Goal: Information Seeking & Learning: Learn about a topic

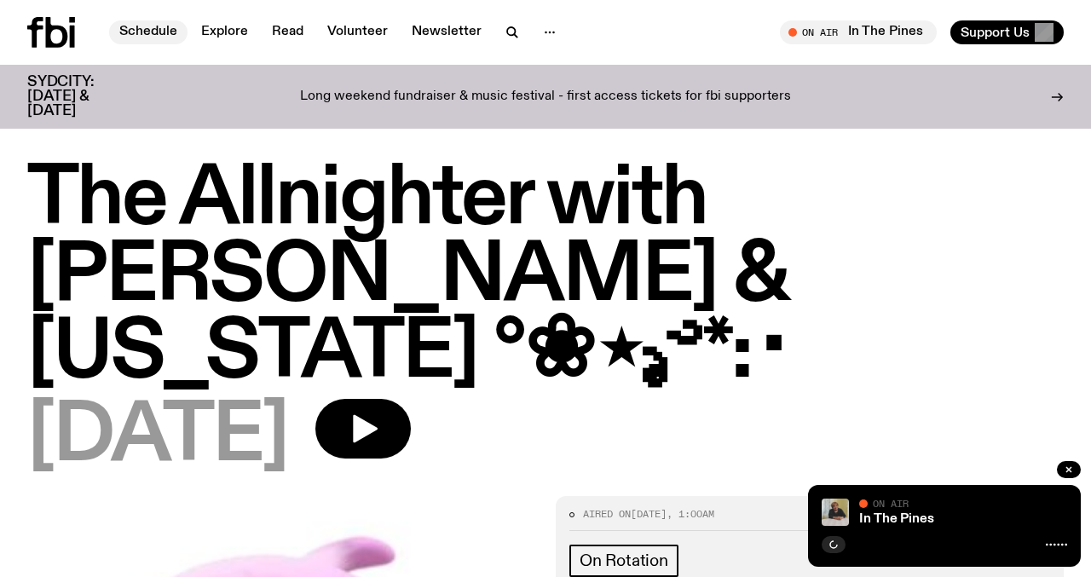
click at [146, 25] on link "Schedule" at bounding box center [148, 32] width 78 height 24
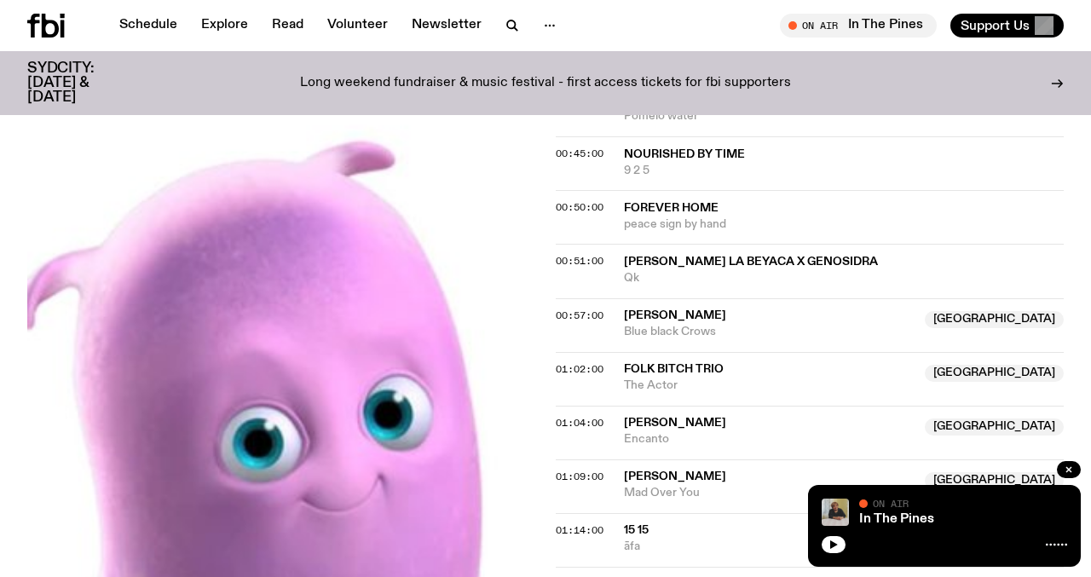
scroll to position [1081, 0]
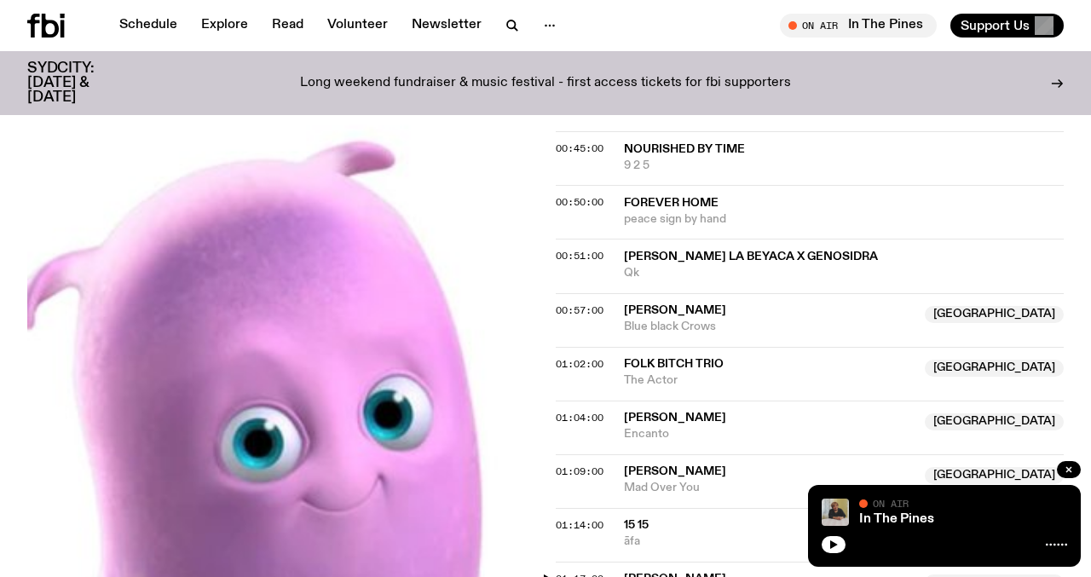
click at [585, 572] on span "01:17:00" at bounding box center [580, 579] width 48 height 14
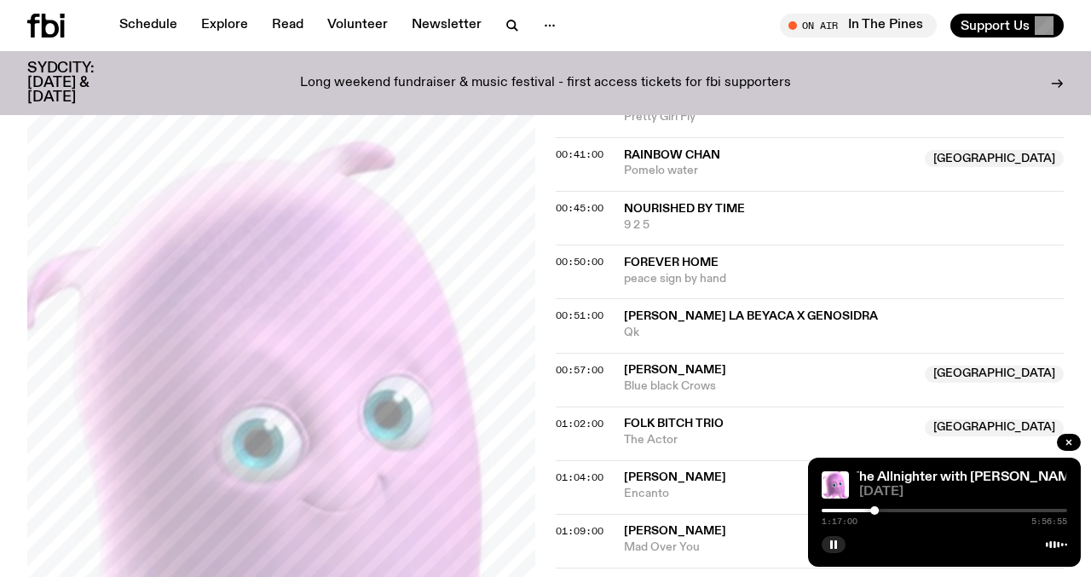
scroll to position [1017, 0]
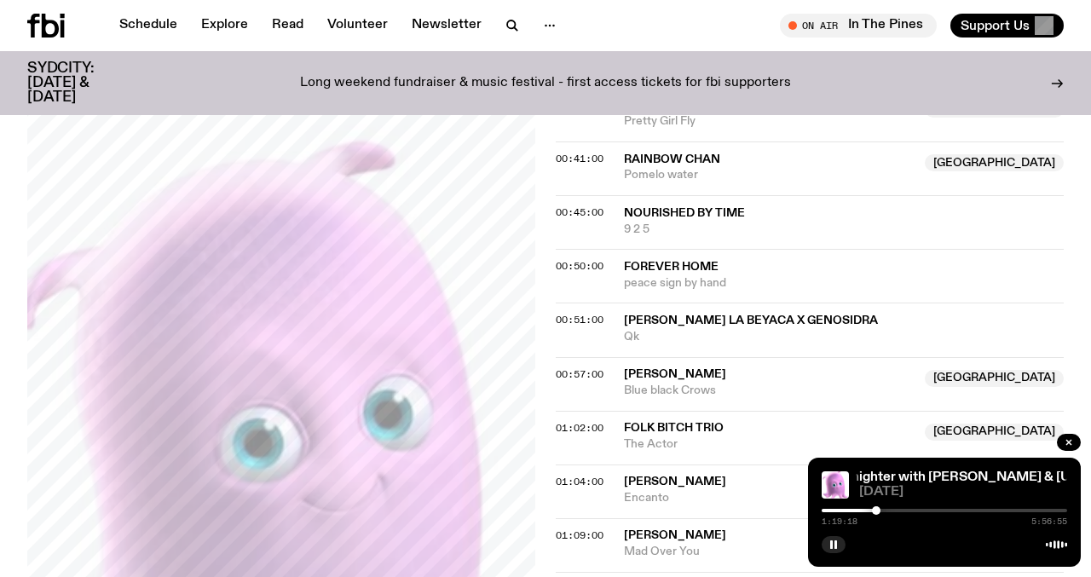
click at [877, 512] on div at bounding box center [876, 510] width 9 height 9
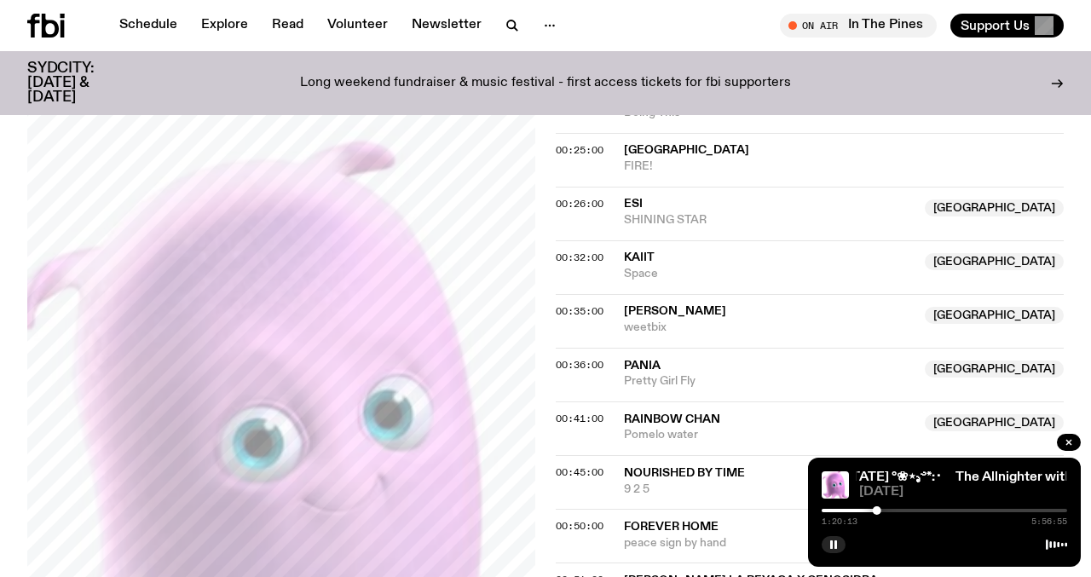
scroll to position [733, 0]
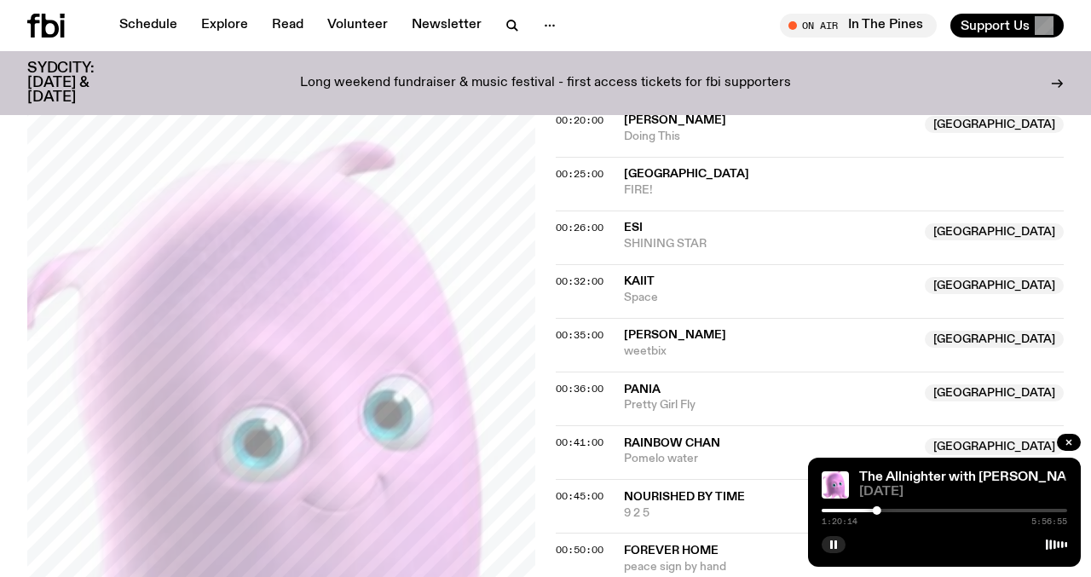
click at [637, 372] on div "00:36:00 PANIA NSW Pretty Girl Fly NSW" at bounding box center [810, 399] width 508 height 54
click at [637, 384] on span "PANIA" at bounding box center [642, 390] width 37 height 12
click at [580, 382] on span "00:36:00" at bounding box center [580, 389] width 48 height 14
click at [849, 511] on div at bounding box center [849, 510] width 9 height 9
click at [848, 511] on div at bounding box center [848, 510] width 9 height 9
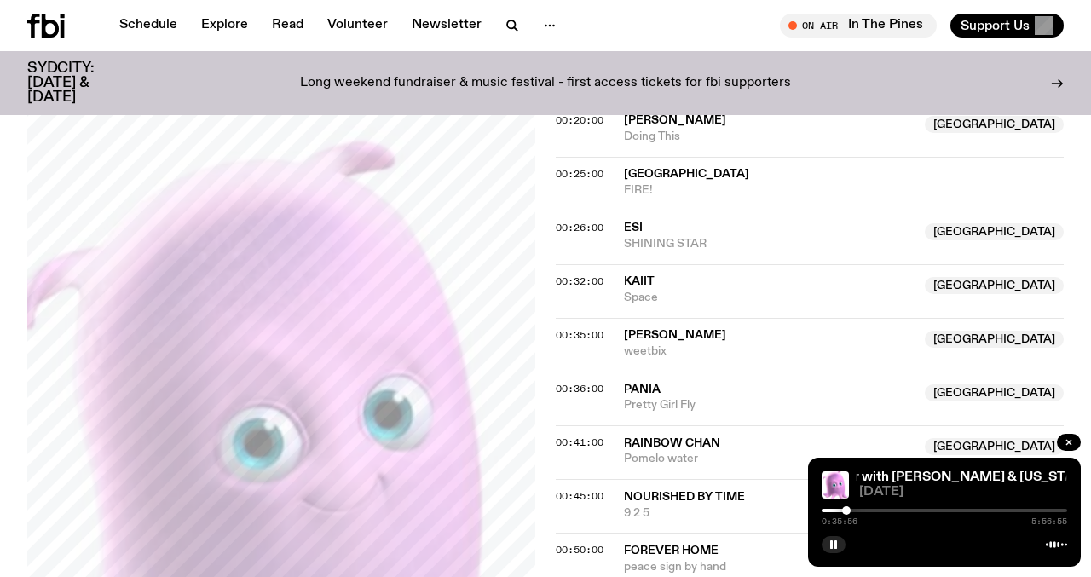
click at [847, 511] on div at bounding box center [846, 510] width 9 height 9
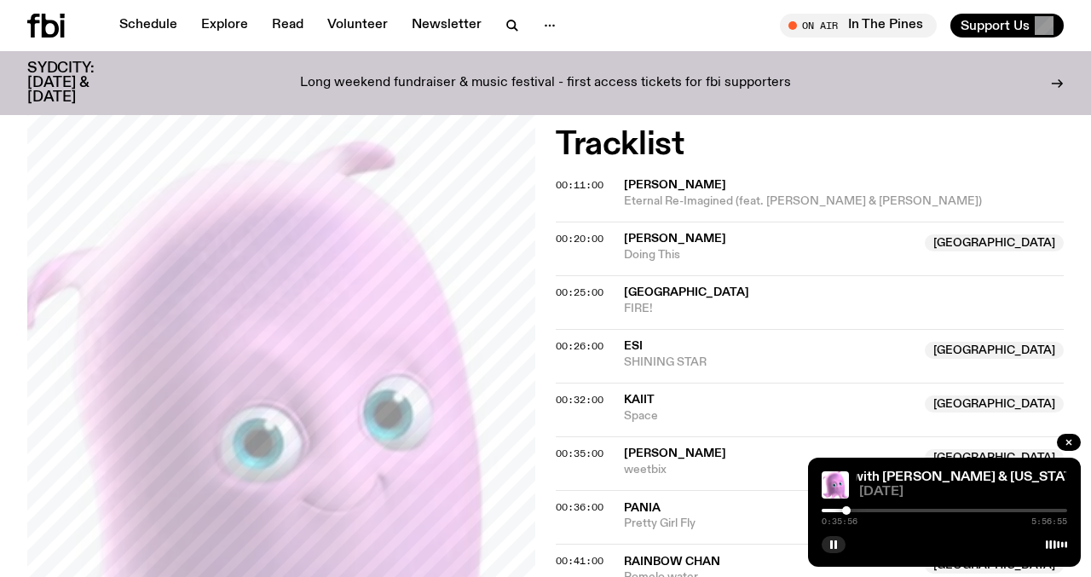
scroll to position [579, 0]
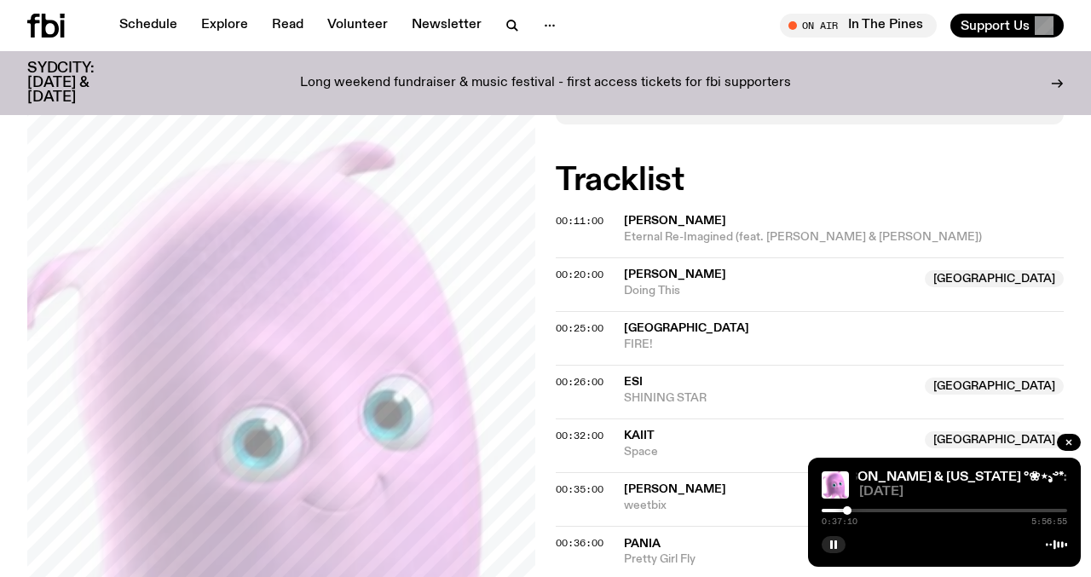
click at [848, 511] on div at bounding box center [847, 510] width 9 height 9
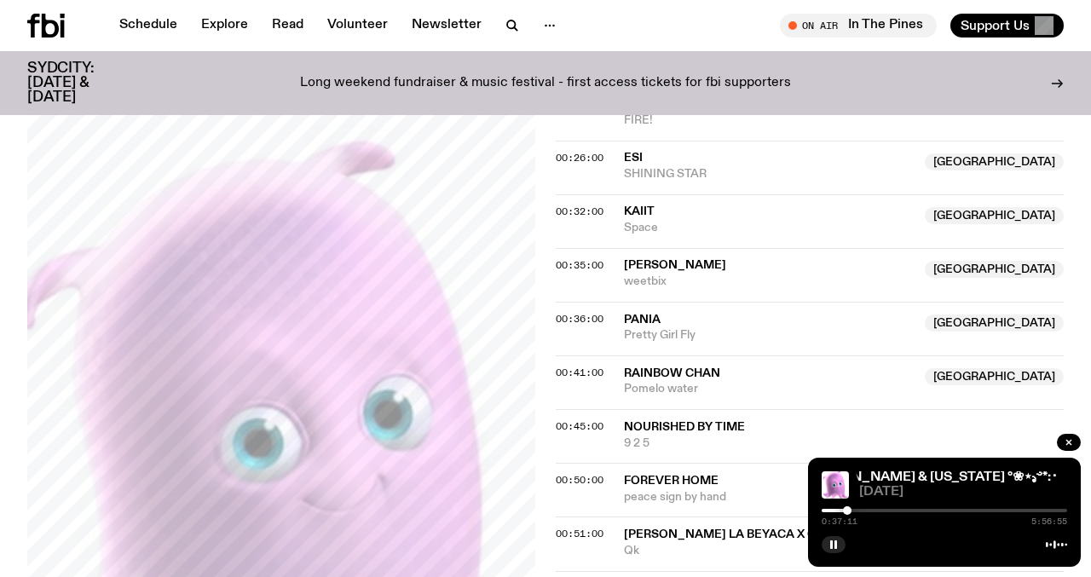
scroll to position [805, 0]
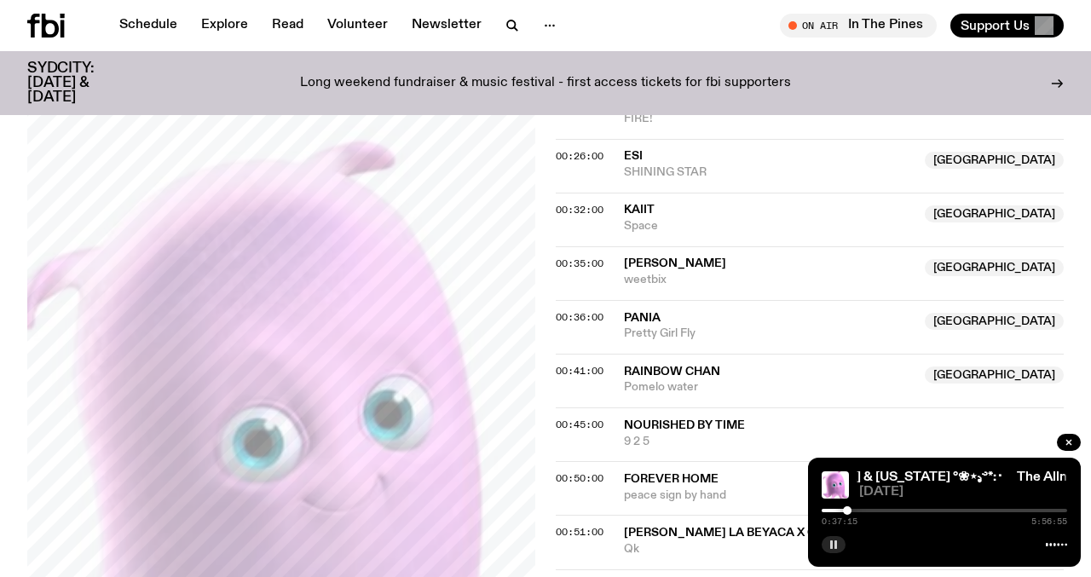
click at [832, 550] on button "button" at bounding box center [834, 544] width 24 height 17
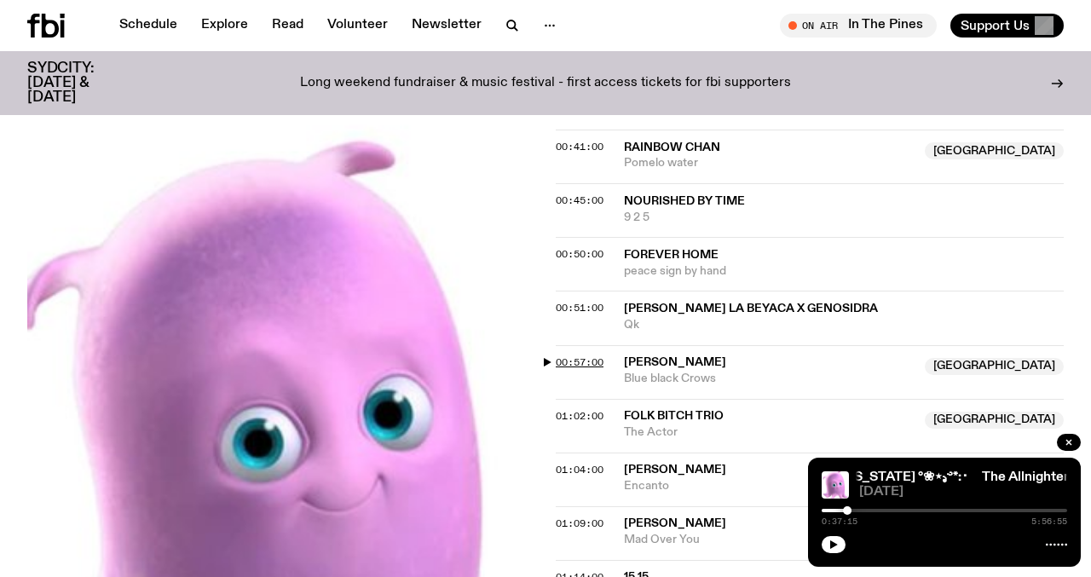
scroll to position [1030, 0]
click at [579, 462] on span "01:04:00" at bounding box center [580, 469] width 48 height 14
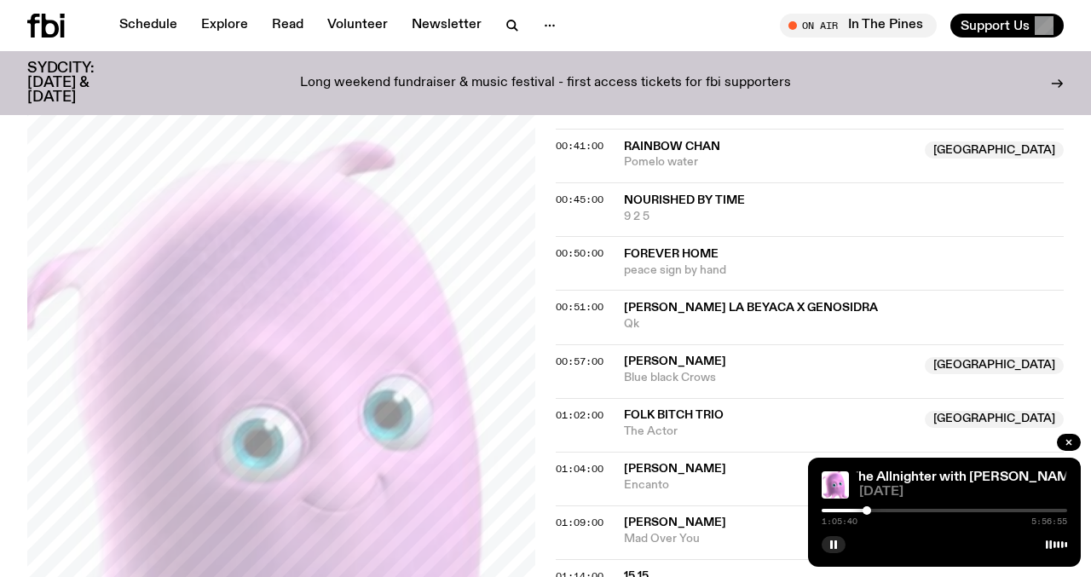
click at [867, 511] on div at bounding box center [867, 510] width 9 height 9
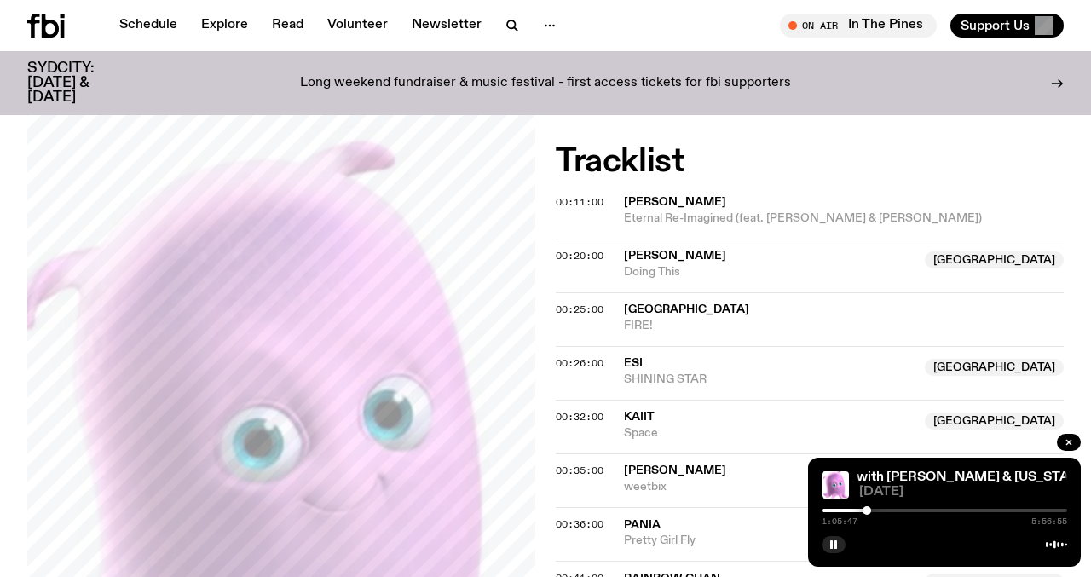
scroll to position [582, 0]
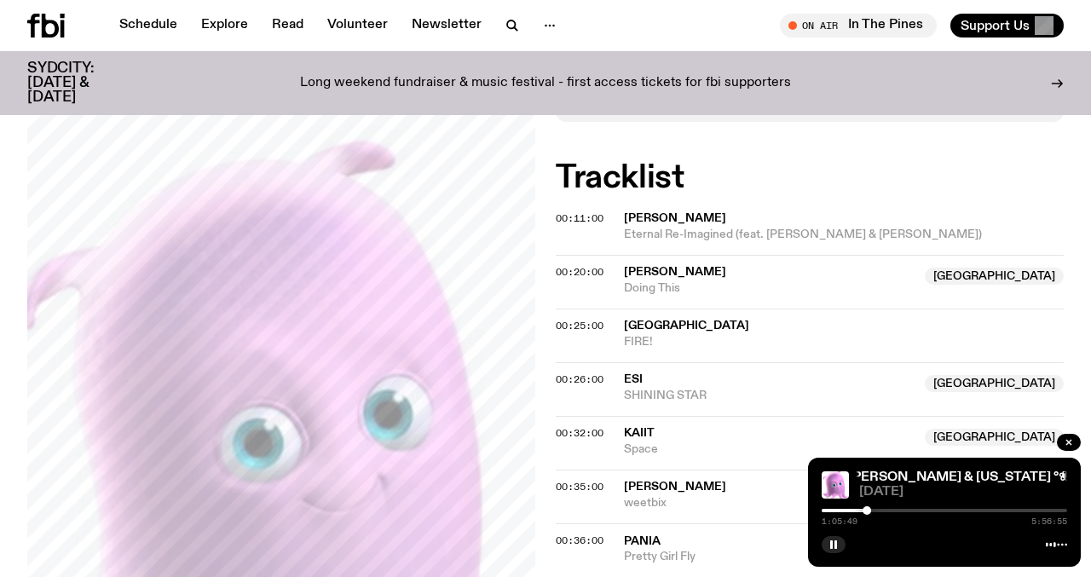
click at [634, 373] on span "Esi" at bounding box center [633, 379] width 19 height 12
click at [568, 362] on div "00:26:00 Esi NSW SHINING STAR Copied NSW" at bounding box center [810, 389] width 508 height 54
click at [574, 373] on span "00:26:00" at bounding box center [580, 380] width 48 height 14
click at [841, 509] on div at bounding box center [840, 510] width 9 height 9
click at [841, 512] on div at bounding box center [840, 510] width 9 height 9
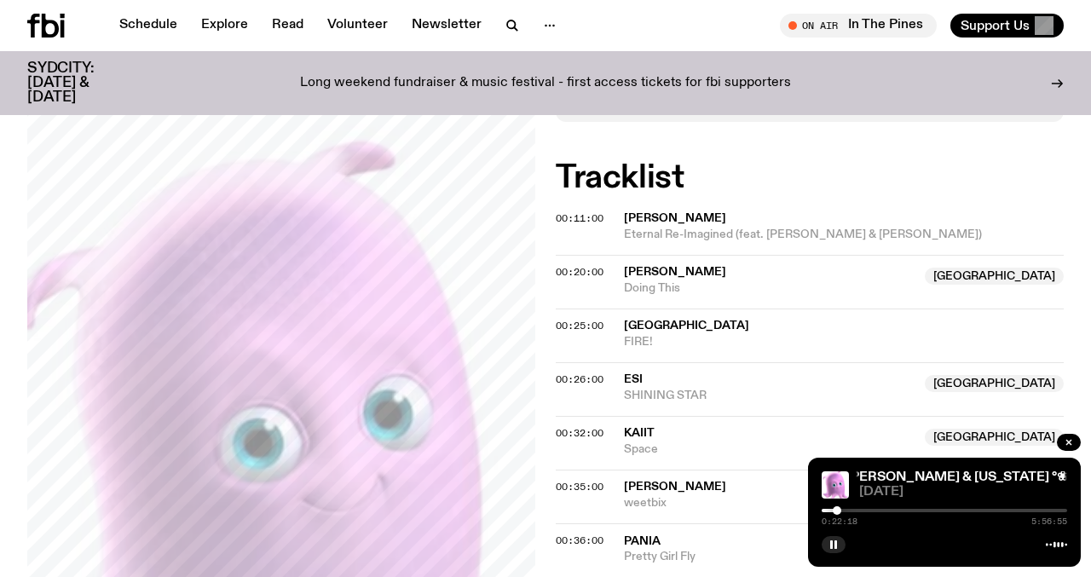
click at [837, 510] on div at bounding box center [837, 510] width 9 height 9
click at [840, 510] on div at bounding box center [840, 510] width 9 height 9
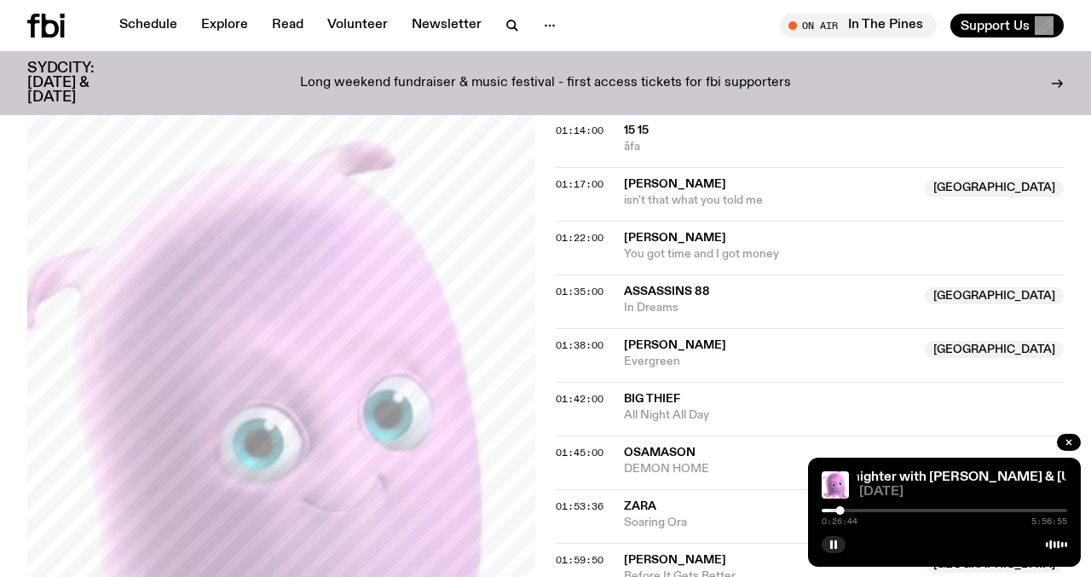
scroll to position [1408, 0]
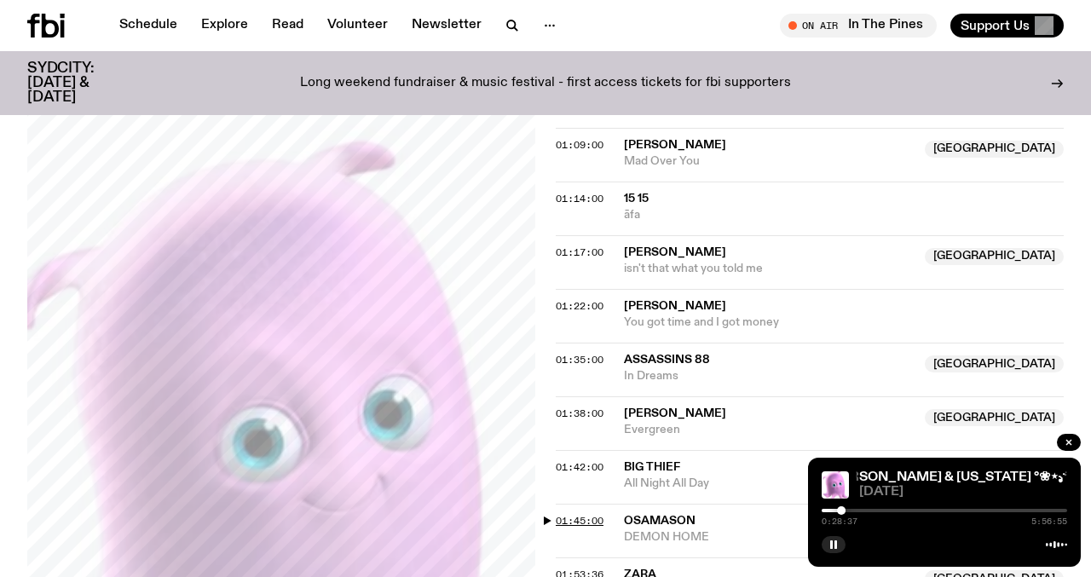
click at [566, 514] on span "01:45:00" at bounding box center [580, 521] width 48 height 14
click at [896, 512] on div at bounding box center [896, 510] width 9 height 9
click at [897, 512] on div at bounding box center [897, 510] width 9 height 9
click at [899, 512] on div at bounding box center [898, 510] width 9 height 9
click at [897, 512] on div at bounding box center [897, 510] width 9 height 9
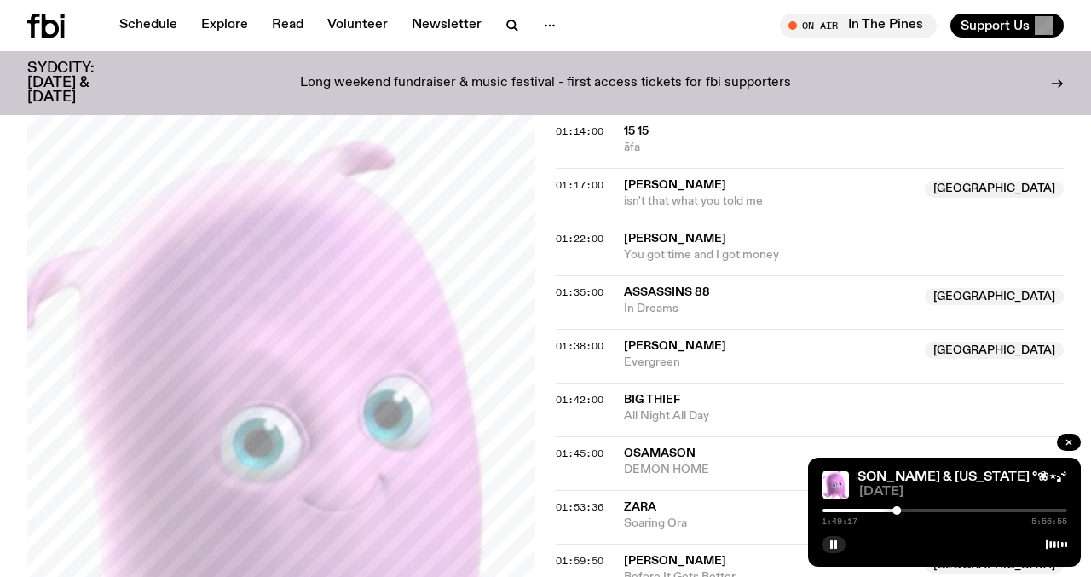
scroll to position [1476, 0]
click at [582, 553] on span "01:59:50" at bounding box center [580, 560] width 48 height 14
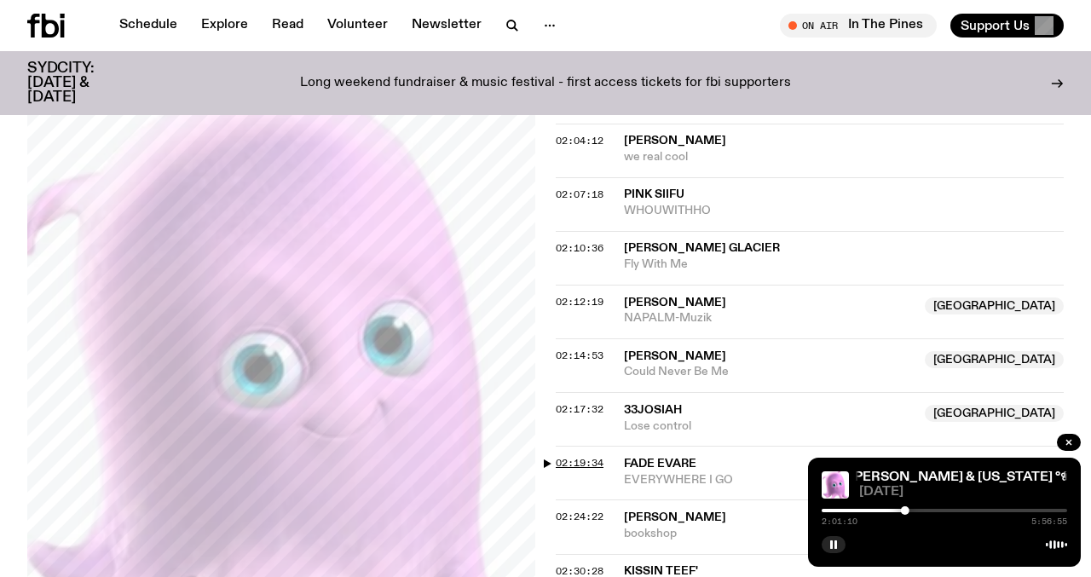
scroll to position [1951, 0]
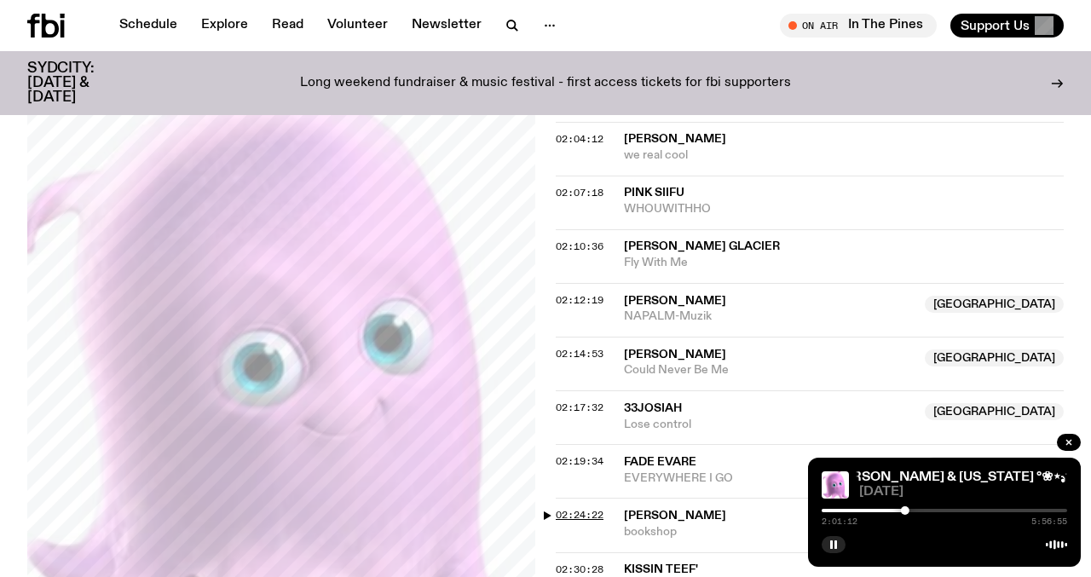
click at [573, 508] on span "02:24:22" at bounding box center [580, 515] width 48 height 14
click at [919, 511] on div at bounding box center [920, 510] width 9 height 9
click at [917, 511] on div at bounding box center [916, 510] width 9 height 9
click at [917, 511] on div at bounding box center [917, 510] width 9 height 9
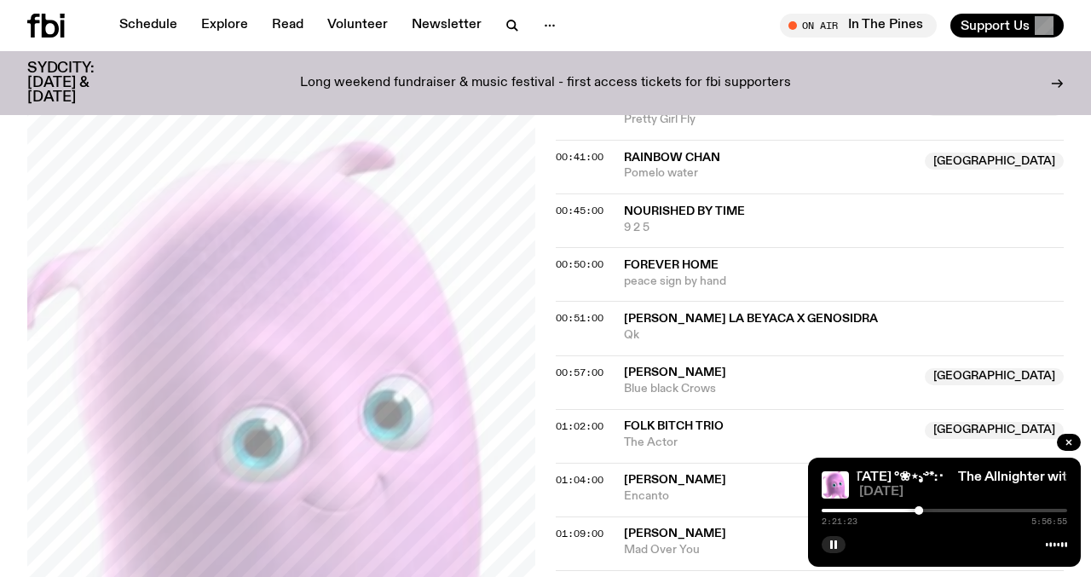
scroll to position [992, 0]
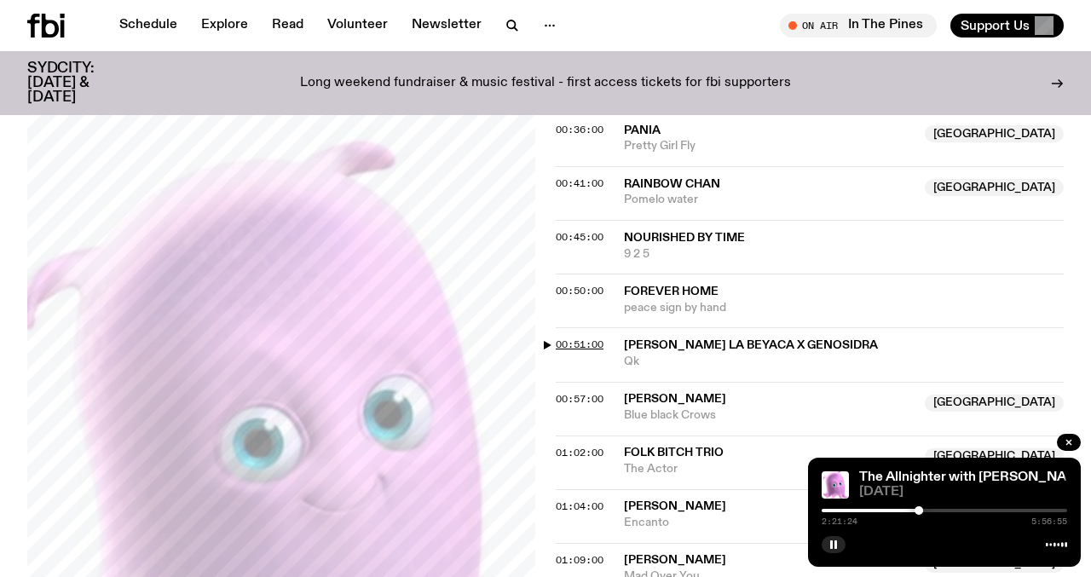
click at [572, 338] on span "00:51:00" at bounding box center [580, 345] width 48 height 14
click at [859, 510] on div at bounding box center [858, 510] width 9 height 9
click at [857, 510] on div at bounding box center [857, 510] width 9 height 9
click at [858, 510] on div at bounding box center [857, 510] width 9 height 9
click at [858, 509] on div at bounding box center [857, 510] width 9 height 9
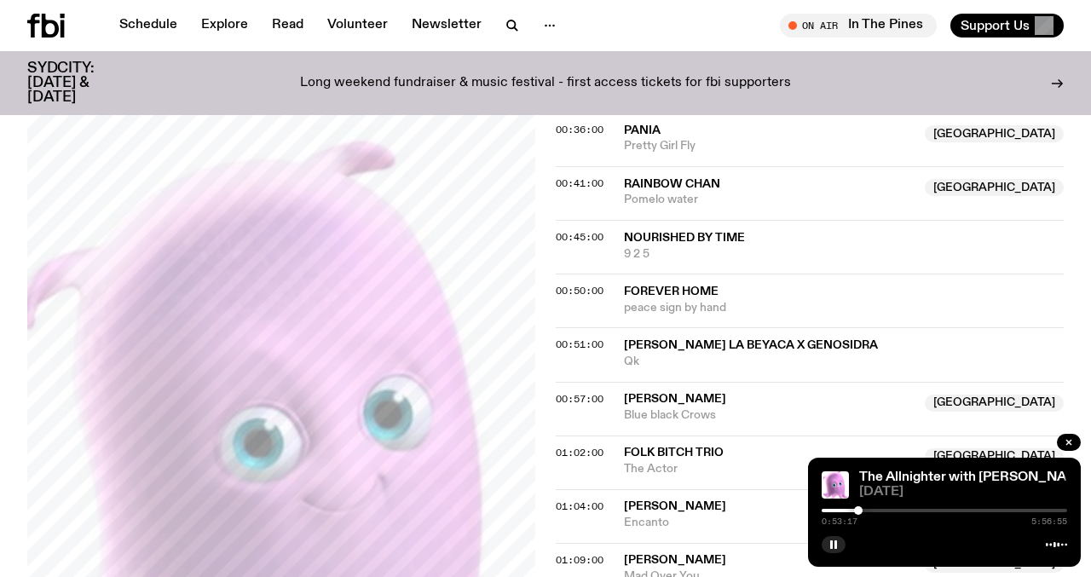
click at [859, 509] on div at bounding box center [858, 510] width 9 height 9
click at [857, 509] on div at bounding box center [857, 510] width 9 height 9
click at [856, 509] on div at bounding box center [856, 510] width 9 height 9
click at [858, 510] on div at bounding box center [857, 510] width 9 height 9
click at [558, 500] on span "01:04:00" at bounding box center [580, 507] width 48 height 14
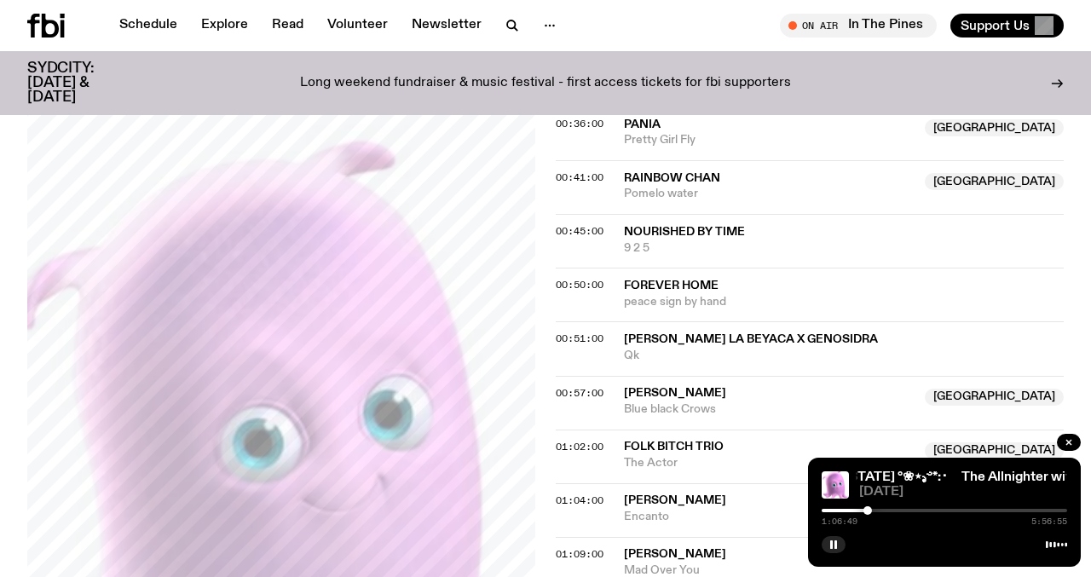
scroll to position [997, 0]
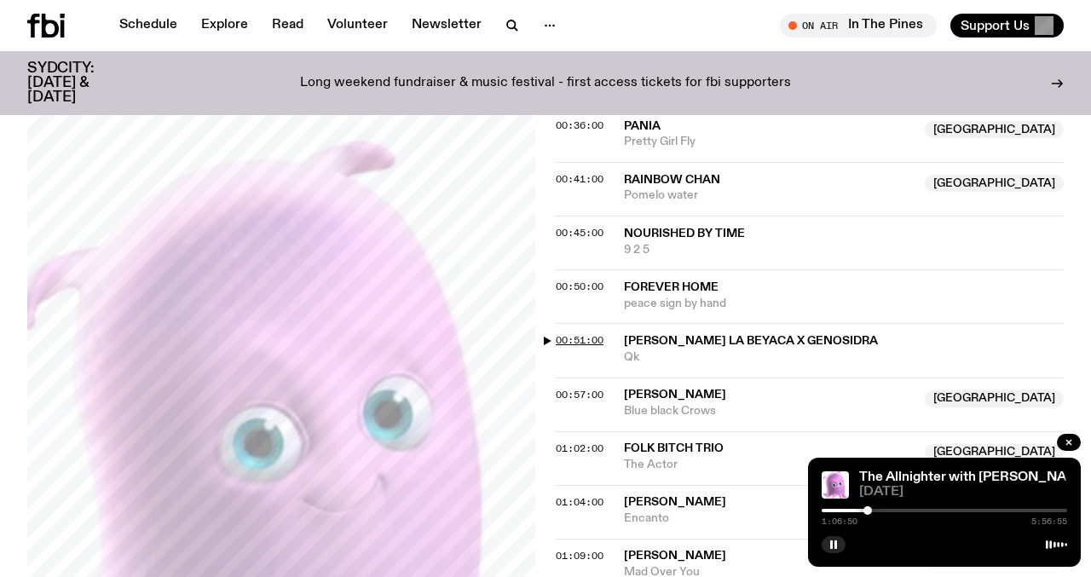
click at [586, 333] on span "00:51:00" at bounding box center [580, 340] width 48 height 14
click at [858, 512] on div at bounding box center [857, 510] width 9 height 9
click at [857, 506] on div at bounding box center [857, 510] width 9 height 9
click at [857, 508] on div at bounding box center [857, 510] width 9 height 9
click at [857, 514] on div at bounding box center [857, 510] width 9 height 9
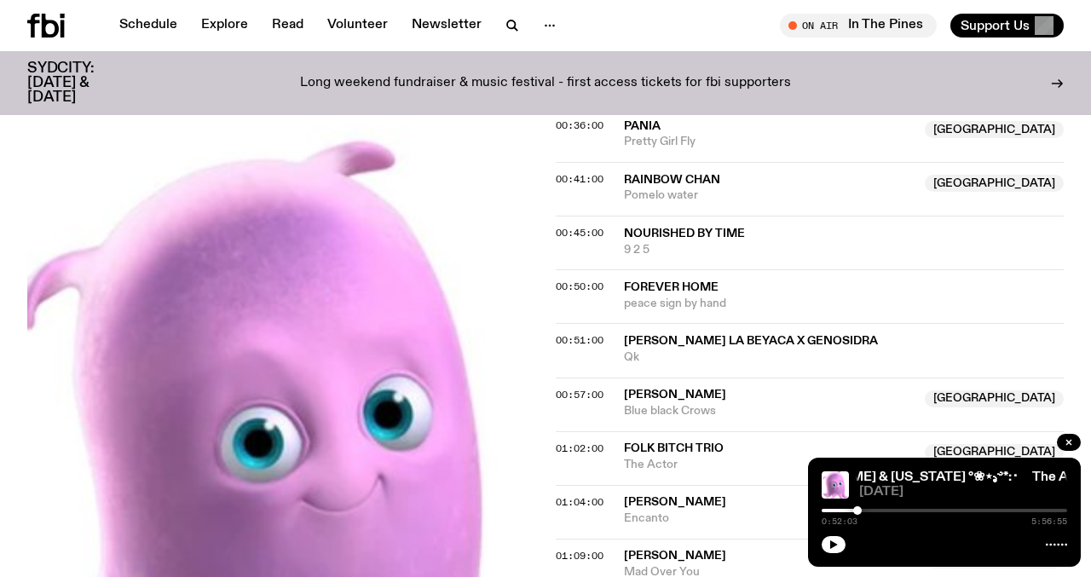
click at [858, 512] on div at bounding box center [857, 510] width 9 height 9
click at [857, 510] on div at bounding box center [857, 510] width 9 height 9
click at [829, 541] on icon "button" at bounding box center [834, 545] width 10 height 10
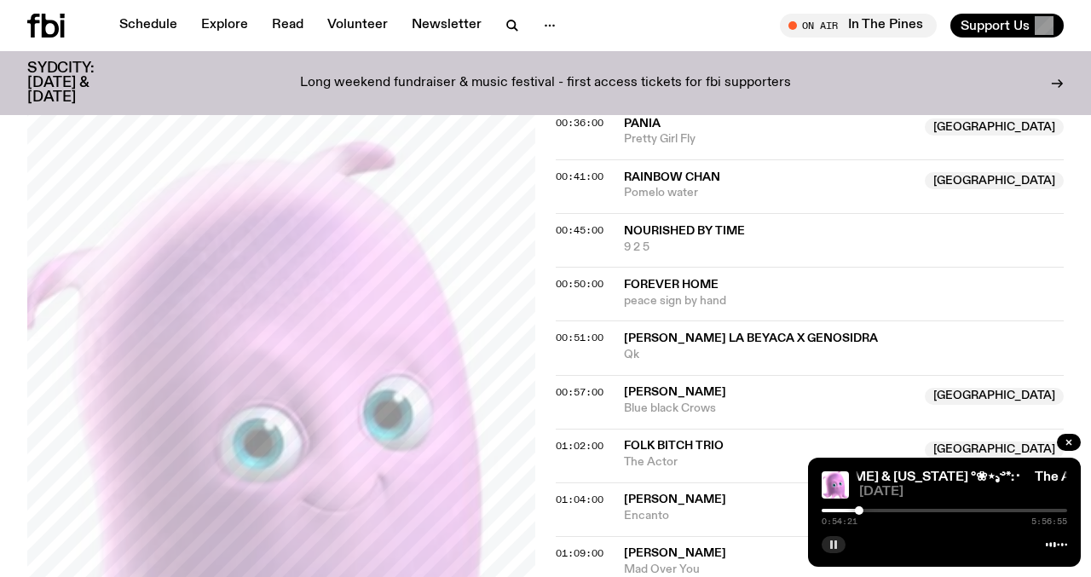
scroll to position [1025, 0]
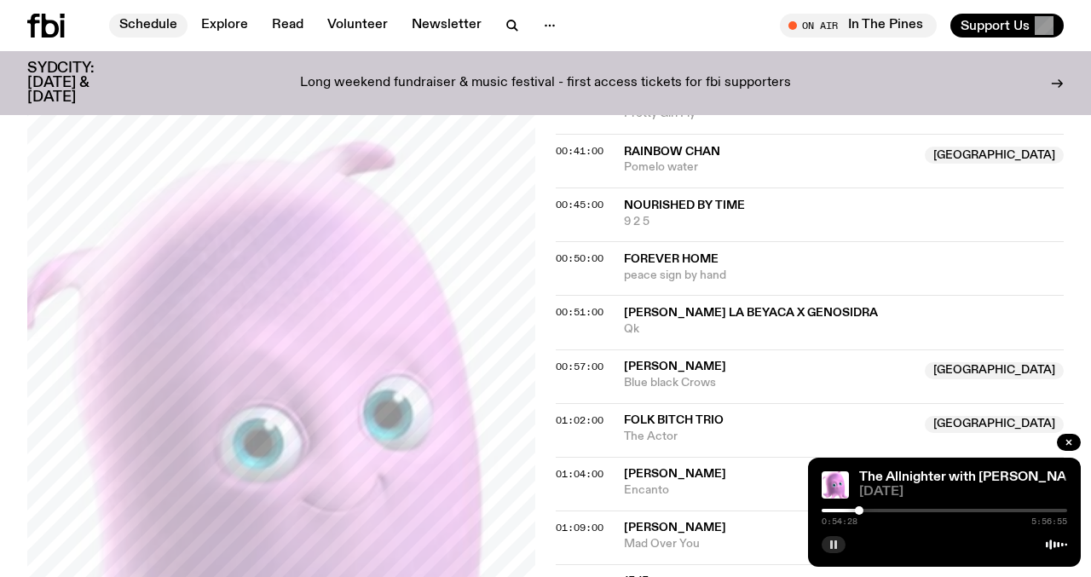
click at [115, 32] on link "Schedule" at bounding box center [148, 26] width 78 height 24
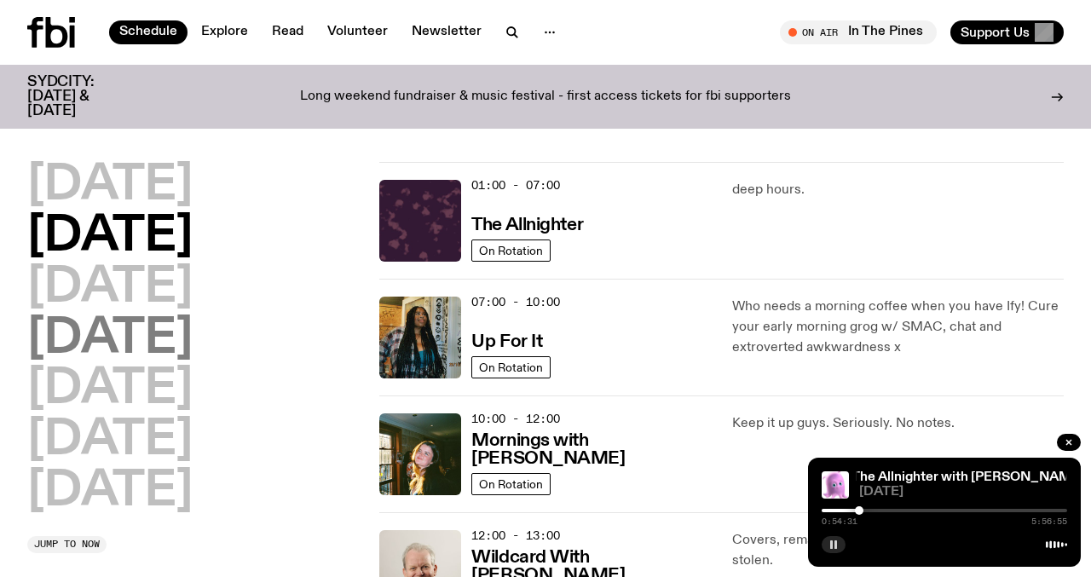
click at [157, 324] on h2 "[DATE]" at bounding box center [109, 339] width 165 height 48
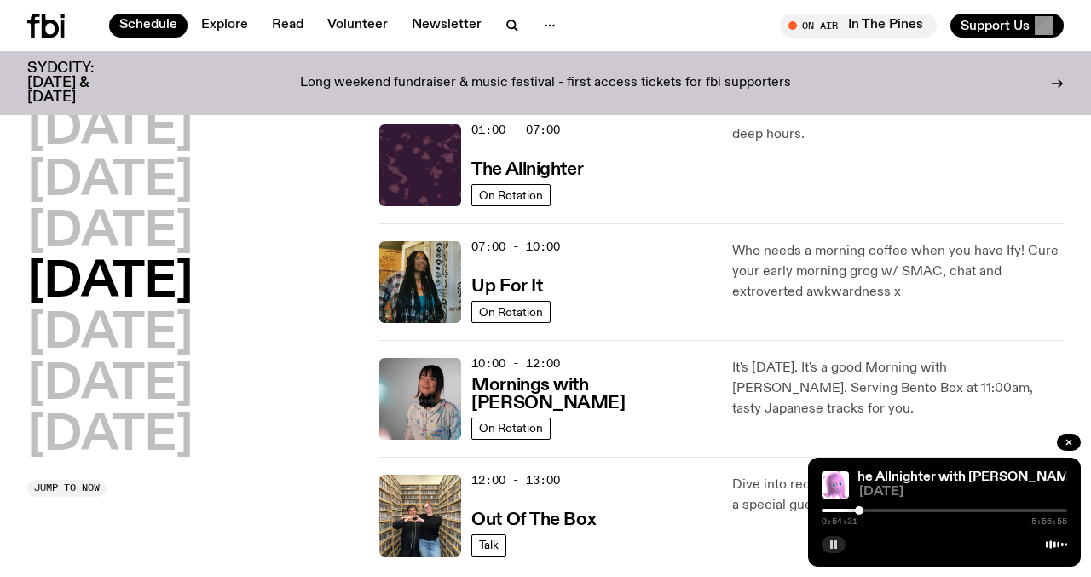
scroll to position [48, 0]
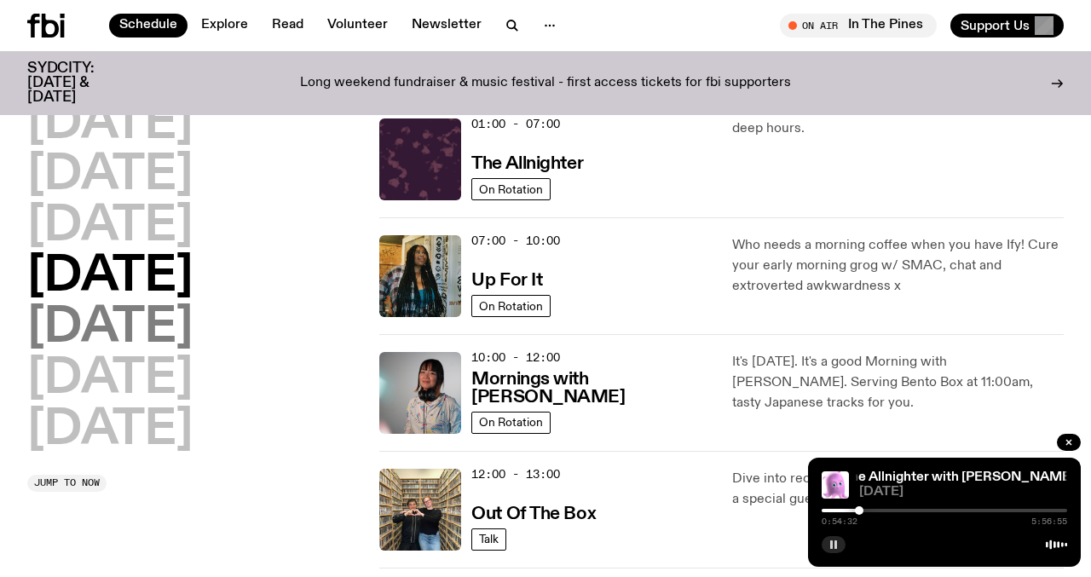
click at [124, 343] on h2 "[DATE]" at bounding box center [109, 328] width 165 height 48
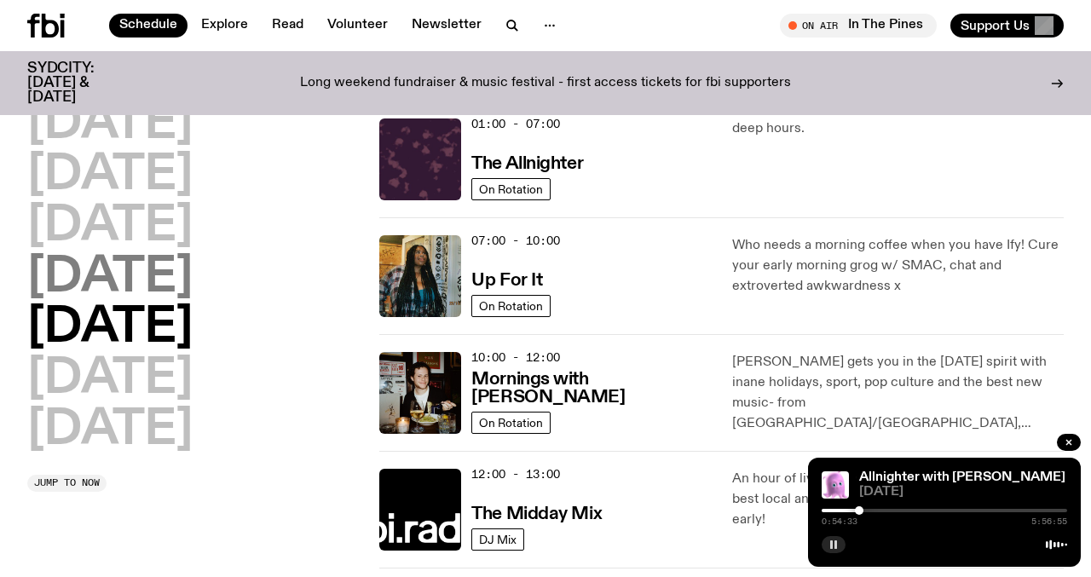
click at [126, 302] on h2 "[DATE]" at bounding box center [109, 278] width 165 height 48
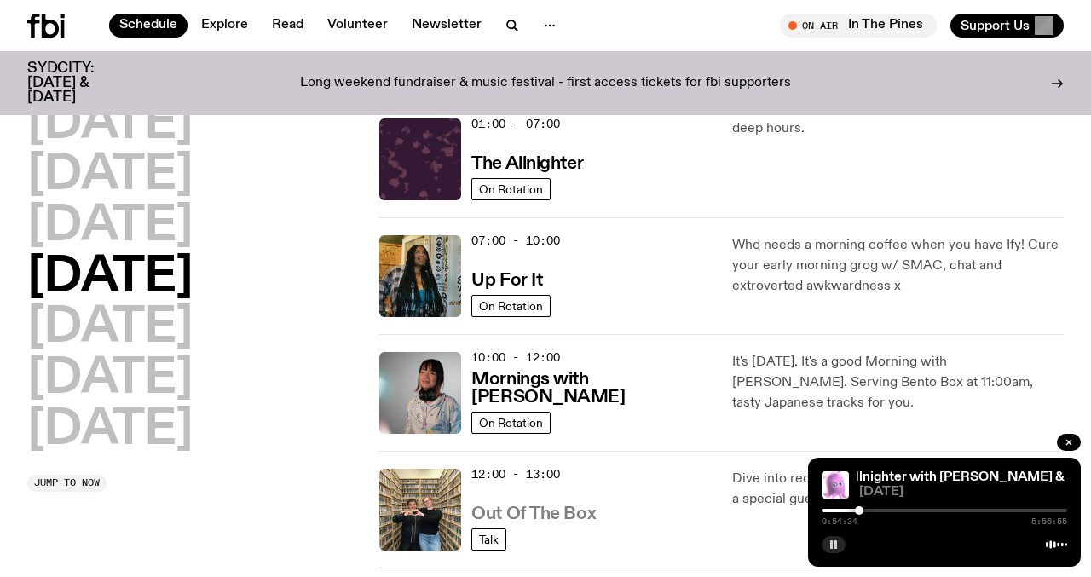
click at [511, 506] on h3 "Out Of The Box" at bounding box center [534, 515] width 124 height 18
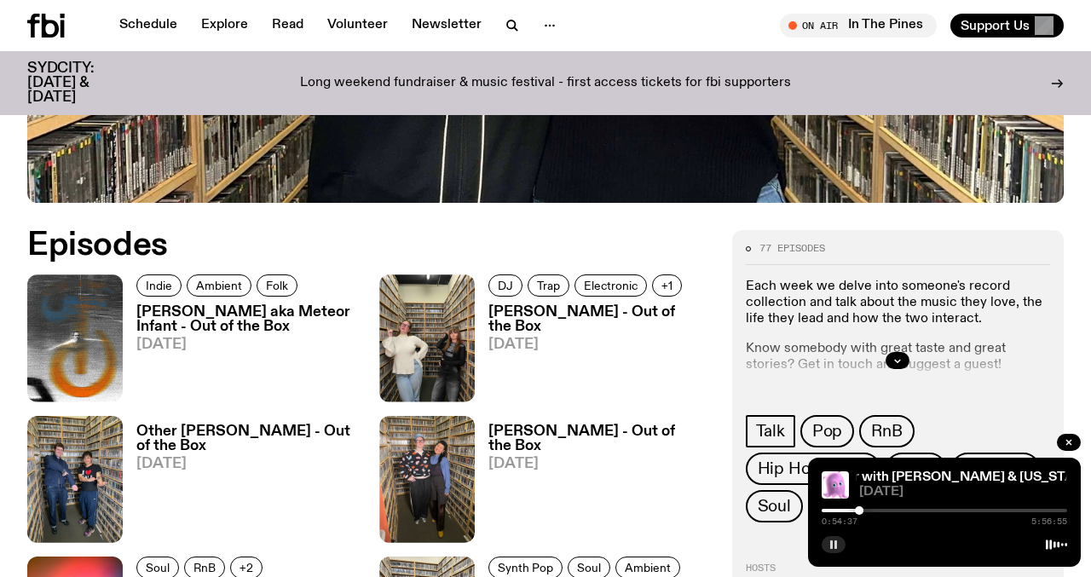
scroll to position [610, 0]
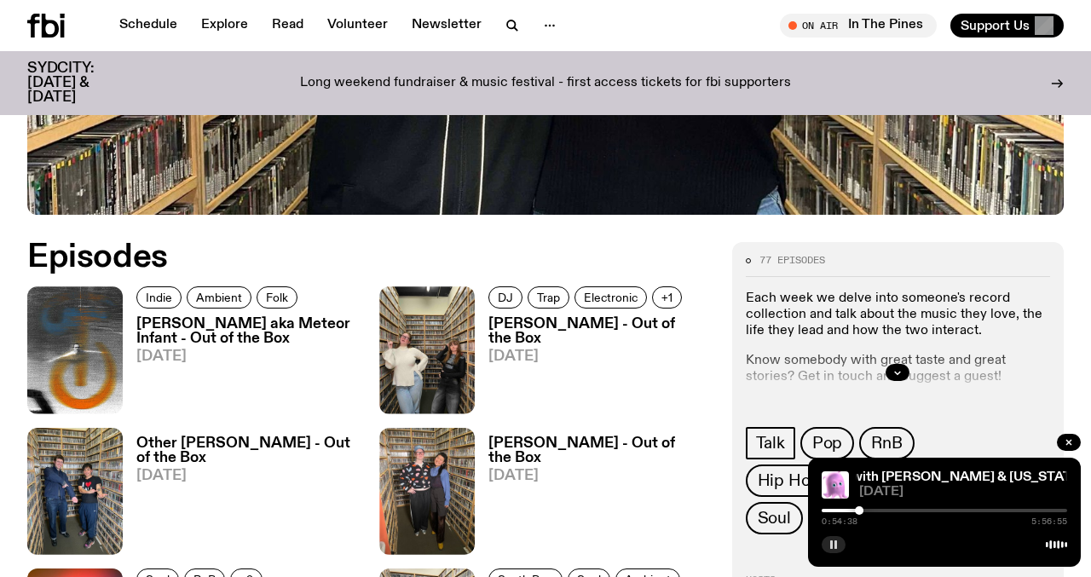
click at [589, 448] on h3 "Nicole Pingon - Out of the Box" at bounding box center [600, 451] width 223 height 29
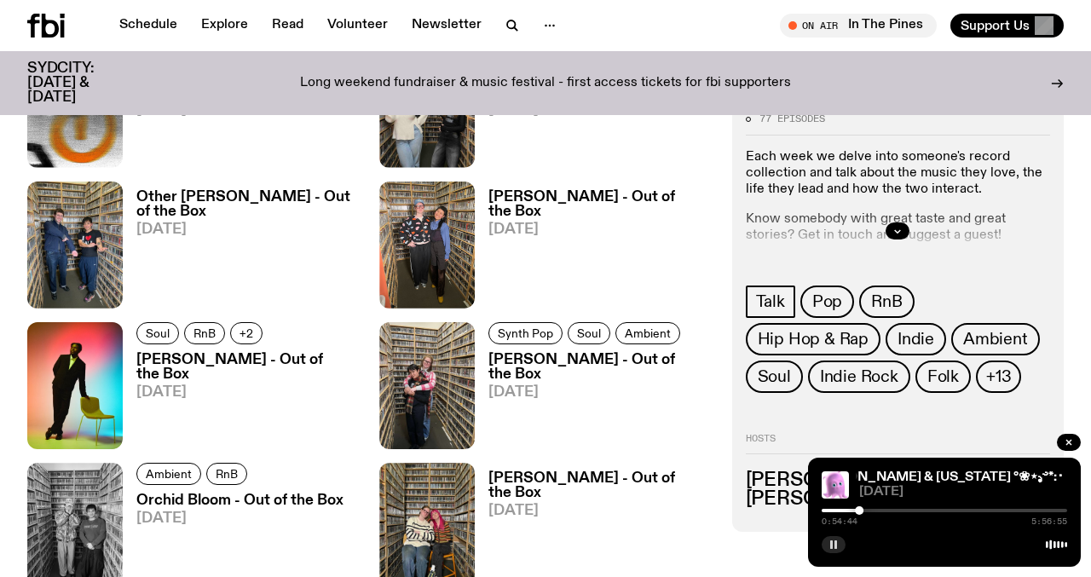
scroll to position [856, 0]
click at [544, 183] on div "Nicole Pingon - Out of the Box 07.08.25" at bounding box center [593, 245] width 236 height 127
click at [534, 199] on h3 "Nicole Pingon - Out of the Box" at bounding box center [600, 205] width 223 height 29
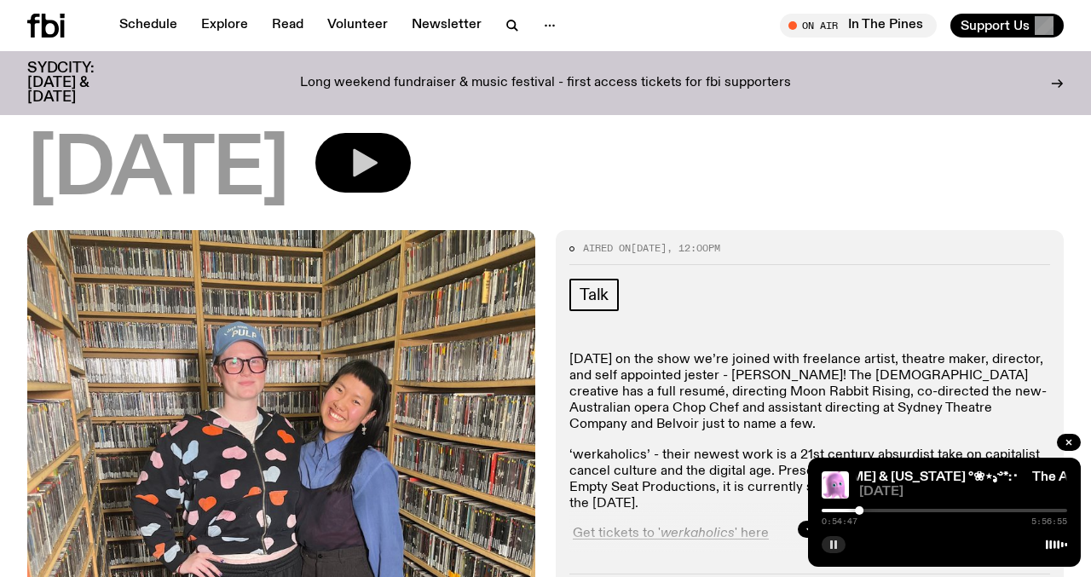
click at [411, 174] on button "button" at bounding box center [362, 163] width 95 height 60
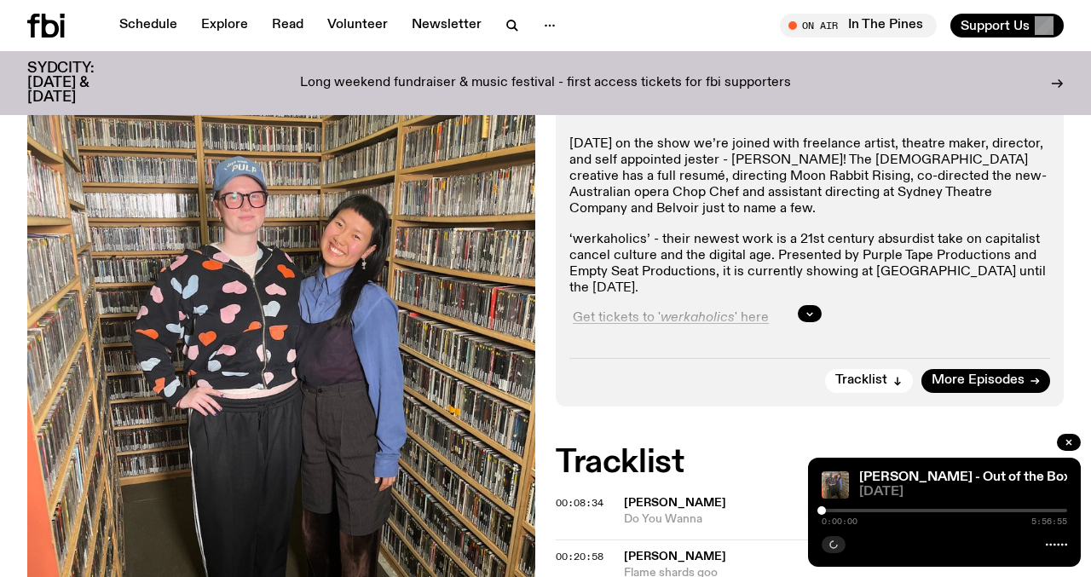
scroll to position [394, 0]
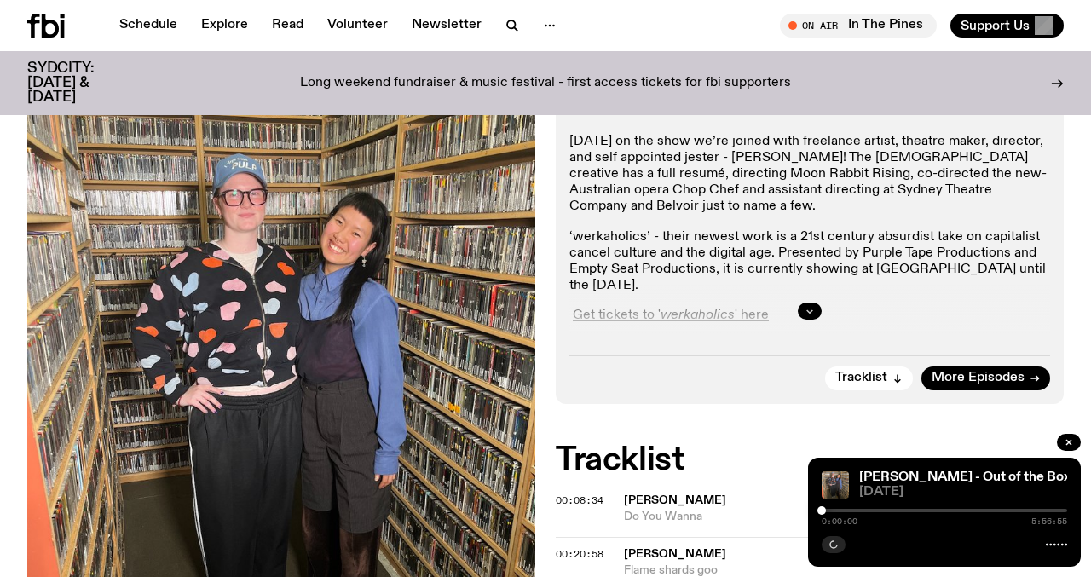
click at [810, 311] on icon "button" at bounding box center [810, 311] width 6 height 3
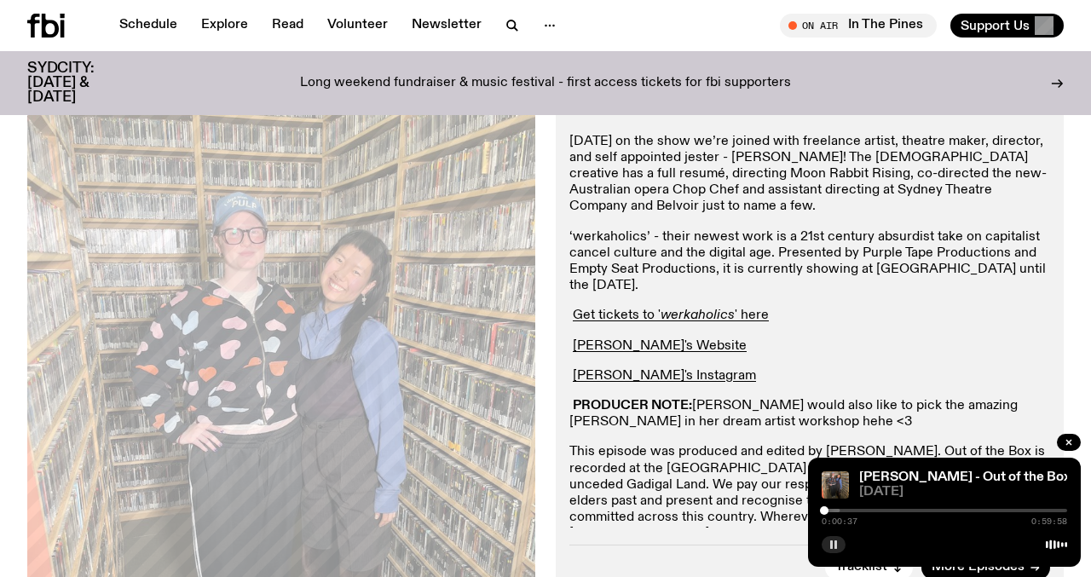
click at [825, 511] on div at bounding box center [824, 510] width 9 height 9
click at [829, 511] on div at bounding box center [829, 510] width 9 height 9
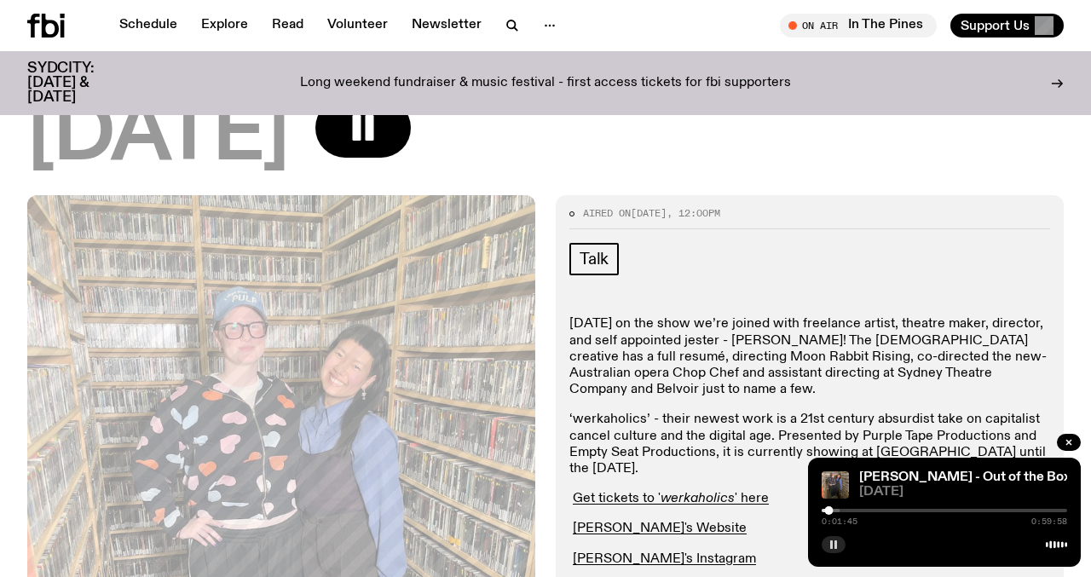
scroll to position [211, 0]
click at [833, 547] on icon "button" at bounding box center [834, 545] width 10 height 10
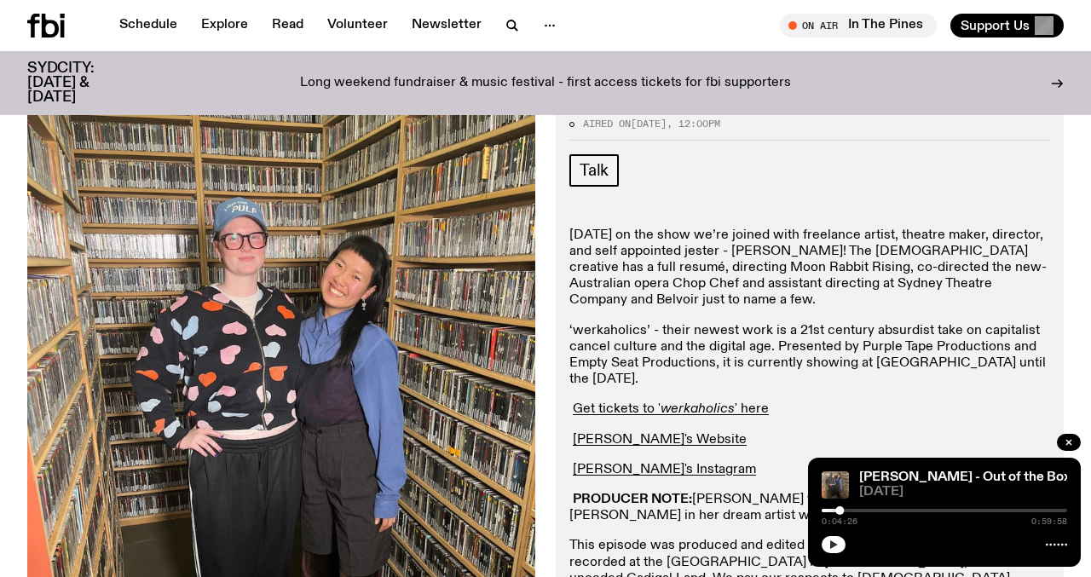
scroll to position [0, 0]
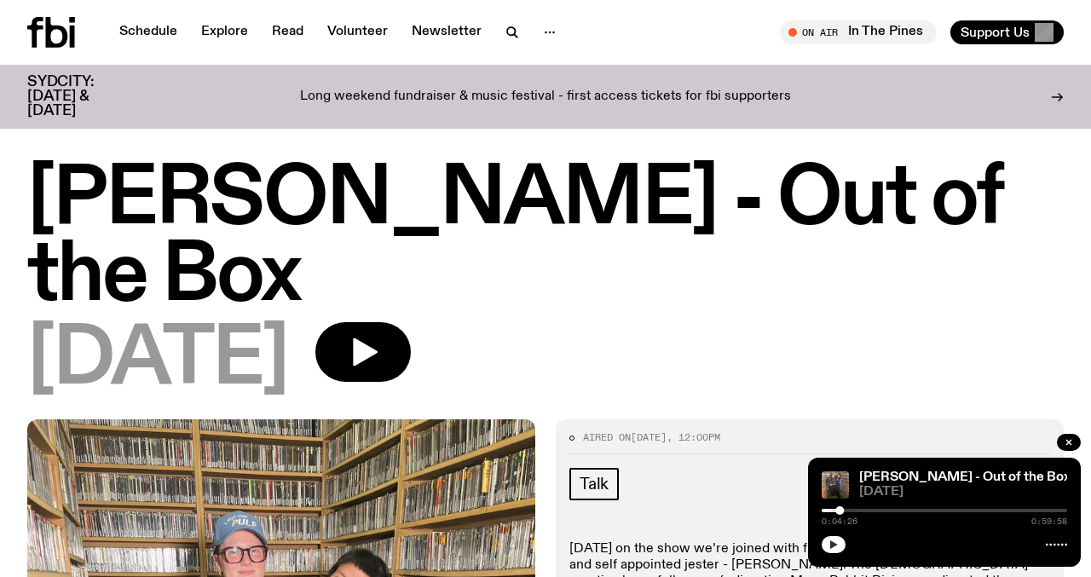
click at [836, 543] on icon "button" at bounding box center [834, 545] width 10 height 10
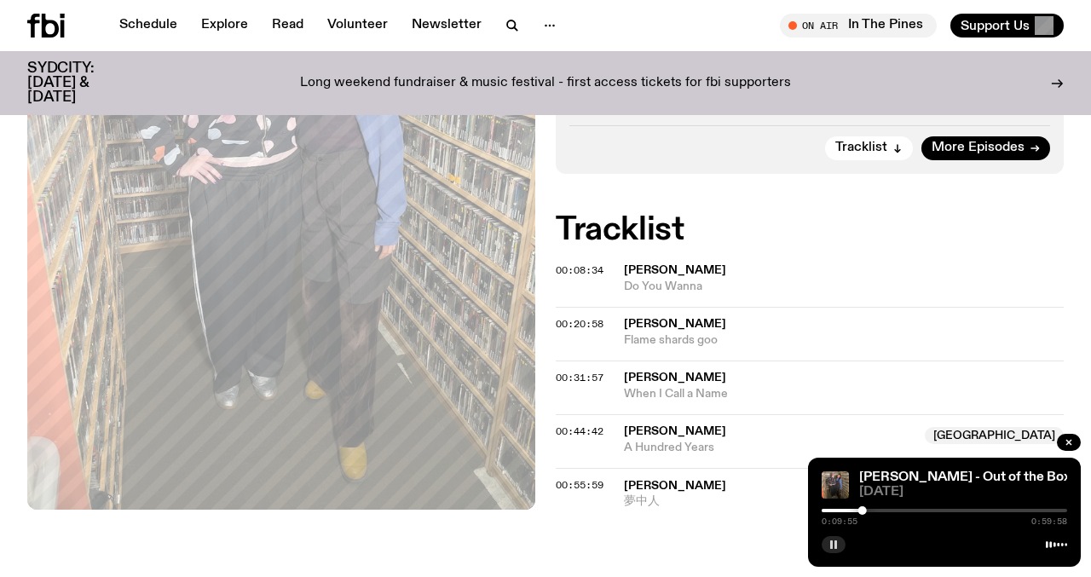
scroll to position [838, 0]
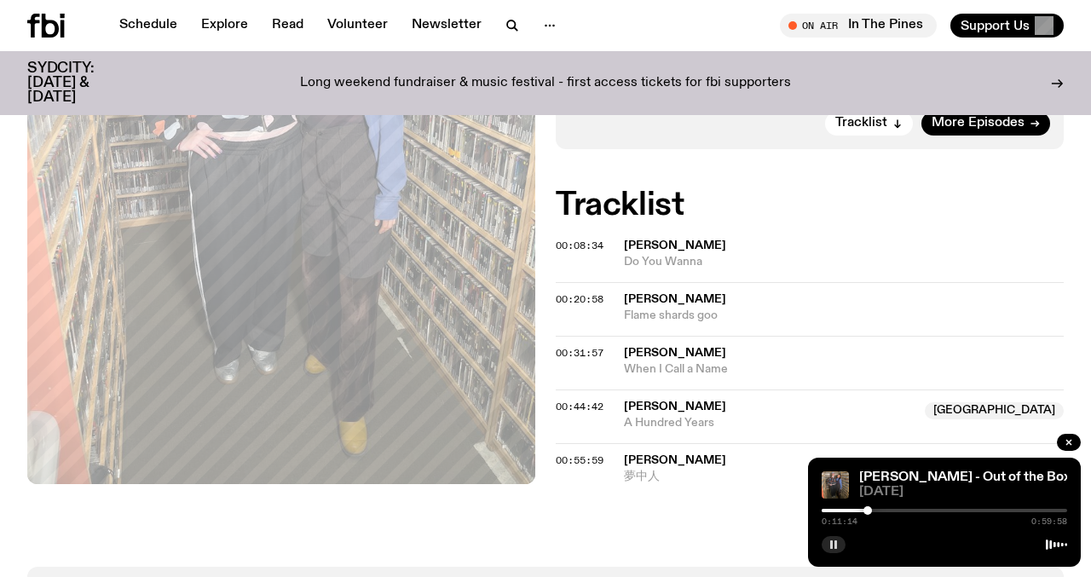
click at [868, 508] on div at bounding box center [868, 510] width 9 height 9
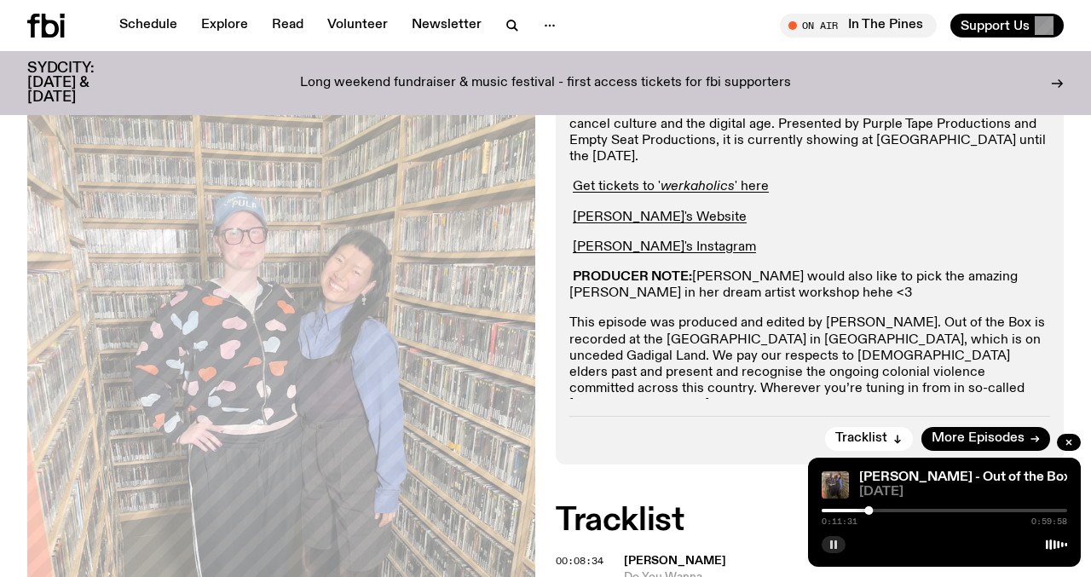
scroll to position [395, 0]
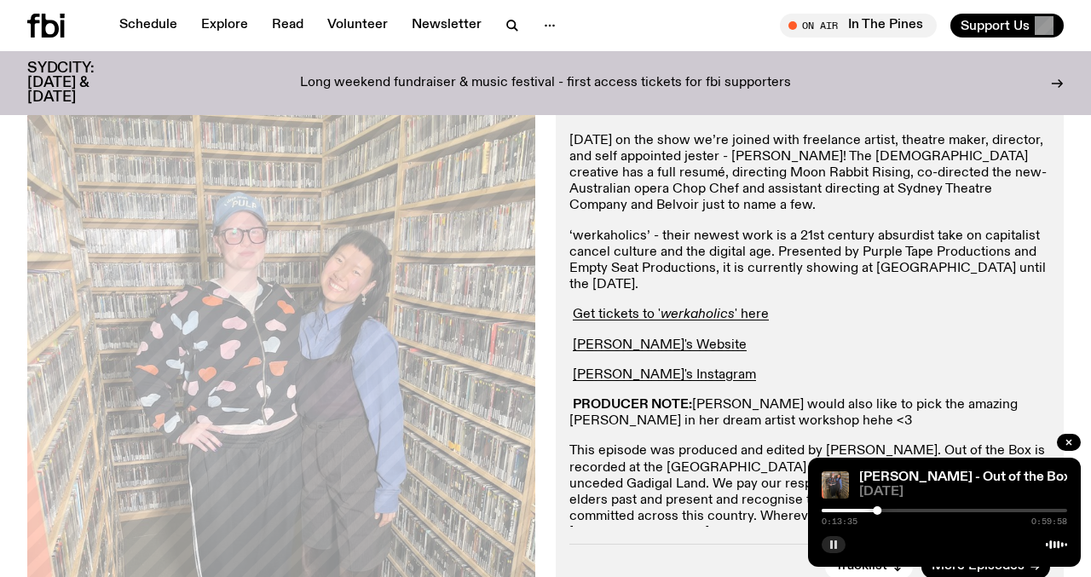
click at [833, 542] on icon "button" at bounding box center [834, 545] width 10 height 10
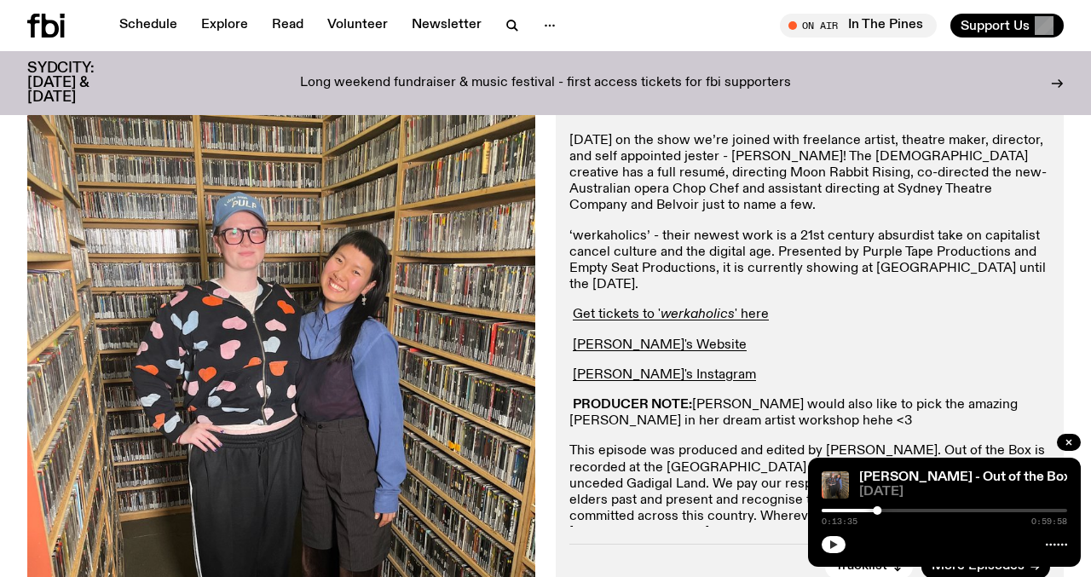
click at [834, 540] on icon "button" at bounding box center [834, 545] width 10 height 10
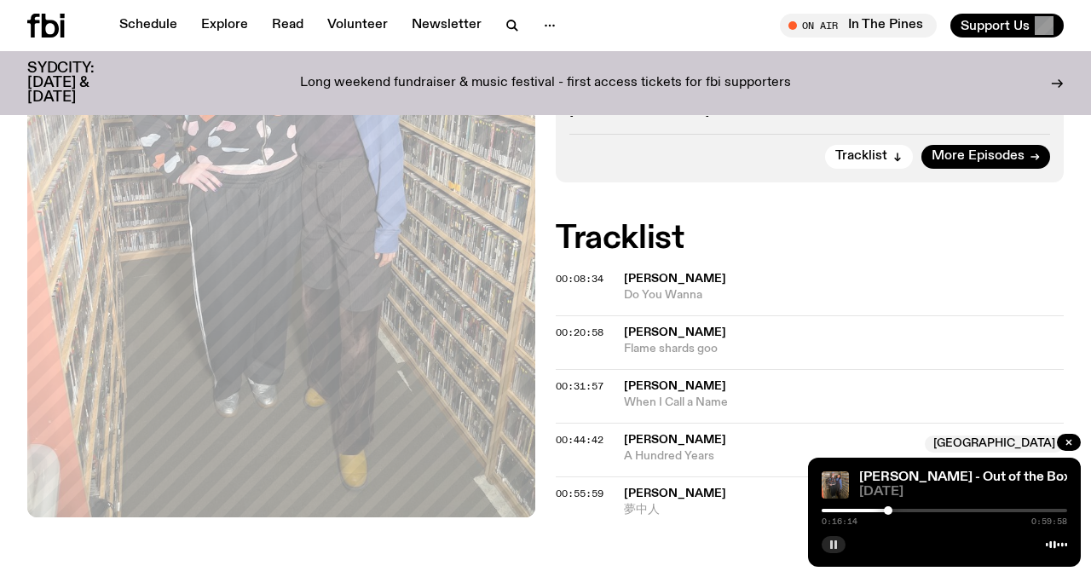
scroll to position [840, 0]
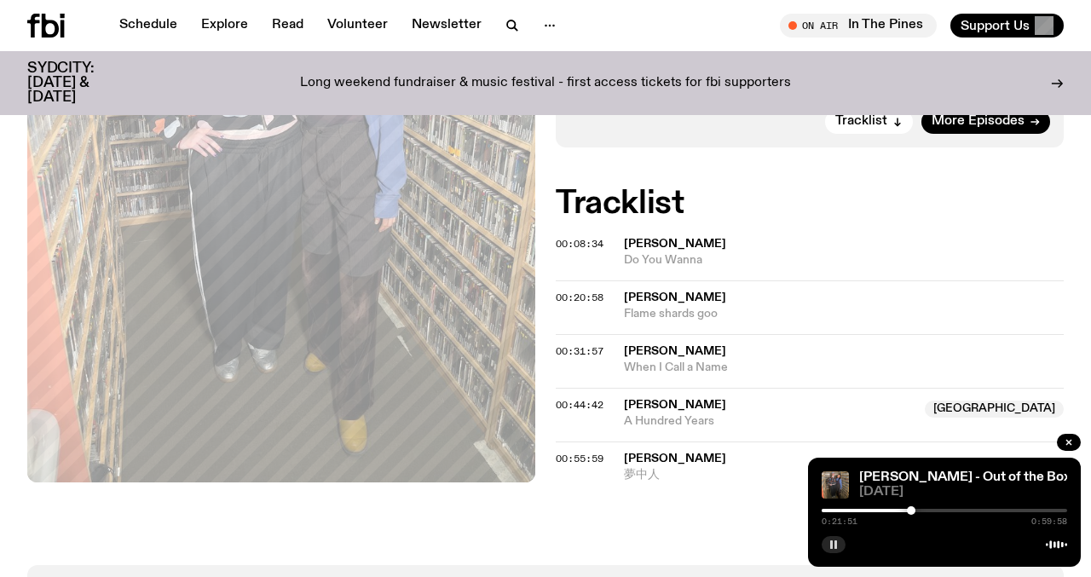
drag, startPoint x: 901, startPoint y: 510, endPoint x: 911, endPoint y: 513, distance: 10.8
click at [911, 513] on div at bounding box center [911, 510] width 9 height 9
click at [907, 510] on div at bounding box center [907, 510] width 9 height 9
click at [906, 512] on div at bounding box center [906, 510] width 9 height 9
click at [916, 509] on div at bounding box center [915, 510] width 9 height 9
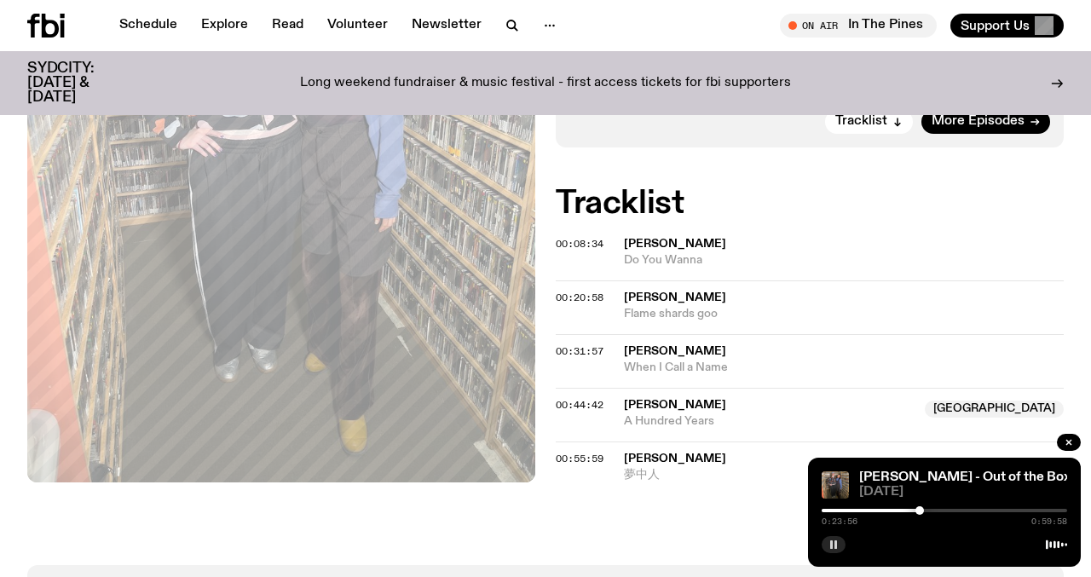
click at [920, 509] on div at bounding box center [920, 510] width 9 height 9
click at [923, 509] on div at bounding box center [921, 510] width 9 height 9
click at [925, 509] on div at bounding box center [925, 510] width 9 height 9
click at [927, 509] on div at bounding box center [927, 510] width 9 height 9
click at [928, 509] on div at bounding box center [927, 510] width 9 height 9
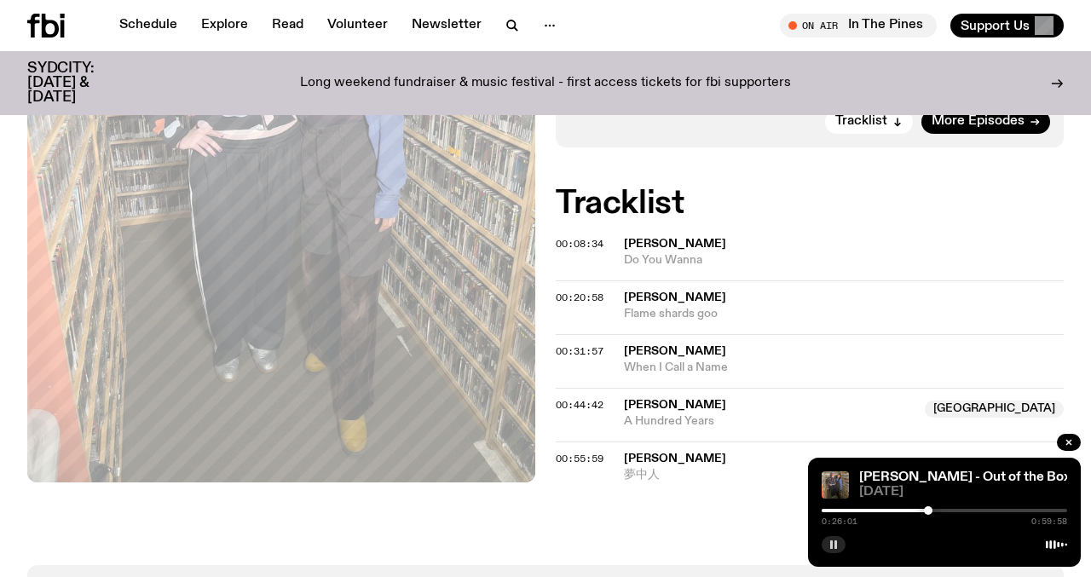
click at [929, 509] on div at bounding box center [928, 510] width 9 height 9
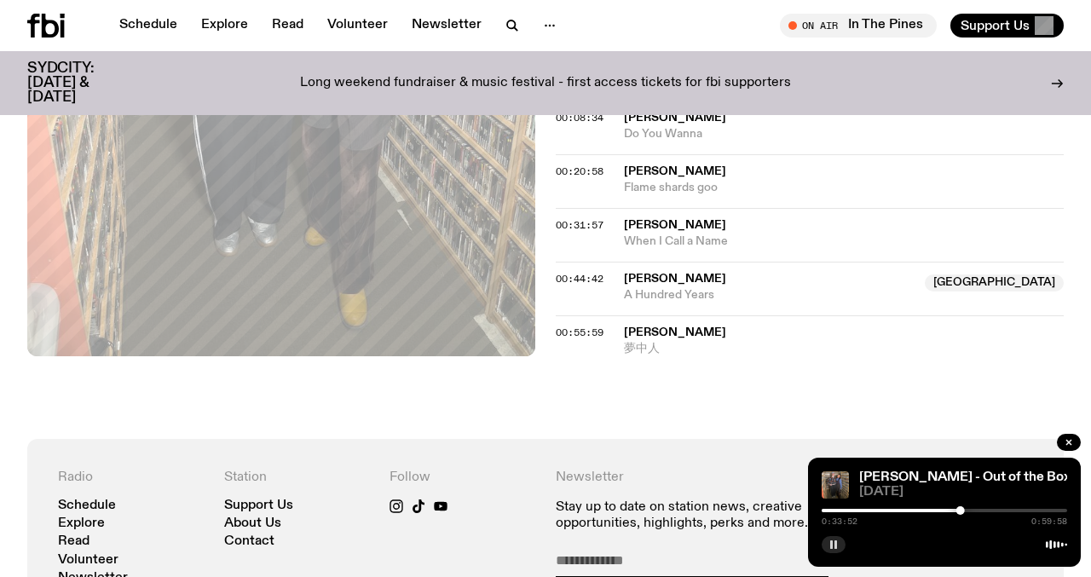
scroll to position [967, 0]
click at [967, 509] on div at bounding box center [967, 510] width 9 height 9
click at [969, 509] on div at bounding box center [969, 510] width 9 height 9
click at [975, 510] on div at bounding box center [974, 510] width 9 height 9
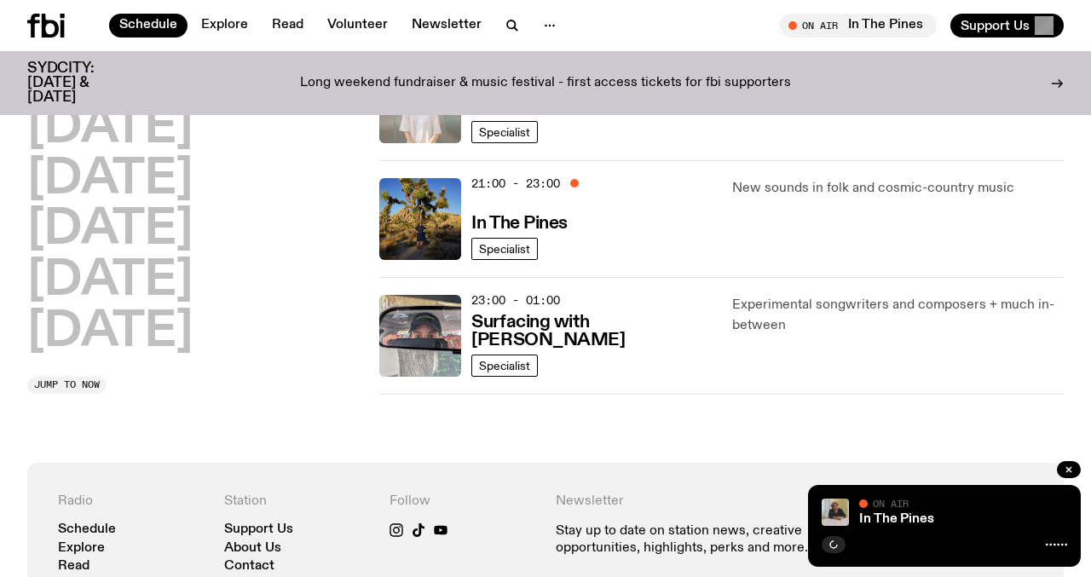
scroll to position [923, 0]
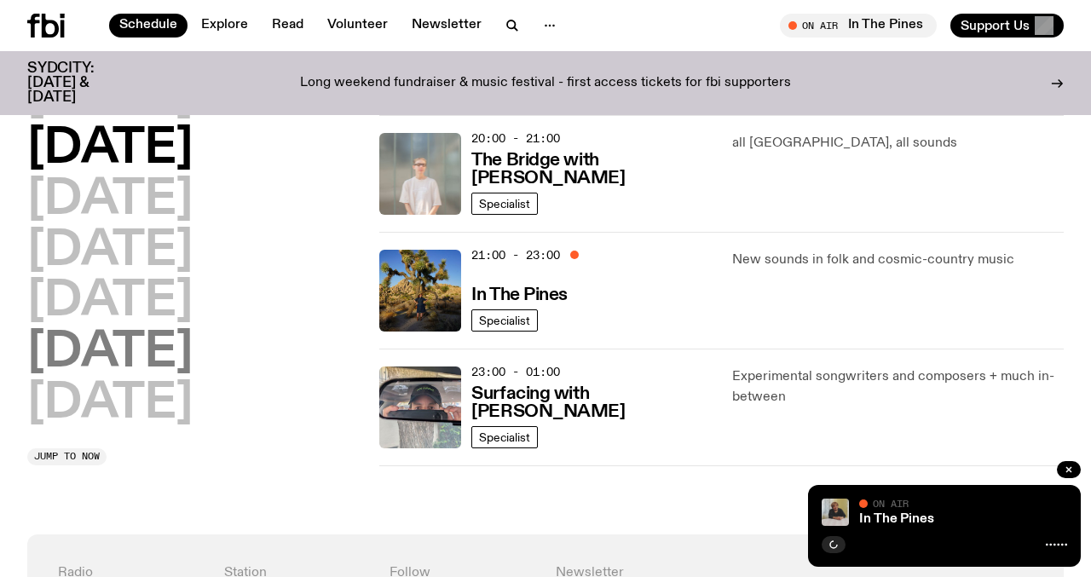
click at [111, 344] on h2 "[DATE]" at bounding box center [109, 353] width 165 height 48
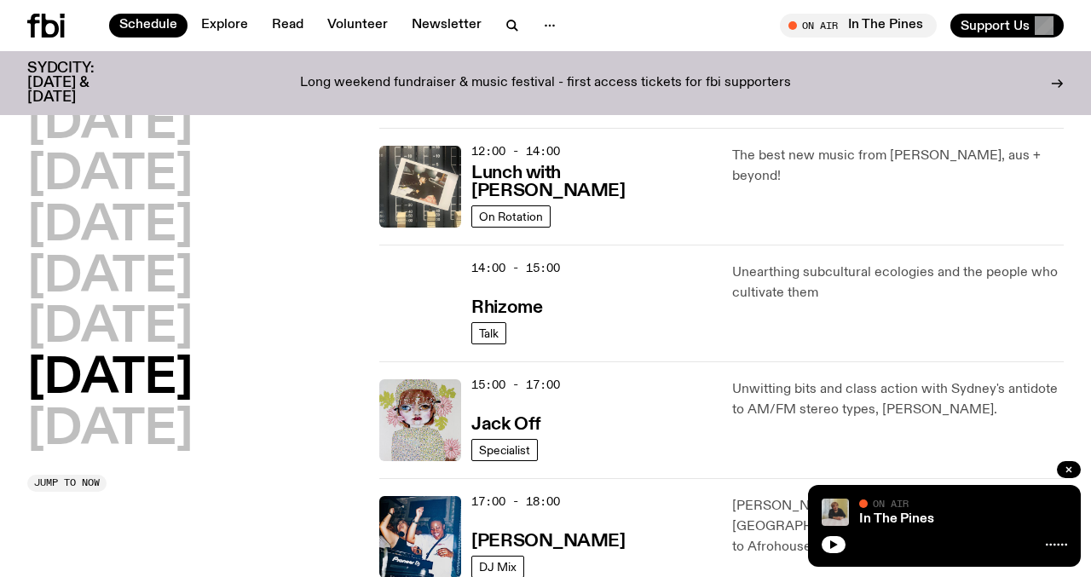
scroll to position [561, 0]
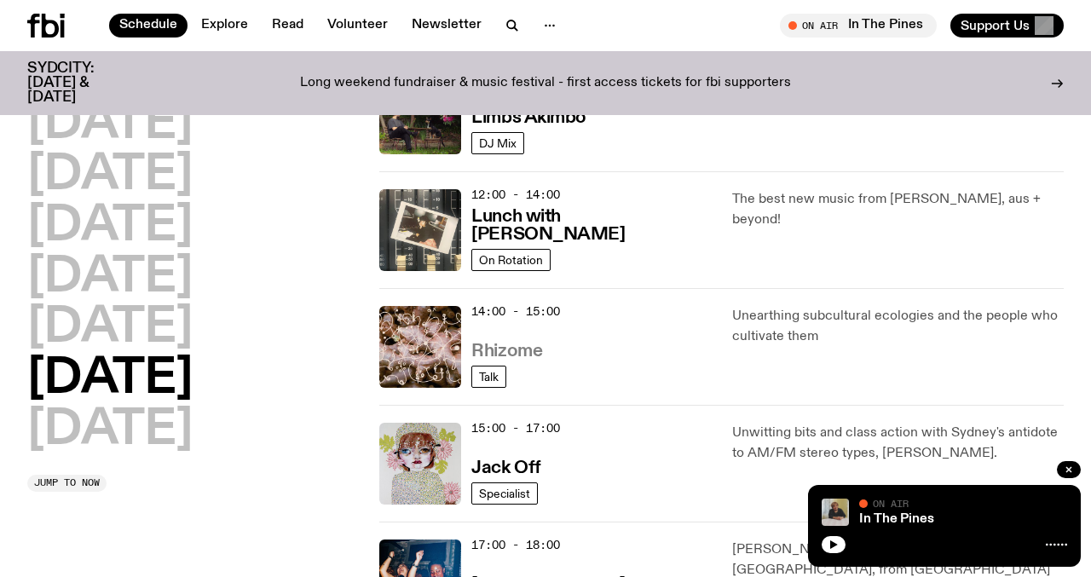
click at [518, 344] on h3 "Rhizome" at bounding box center [507, 352] width 71 height 18
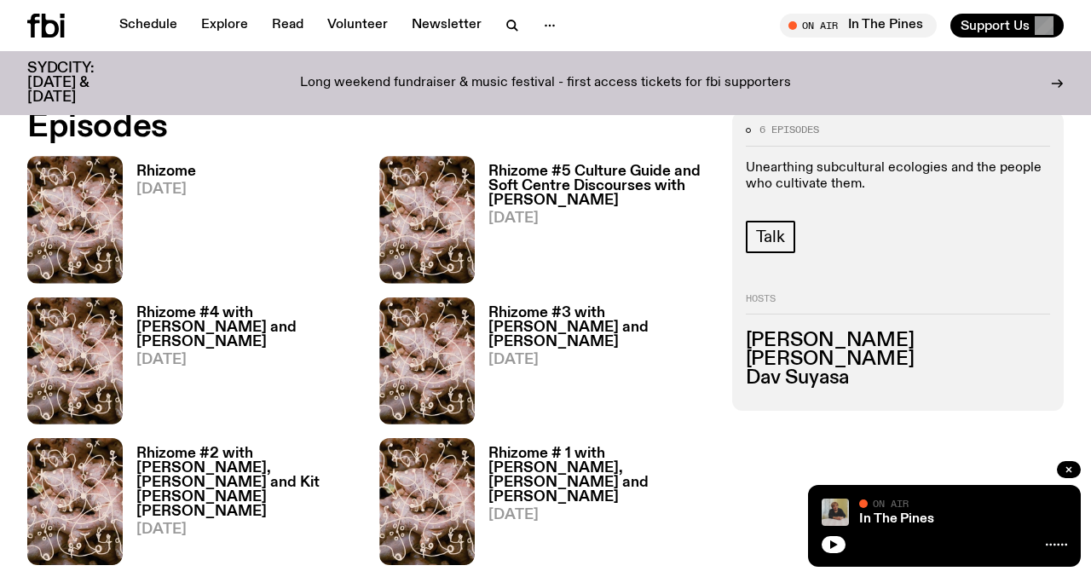
scroll to position [738, 0]
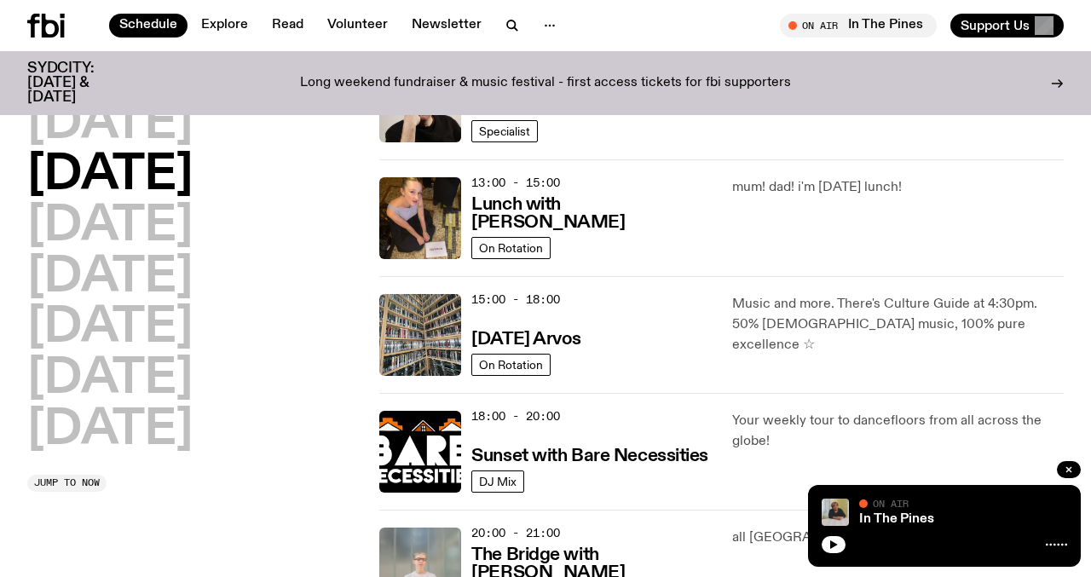
scroll to position [409, 0]
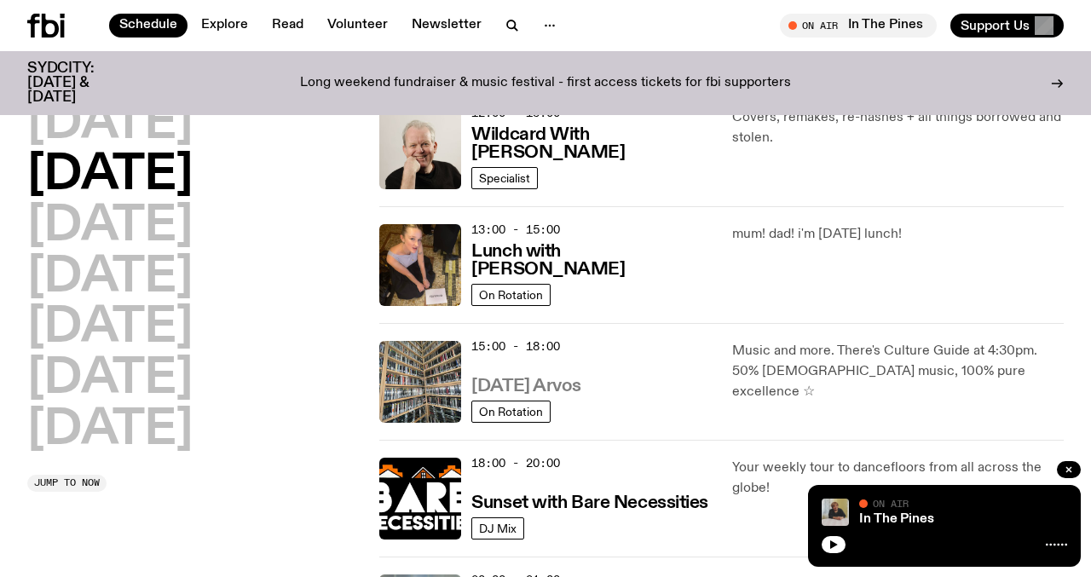
click at [514, 389] on h3 "[DATE] Arvos" at bounding box center [527, 387] width 110 height 18
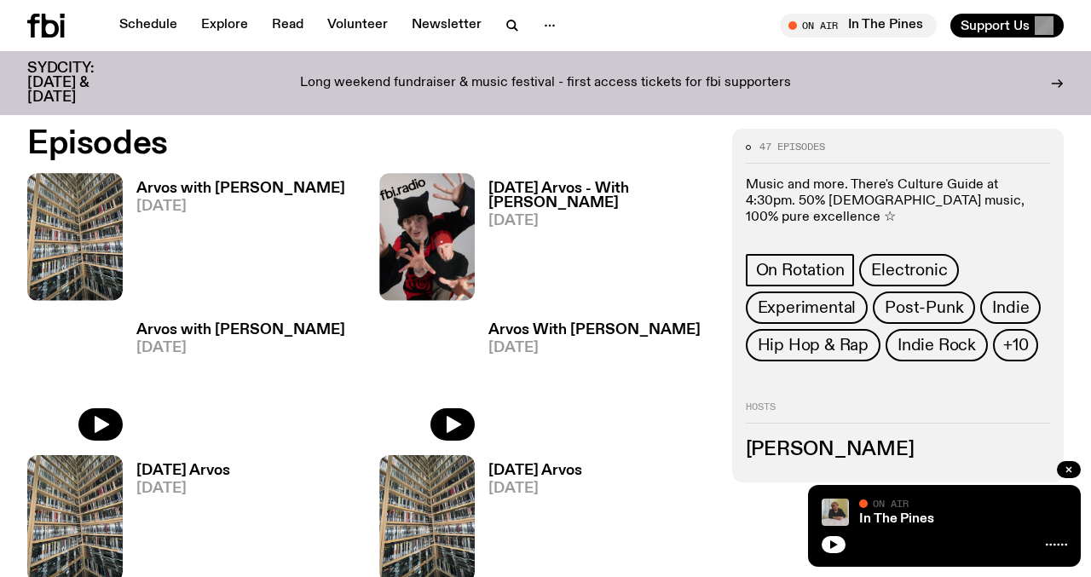
scroll to position [711, 0]
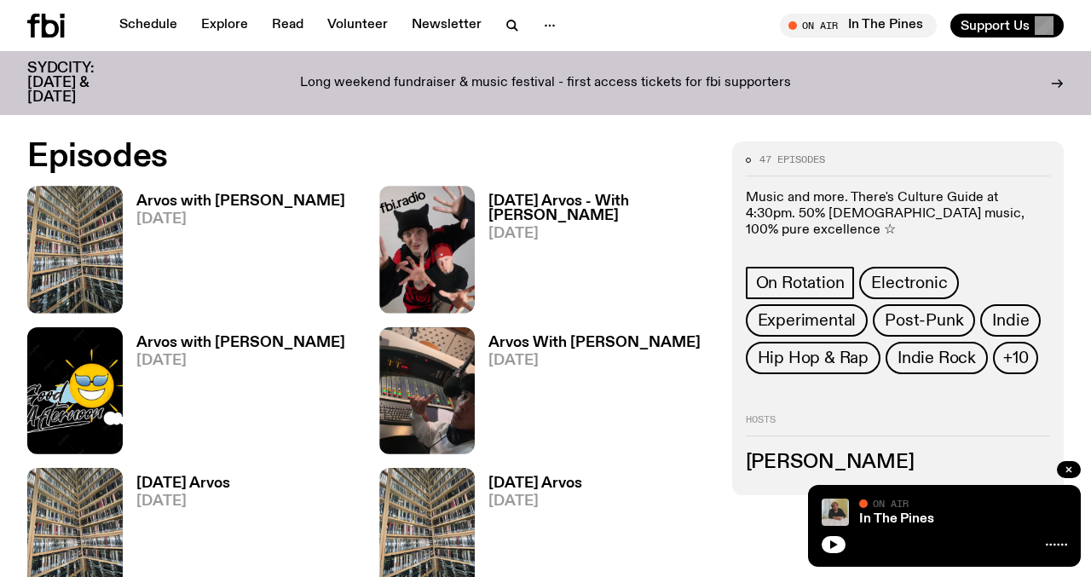
click at [166, 200] on h3 "Arvos with Lindsay" at bounding box center [240, 201] width 209 height 14
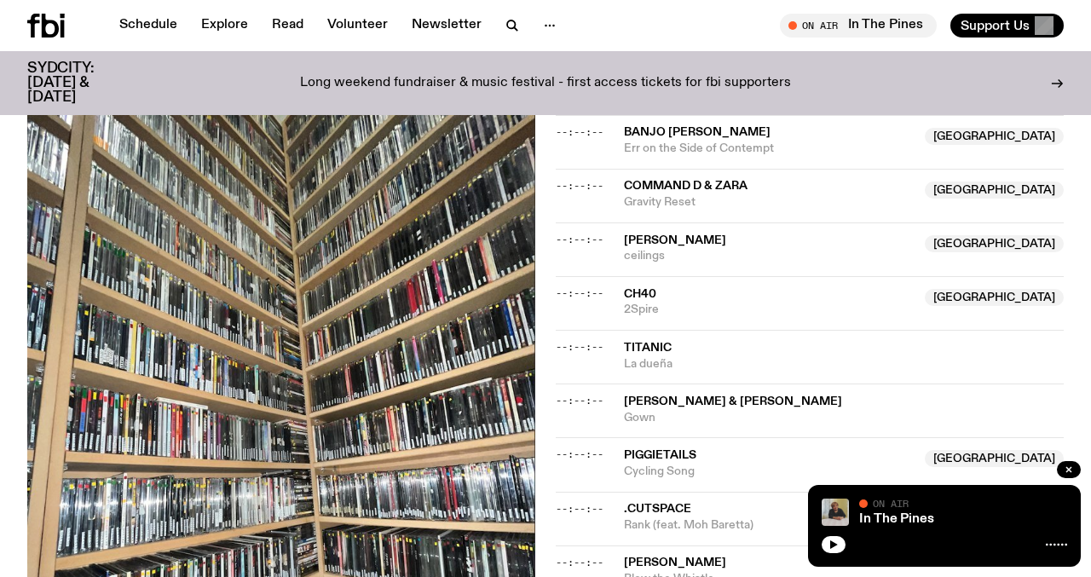
scroll to position [705, 0]
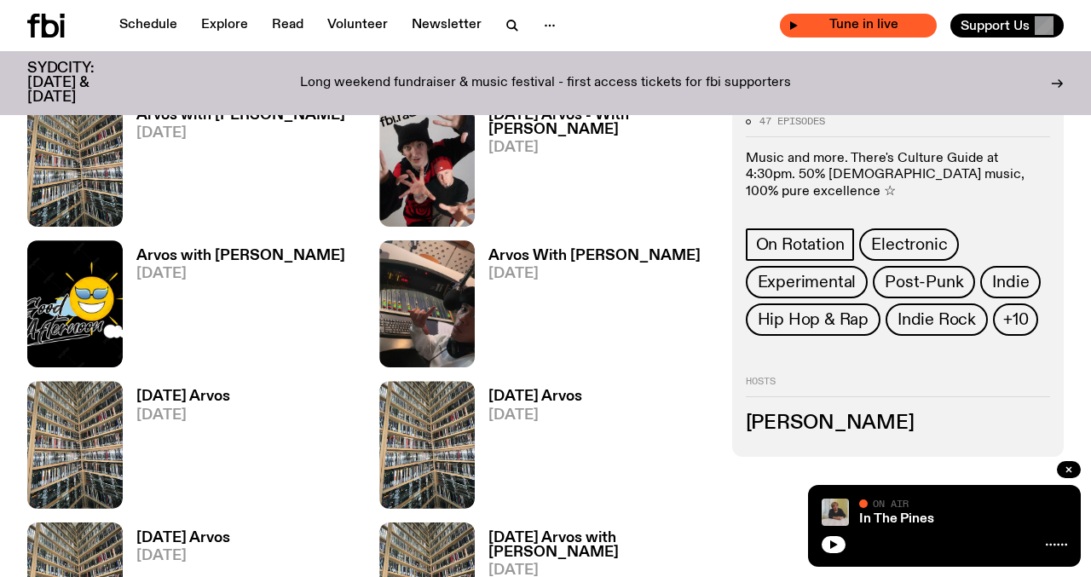
scroll to position [926, 0]
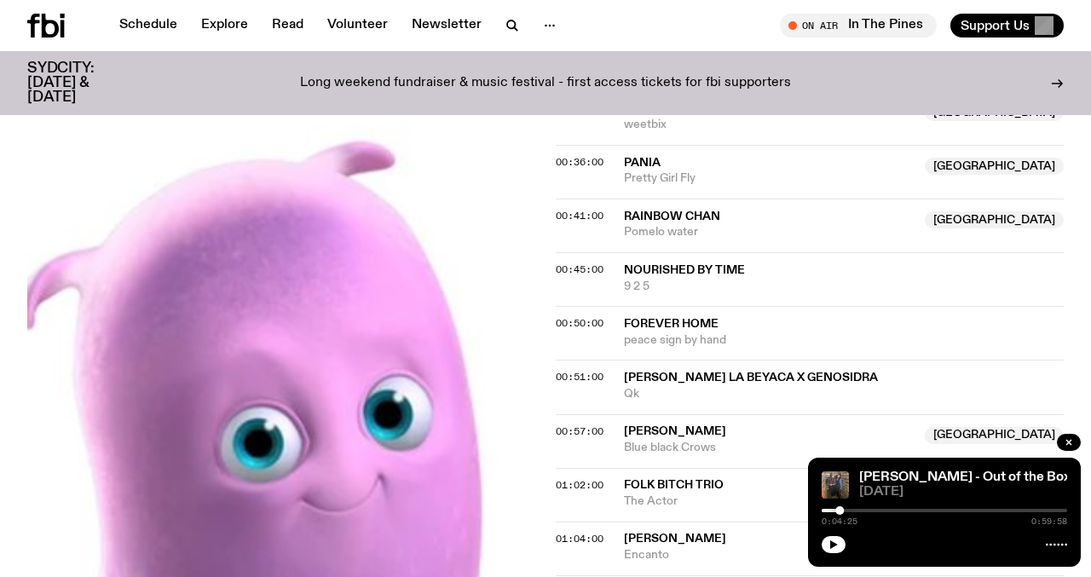
scroll to position [963, 0]
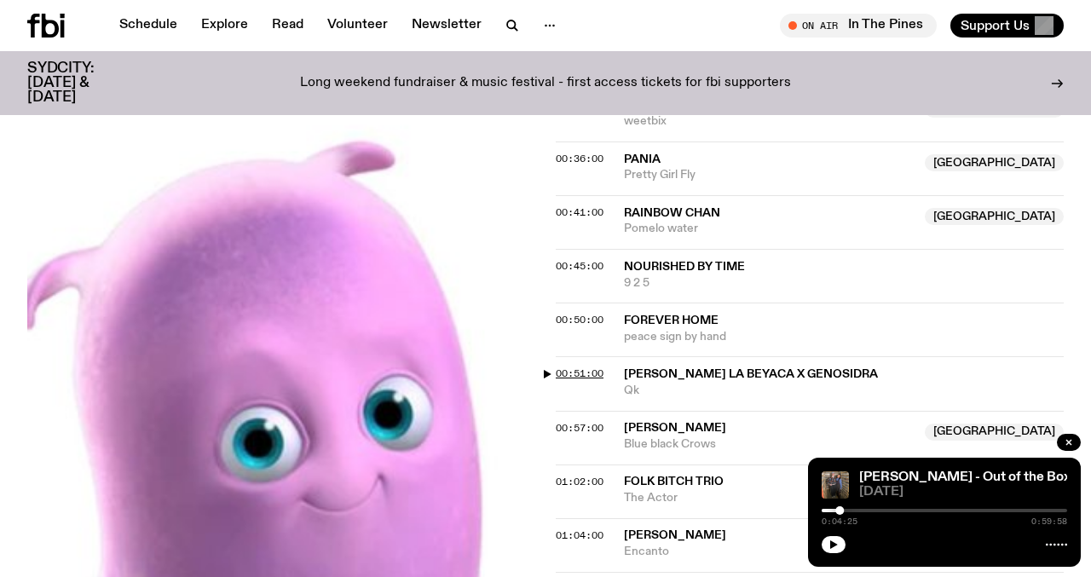
click at [579, 367] on span "00:51:00" at bounding box center [580, 374] width 48 height 14
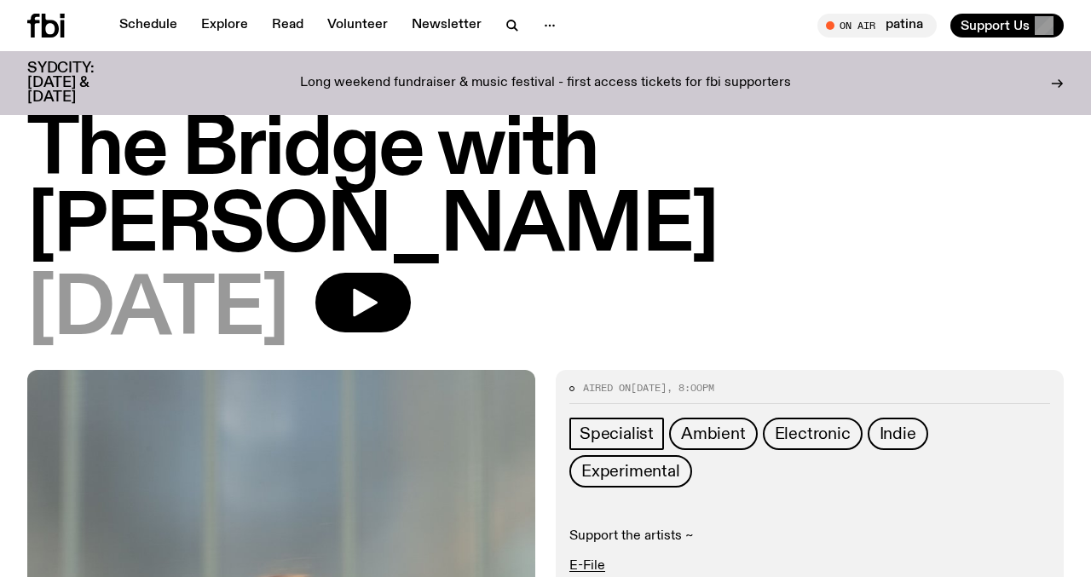
scroll to position [43, 0]
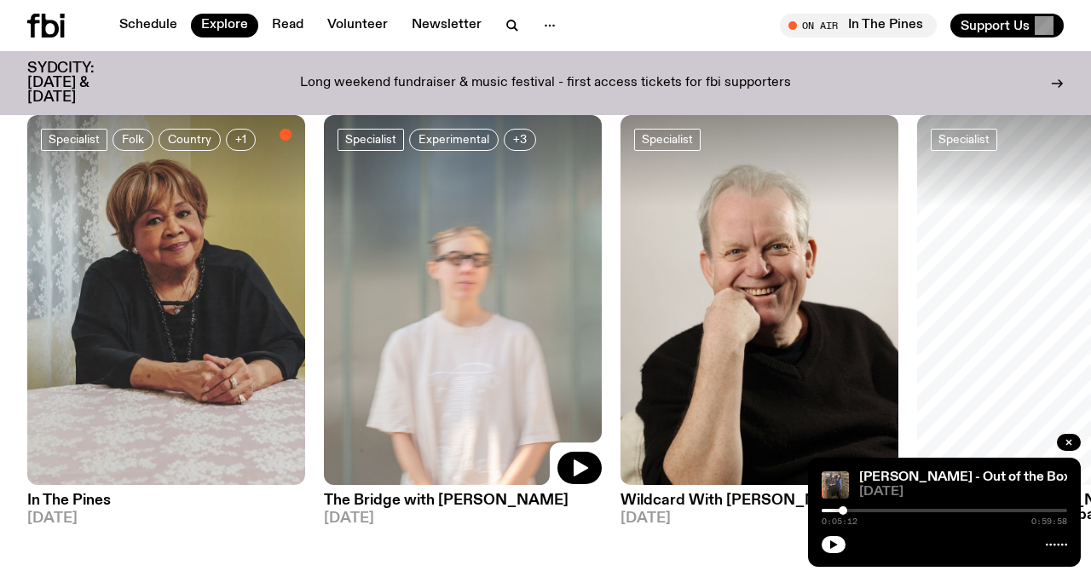
scroll to position [1408, 0]
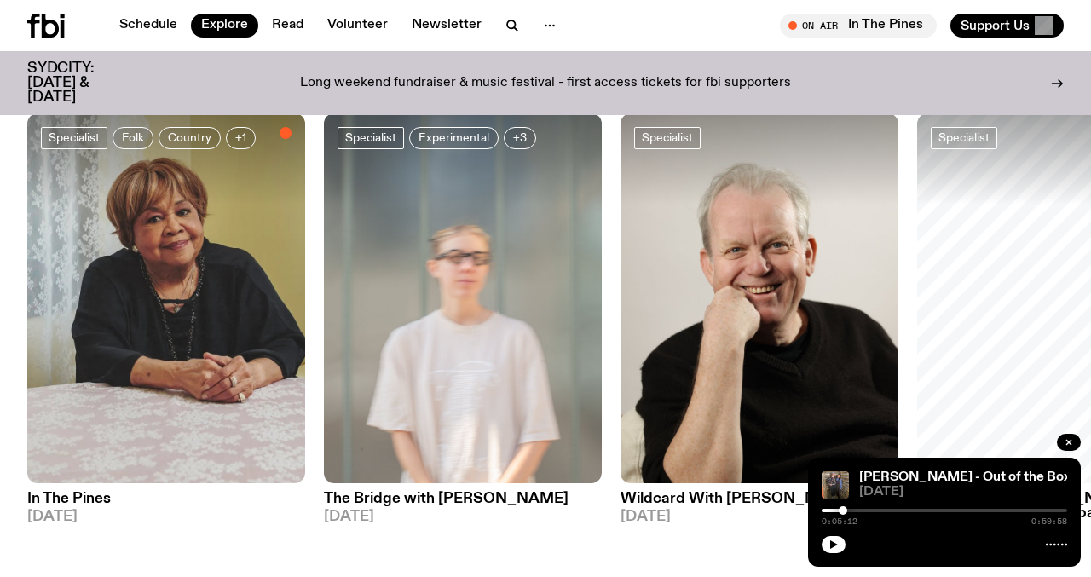
click at [400, 496] on h3 "The Bridge with [PERSON_NAME]" at bounding box center [463, 499] width 278 height 14
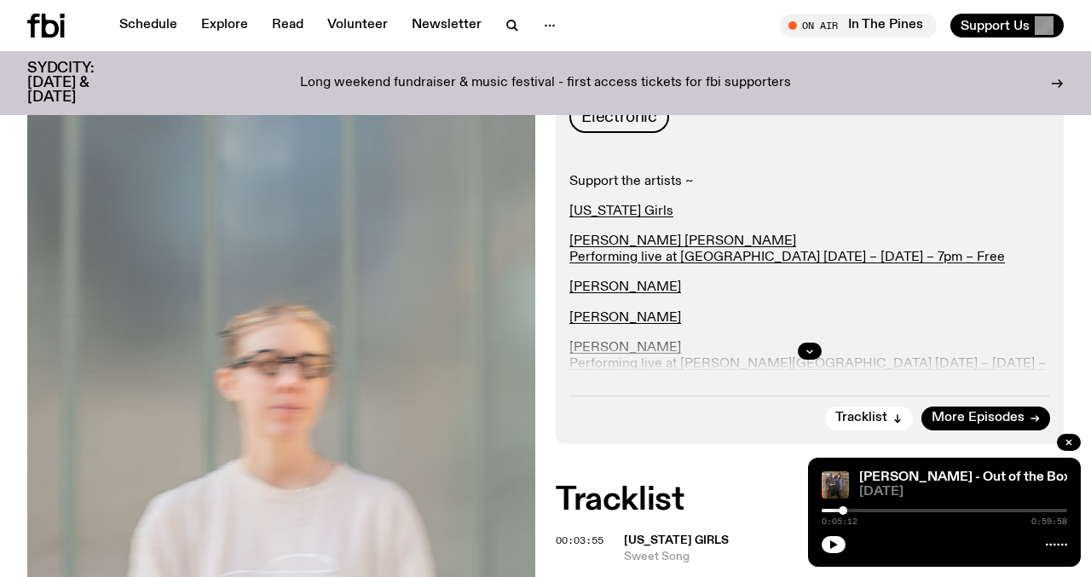
scroll to position [424, 0]
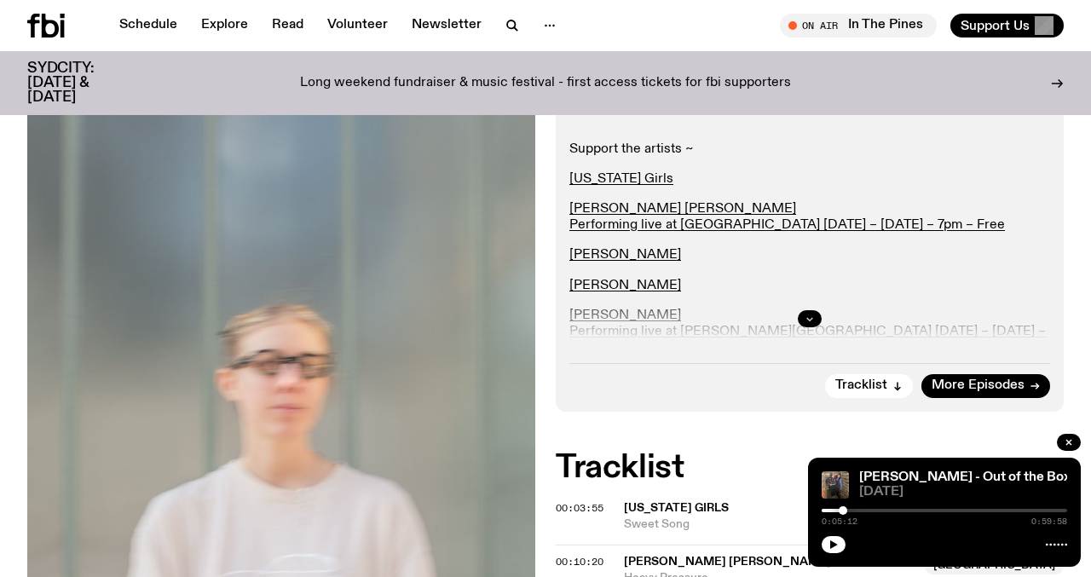
click at [809, 314] on icon "button" at bounding box center [810, 319] width 10 height 10
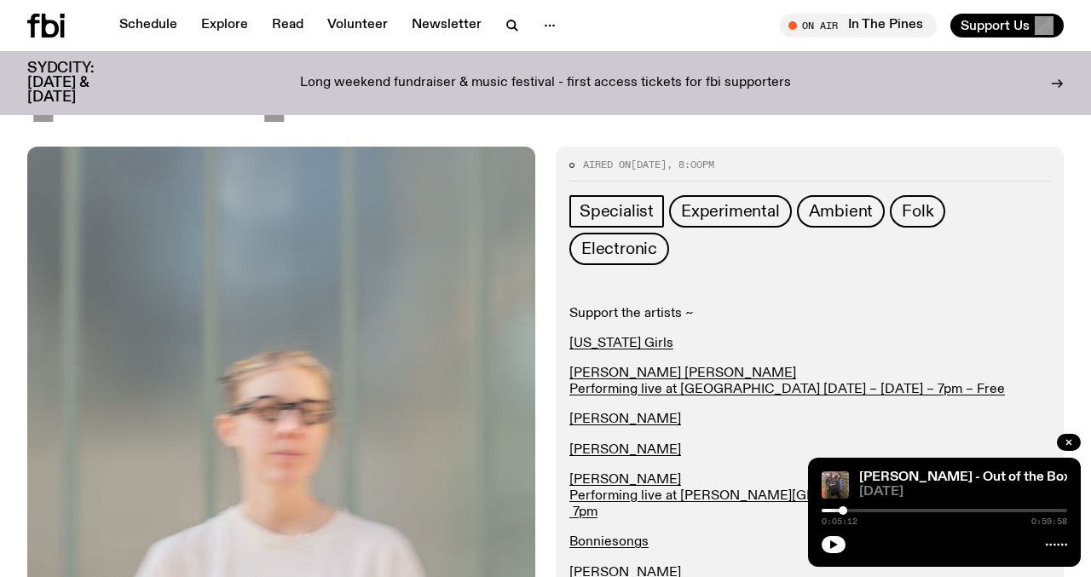
scroll to position [244, 0]
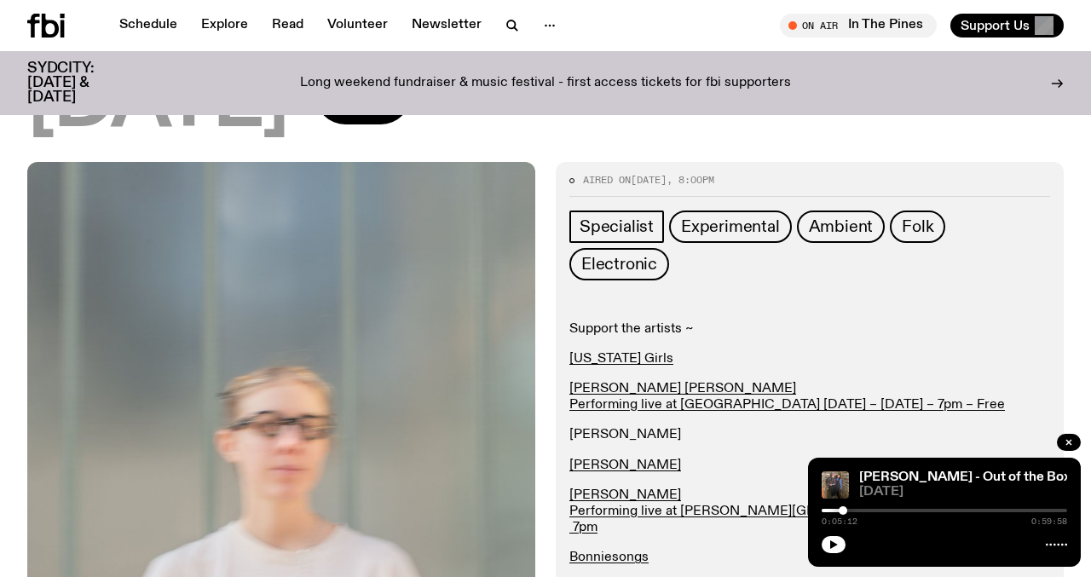
click at [629, 428] on link "Marcus Whale" at bounding box center [626, 435] width 112 height 14
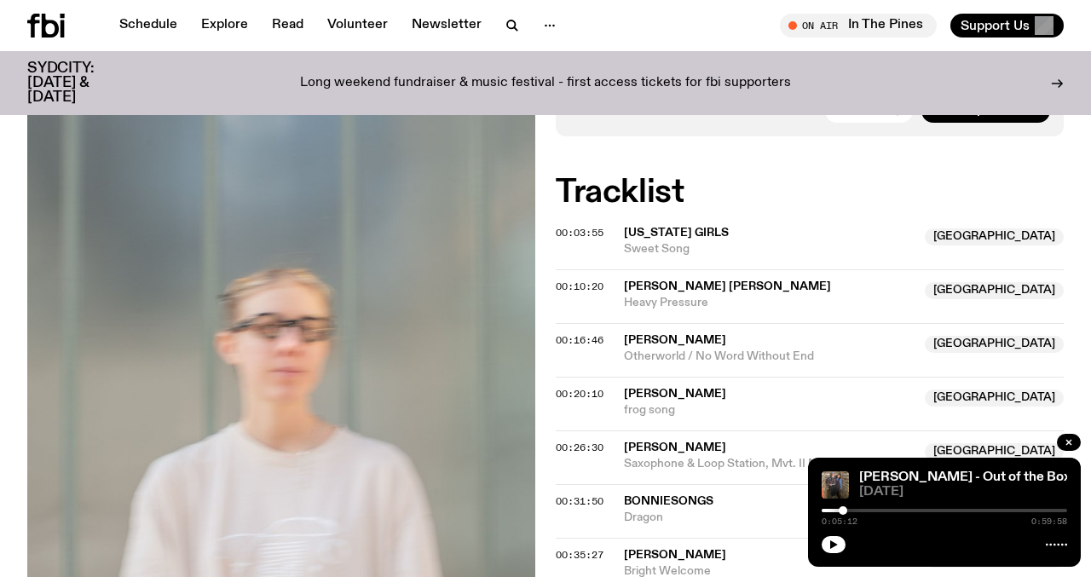
scroll to position [843, 0]
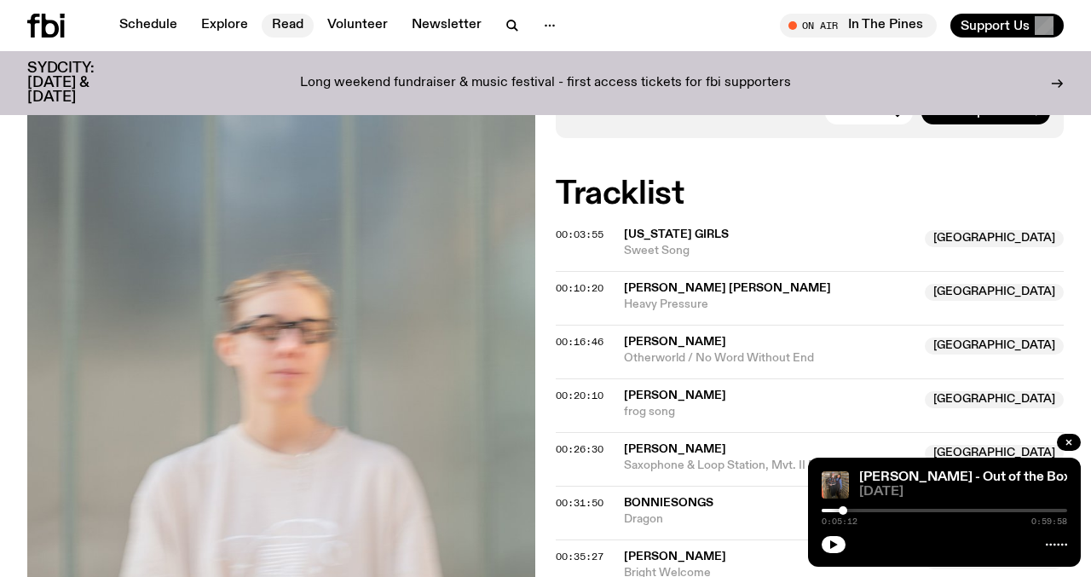
click at [300, 27] on link "Read" at bounding box center [288, 26] width 52 height 24
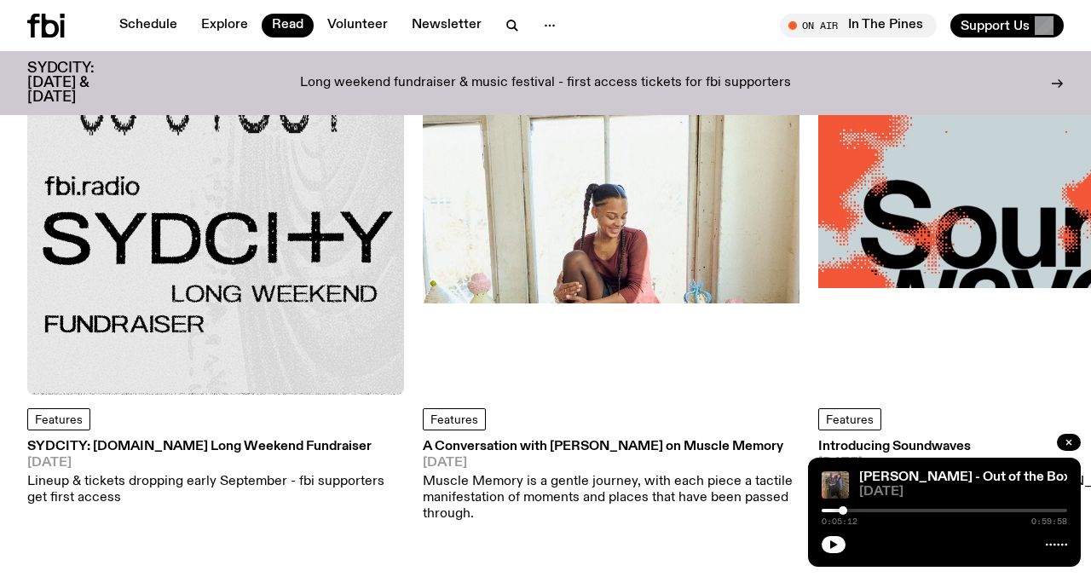
scroll to position [181, 0]
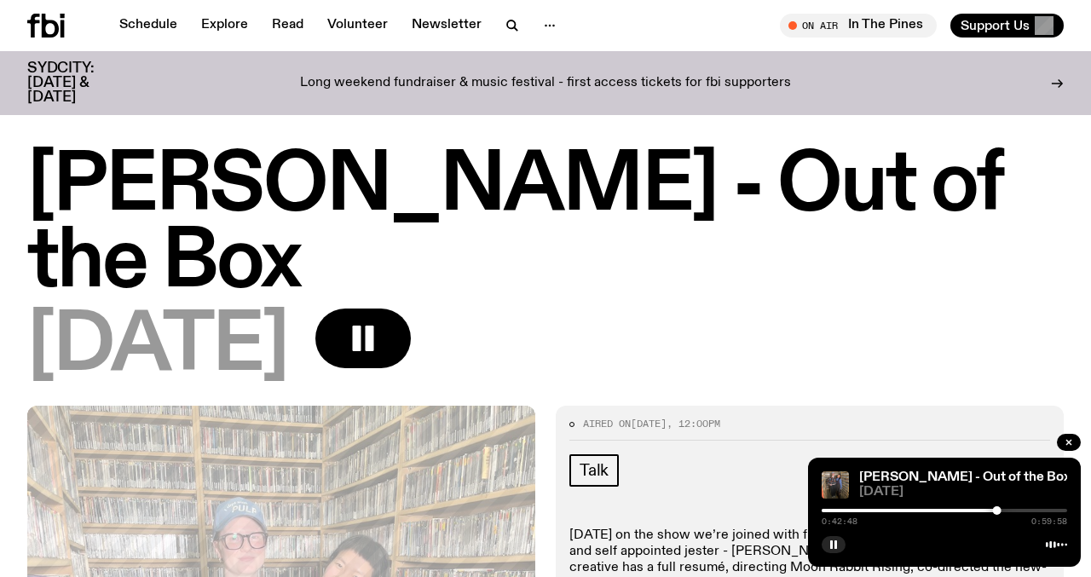
scroll to position [967, 0]
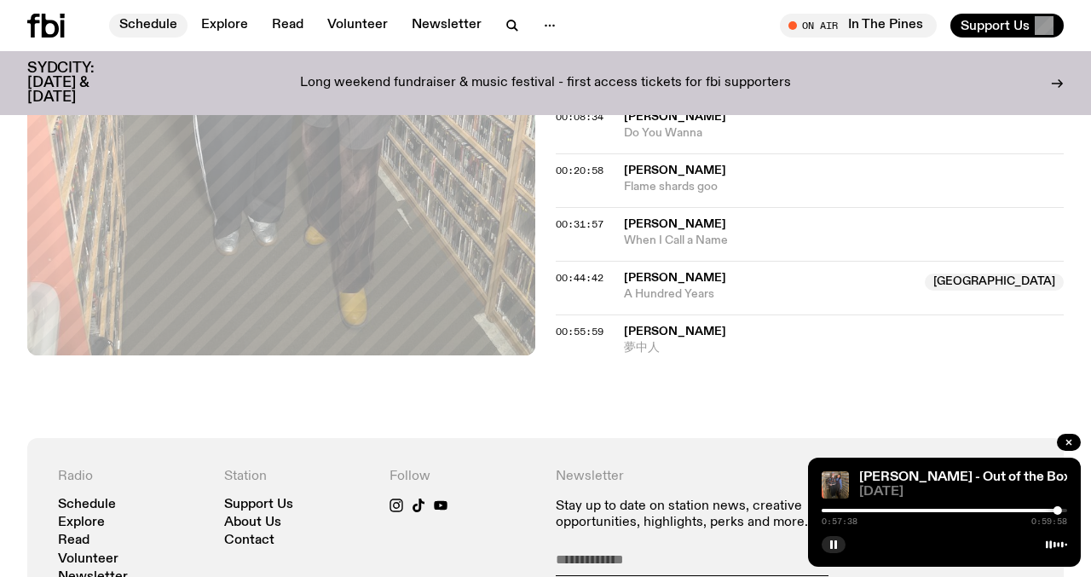
click at [148, 21] on link "Schedule" at bounding box center [148, 26] width 78 height 24
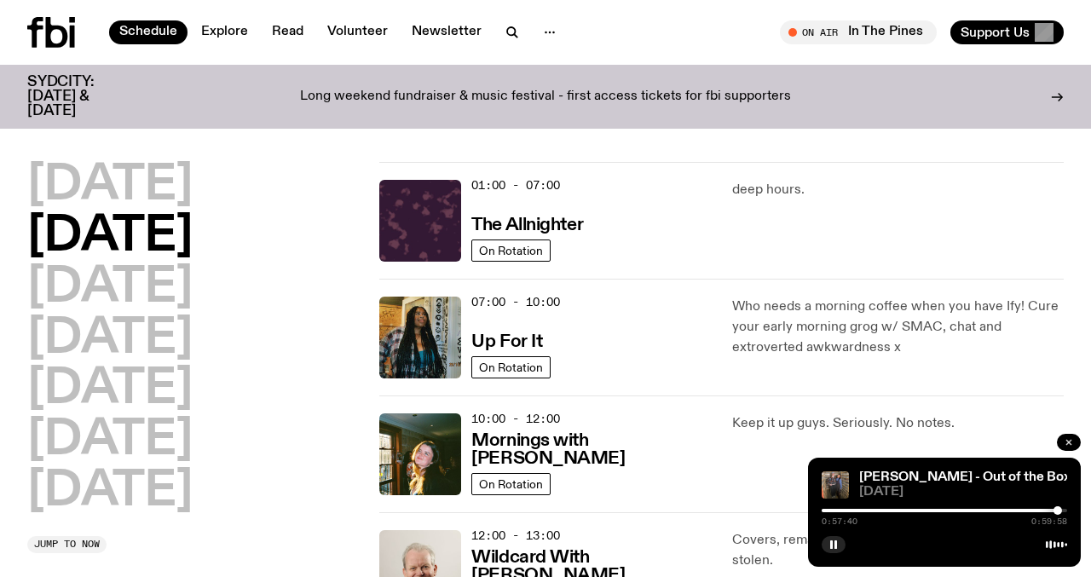
click at [1064, 444] on icon "button" at bounding box center [1069, 442] width 10 height 10
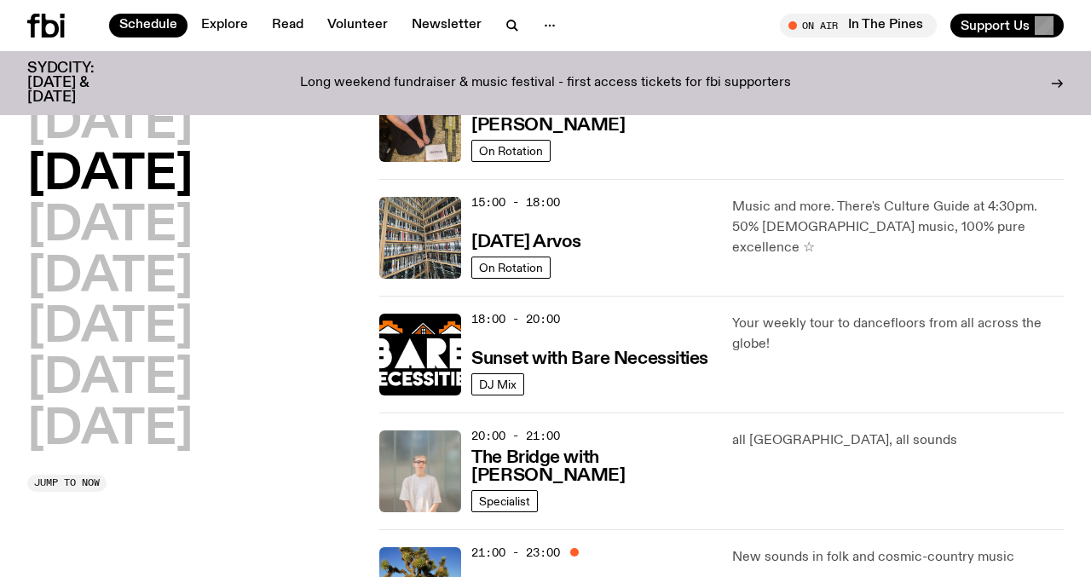
scroll to position [587, 0]
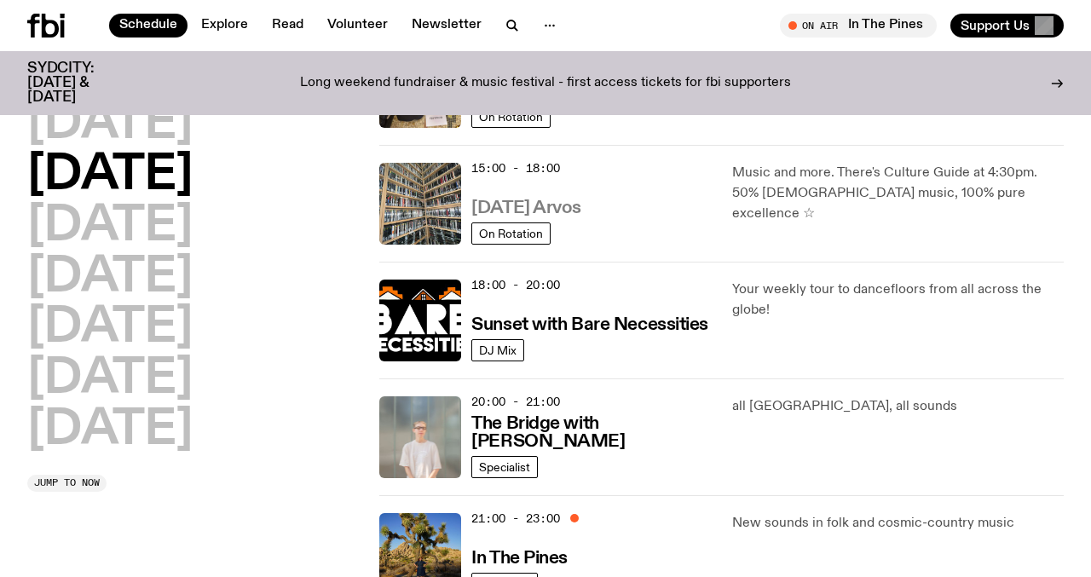
click at [551, 212] on h3 "[DATE] Arvos" at bounding box center [527, 209] width 110 height 18
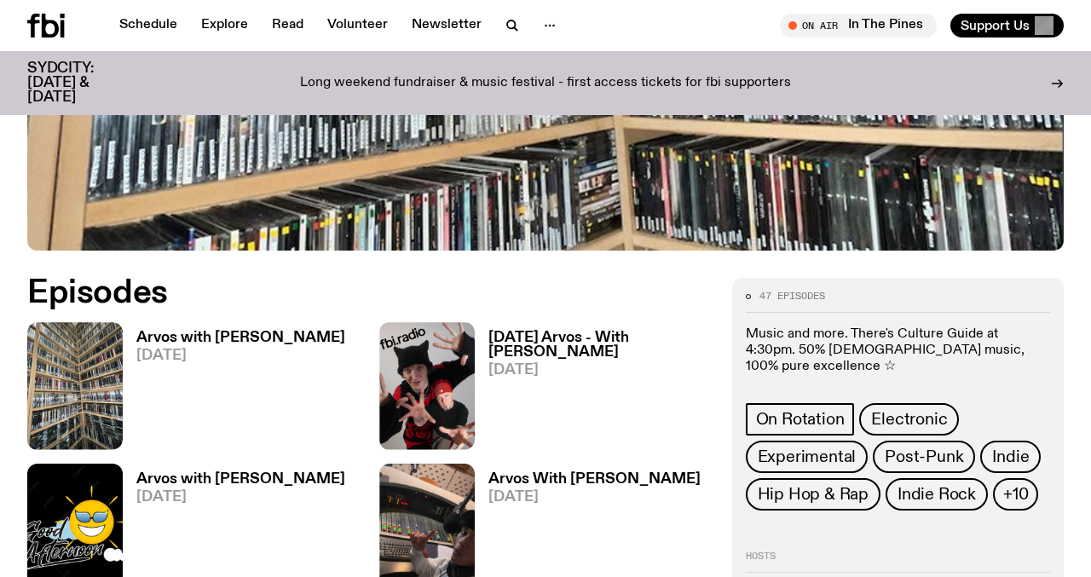
scroll to position [558, 0]
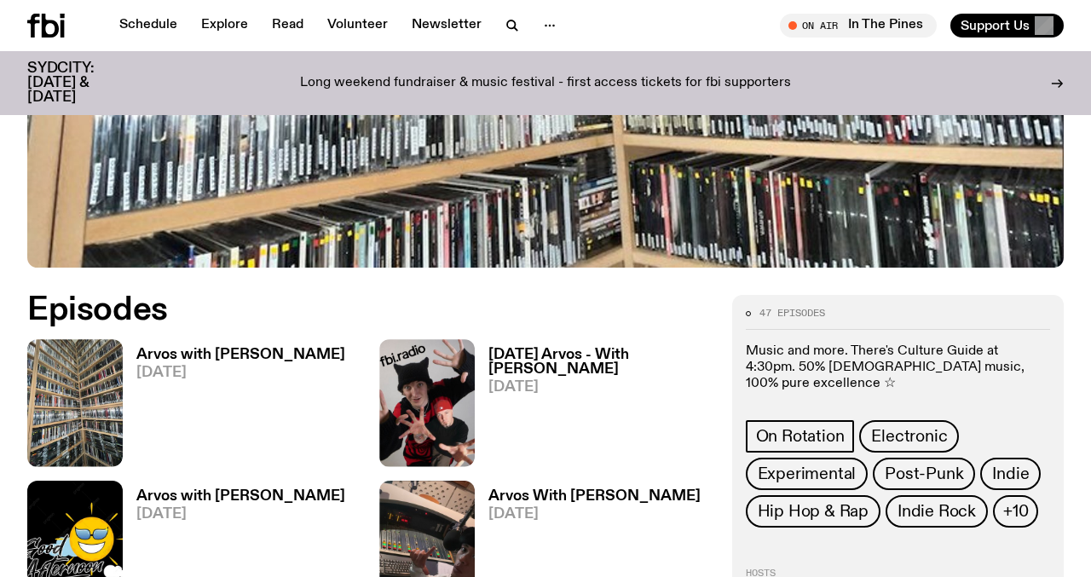
click at [203, 350] on h3 "Arvos with [PERSON_NAME]" at bounding box center [240, 355] width 209 height 14
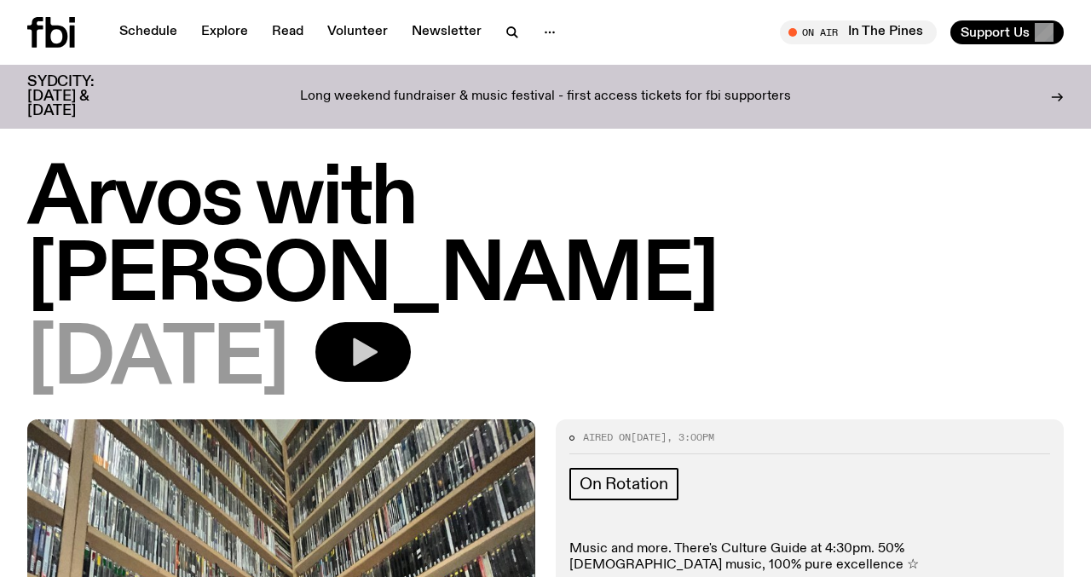
click at [411, 322] on button "button" at bounding box center [362, 352] width 95 height 60
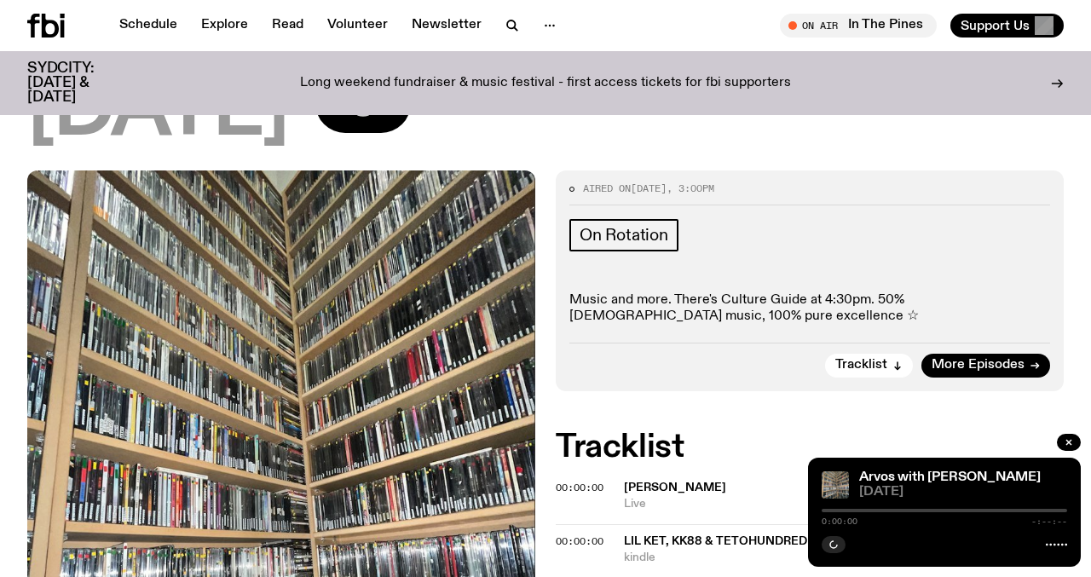
scroll to position [244, 0]
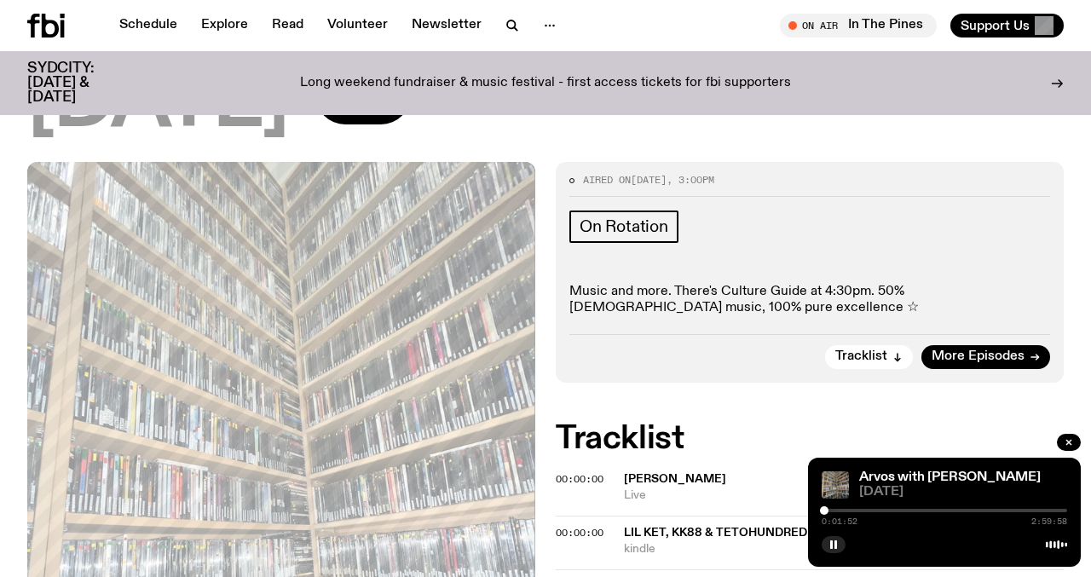
click at [825, 513] on div at bounding box center [824, 510] width 9 height 9
click at [828, 513] on div at bounding box center [828, 510] width 9 height 9
click at [831, 513] on div at bounding box center [831, 510] width 9 height 9
click at [834, 513] on div at bounding box center [834, 510] width 9 height 9
click at [836, 513] on div at bounding box center [836, 510] width 9 height 9
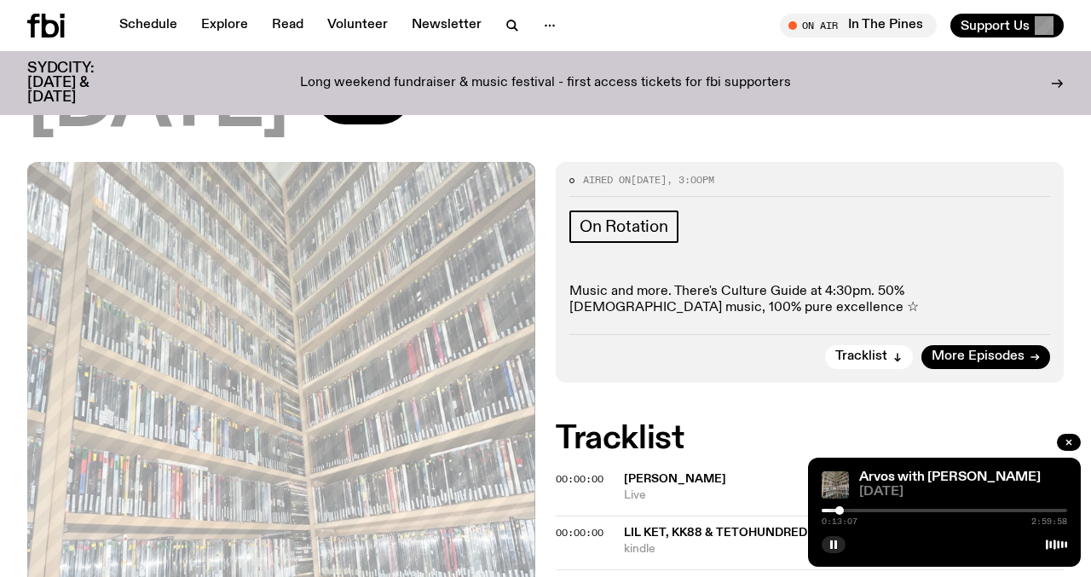
click at [840, 512] on div at bounding box center [840, 510] width 9 height 9
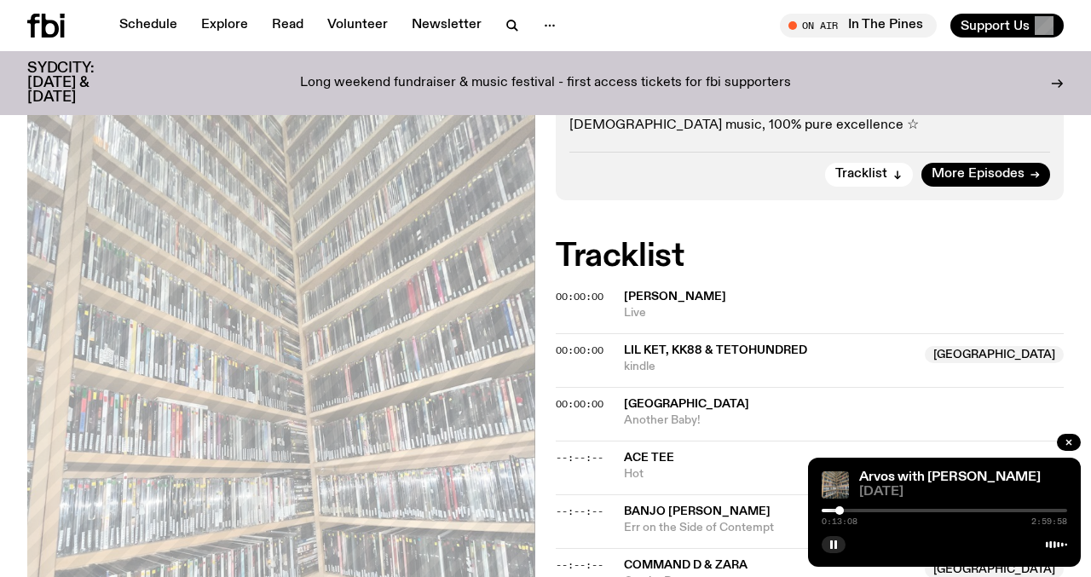
scroll to position [427, 0]
click at [842, 508] on div at bounding box center [841, 510] width 9 height 9
click at [845, 512] on div at bounding box center [843, 510] width 9 height 9
click at [843, 512] on div at bounding box center [843, 510] width 9 height 9
click at [846, 512] on div at bounding box center [846, 510] width 9 height 9
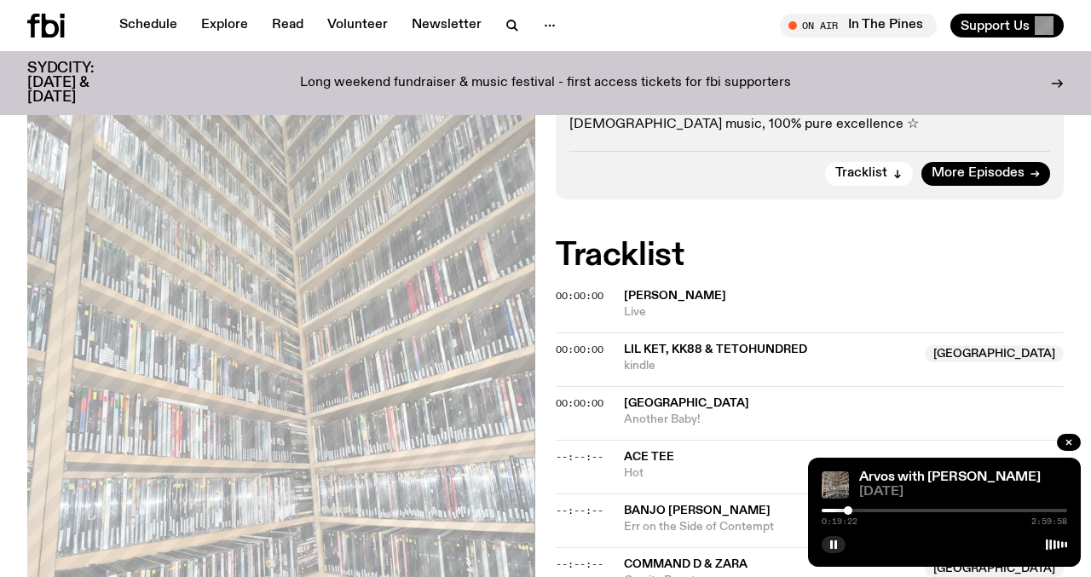
click at [848, 512] on div at bounding box center [848, 510] width 9 height 9
click at [851, 507] on div at bounding box center [851, 510] width 9 height 9
click at [853, 507] on div at bounding box center [852, 510] width 9 height 9
click at [854, 508] on div at bounding box center [854, 510] width 9 height 9
click at [855, 508] on div at bounding box center [855, 510] width 9 height 9
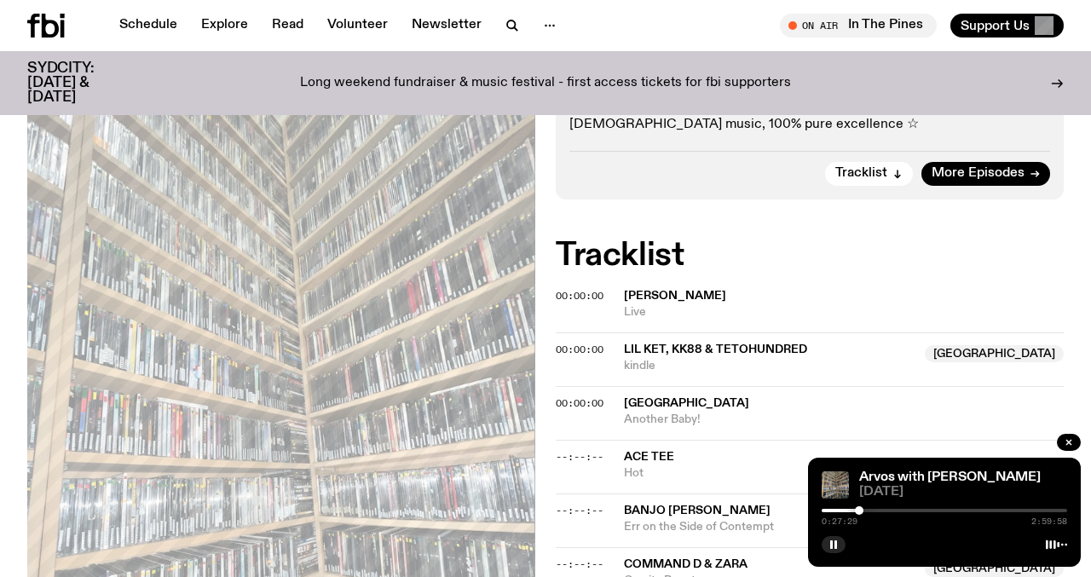
click at [859, 511] on div at bounding box center [859, 510] width 9 height 9
click at [860, 511] on div at bounding box center [860, 510] width 9 height 9
click at [859, 511] on div at bounding box center [859, 510] width 9 height 9
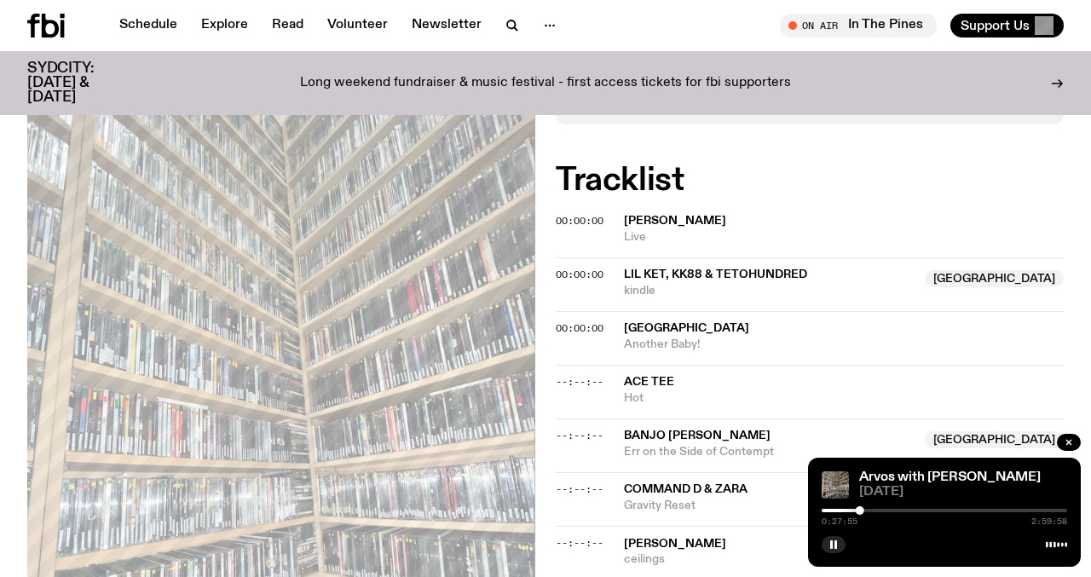
scroll to position [504, 0]
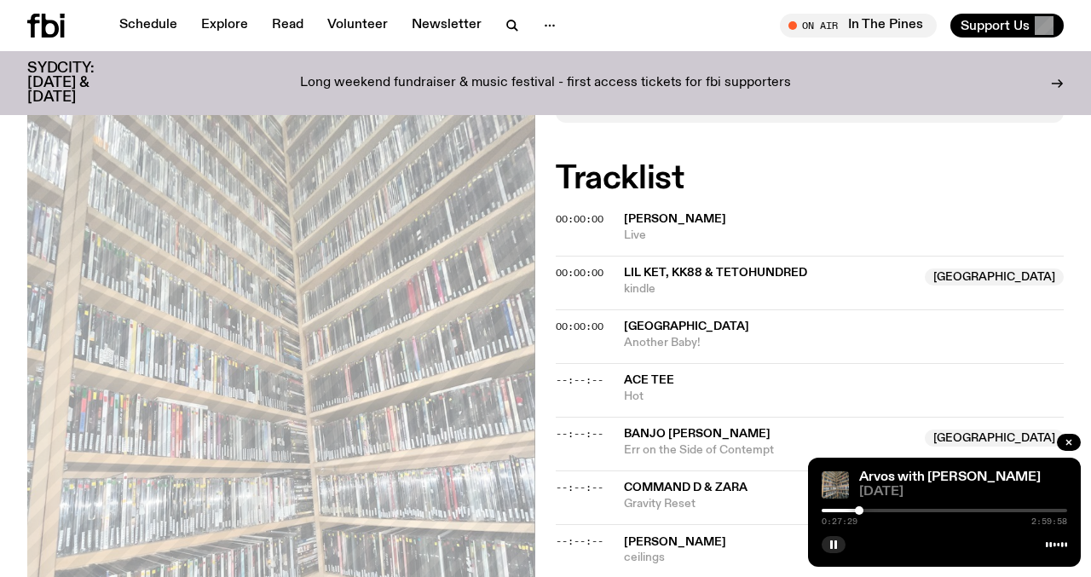
click at [859, 511] on div at bounding box center [859, 510] width 9 height 9
click at [861, 508] on div at bounding box center [861, 510] width 9 height 9
click at [872, 511] on div at bounding box center [945, 510] width 246 height 3
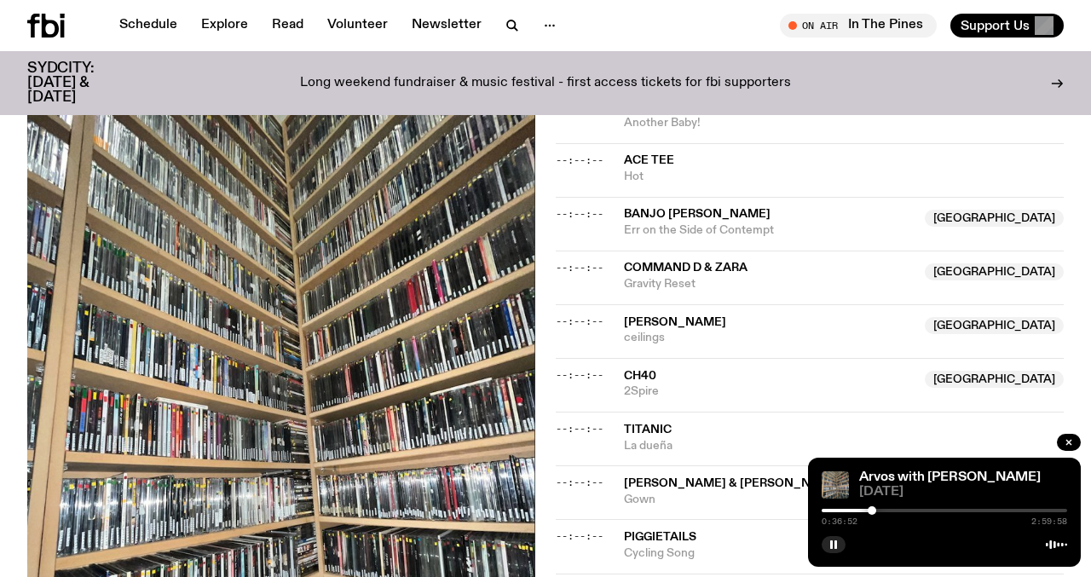
scroll to position [726, 0]
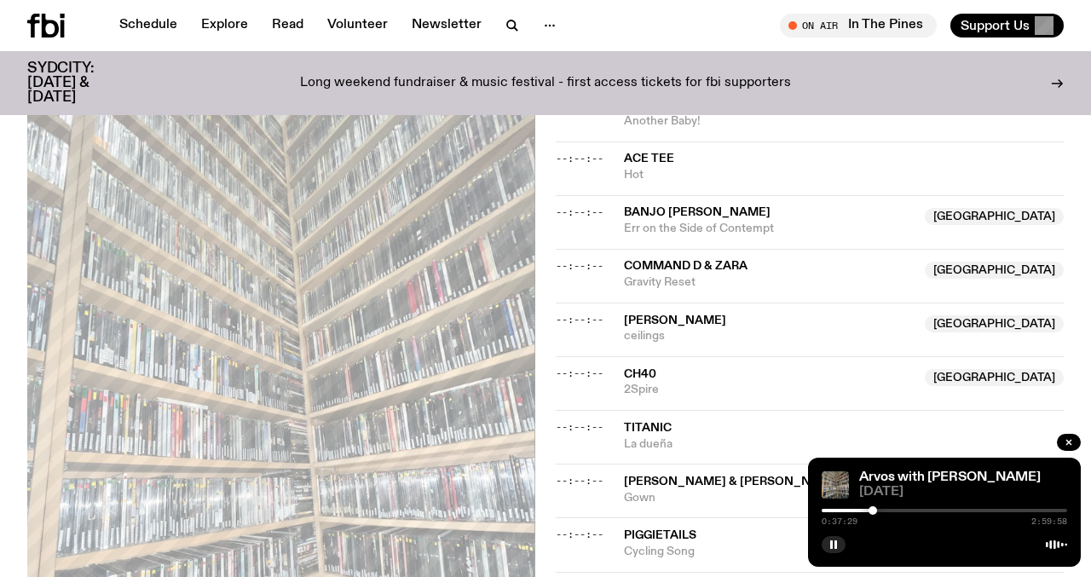
click at [873, 509] on div at bounding box center [873, 510] width 9 height 9
click at [874, 510] on div at bounding box center [874, 510] width 9 height 9
click at [875, 510] on div at bounding box center [875, 510] width 9 height 9
click at [877, 510] on div at bounding box center [876, 510] width 9 height 9
click at [881, 510] on div at bounding box center [881, 510] width 9 height 9
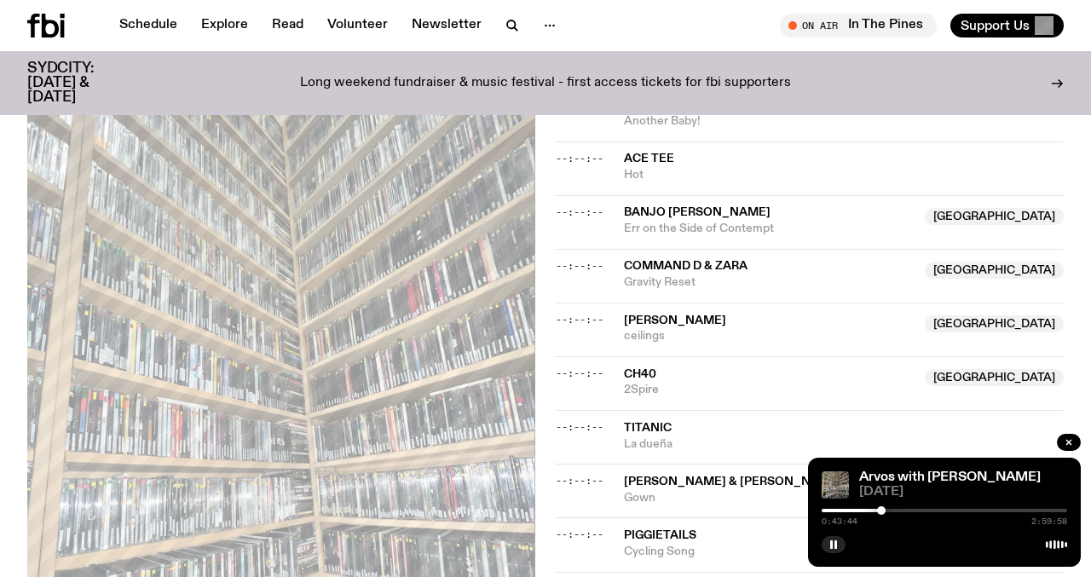
click at [882, 511] on div at bounding box center [881, 510] width 9 height 9
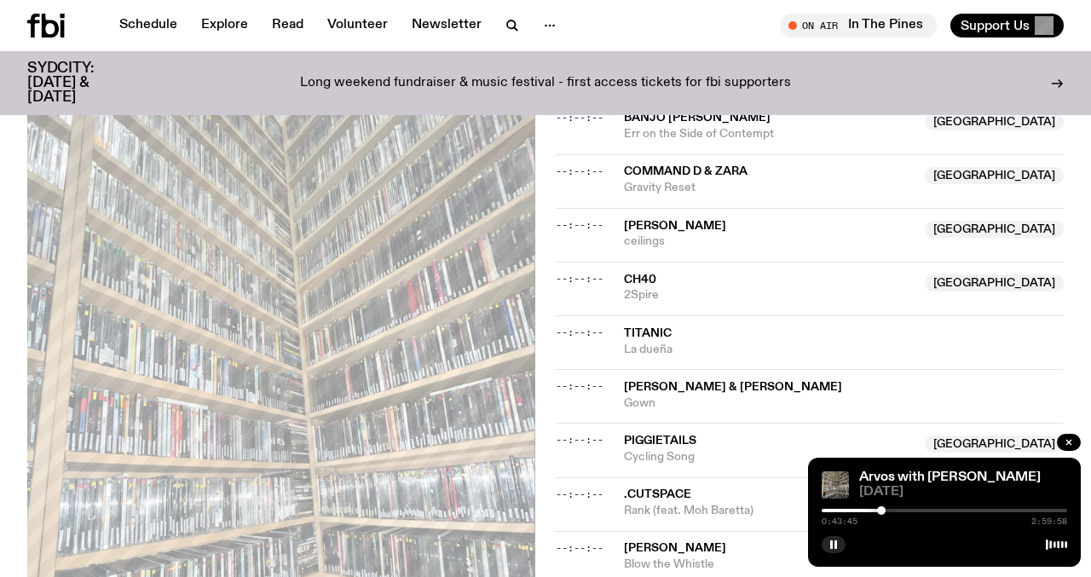
scroll to position [822, 0]
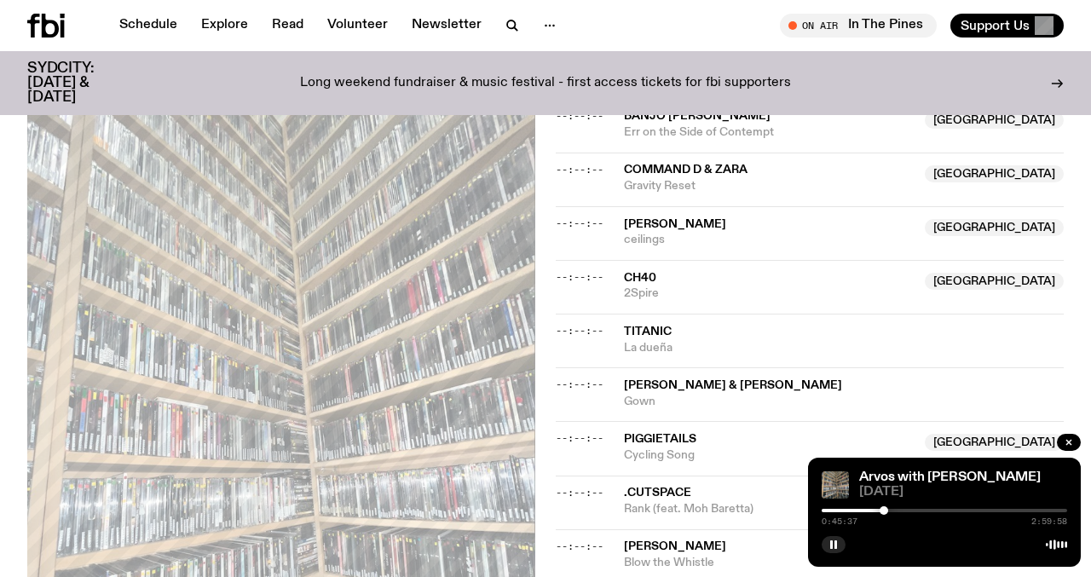
click at [884, 512] on div at bounding box center [884, 510] width 9 height 9
click at [886, 512] on div at bounding box center [886, 510] width 9 height 9
click at [887, 512] on div at bounding box center [886, 510] width 9 height 9
click at [886, 512] on div at bounding box center [886, 510] width 9 height 9
click at [888, 512] on div at bounding box center [888, 510] width 9 height 9
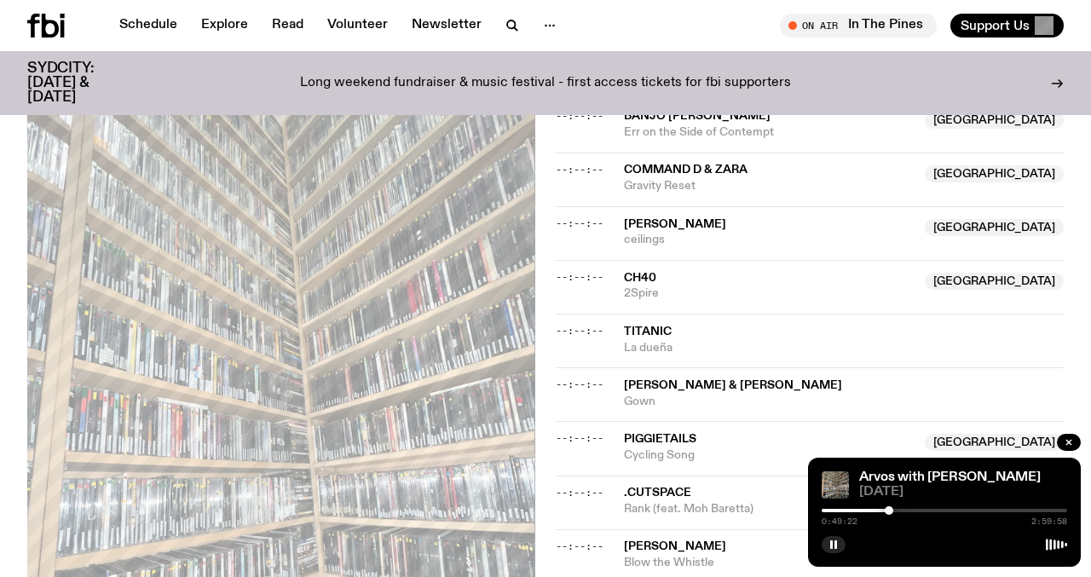
click at [889, 512] on div at bounding box center [889, 510] width 9 height 9
click at [891, 512] on div at bounding box center [891, 510] width 9 height 9
click at [893, 512] on div at bounding box center [892, 510] width 9 height 9
click at [894, 512] on div at bounding box center [894, 510] width 9 height 9
click at [896, 512] on div at bounding box center [896, 510] width 9 height 9
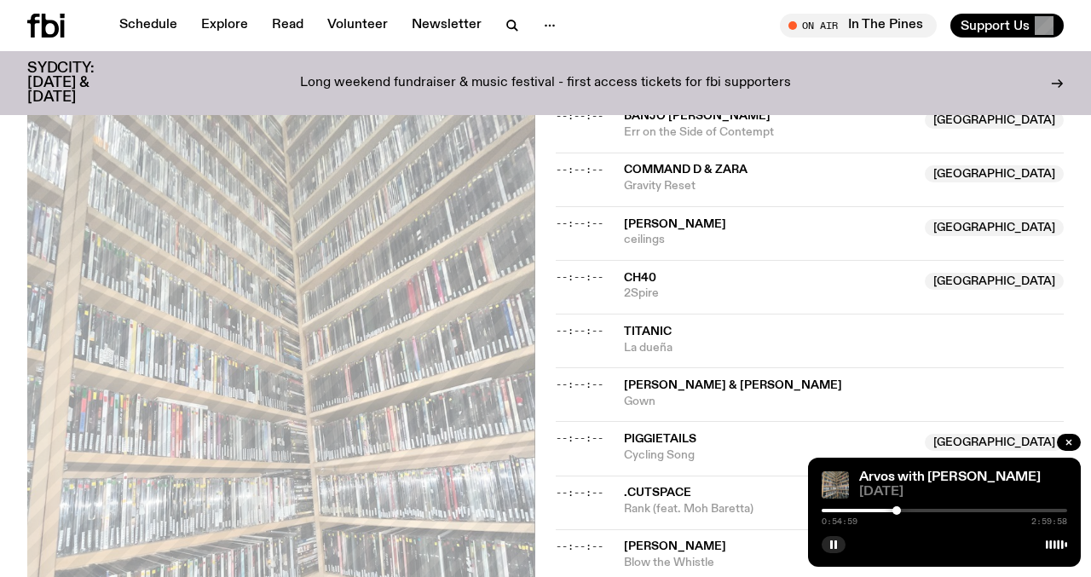
click at [897, 512] on div at bounding box center [897, 510] width 9 height 9
click at [898, 512] on div at bounding box center [898, 510] width 9 height 9
click at [900, 512] on div at bounding box center [899, 510] width 9 height 9
click at [902, 512] on div at bounding box center [902, 510] width 9 height 9
click at [905, 512] on div at bounding box center [904, 510] width 9 height 9
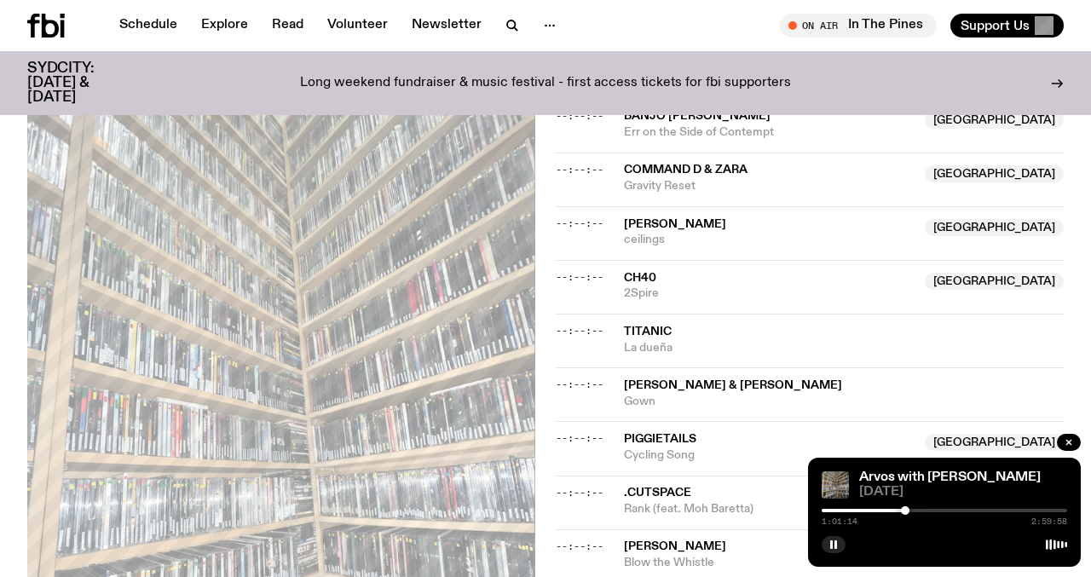
click at [906, 512] on div at bounding box center [905, 510] width 9 height 9
click at [908, 512] on div at bounding box center [908, 510] width 9 height 9
click at [906, 512] on div at bounding box center [906, 510] width 9 height 9
click at [907, 509] on div at bounding box center [907, 510] width 9 height 9
click at [906, 509] on div at bounding box center [906, 510] width 9 height 9
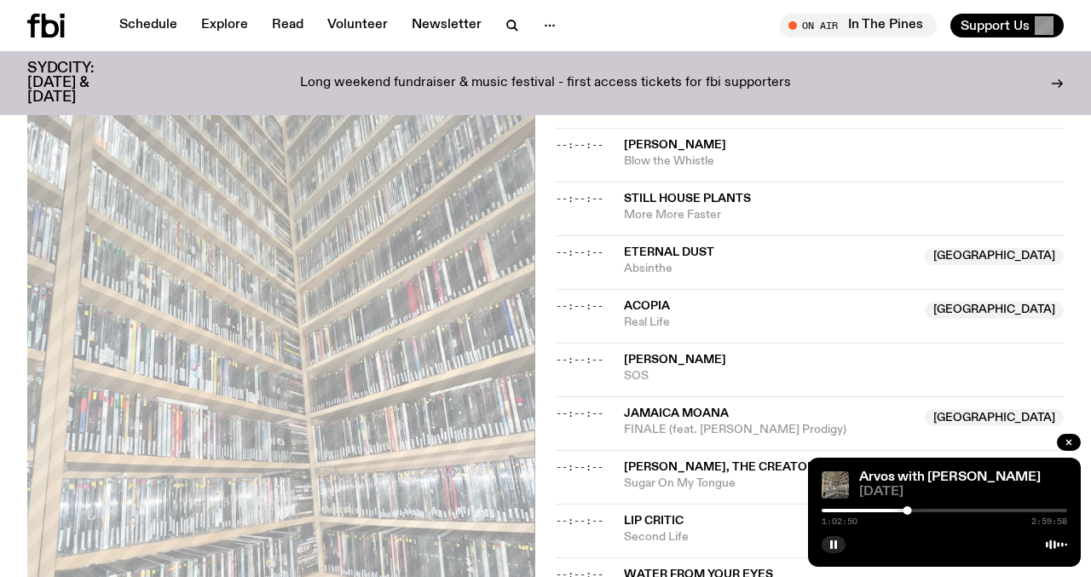
scroll to position [1227, 0]
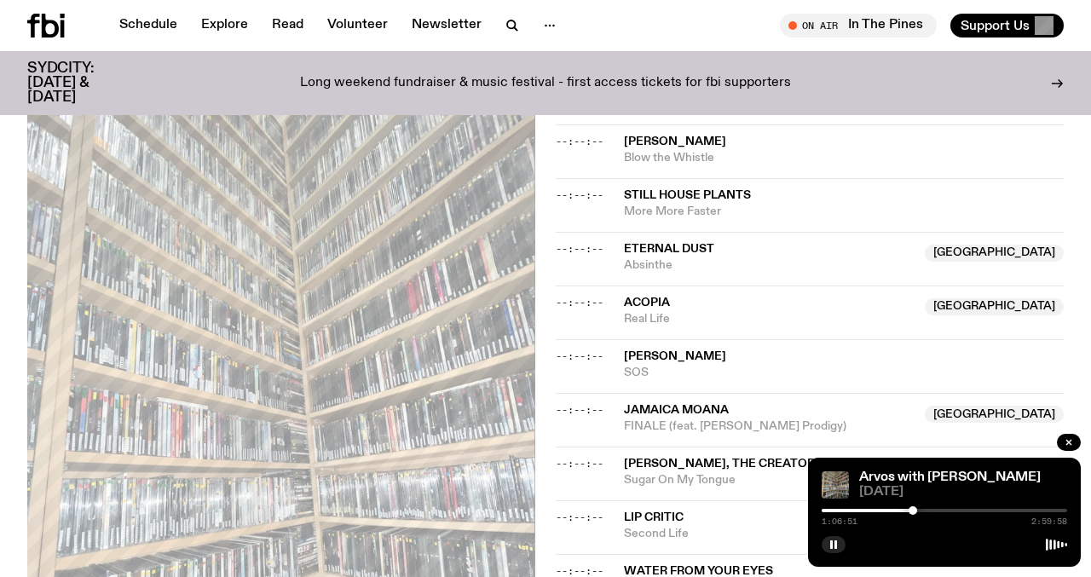
click at [913, 509] on div at bounding box center [913, 510] width 9 height 9
drag, startPoint x: 913, startPoint y: 509, endPoint x: 926, endPoint y: 509, distance: 12.8
click at [926, 509] on div at bounding box center [924, 510] width 9 height 9
click at [929, 510] on div at bounding box center [929, 510] width 9 height 9
click at [932, 512] on div at bounding box center [932, 510] width 9 height 9
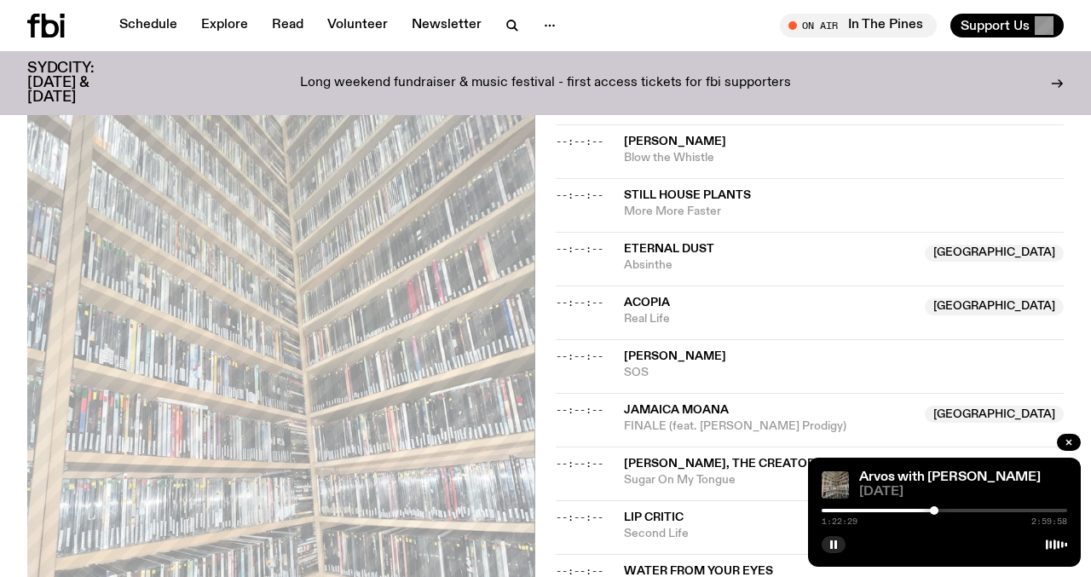
click at [935, 512] on div at bounding box center [934, 510] width 9 height 9
click at [933, 512] on div at bounding box center [933, 510] width 9 height 9
click at [935, 512] on div at bounding box center [934, 510] width 9 height 9
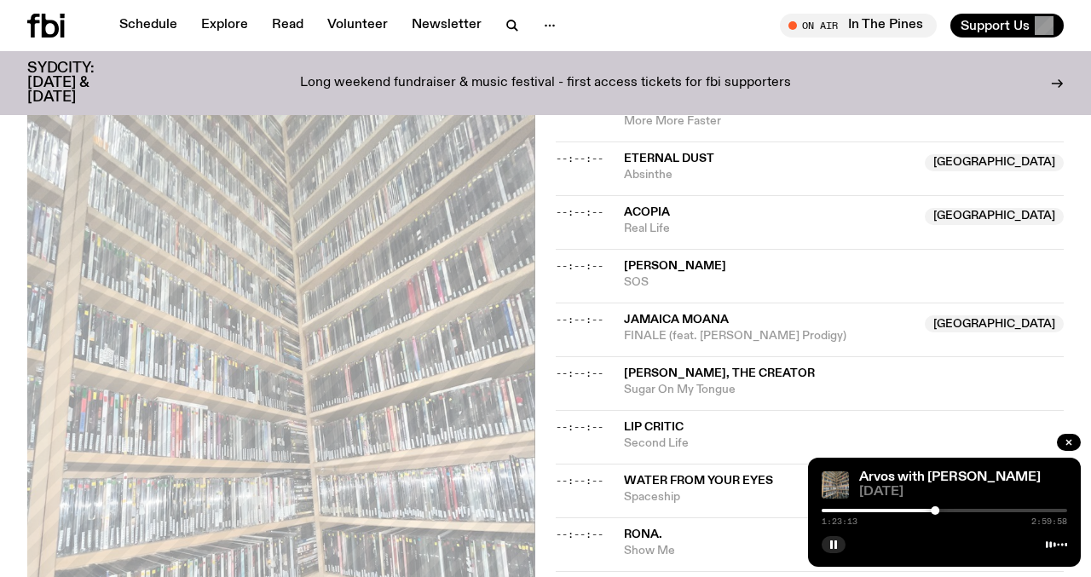
scroll to position [1321, 0]
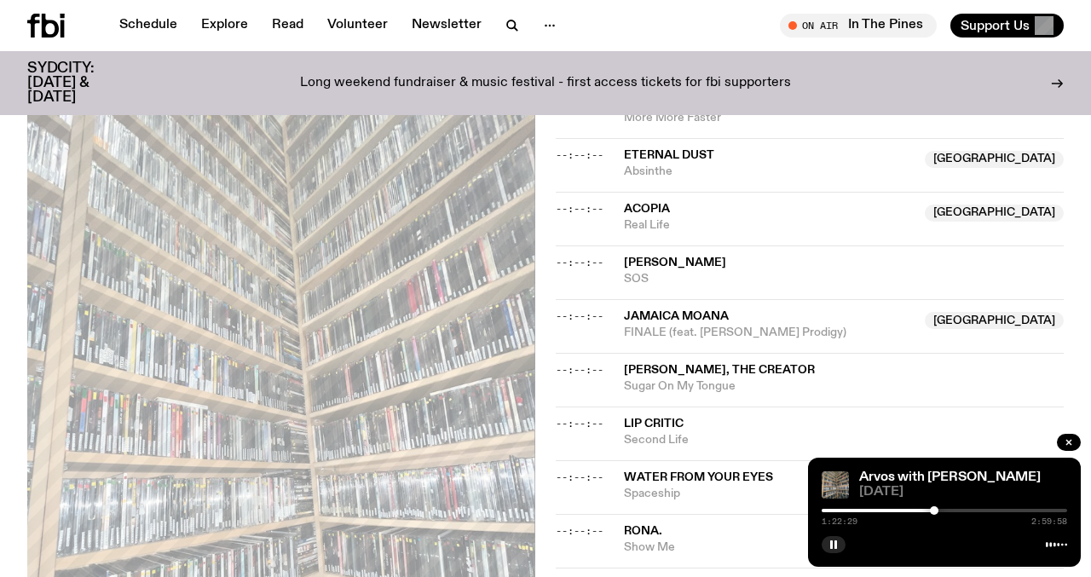
click at [934, 512] on div at bounding box center [934, 510] width 9 height 9
click at [941, 510] on div at bounding box center [941, 510] width 9 height 9
click at [948, 510] on div at bounding box center [948, 510] width 9 height 9
click at [950, 510] on div at bounding box center [950, 510] width 9 height 9
click at [953, 510] on div at bounding box center [953, 510] width 9 height 9
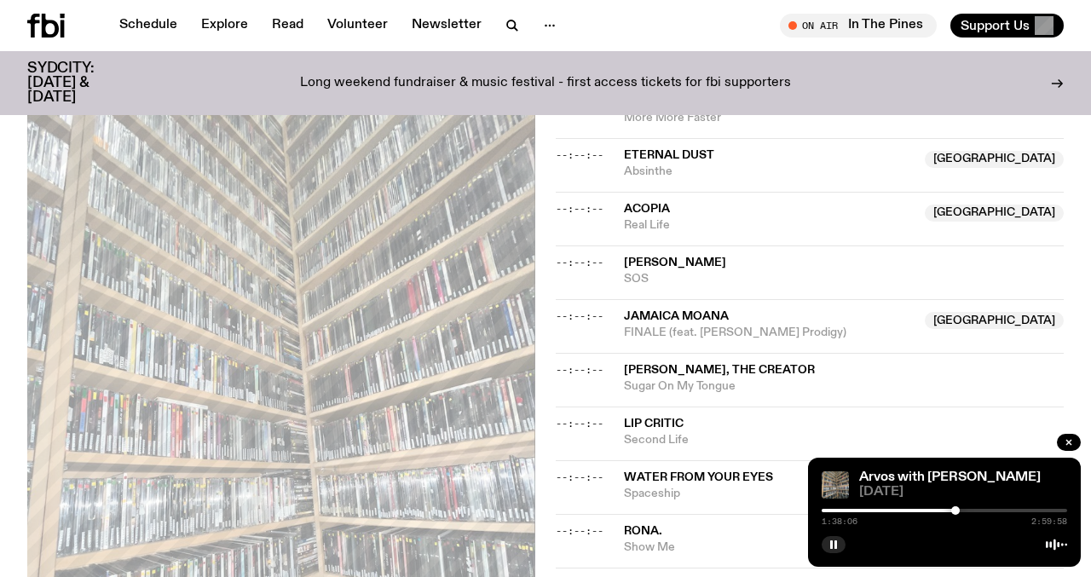
click at [956, 510] on div at bounding box center [956, 510] width 9 height 9
click at [963, 511] on div at bounding box center [962, 510] width 9 height 9
click at [964, 511] on div at bounding box center [964, 510] width 9 height 9
click at [967, 511] on div at bounding box center [967, 510] width 9 height 9
click at [969, 511] on div at bounding box center [969, 510] width 9 height 9
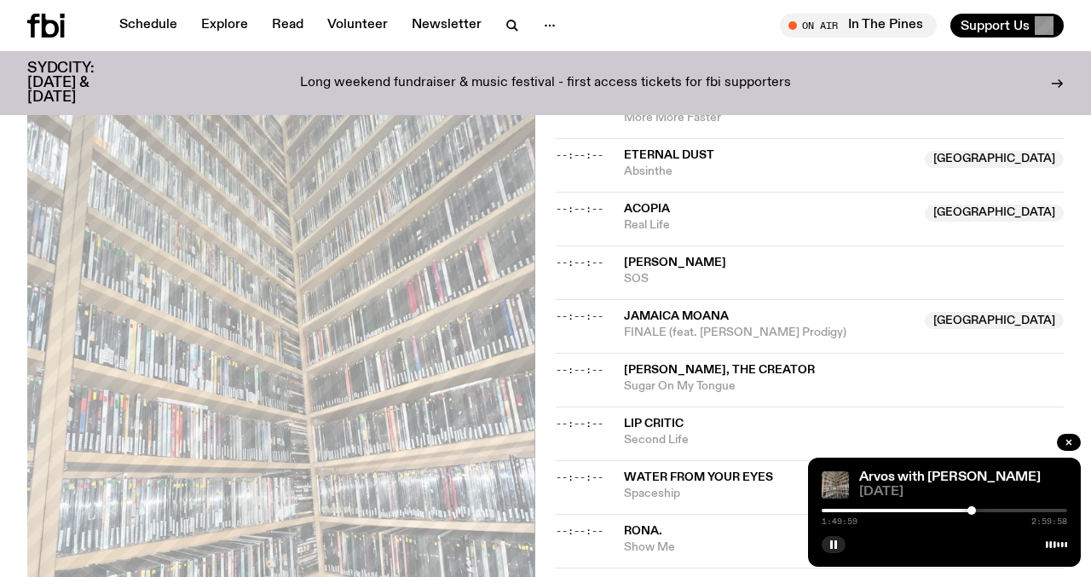
click at [972, 511] on div at bounding box center [972, 510] width 9 height 9
click at [975, 511] on div at bounding box center [974, 510] width 9 height 9
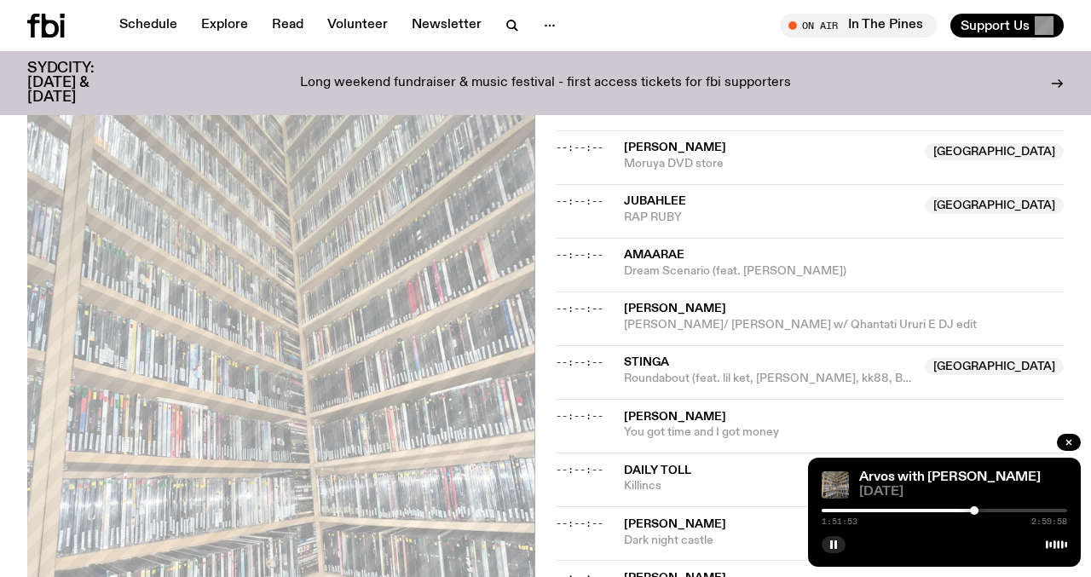
scroll to position [1761, 0]
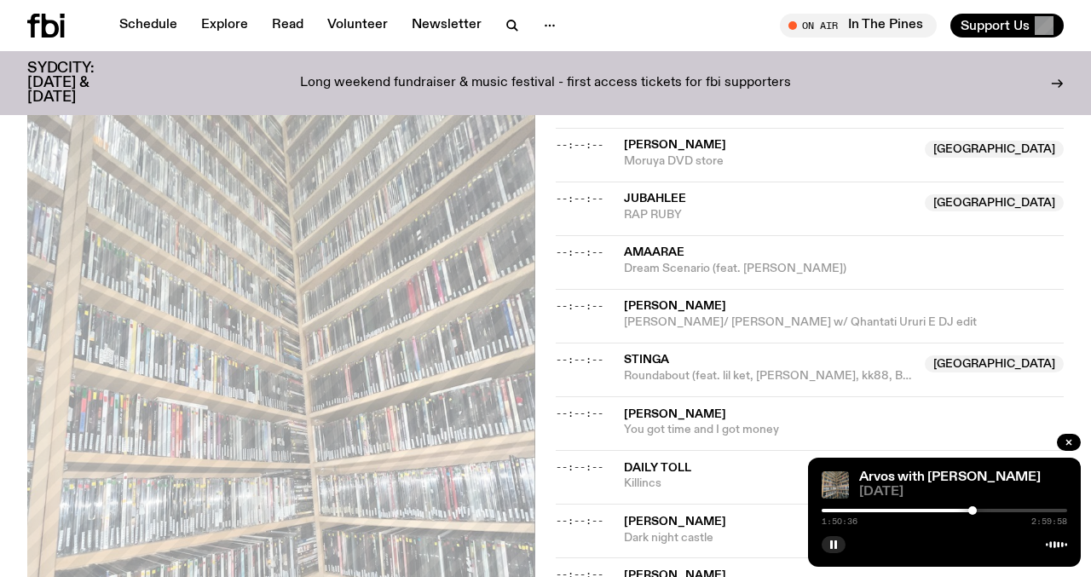
click at [973, 510] on div at bounding box center [973, 510] width 9 height 9
click at [970, 510] on div at bounding box center [970, 510] width 9 height 9
click at [968, 510] on div at bounding box center [967, 510] width 9 height 9
click at [969, 510] on div at bounding box center [968, 510] width 9 height 9
click at [970, 511] on div at bounding box center [970, 510] width 9 height 9
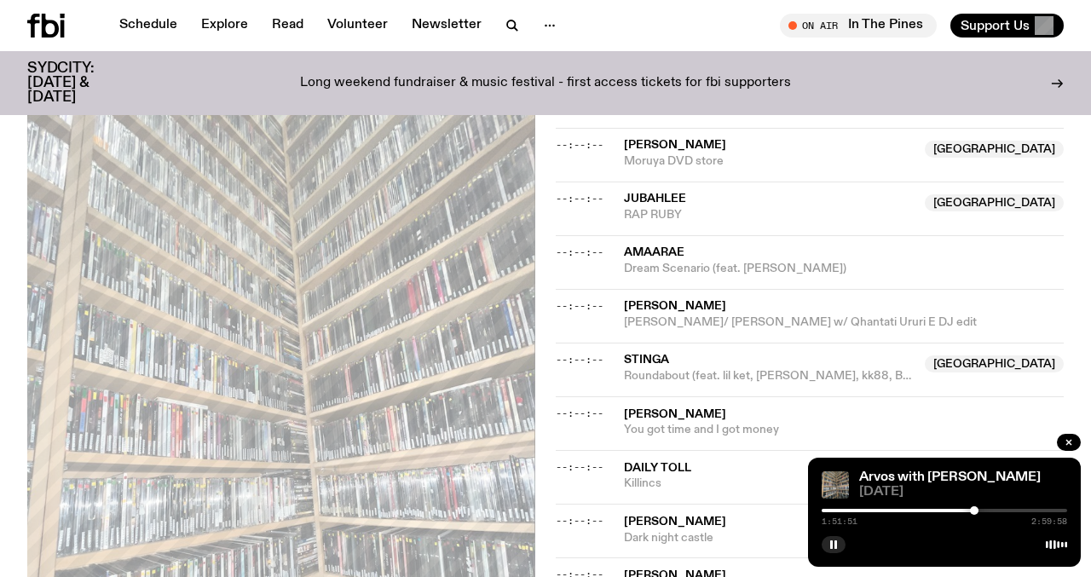
click at [975, 511] on div at bounding box center [974, 510] width 9 height 9
click at [981, 511] on div at bounding box center [980, 510] width 9 height 9
click at [983, 511] on div at bounding box center [983, 510] width 9 height 9
click at [987, 511] on div at bounding box center [986, 510] width 9 height 9
click at [987, 511] on div at bounding box center [987, 510] width 9 height 9
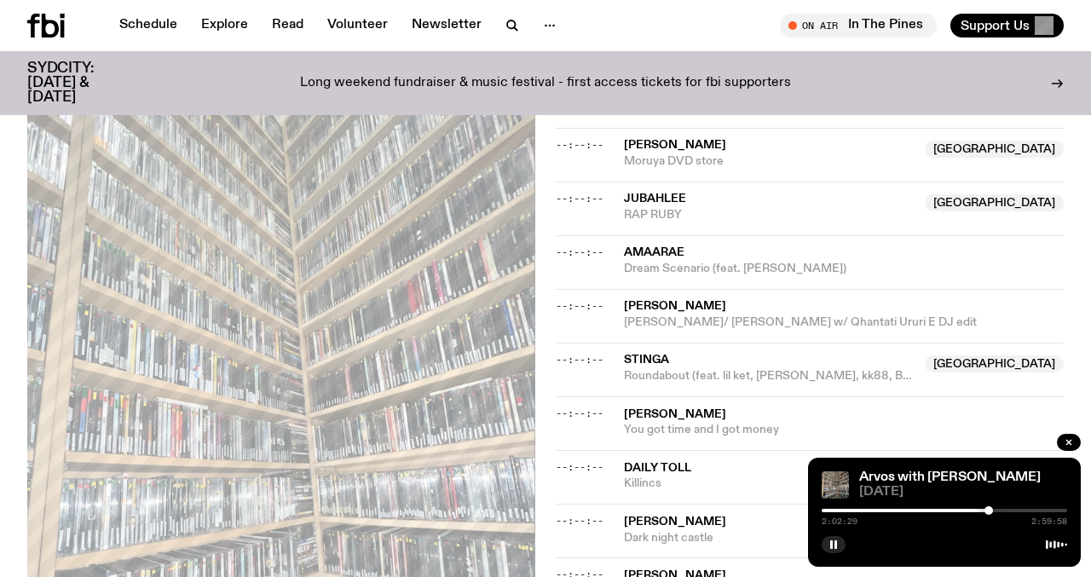
click at [989, 512] on div at bounding box center [989, 510] width 9 height 9
click at [987, 512] on div at bounding box center [987, 510] width 9 height 9
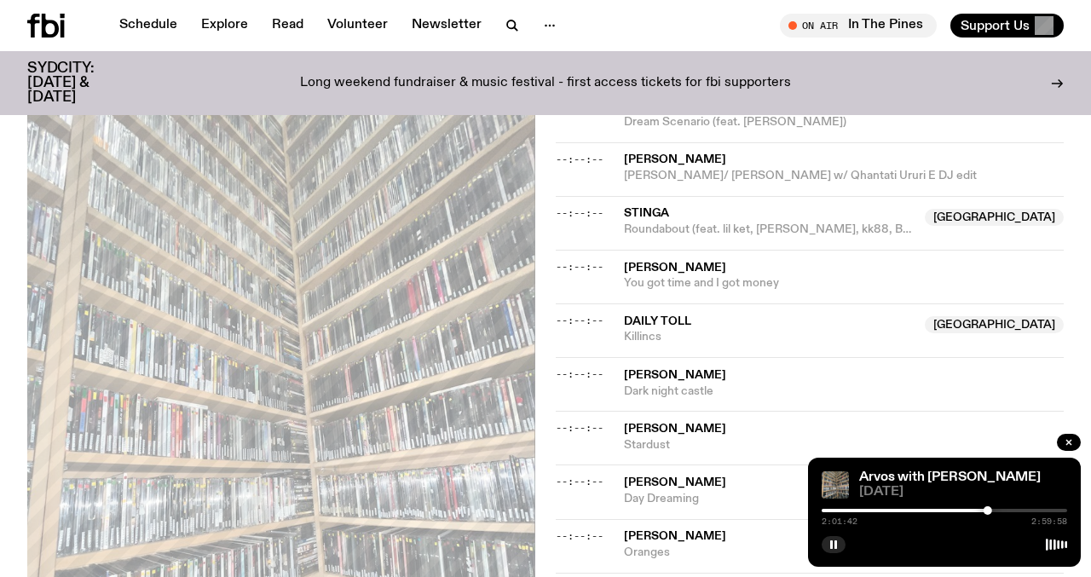
scroll to position [1911, 0]
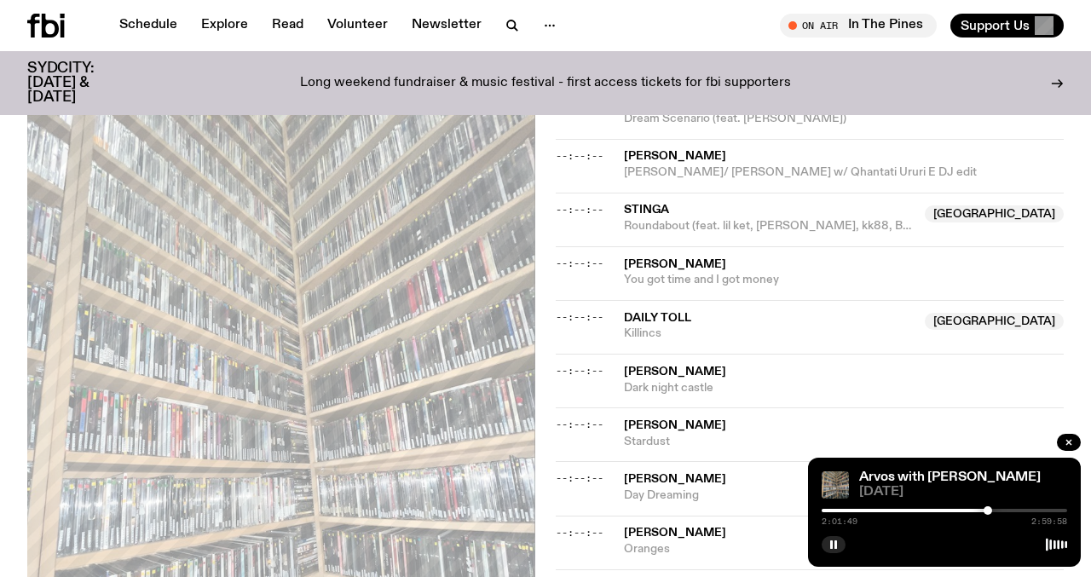
drag, startPoint x: 803, startPoint y: 350, endPoint x: 632, endPoint y: 339, distance: 171.7
click at [632, 418] on span "Anna von Hausswolff" at bounding box center [844, 426] width 440 height 16
click at [632, 418] on div "Copied" at bounding box center [844, 434] width 440 height 32
click at [832, 546] on rect "button" at bounding box center [831, 545] width 3 height 9
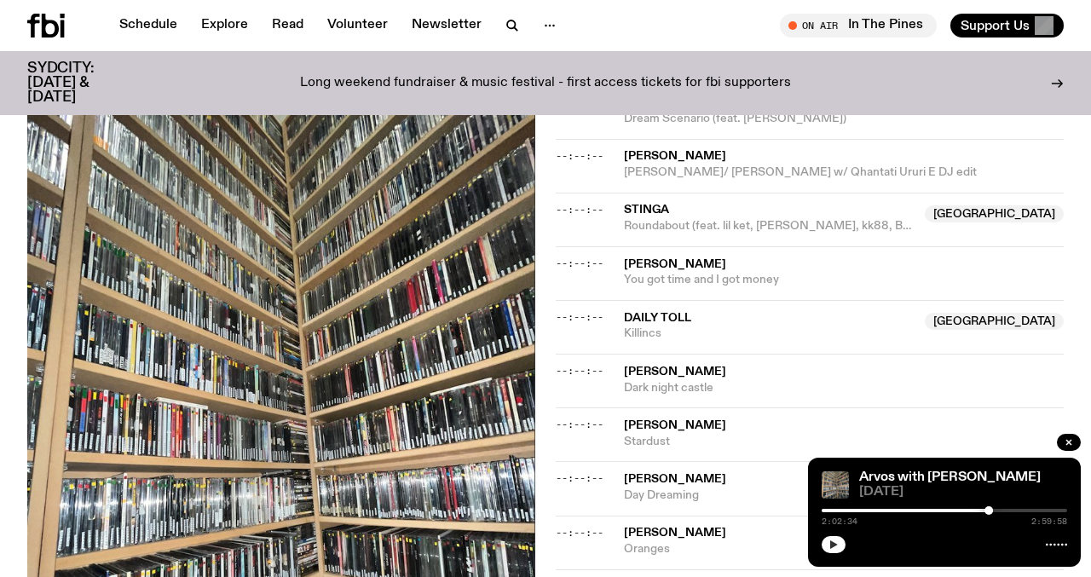
click at [832, 546] on icon "button" at bounding box center [834, 545] width 8 height 9
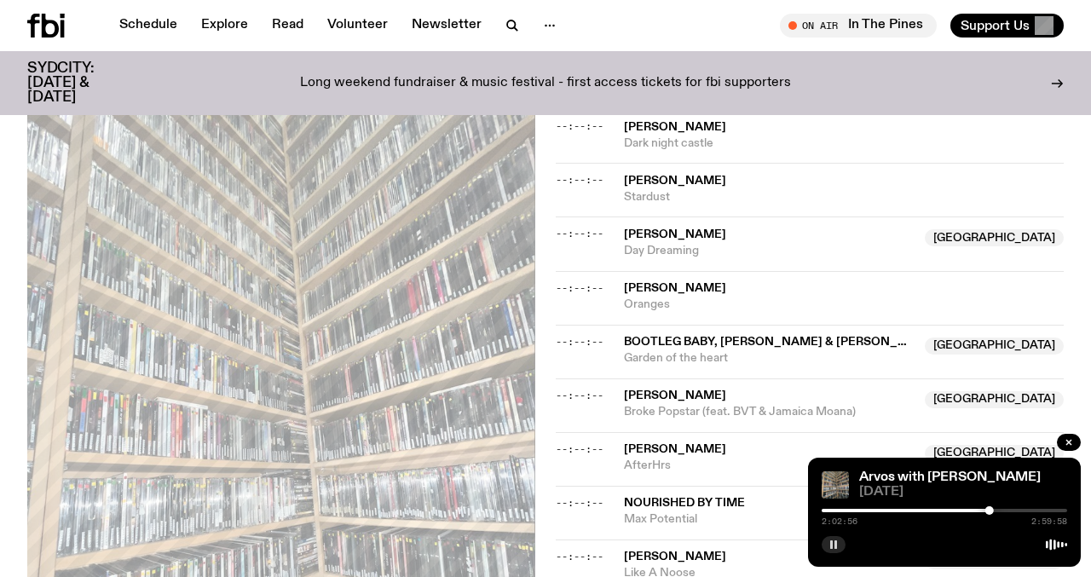
scroll to position [2152, 0]
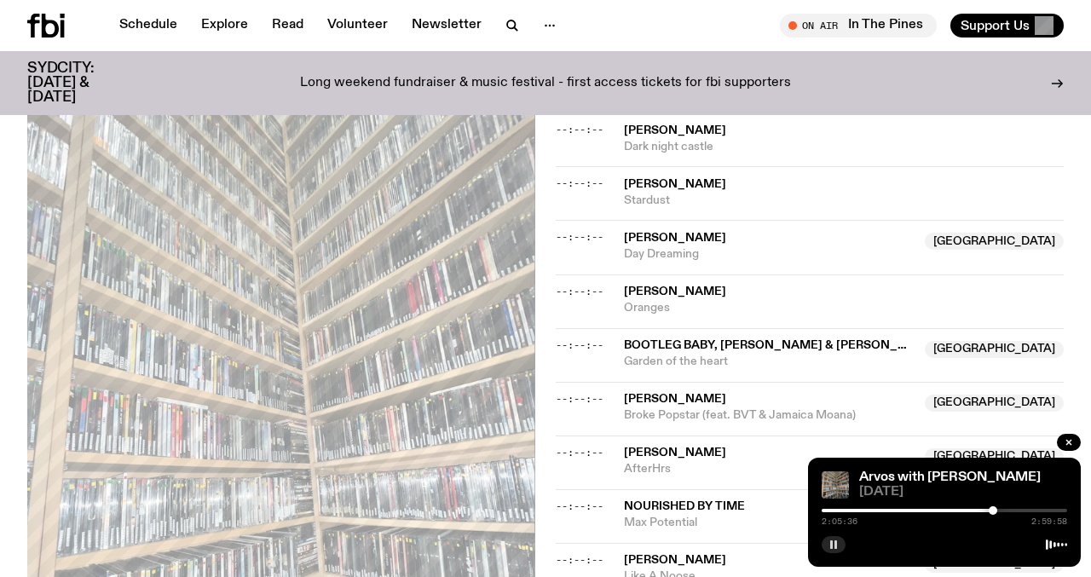
click at [993, 511] on div at bounding box center [993, 510] width 9 height 9
click at [998, 512] on div at bounding box center [996, 510] width 9 height 9
click at [1002, 512] on div at bounding box center [1002, 510] width 9 height 9
click at [1006, 512] on div at bounding box center [1005, 510] width 9 height 9
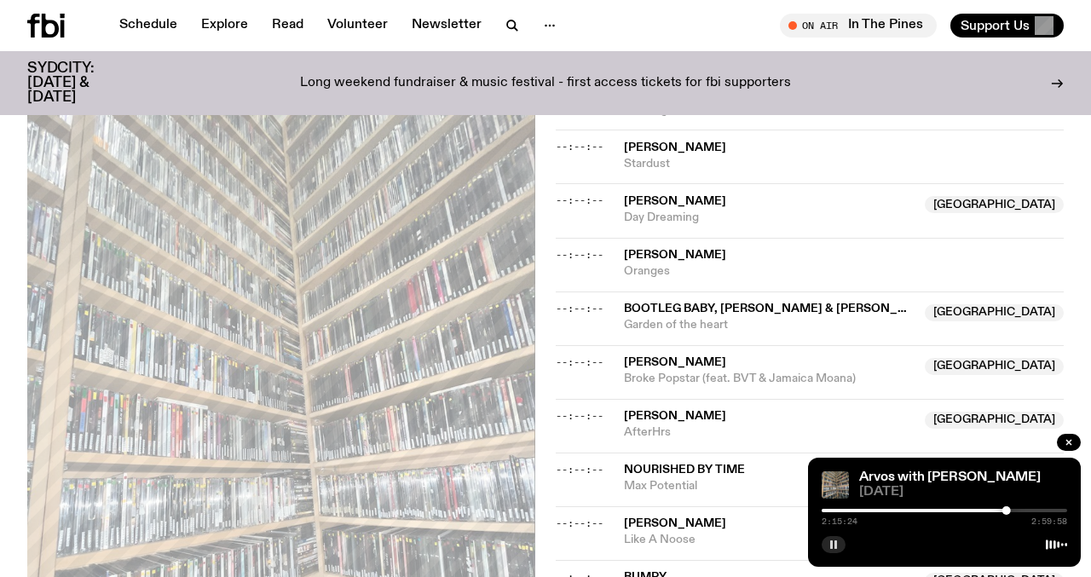
scroll to position [2183, 0]
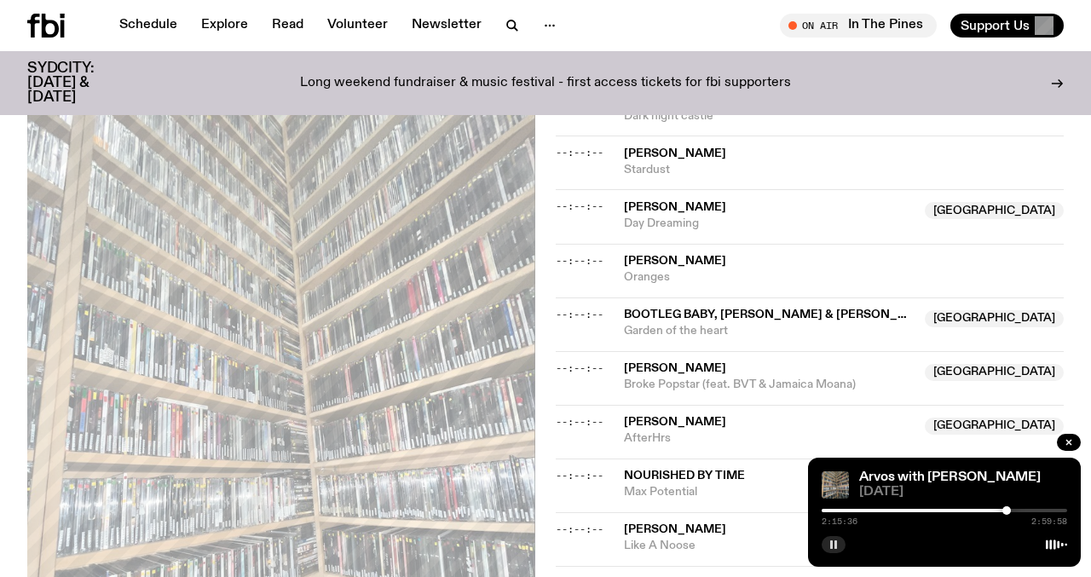
click at [1007, 512] on div at bounding box center [1007, 510] width 9 height 9
click at [1011, 508] on div at bounding box center [1011, 510] width 9 height 9
click at [1015, 508] on div at bounding box center [1015, 510] width 9 height 9
click at [1018, 508] on div at bounding box center [1017, 510] width 9 height 9
click at [1018, 508] on div at bounding box center [1018, 510] width 9 height 9
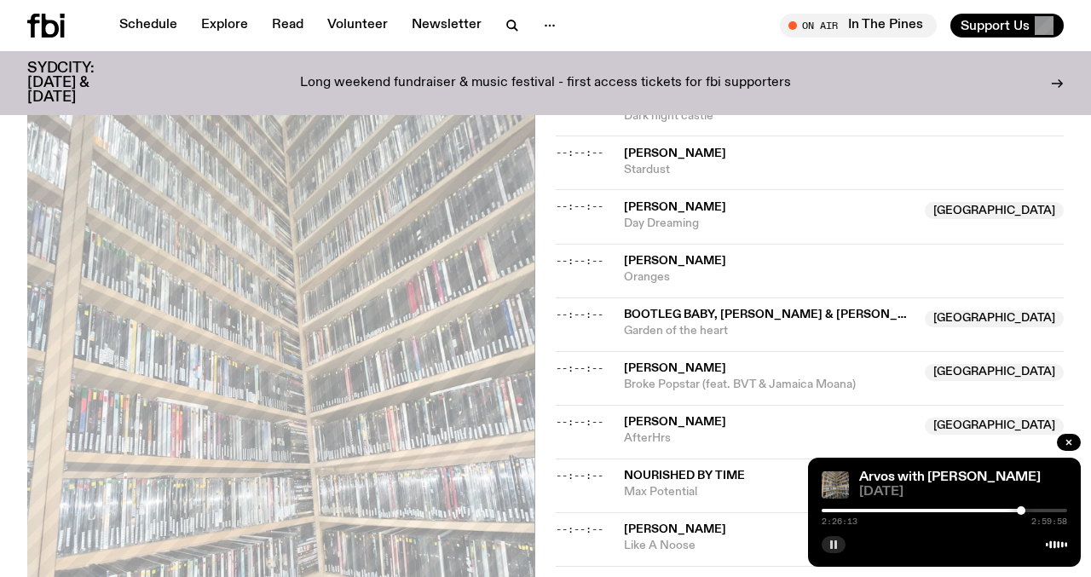
click at [1021, 508] on div at bounding box center [1021, 510] width 9 height 9
click at [1026, 508] on div at bounding box center [1025, 510] width 9 height 9
click at [1023, 506] on div at bounding box center [1023, 510] width 9 height 9
click at [1026, 511] on div at bounding box center [1025, 510] width 9 height 9
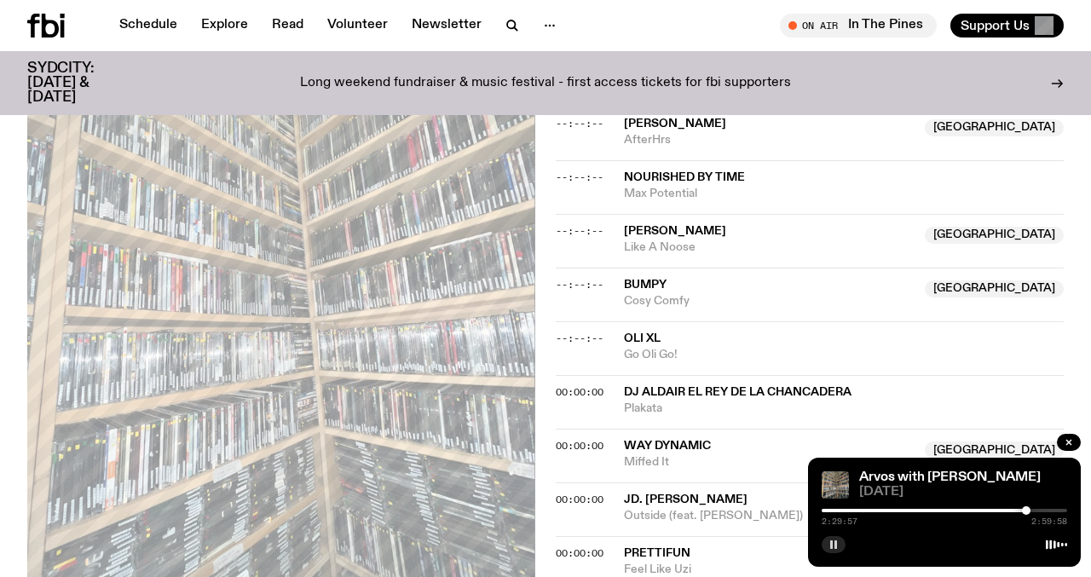
scroll to position [2479, 0]
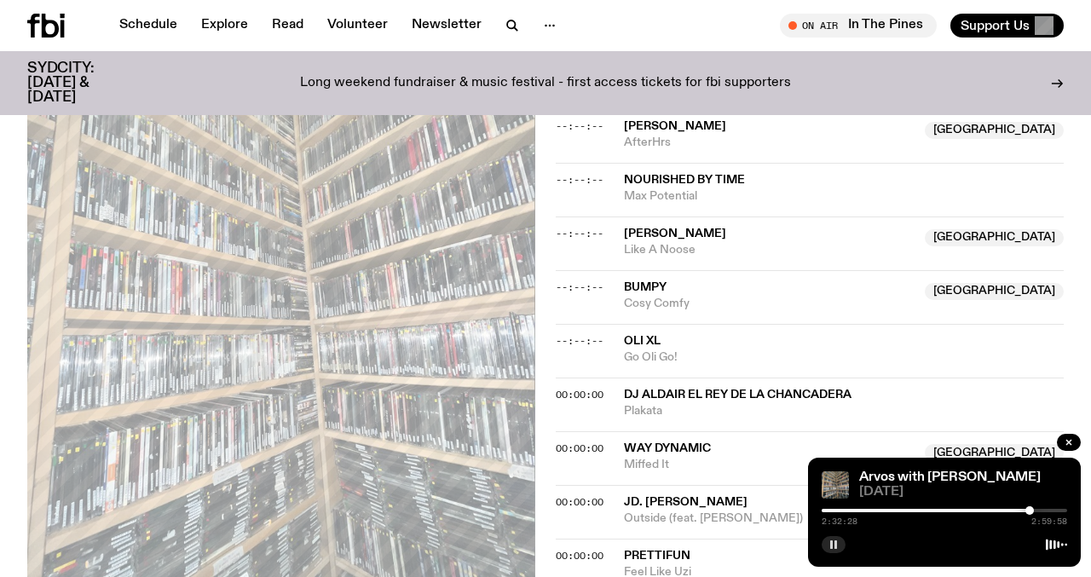
click at [1031, 511] on div at bounding box center [1030, 510] width 9 height 9
click at [1038, 511] on div at bounding box center [1036, 510] width 9 height 9
click at [1042, 511] on div at bounding box center [1042, 510] width 9 height 9
click at [1045, 511] on div at bounding box center [1044, 510] width 9 height 9
click at [1047, 511] on div at bounding box center [1047, 510] width 9 height 9
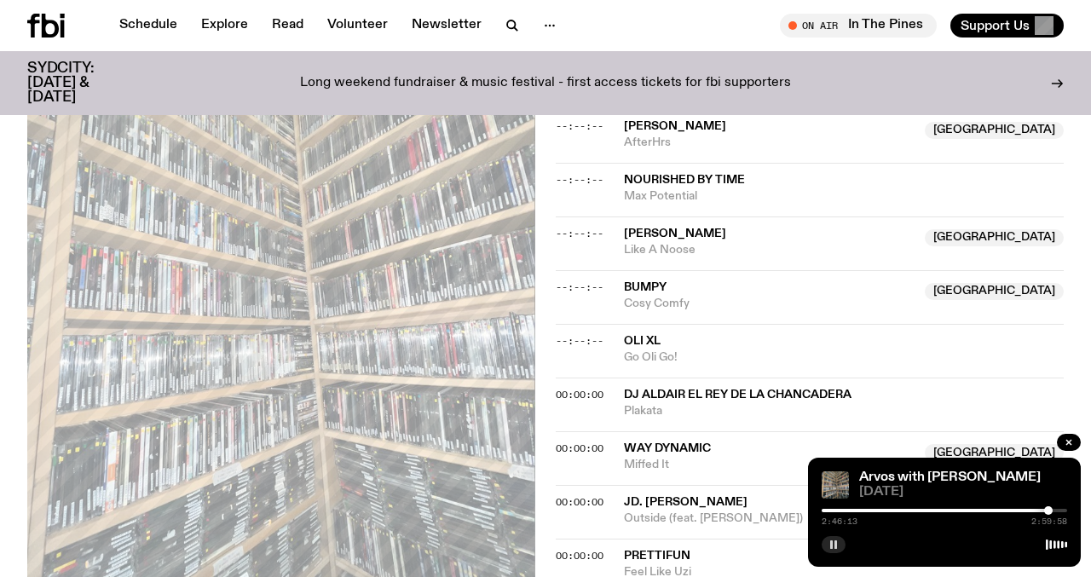
click at [1049, 511] on div at bounding box center [1048, 510] width 9 height 9
click at [1051, 511] on div at bounding box center [1051, 510] width 9 height 9
click at [1054, 511] on div at bounding box center [1054, 510] width 9 height 9
click at [1056, 511] on div at bounding box center [1055, 510] width 9 height 9
click at [1057, 511] on div at bounding box center [1056, 510] width 9 height 9
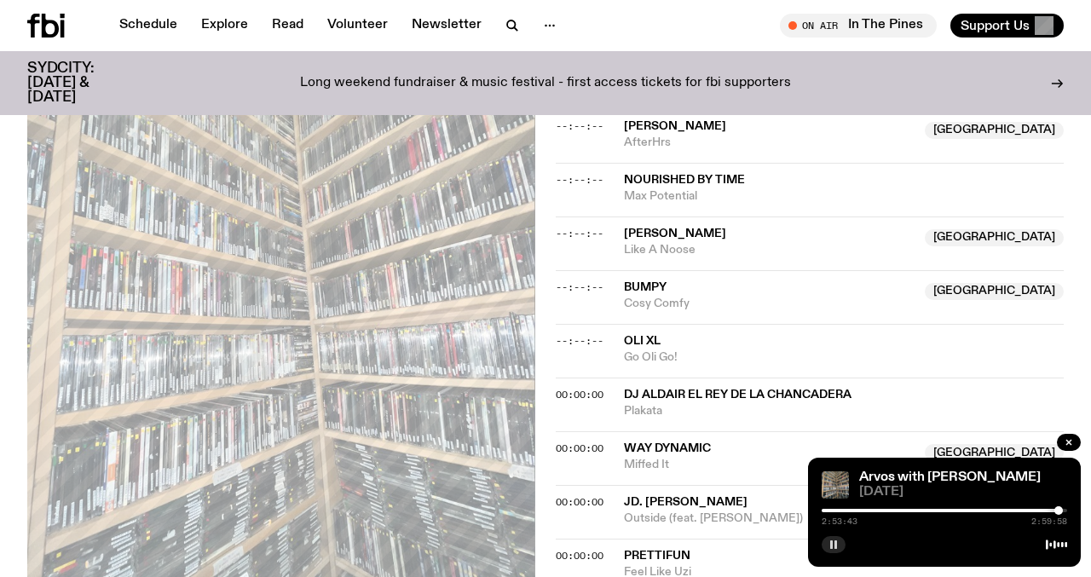
click at [1059, 511] on div at bounding box center [1059, 510] width 9 height 9
click at [1060, 511] on div at bounding box center [1060, 510] width 9 height 9
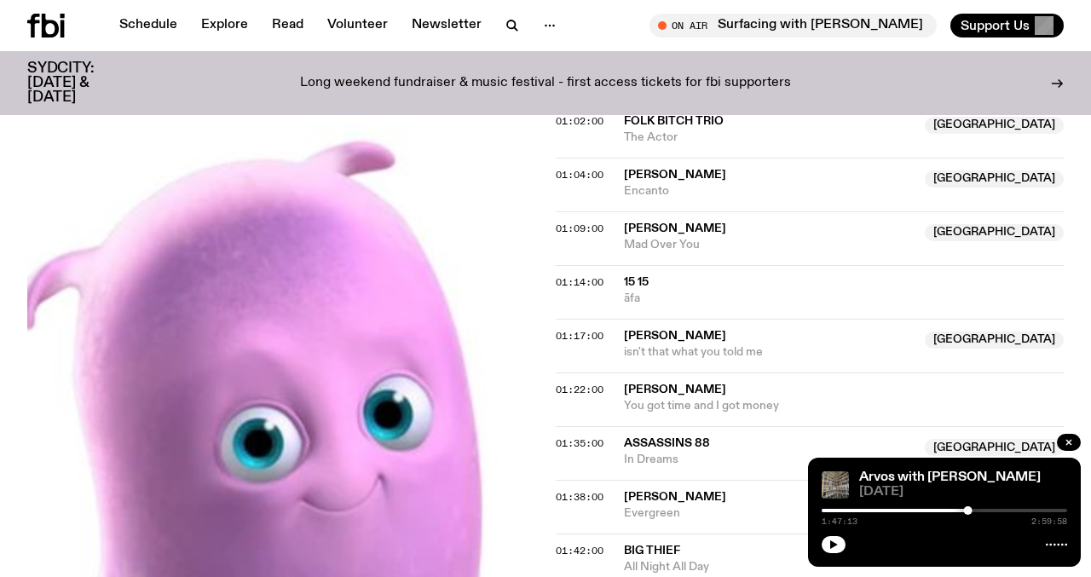
scroll to position [1323, 0]
click at [563, 330] on span "01:17:00" at bounding box center [580, 337] width 48 height 14
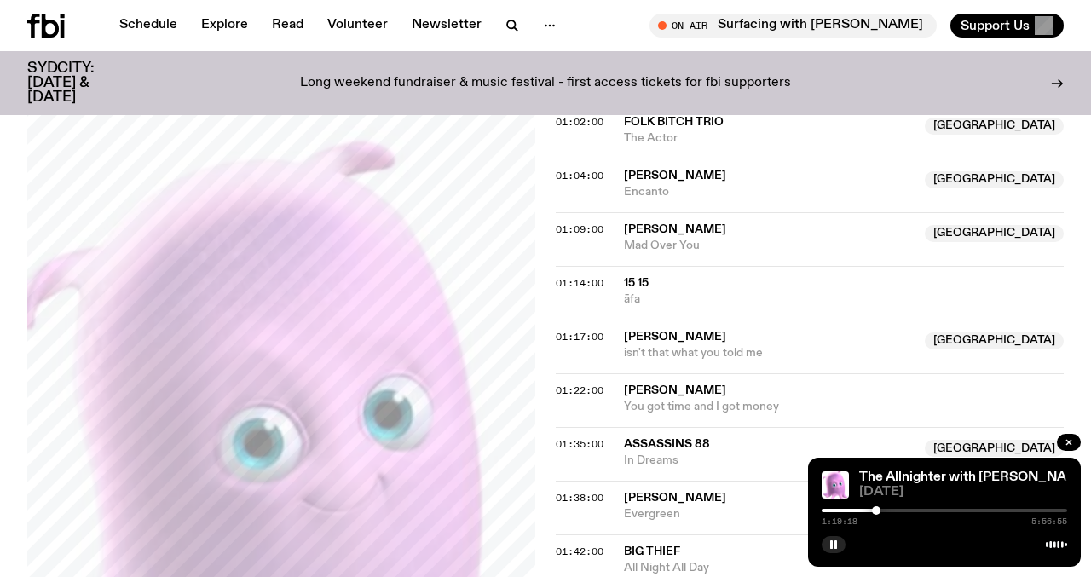
click at [877, 511] on div at bounding box center [876, 510] width 9 height 9
click at [875, 511] on div at bounding box center [875, 510] width 9 height 9
click at [877, 511] on div at bounding box center [876, 510] width 9 height 9
click at [876, 511] on div at bounding box center [875, 510] width 9 height 9
click at [875, 511] on div at bounding box center [875, 510] width 9 height 9
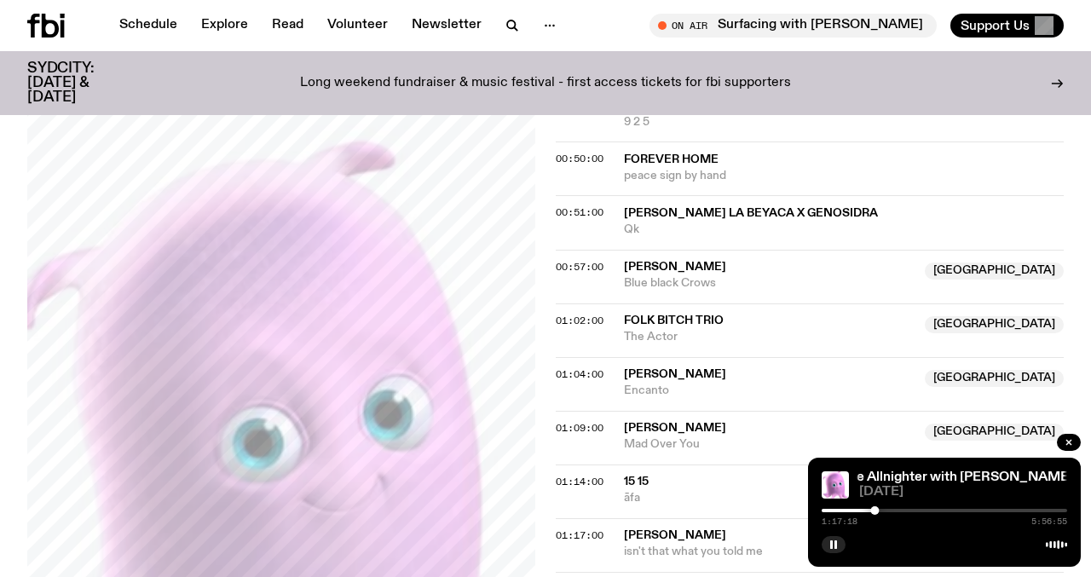
scroll to position [1121, 0]
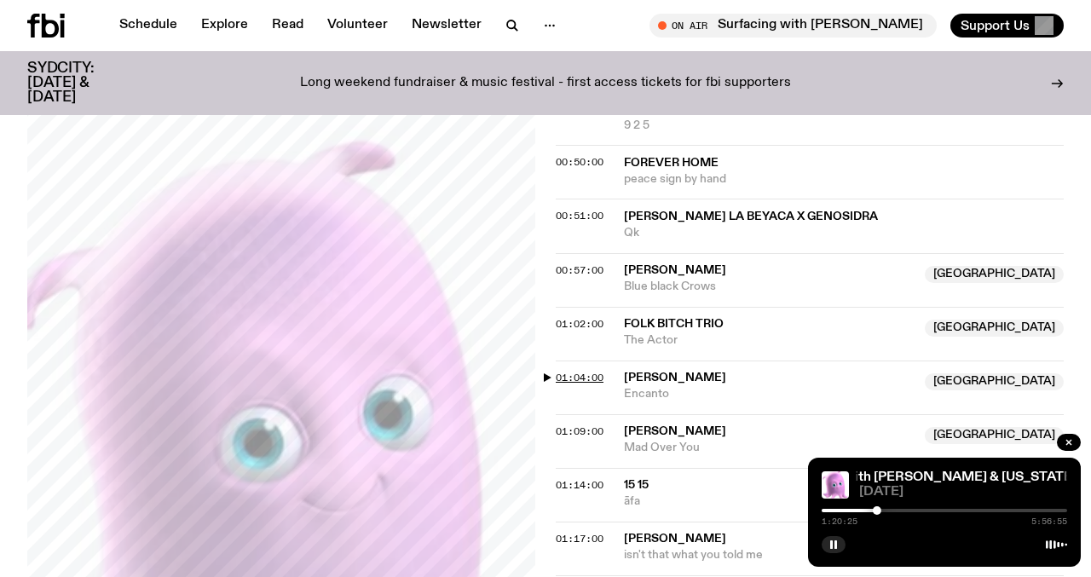
click at [572, 371] on span "01:04:00" at bounding box center [580, 378] width 48 height 14
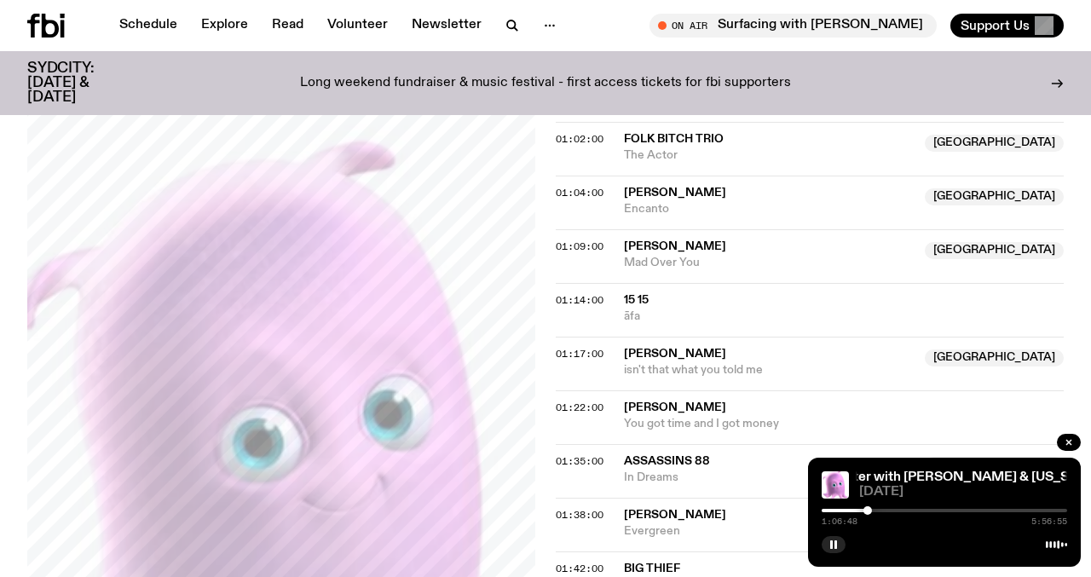
scroll to position [1293, 0]
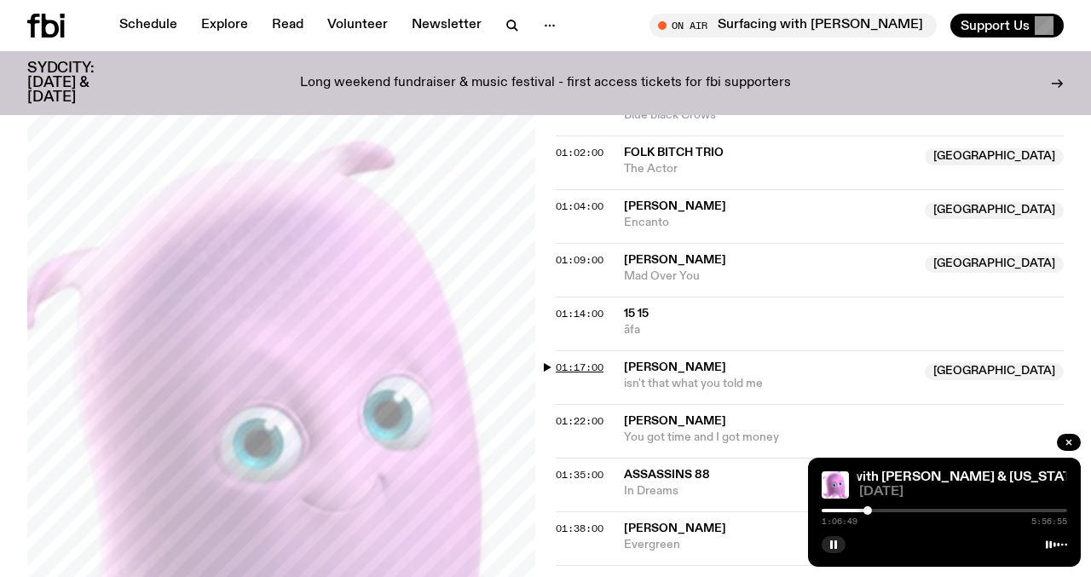
click at [569, 361] on span "01:17:00" at bounding box center [580, 368] width 48 height 14
click at [876, 512] on div at bounding box center [875, 510] width 9 height 9
click at [886, 527] on div "The Allnighter with Nicole & Virginia °❀⋆.ೃ࿔*:･ The Allnighter with Nicole & Vi…" at bounding box center [944, 512] width 273 height 109
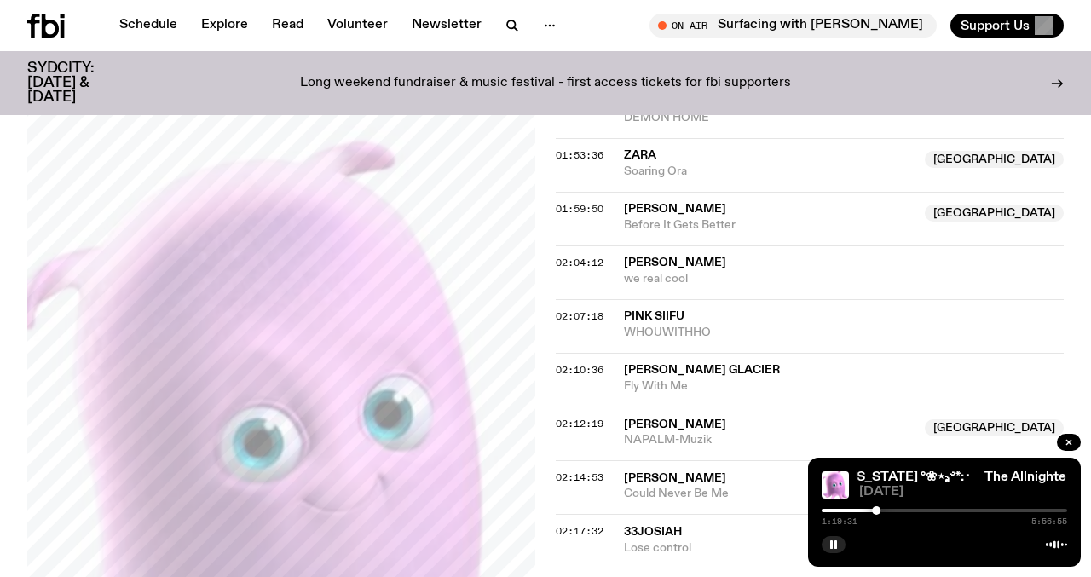
scroll to position [1853, 0]
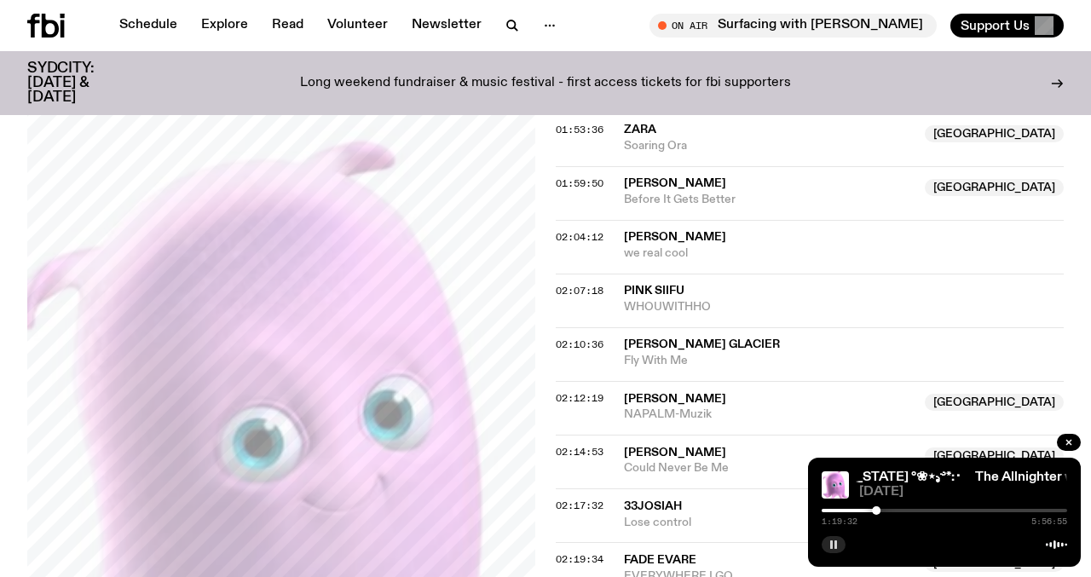
click at [832, 540] on icon "button" at bounding box center [834, 545] width 10 height 10
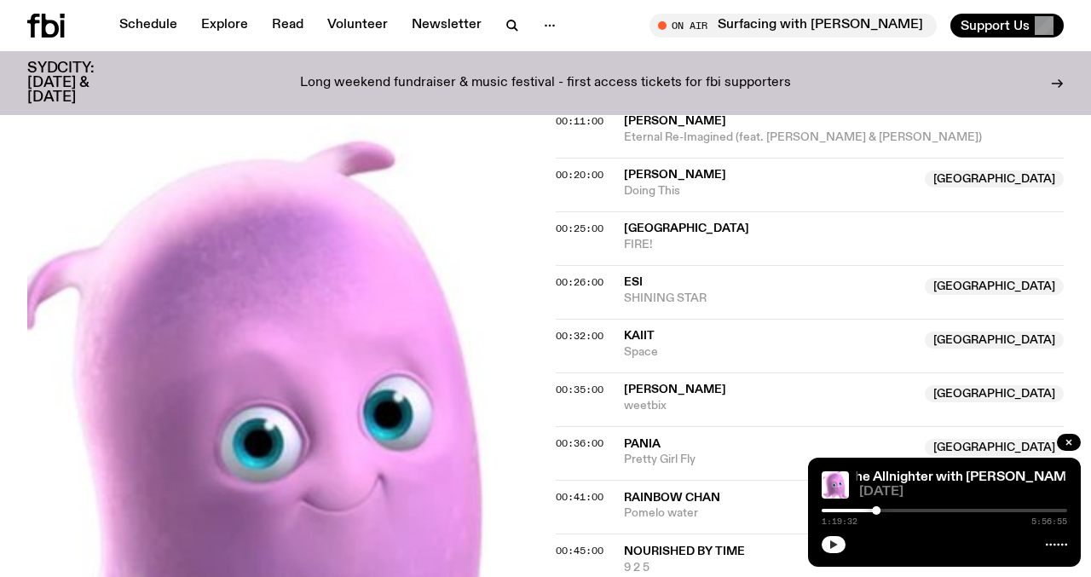
scroll to position [678, 0]
click at [571, 437] on span "00:36:00" at bounding box center [580, 444] width 48 height 14
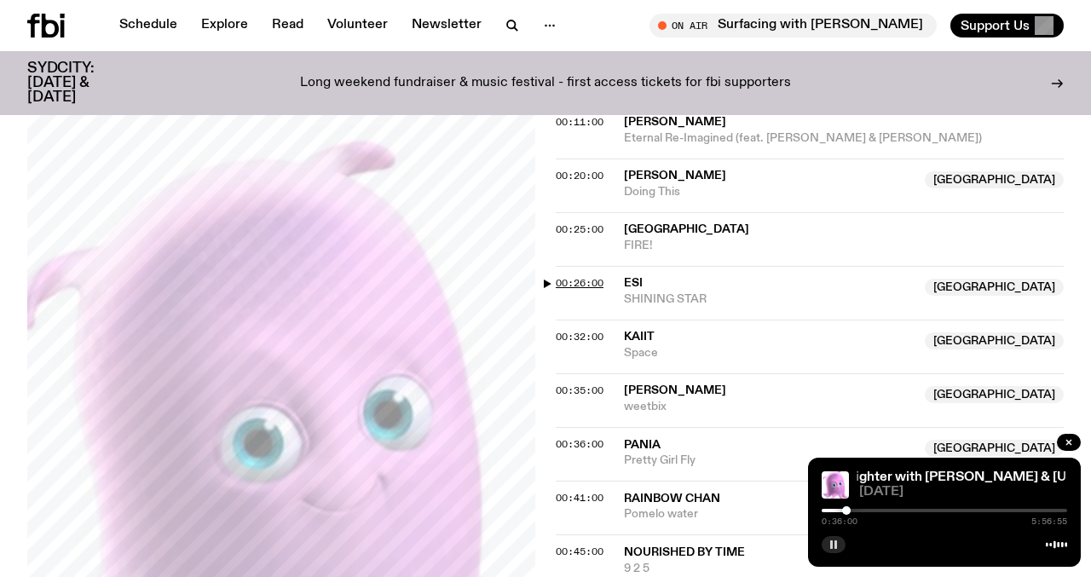
click at [579, 276] on span "00:26:00" at bounding box center [580, 283] width 48 height 14
click at [842, 509] on div at bounding box center [841, 510] width 9 height 9
click at [841, 509] on div at bounding box center [840, 510] width 9 height 9
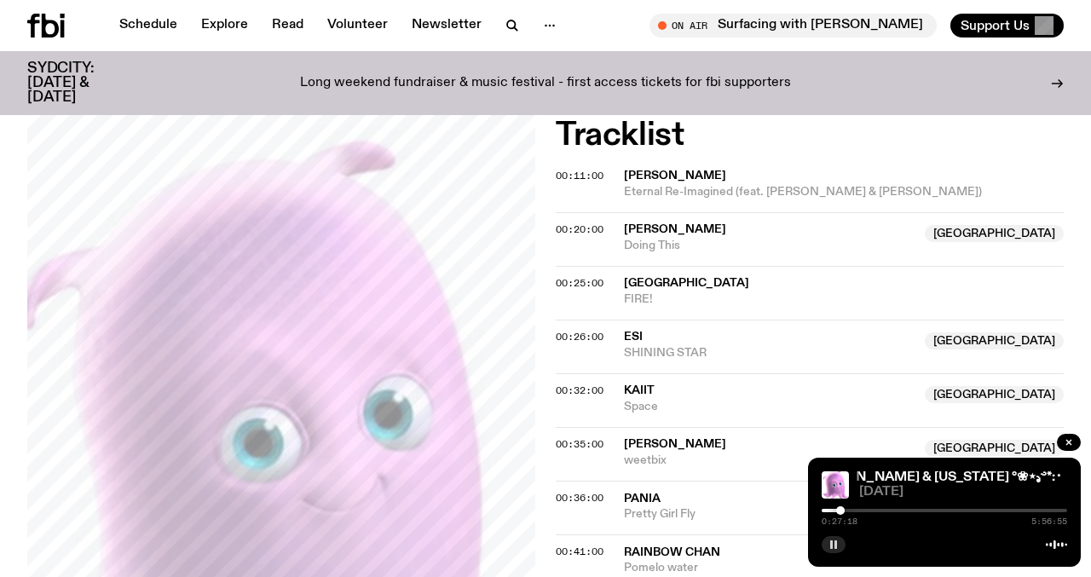
scroll to position [642, 0]
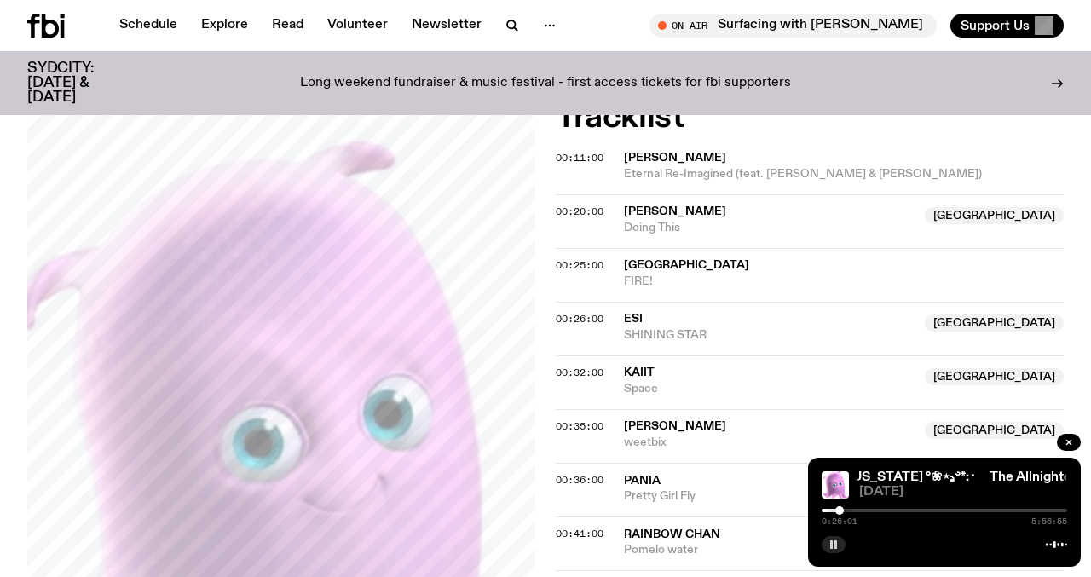
click at [840, 510] on div at bounding box center [840, 510] width 9 height 9
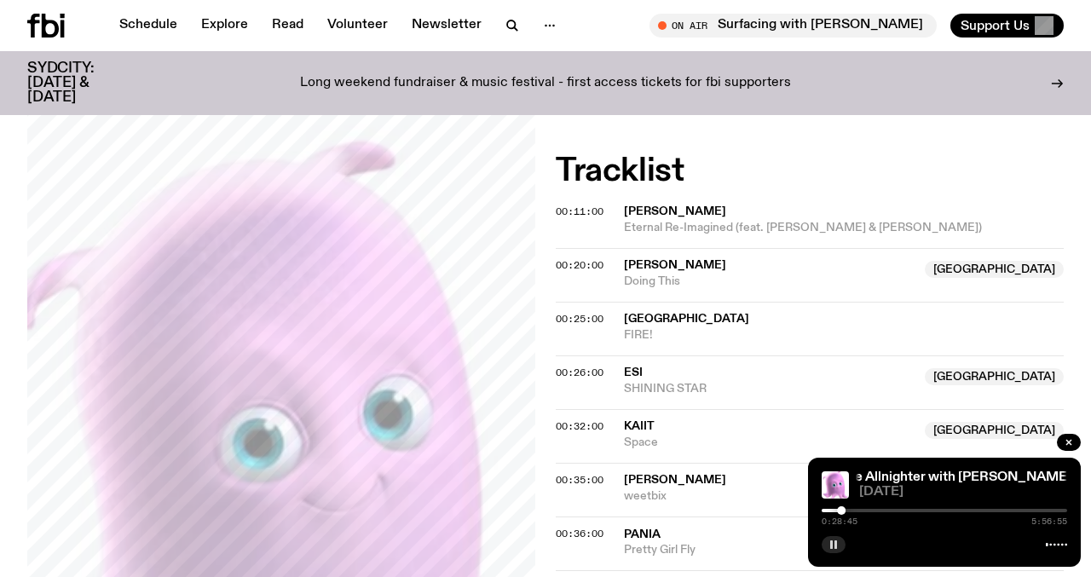
scroll to position [587, 0]
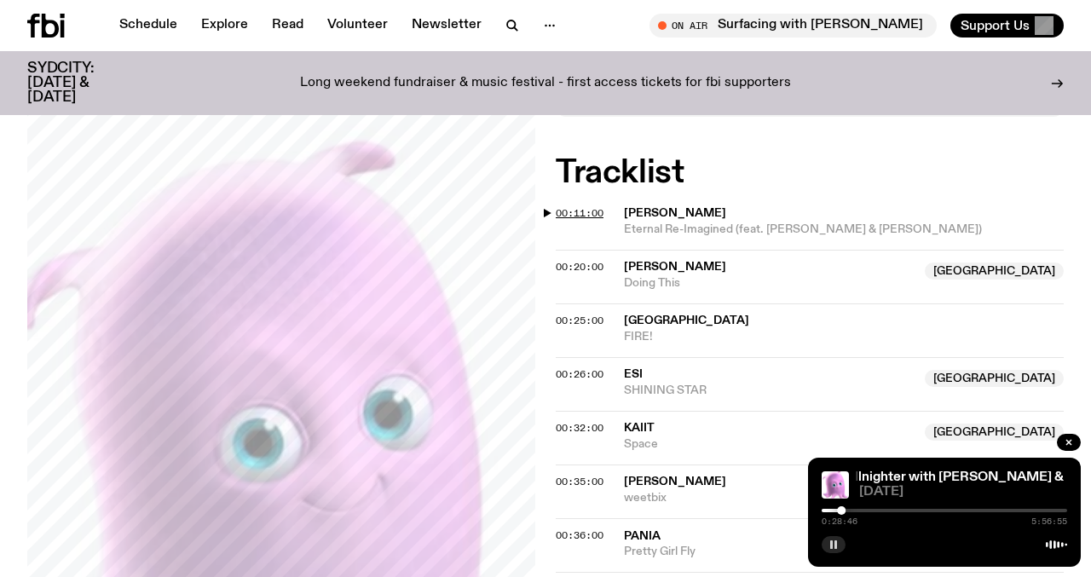
click at [580, 206] on span "00:11:00" at bounding box center [580, 213] width 48 height 14
click at [833, 512] on div at bounding box center [833, 510] width 9 height 9
click at [832, 508] on div at bounding box center [832, 510] width 9 height 9
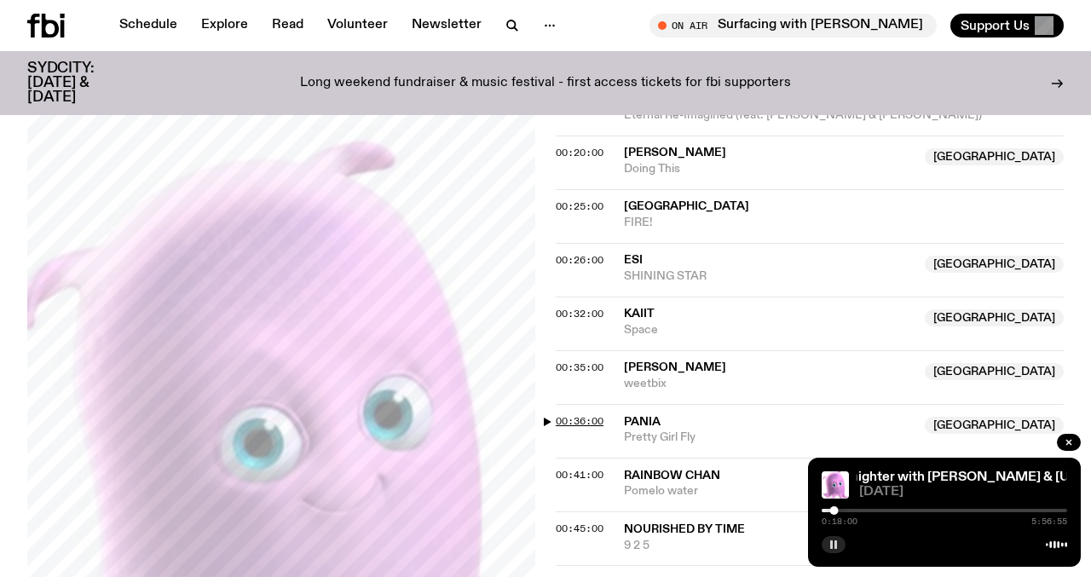
click at [562, 414] on span "00:36:00" at bounding box center [580, 421] width 48 height 14
click at [848, 510] on div at bounding box center [848, 510] width 9 height 9
click at [848, 512] on div at bounding box center [847, 510] width 9 height 9
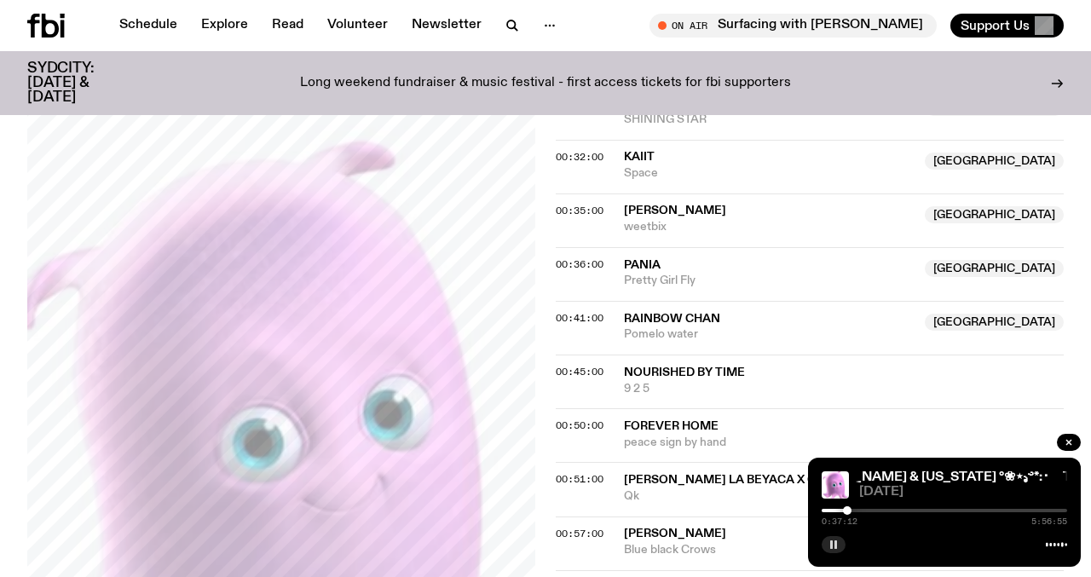
scroll to position [859, 0]
click at [832, 537] on button "button" at bounding box center [834, 544] width 24 height 17
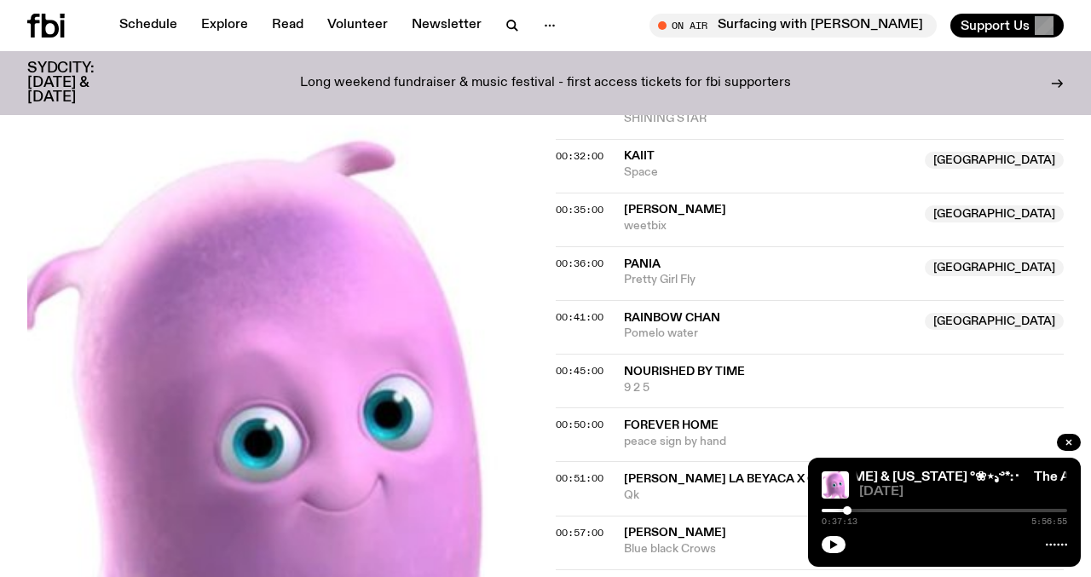
scroll to position [913, 0]
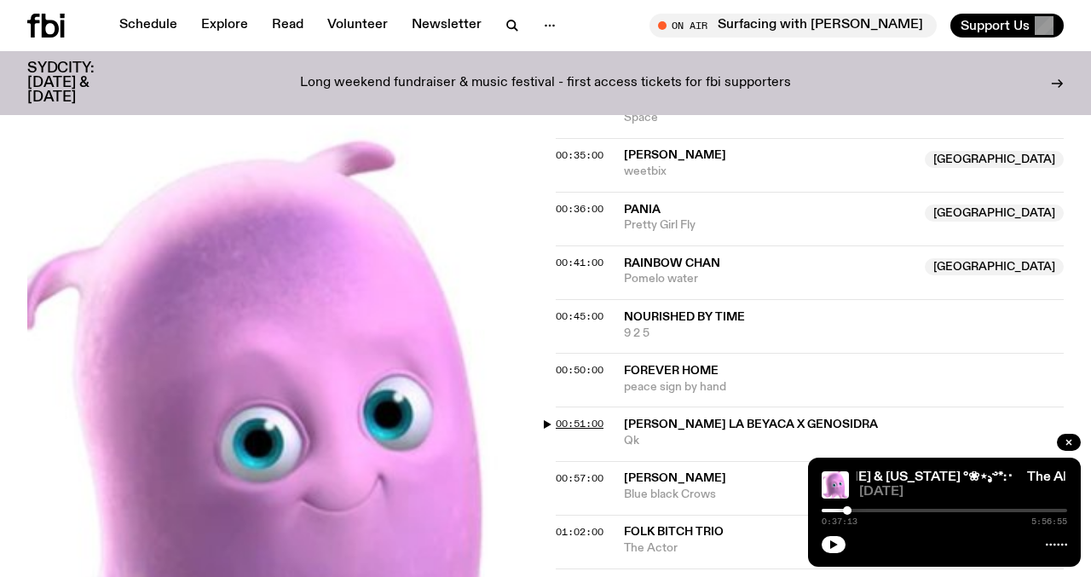
click at [570, 417] on span "00:51:00" at bounding box center [580, 424] width 48 height 14
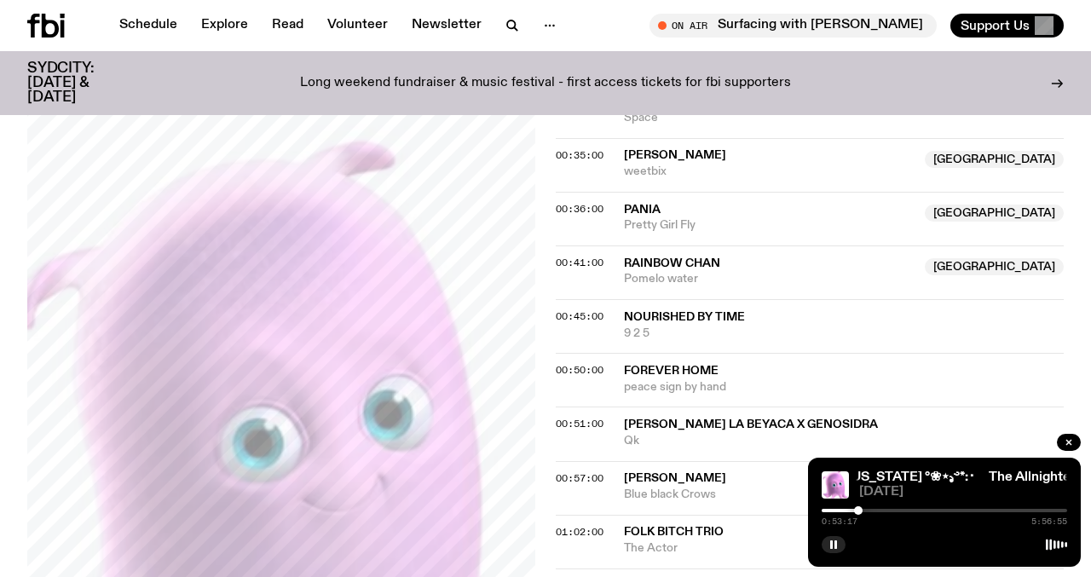
click at [859, 510] on div at bounding box center [858, 510] width 9 height 9
click at [858, 510] on div at bounding box center [857, 510] width 9 height 9
click at [857, 510] on div at bounding box center [857, 510] width 9 height 9
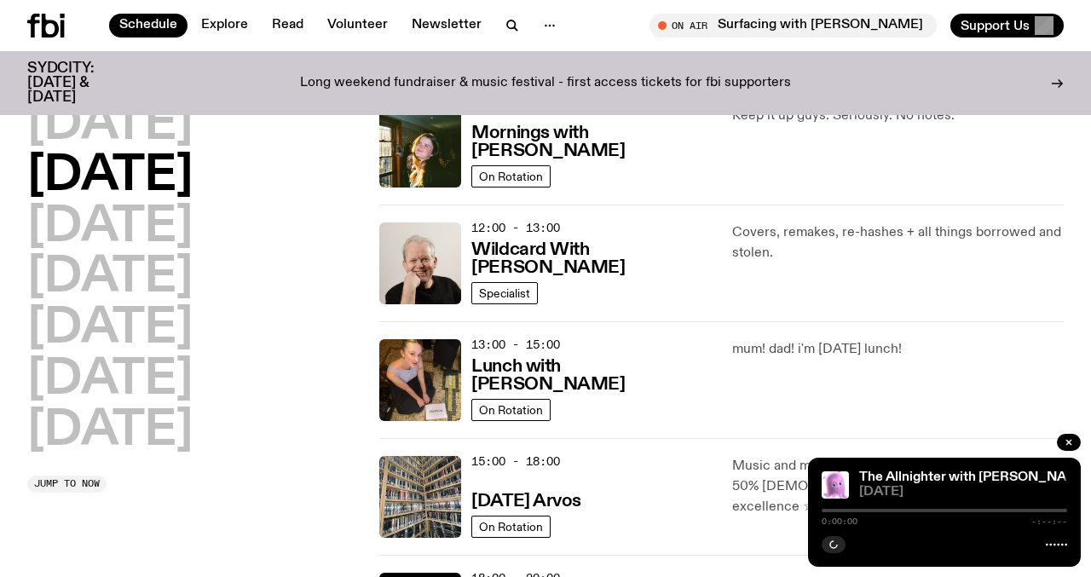
scroll to position [294, 0]
click at [508, 504] on h3 "[DATE] Arvos" at bounding box center [527, 502] width 110 height 18
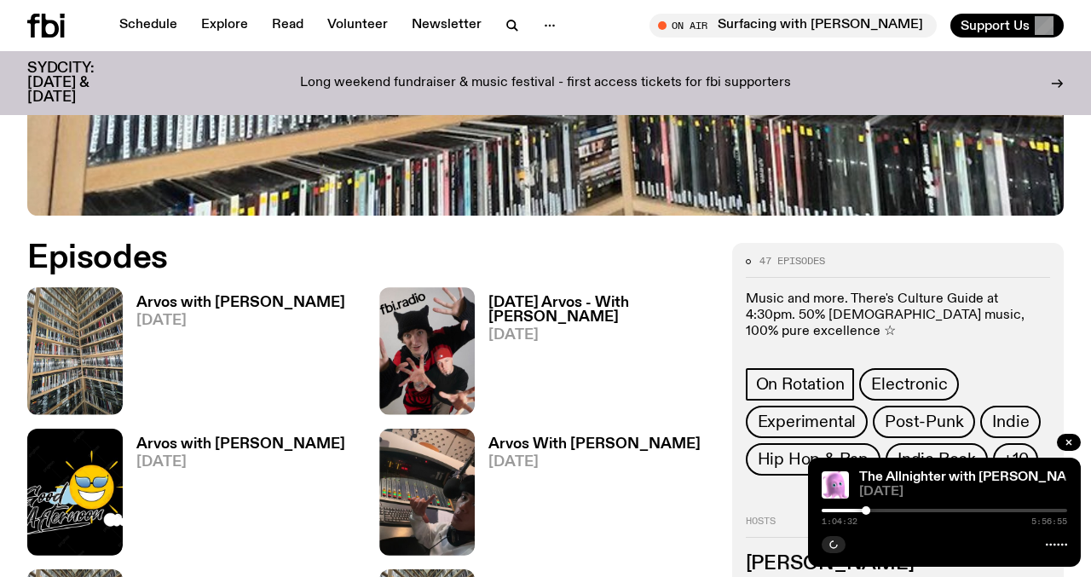
scroll to position [614, 0]
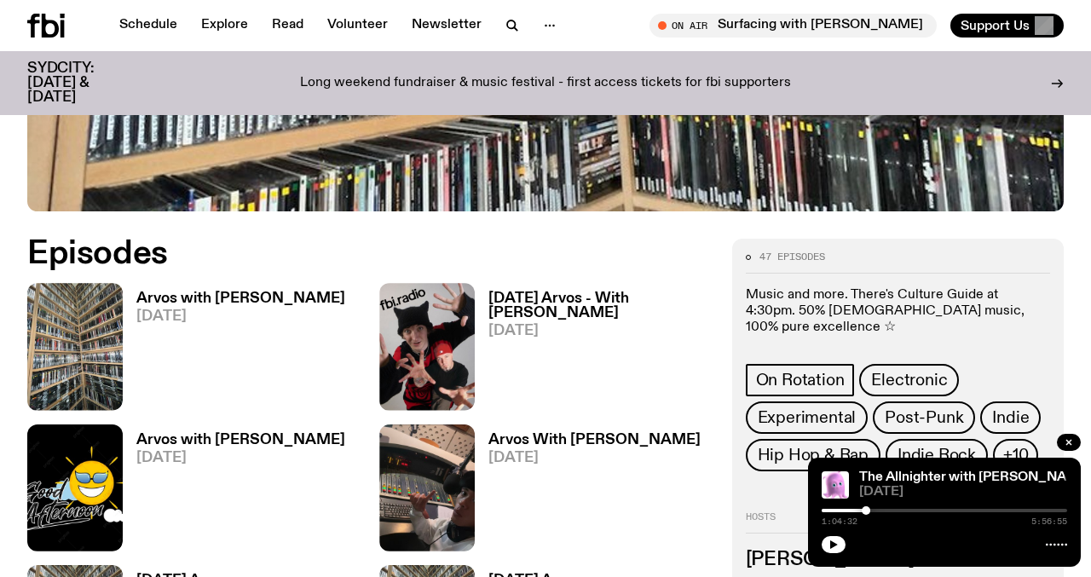
click at [185, 299] on h3 "Arvos with [PERSON_NAME]" at bounding box center [240, 299] width 209 height 14
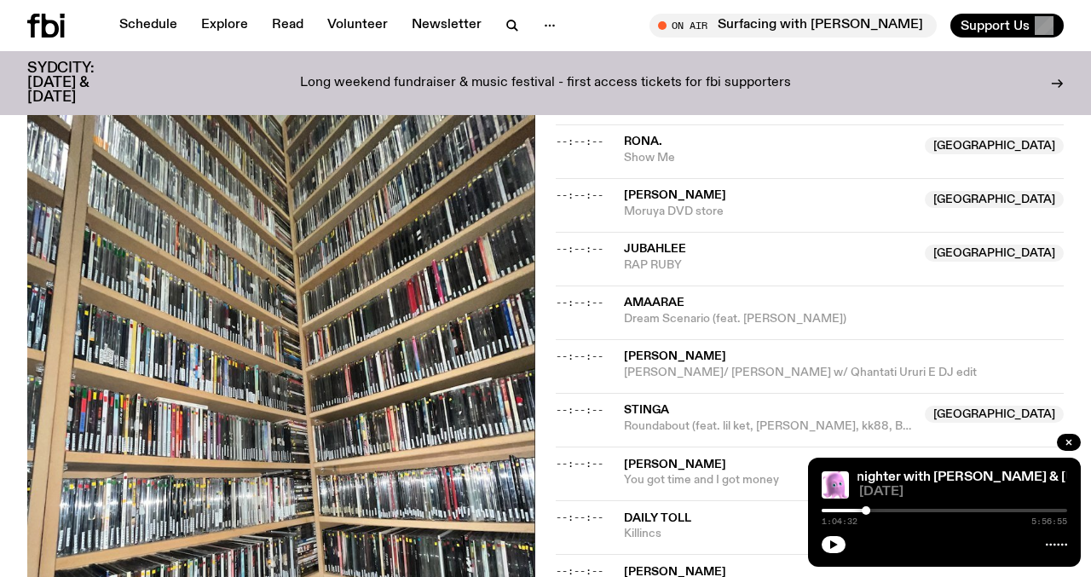
scroll to position [1739, 0]
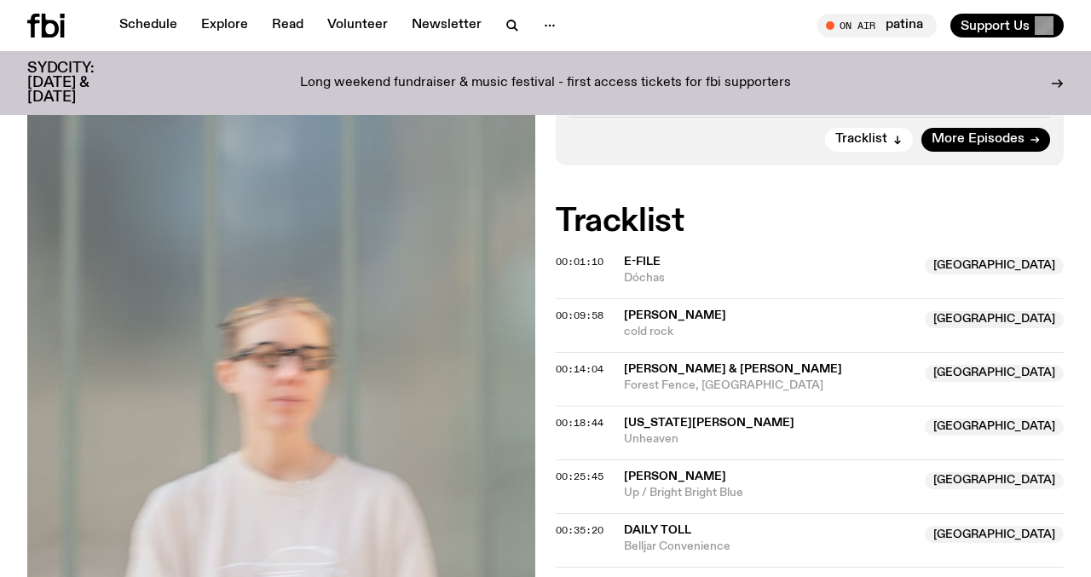
scroll to position [798, 0]
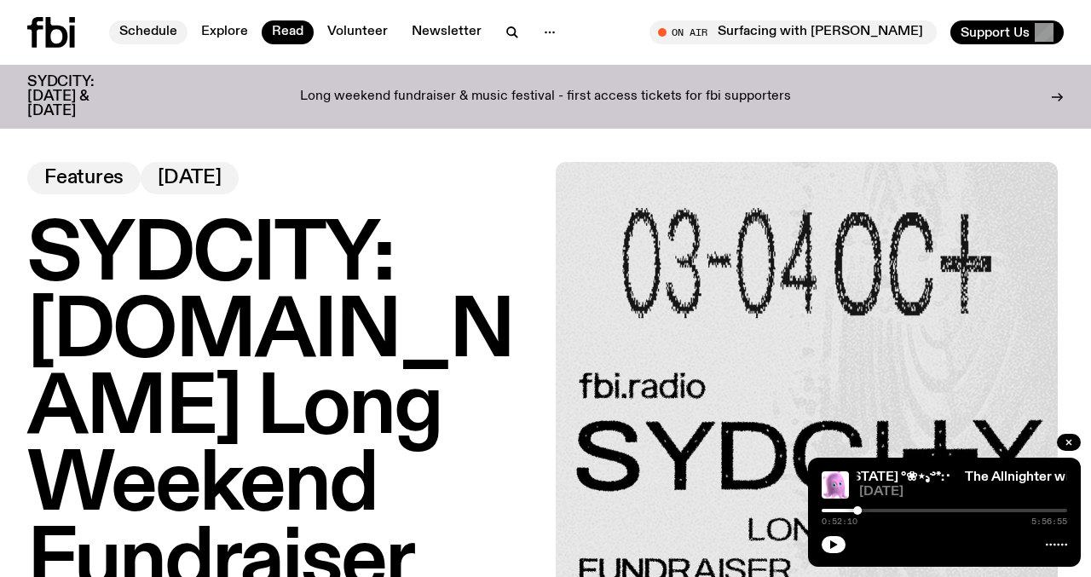
click at [147, 38] on link "Schedule" at bounding box center [148, 32] width 78 height 24
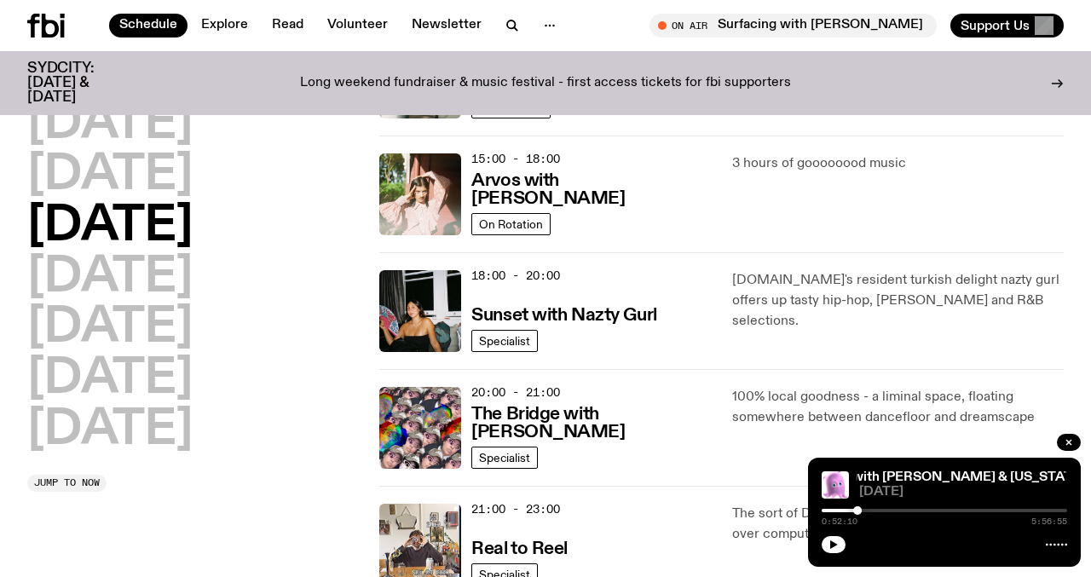
scroll to position [741, 0]
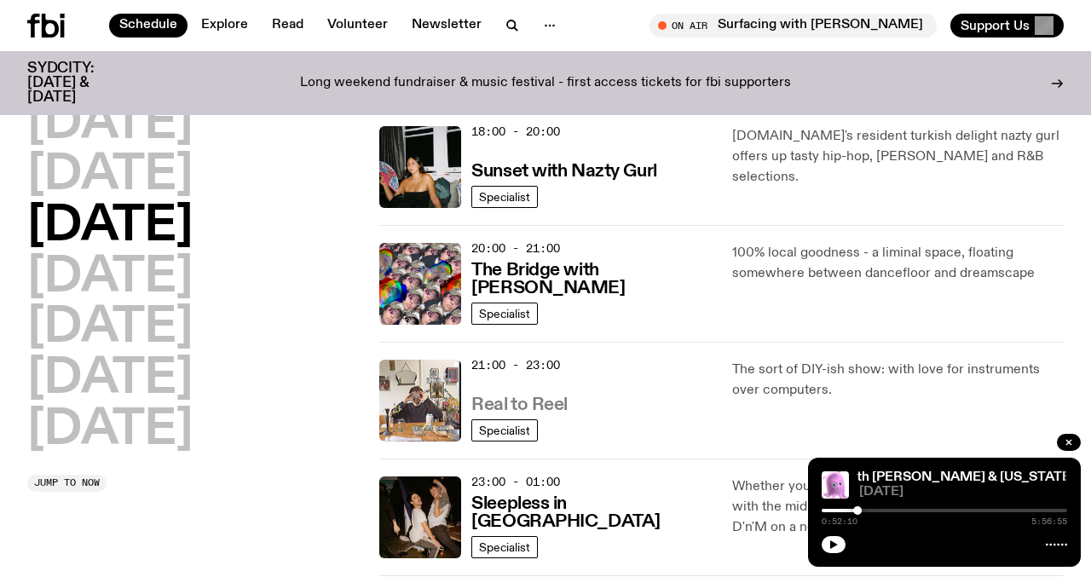
click at [542, 406] on h3 "Real to Reel" at bounding box center [520, 405] width 96 height 18
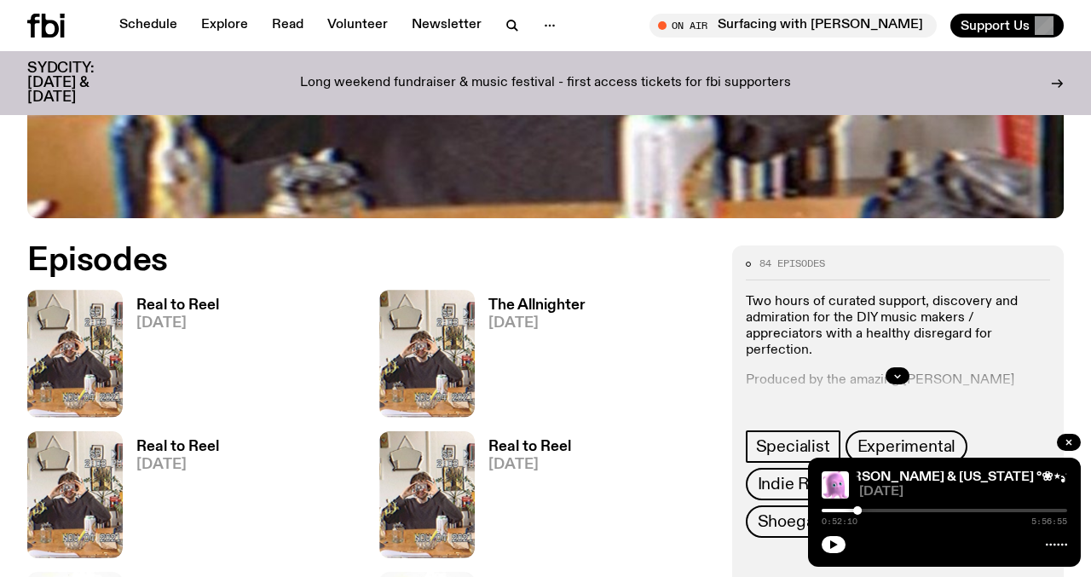
scroll to position [562, 0]
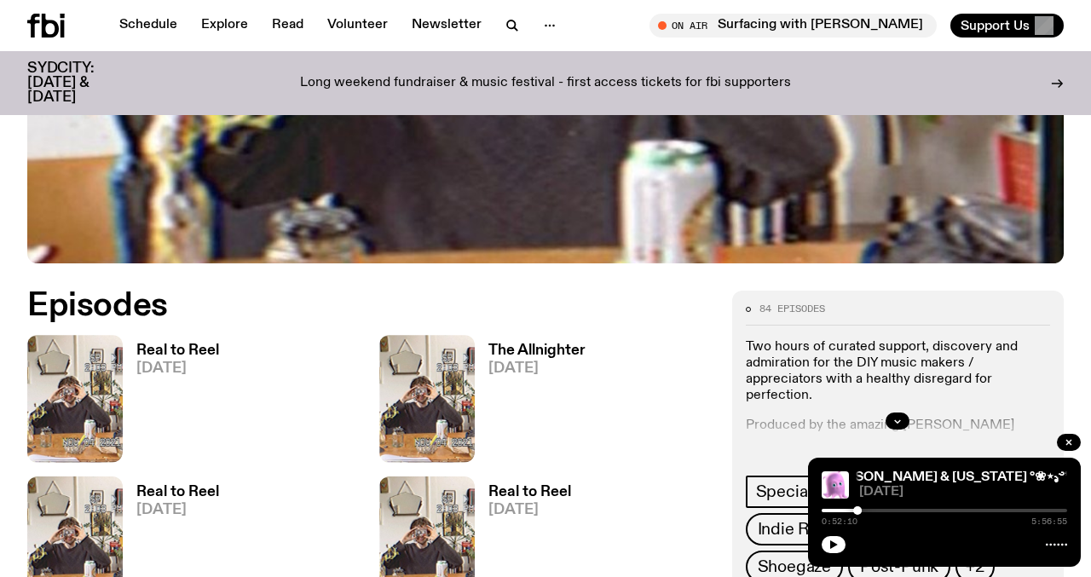
click at [187, 352] on h3 "Real to Reel" at bounding box center [177, 351] width 83 height 14
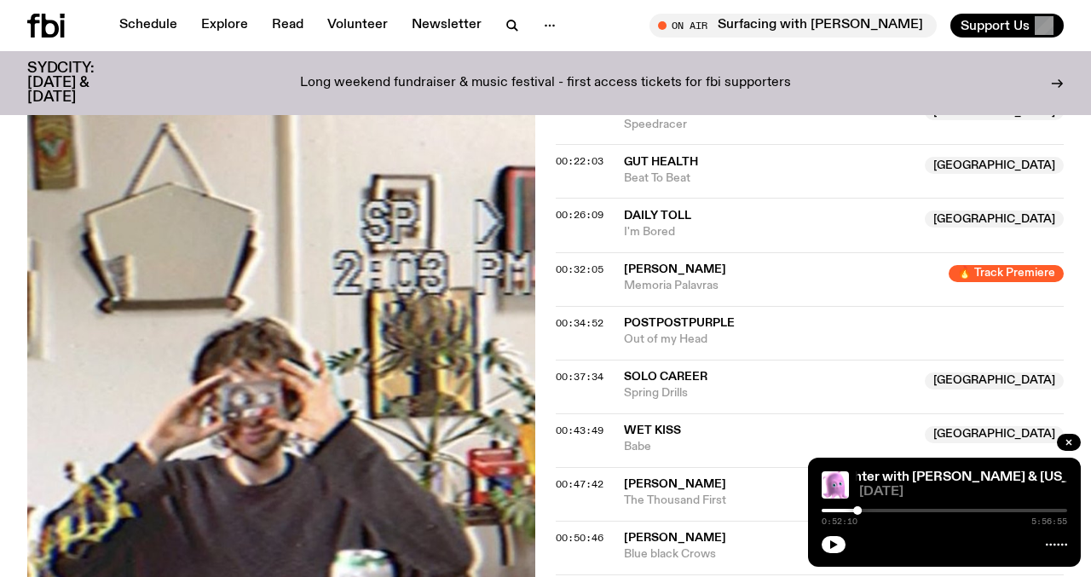
scroll to position [829, 0]
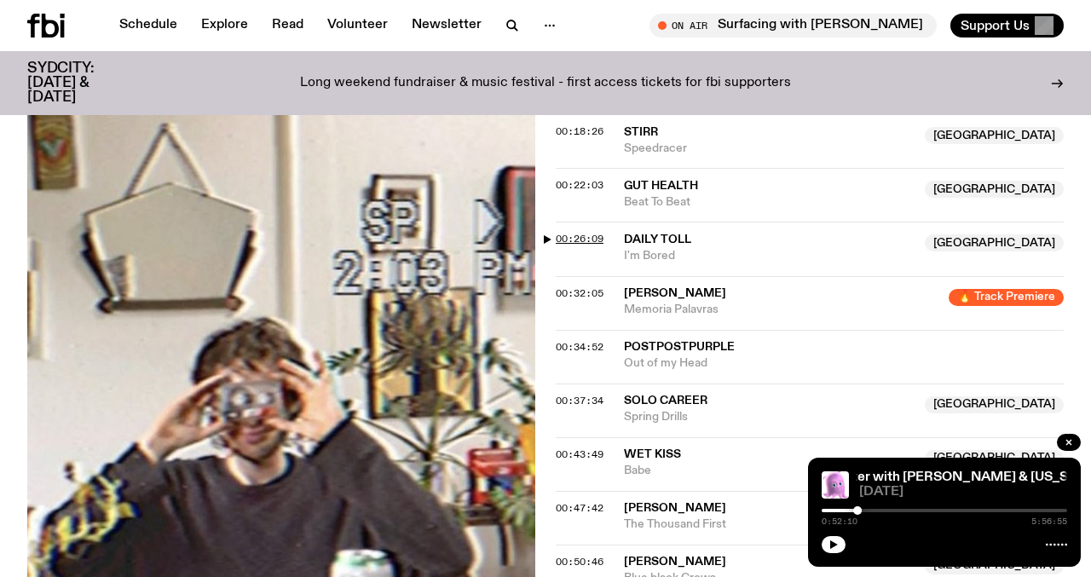
click at [579, 238] on span "00:26:09" at bounding box center [580, 239] width 48 height 14
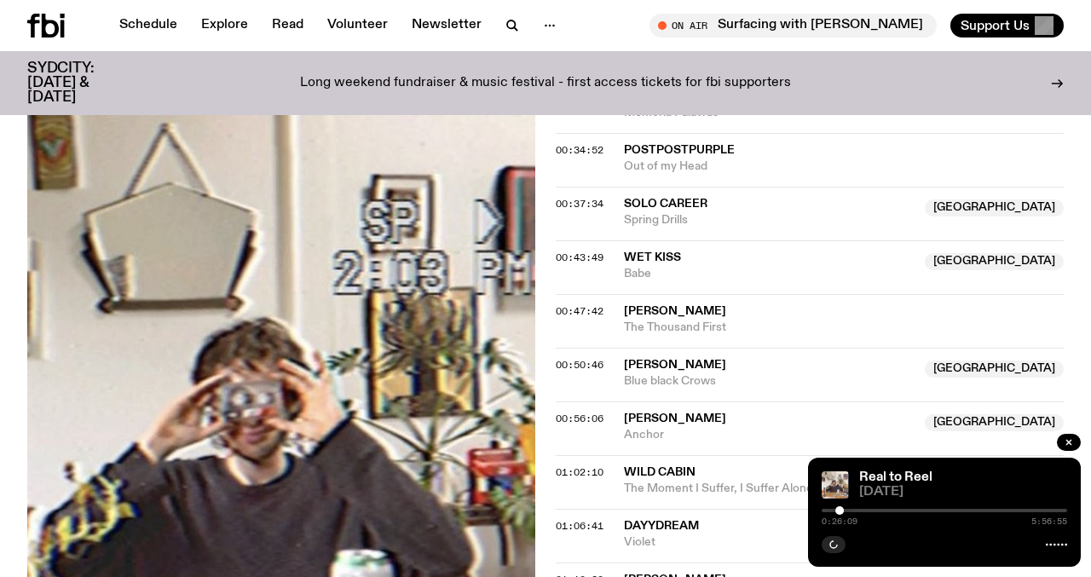
scroll to position [1024, 0]
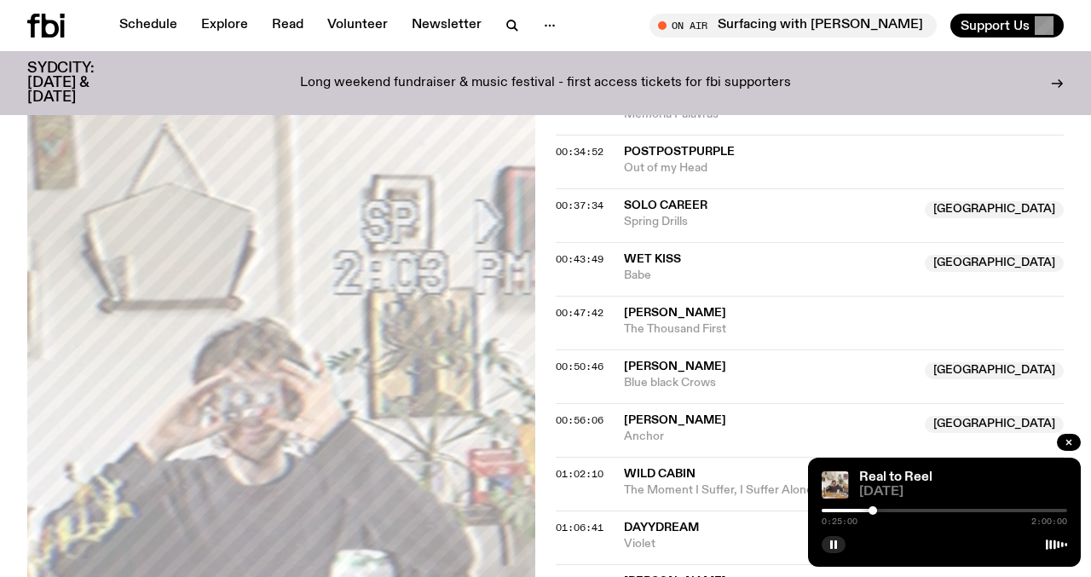
click at [873, 510] on div at bounding box center [873, 510] width 9 height 9
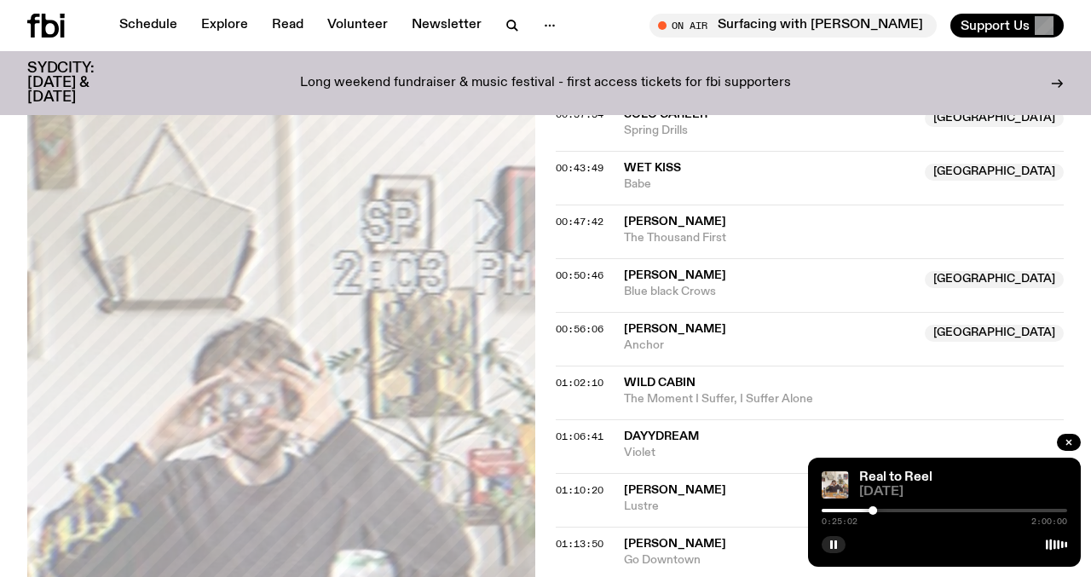
scroll to position [1141, 0]
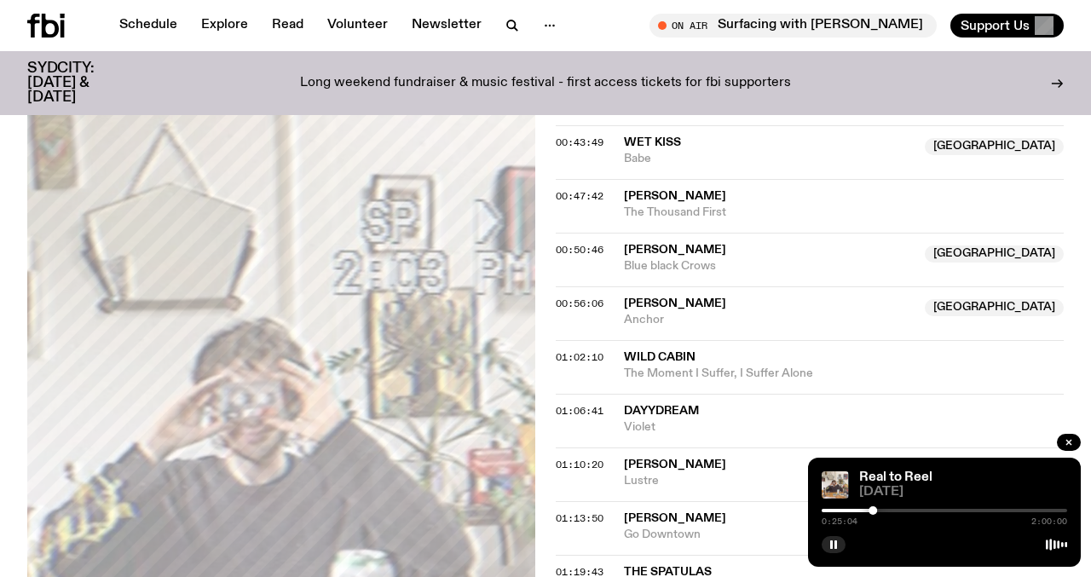
click at [657, 298] on span "[PERSON_NAME]" at bounding box center [675, 304] width 102 height 12
click at [699, 300] on div "Copied" at bounding box center [769, 312] width 291 height 32
click at [557, 299] on span "00:56:06" at bounding box center [580, 304] width 48 height 14
click at [942, 512] on div at bounding box center [942, 510] width 9 height 9
click at [944, 512] on div at bounding box center [944, 510] width 9 height 9
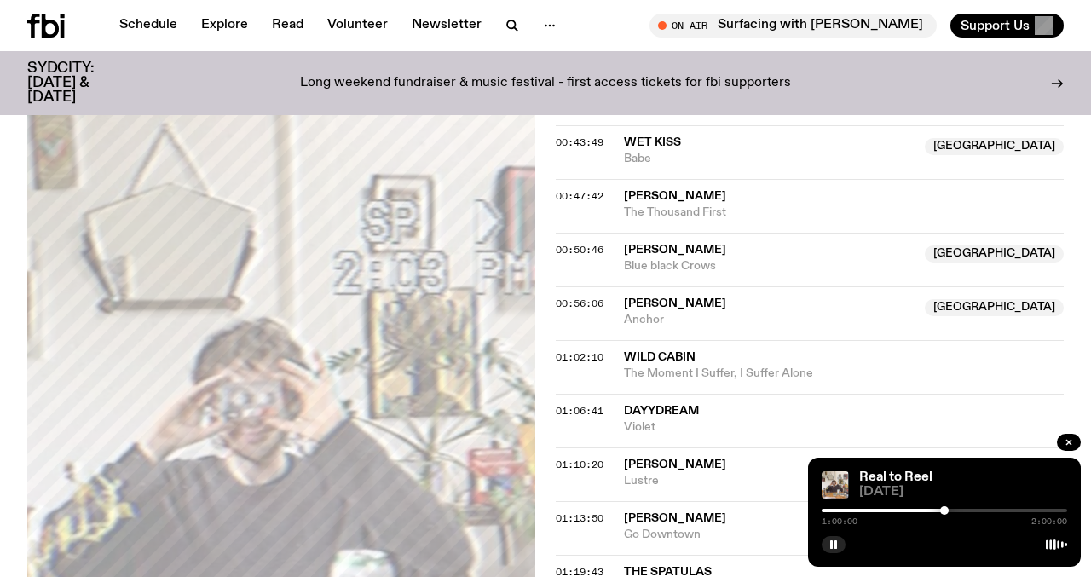
click at [945, 512] on div at bounding box center [944, 510] width 9 height 9
click at [946, 512] on div at bounding box center [946, 510] width 9 height 9
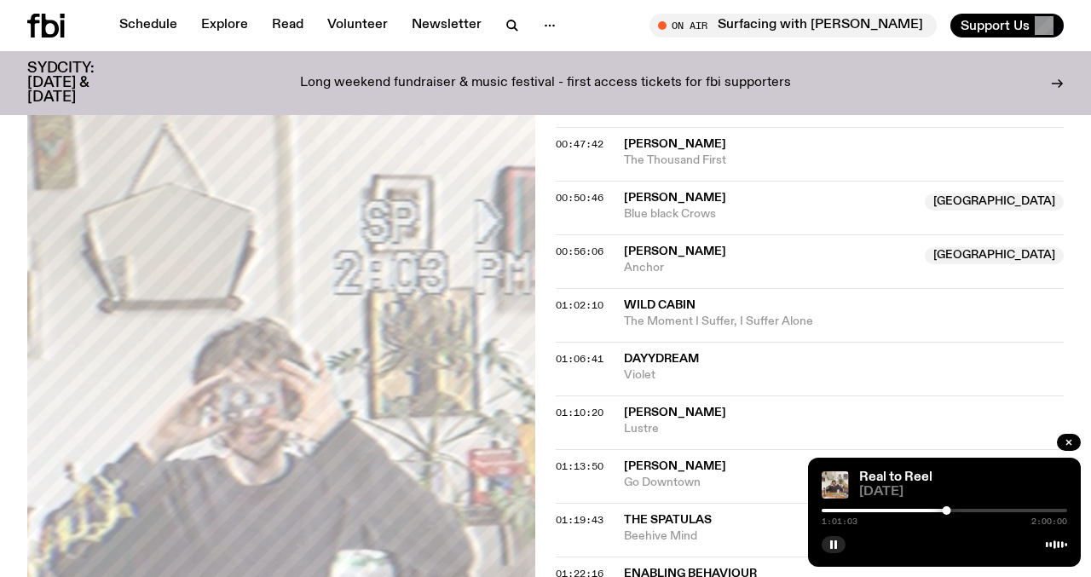
scroll to position [1189, 0]
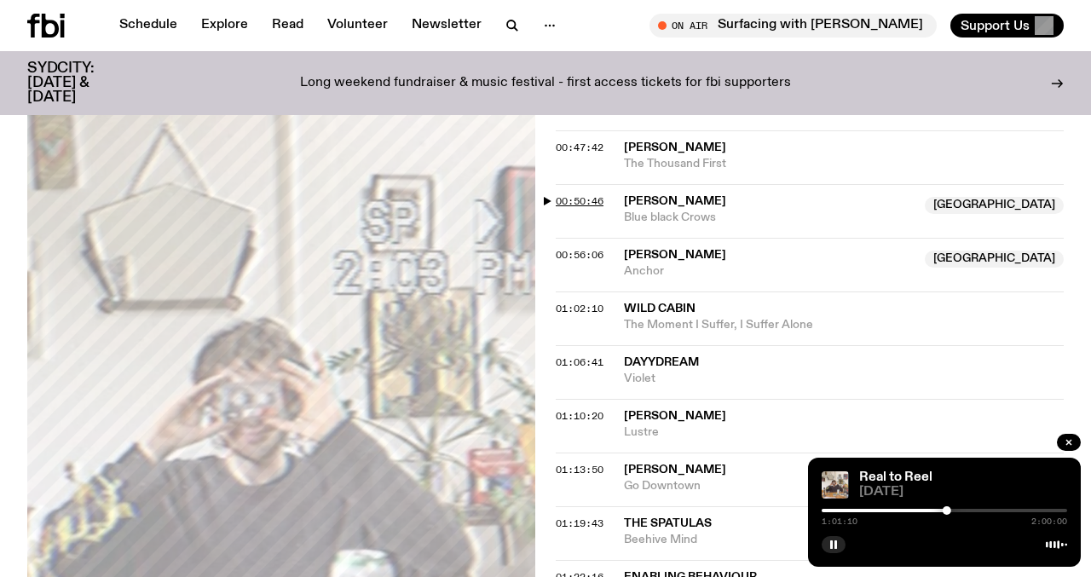
click at [594, 207] on span "00:50:46" at bounding box center [580, 201] width 48 height 14
click at [930, 509] on div at bounding box center [930, 510] width 9 height 9
click at [931, 509] on div at bounding box center [931, 510] width 9 height 9
click at [933, 510] on div at bounding box center [933, 510] width 9 height 9
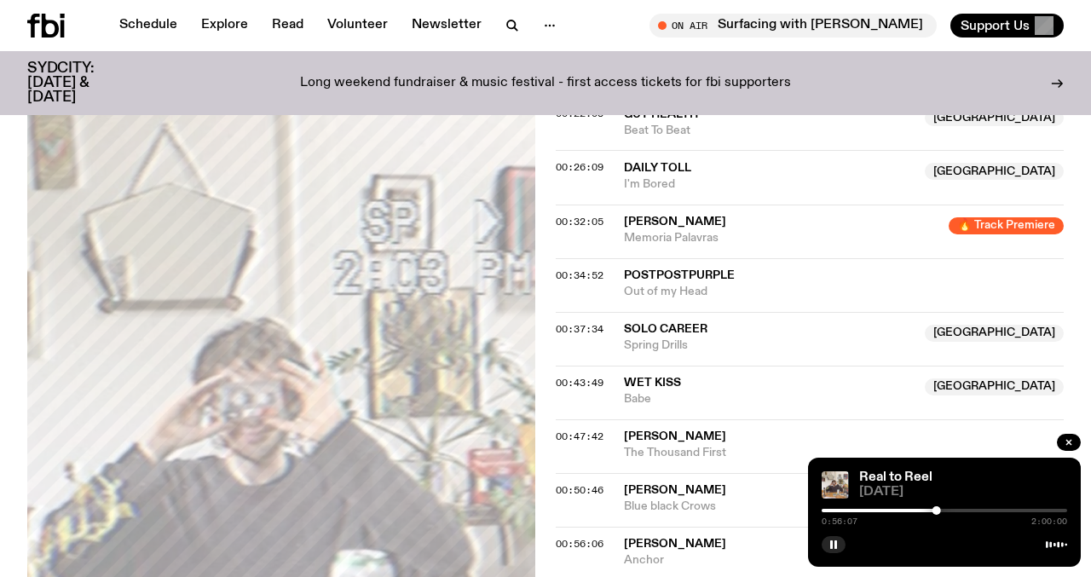
scroll to position [895, 0]
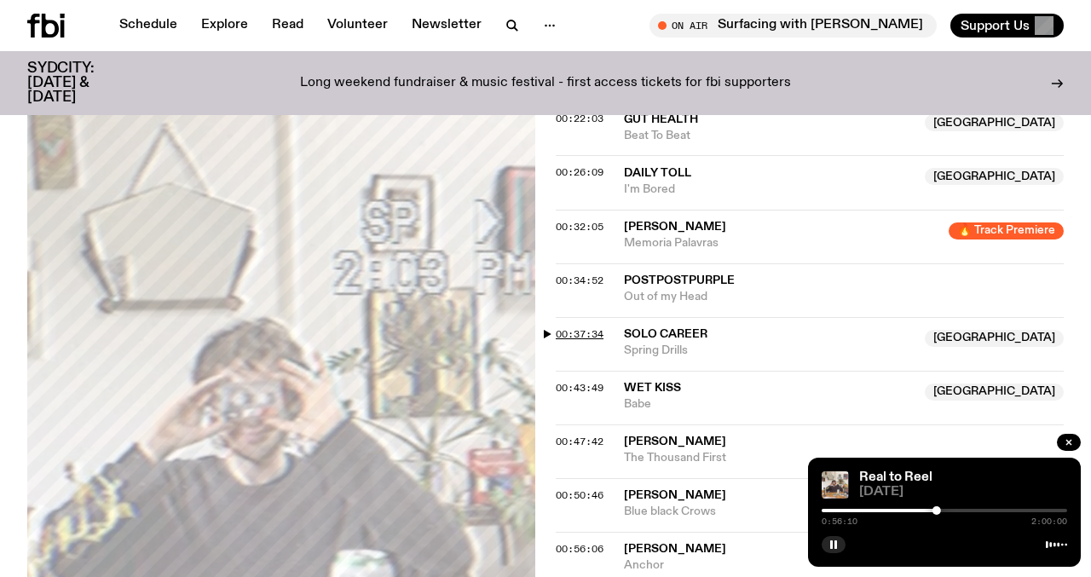
click at [599, 329] on span "00:37:34" at bounding box center [580, 334] width 48 height 14
click at [904, 512] on div at bounding box center [904, 510] width 9 height 9
click at [906, 512] on div at bounding box center [906, 510] width 9 height 9
click at [908, 511] on div at bounding box center [908, 510] width 9 height 9
click at [907, 510] on div at bounding box center [907, 510] width 9 height 9
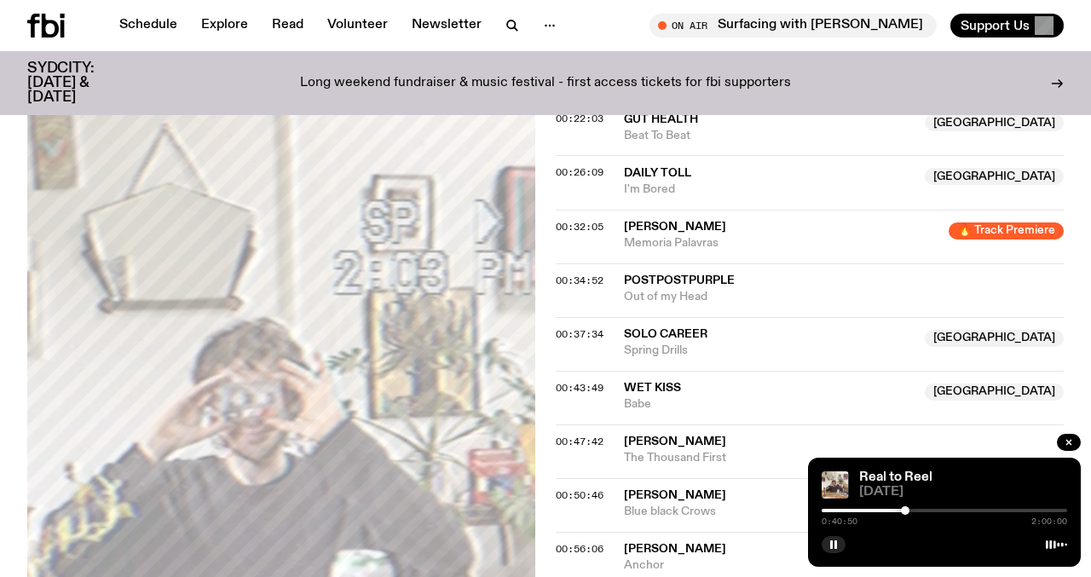
click at [906, 511] on div at bounding box center [905, 510] width 9 height 9
click at [906, 511] on div at bounding box center [906, 510] width 9 height 9
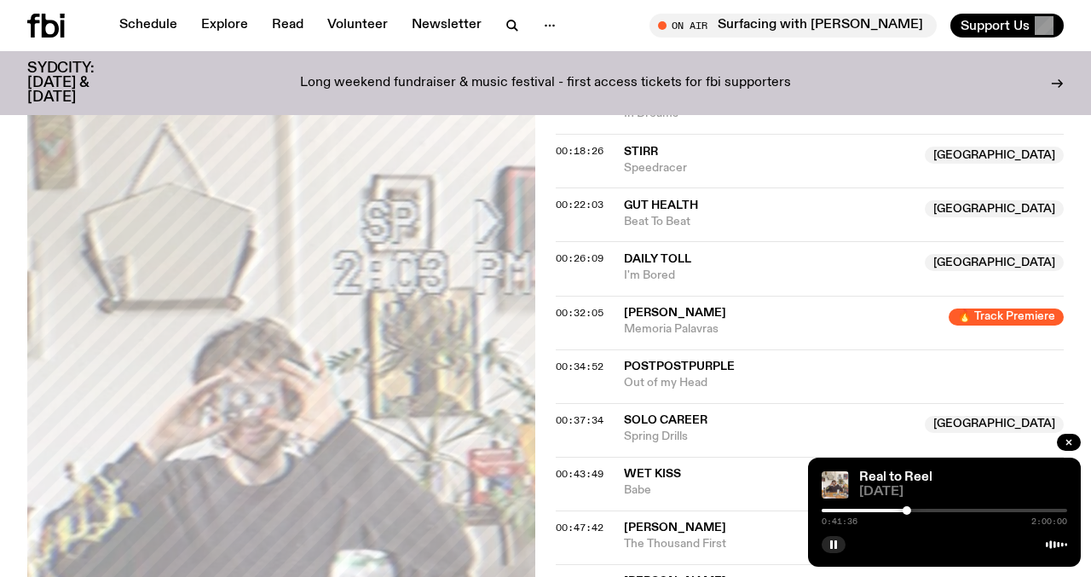
scroll to position [808, 0]
click at [668, 261] on span "Daily Toll" at bounding box center [657, 260] width 67 height 12
click at [573, 252] on span "00:26:09" at bounding box center [580, 259] width 48 height 14
click at [878, 509] on div at bounding box center [878, 510] width 9 height 9
click at [881, 510] on div at bounding box center [881, 510] width 9 height 9
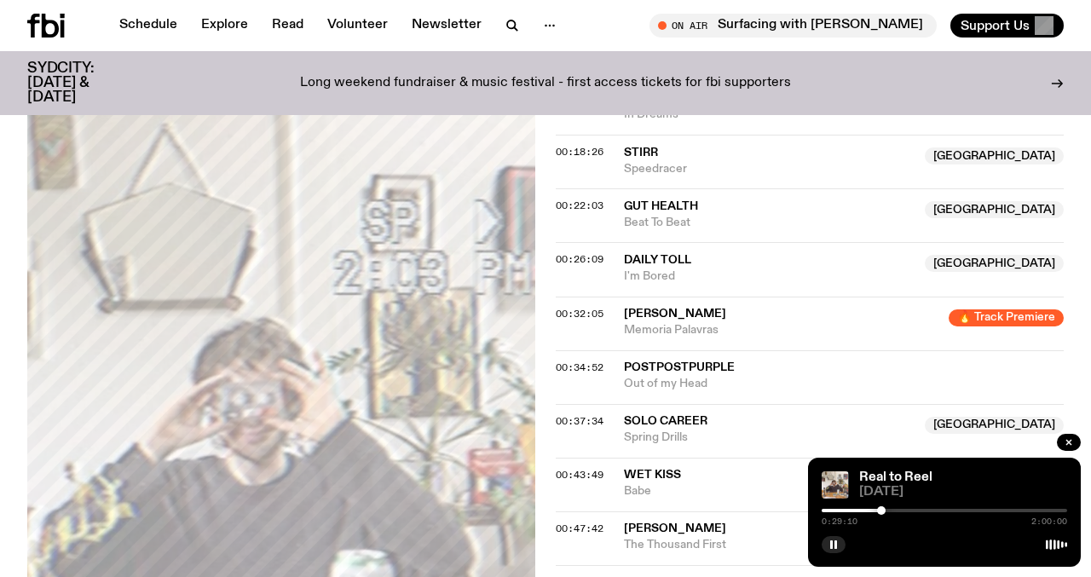
click at [882, 510] on div at bounding box center [881, 510] width 9 height 9
click at [881, 510] on div at bounding box center [881, 510] width 9 height 9
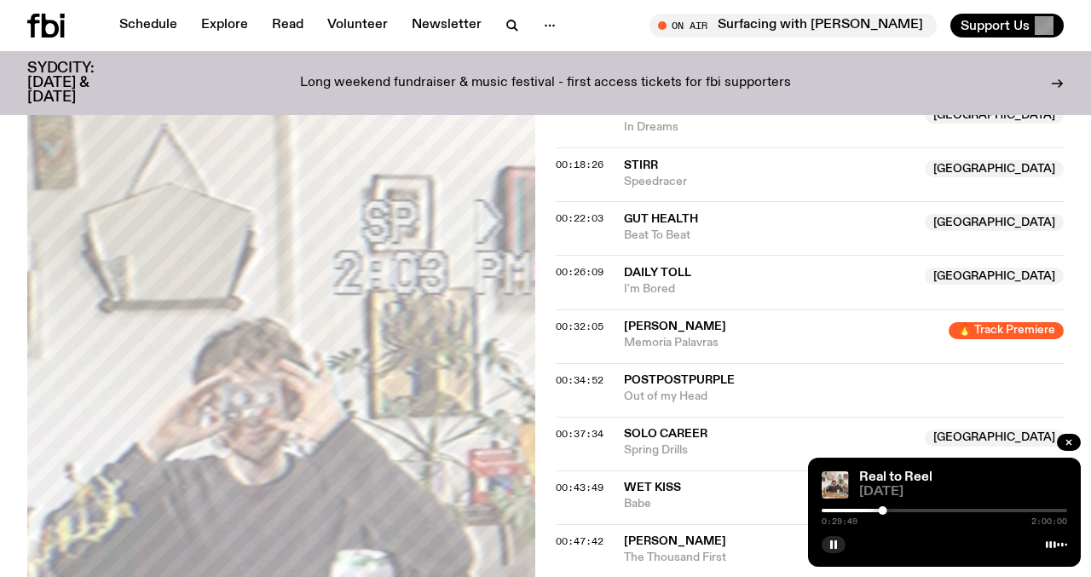
scroll to position [0, 0]
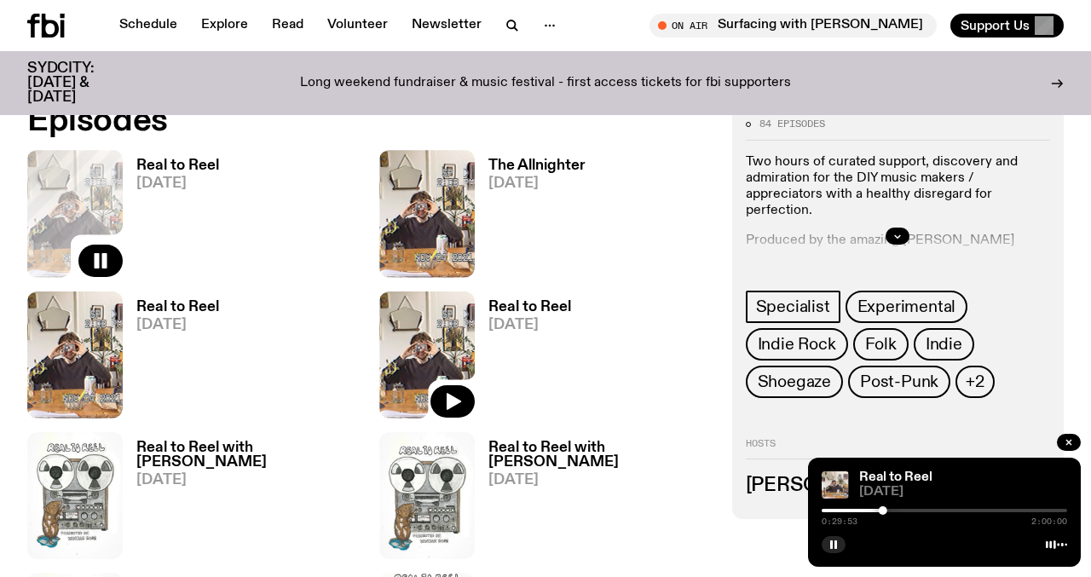
scroll to position [814, 0]
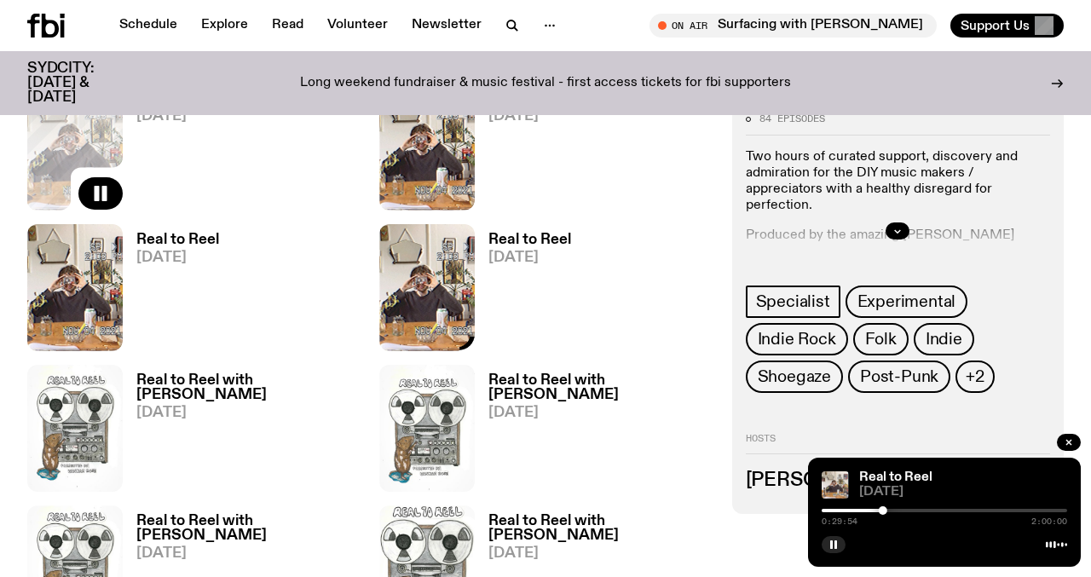
click at [508, 245] on h3 "Real to Reel" at bounding box center [530, 240] width 83 height 14
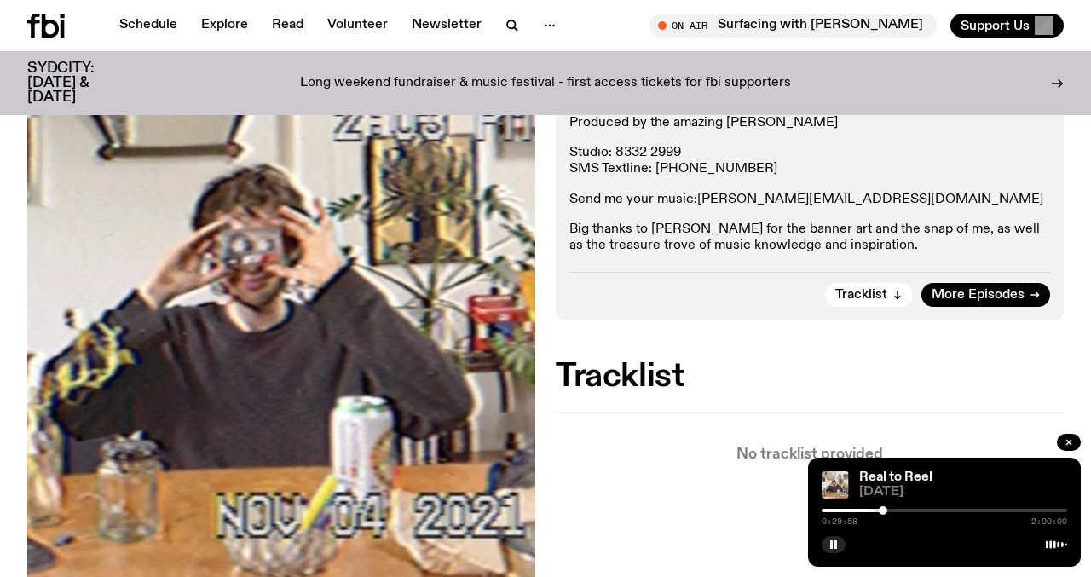
scroll to position [350, 0]
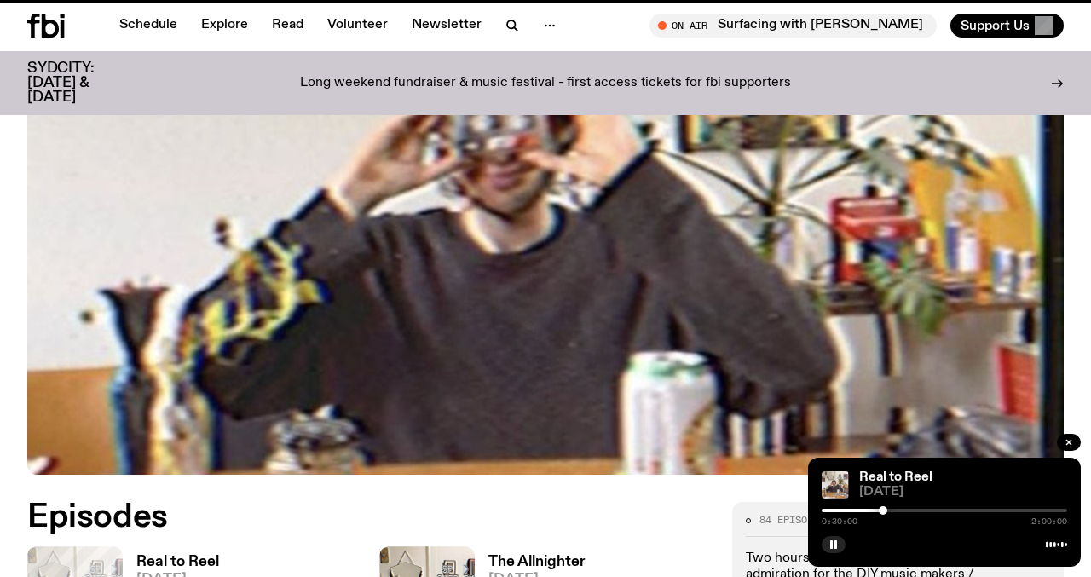
scroll to position [814, 0]
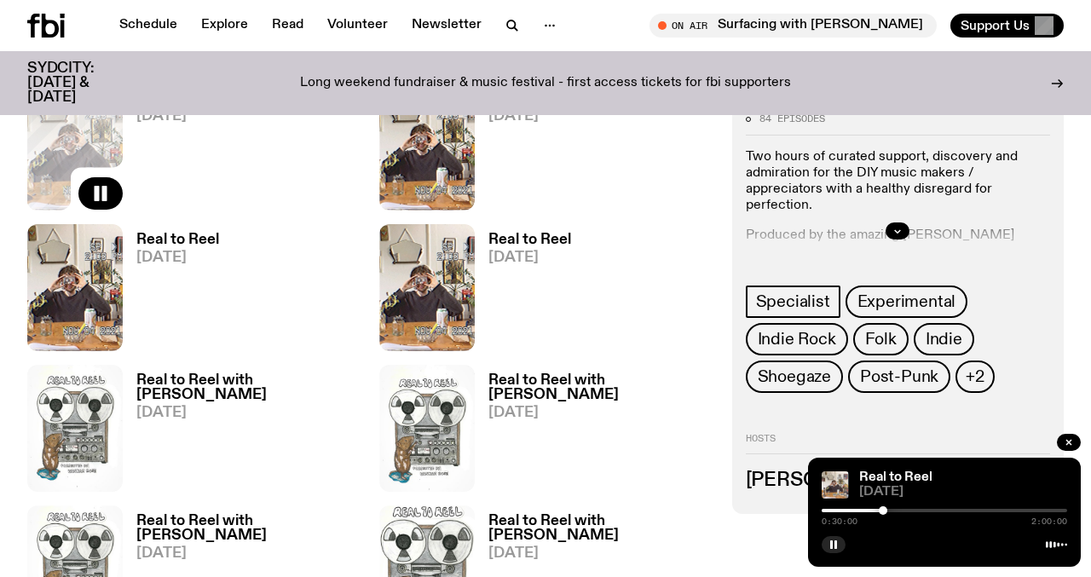
click at [200, 245] on h3 "Real to Reel" at bounding box center [177, 240] width 83 height 14
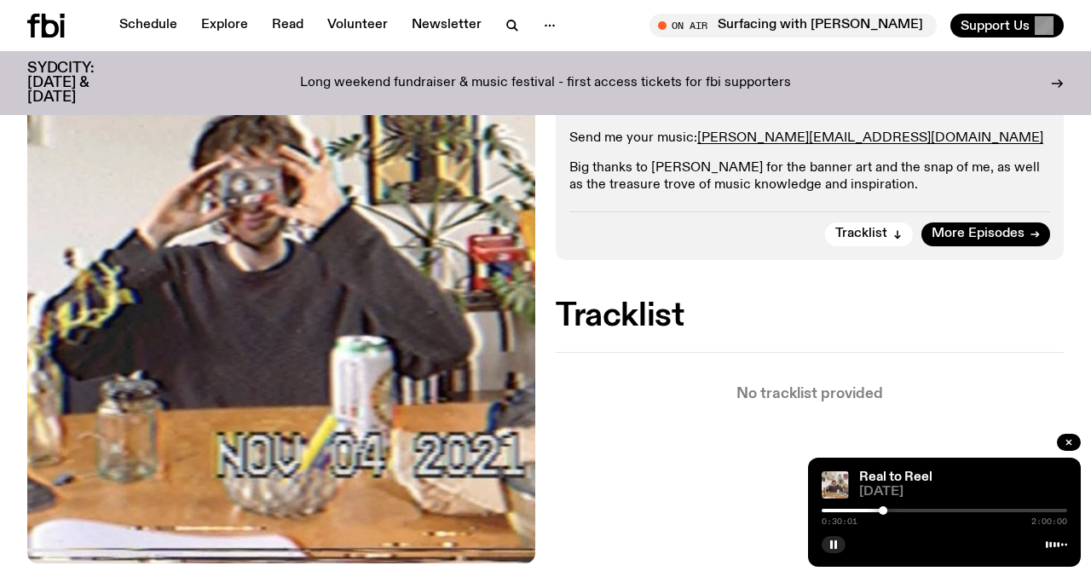
scroll to position [450, 0]
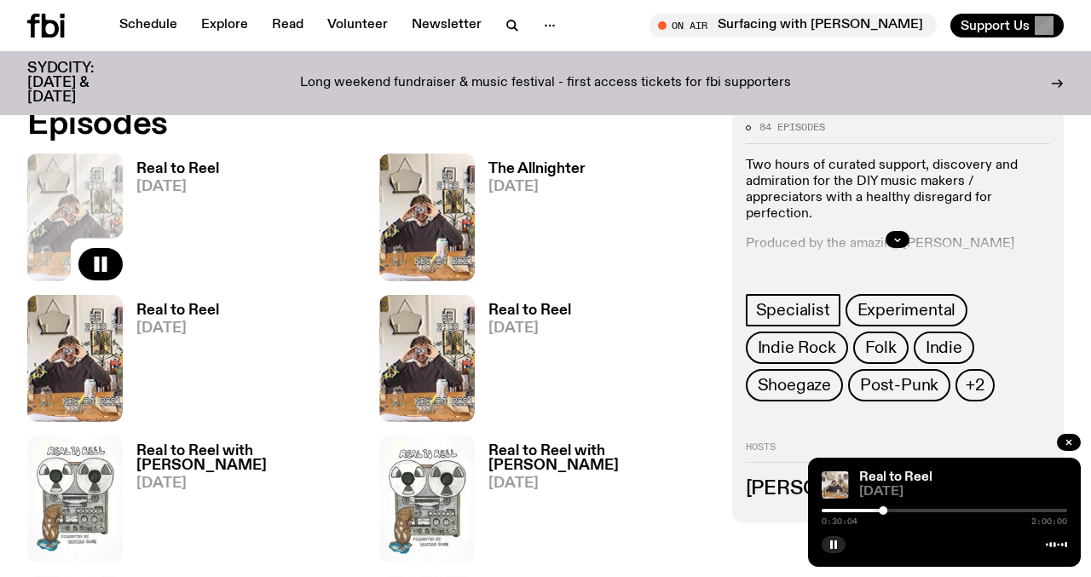
scroll to position [728, 0]
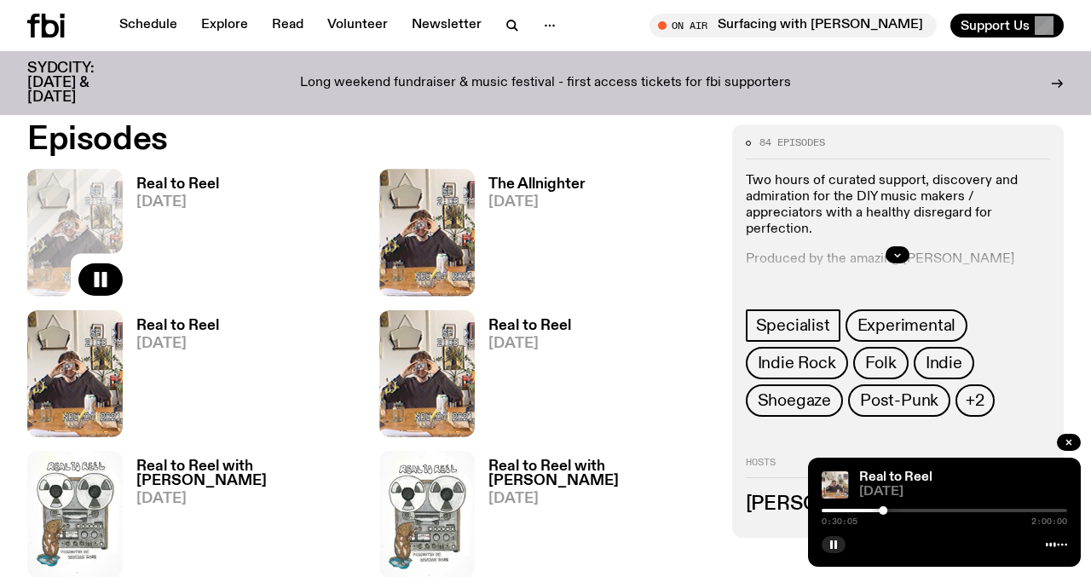
click at [513, 183] on h3 "The Allnighter" at bounding box center [537, 184] width 97 height 14
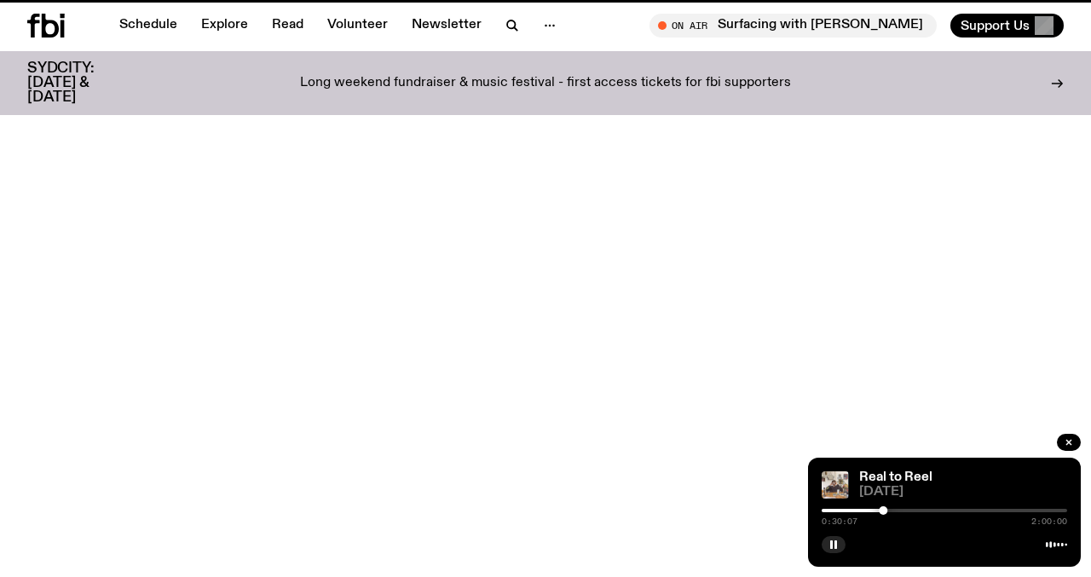
scroll to position [728, 0]
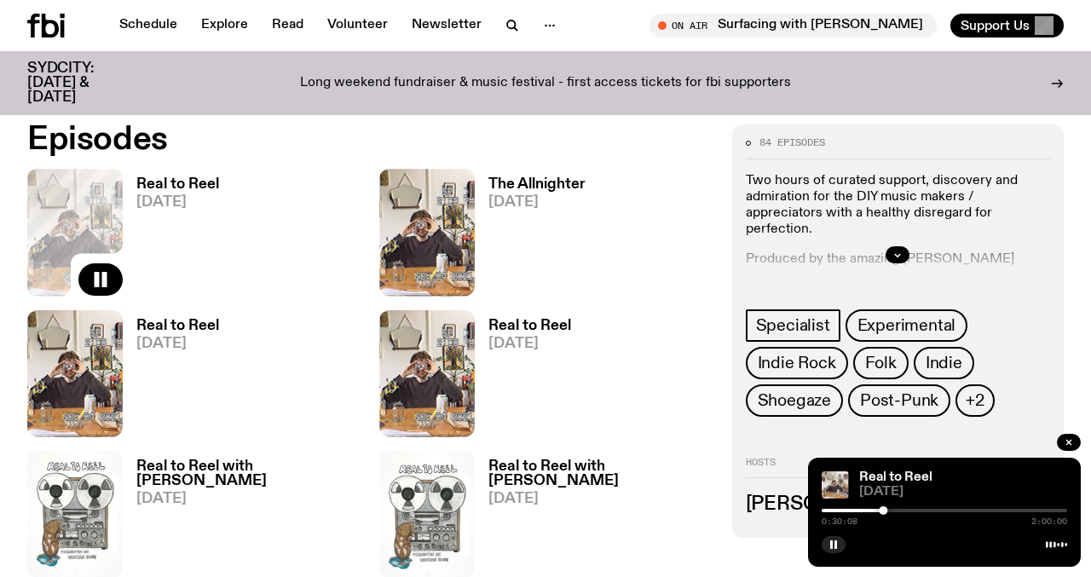
click at [191, 187] on h3 "Real to Reel" at bounding box center [177, 184] width 83 height 14
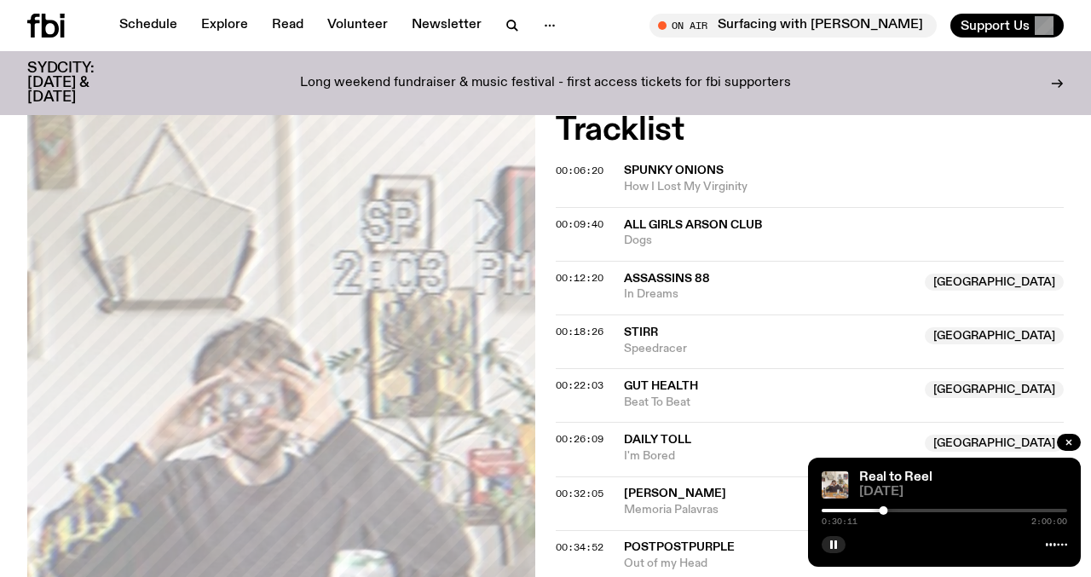
scroll to position [629, 0]
click at [575, 169] on span "00:06:20" at bounding box center [580, 170] width 48 height 14
click at [833, 511] on div at bounding box center [833, 510] width 9 height 9
click at [830, 508] on div at bounding box center [830, 510] width 9 height 9
click at [830, 508] on div at bounding box center [829, 510] width 9 height 9
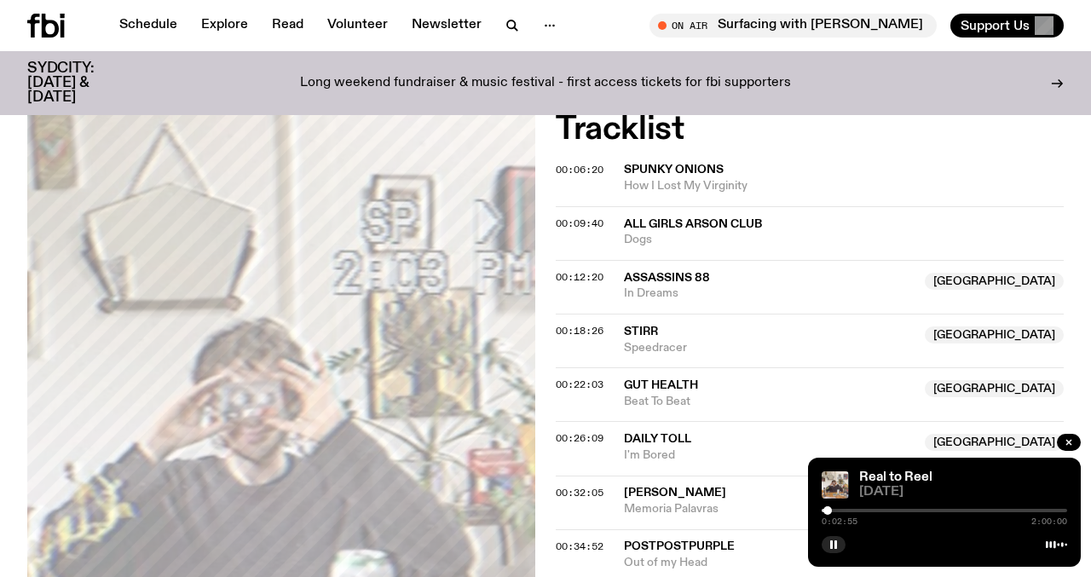
click at [828, 508] on div at bounding box center [828, 510] width 9 height 9
click at [826, 508] on div at bounding box center [826, 510] width 9 height 9
click at [825, 508] on div at bounding box center [824, 510] width 9 height 9
drag, startPoint x: 824, startPoint y: 510, endPoint x: 809, endPoint y: 510, distance: 14.5
click at [809, 510] on div "Real to Reel 27.08.25 0:00:00 2:00:00" at bounding box center [944, 512] width 273 height 109
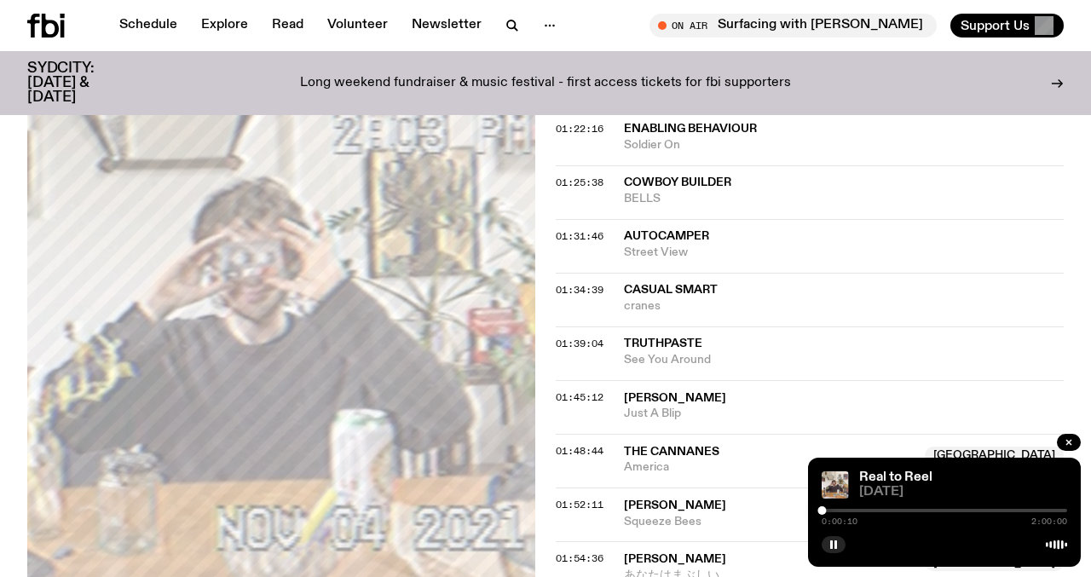
scroll to position [1635, 0]
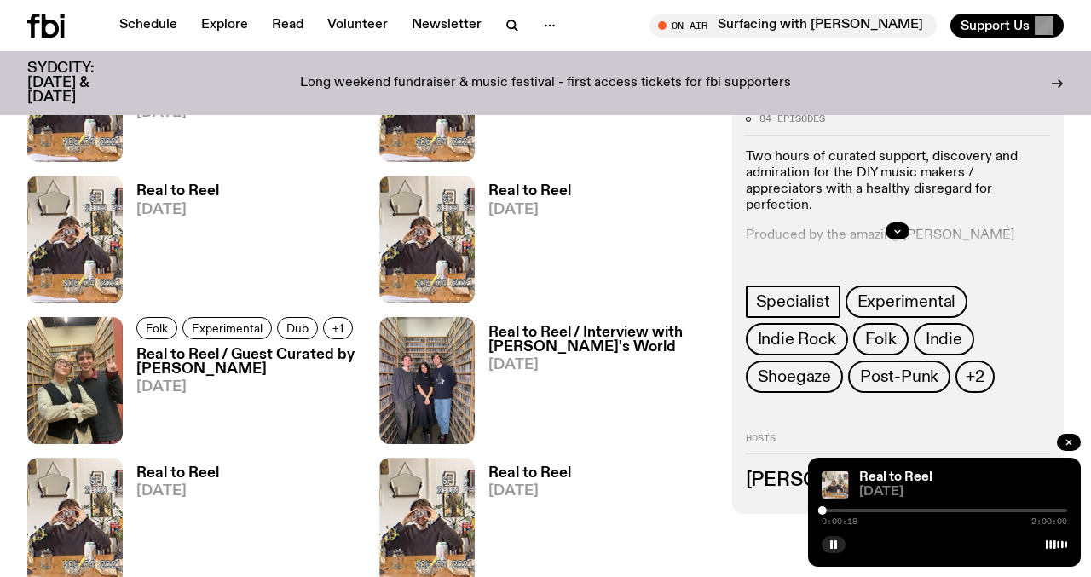
scroll to position [1735, 0]
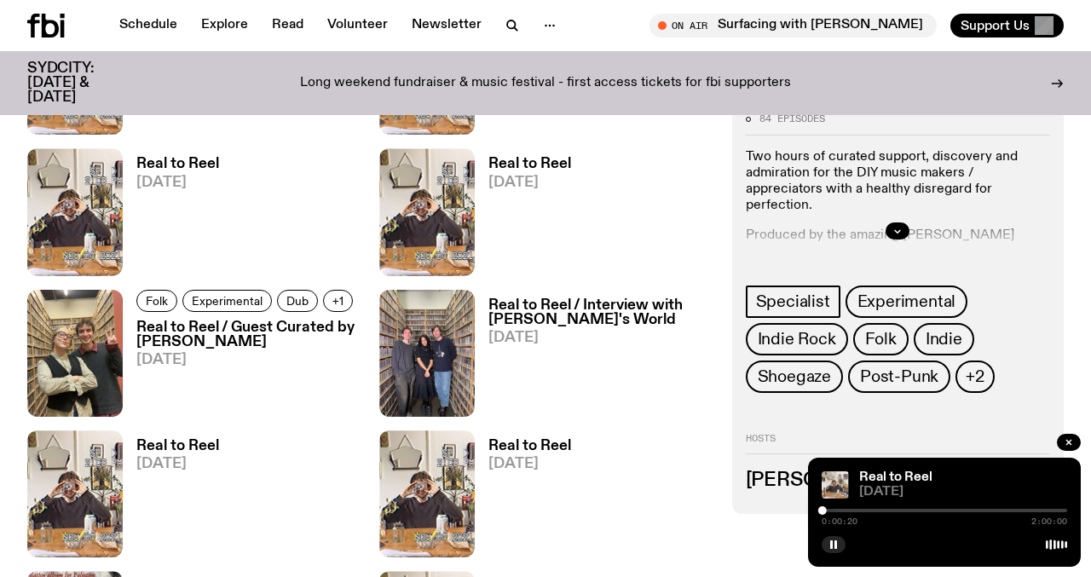
click at [613, 310] on h3 "Real to Reel / Interview with Olivia's World" at bounding box center [600, 312] width 223 height 29
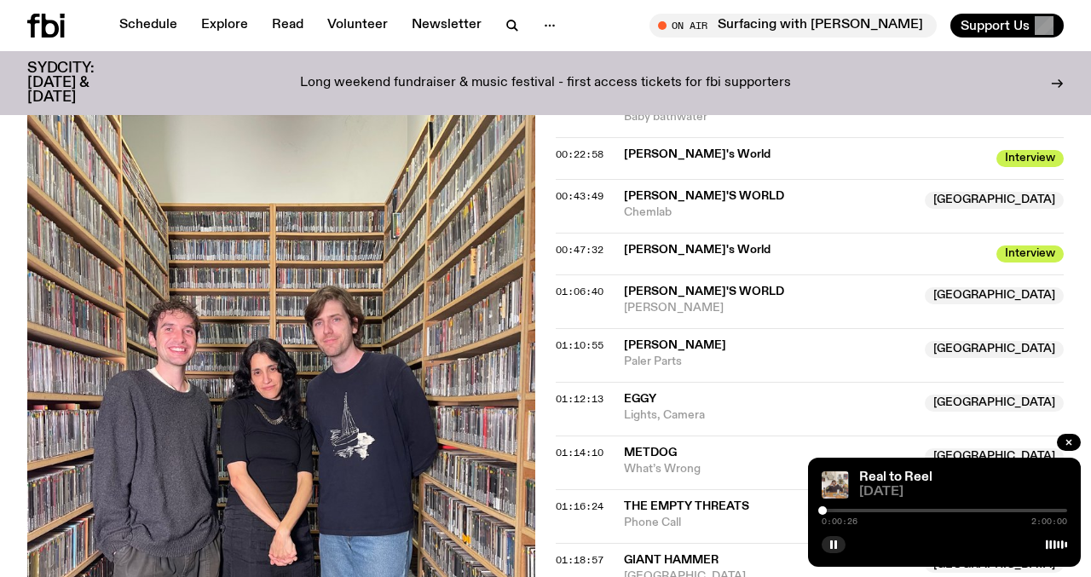
scroll to position [859, 0]
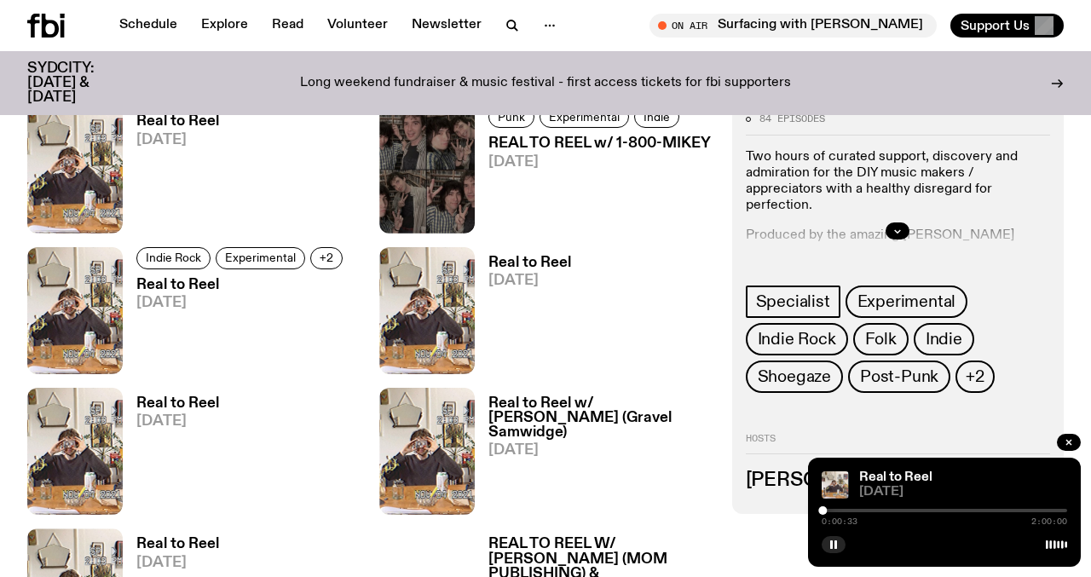
scroll to position [3469, 0]
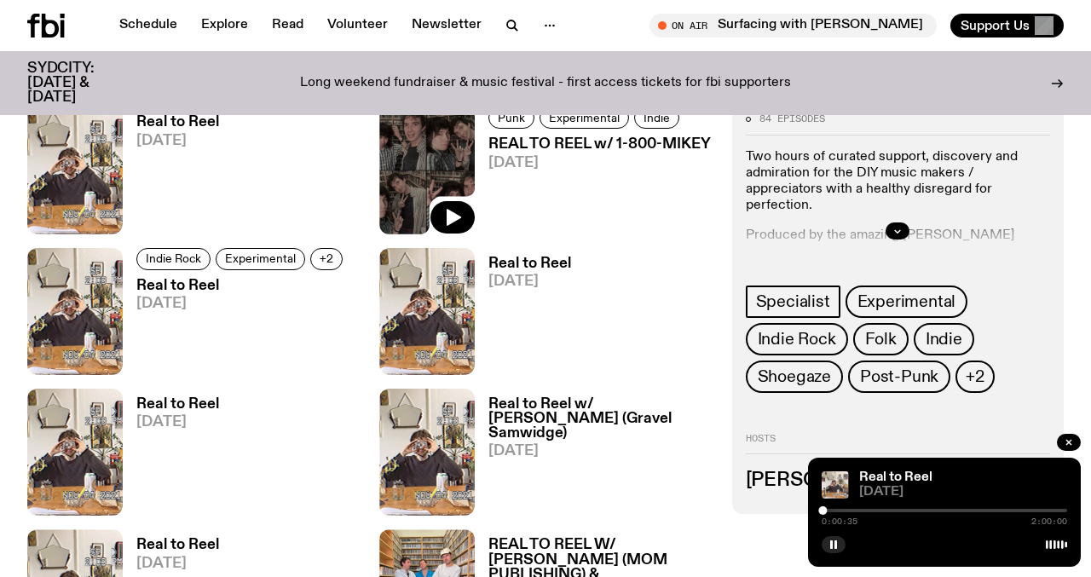
click at [419, 197] on img at bounding box center [426, 170] width 95 height 127
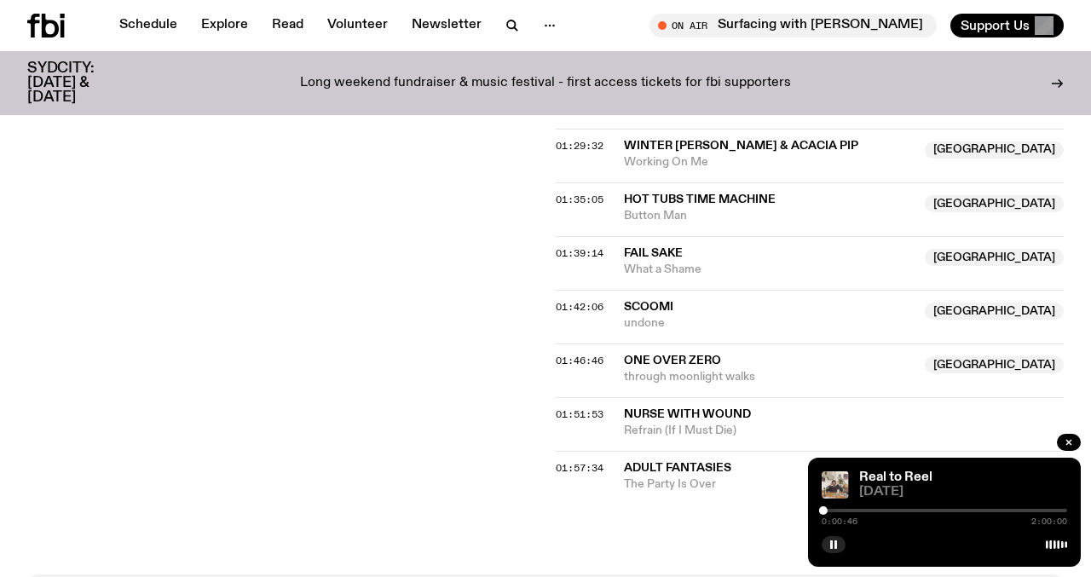
scroll to position [1564, 0]
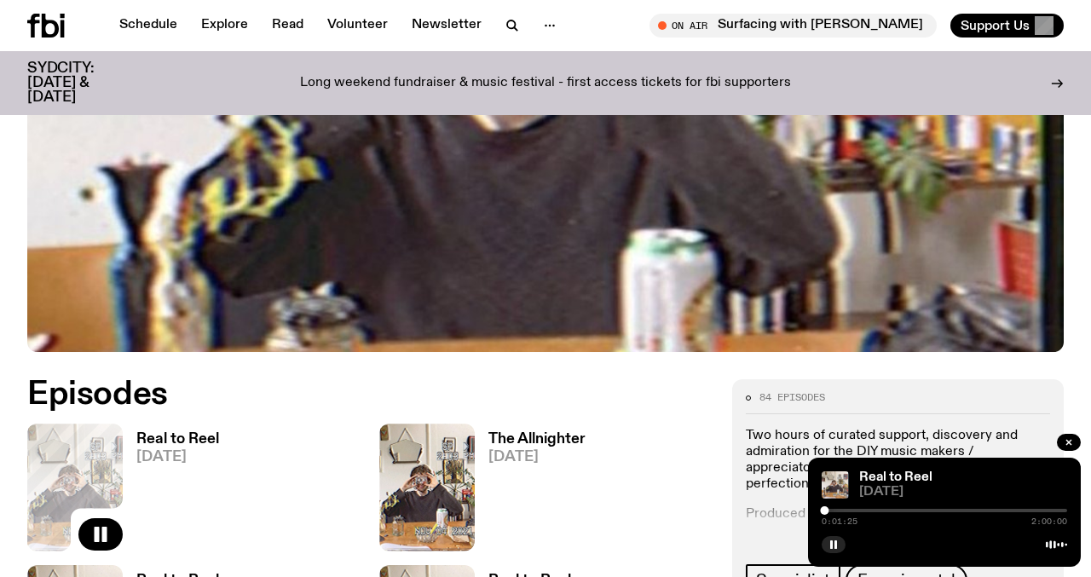
scroll to position [472, 0]
click at [153, 28] on link "Schedule" at bounding box center [148, 26] width 78 height 24
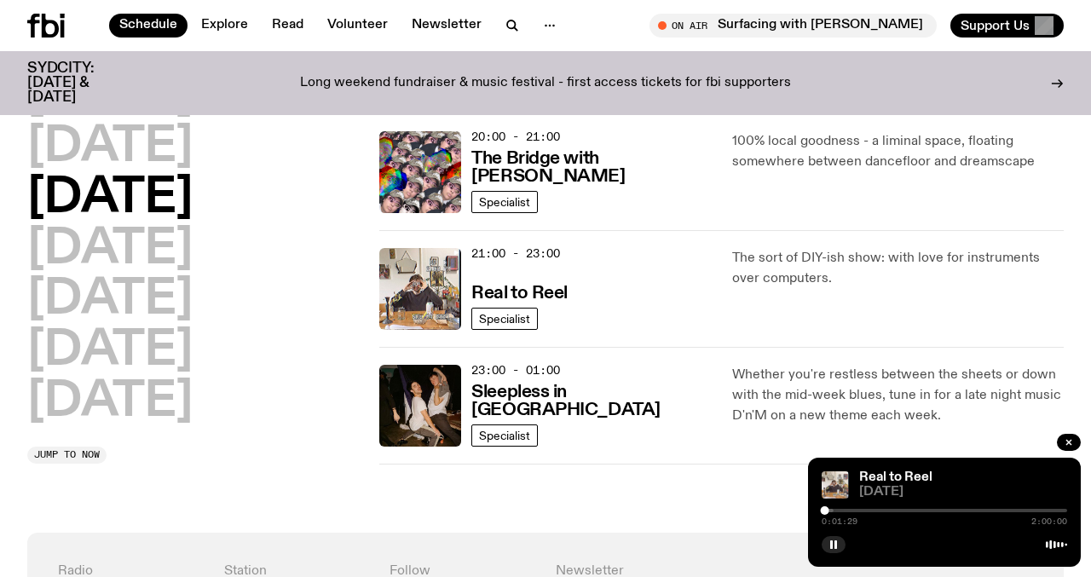
scroll to position [866, 0]
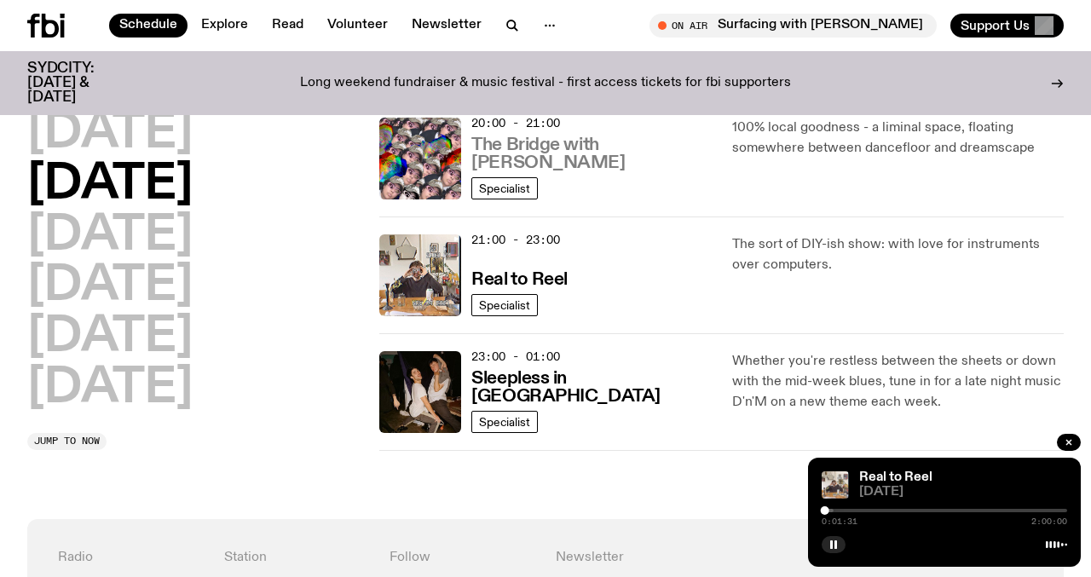
click at [543, 136] on h3 "The Bridge with [PERSON_NAME]" at bounding box center [592, 154] width 240 height 36
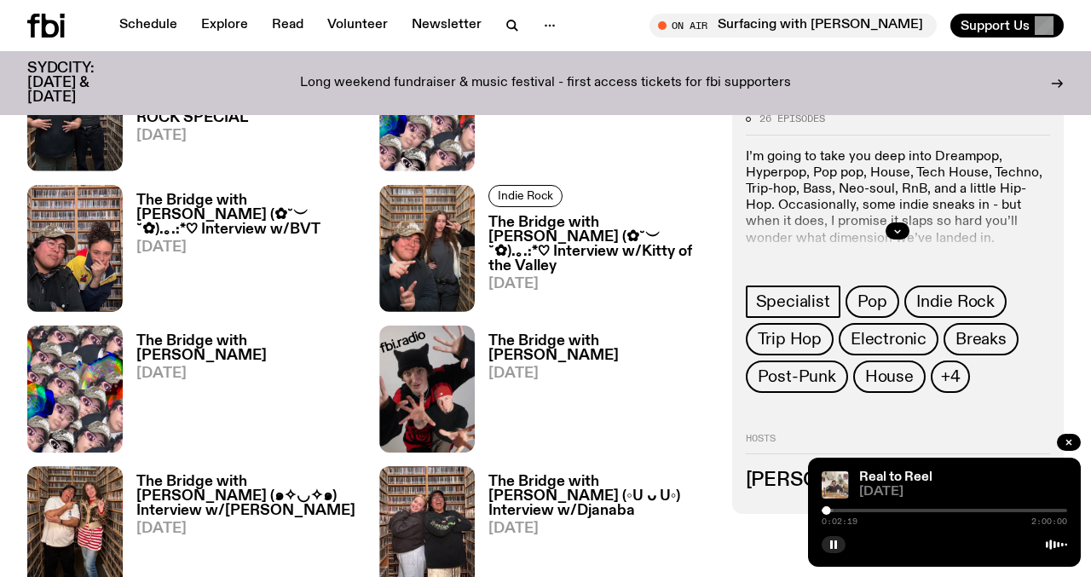
scroll to position [791, 0]
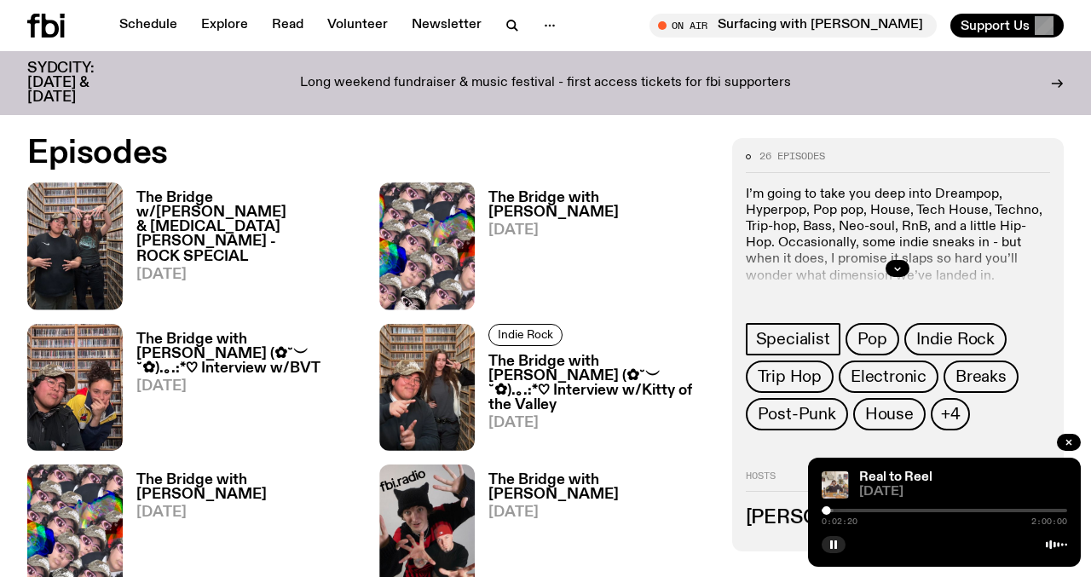
click at [735, 226] on div "26 episodes I’m going to take you deep into Dreampop, Hyperpop, Pop pop, House,…" at bounding box center [898, 344] width 332 height 413
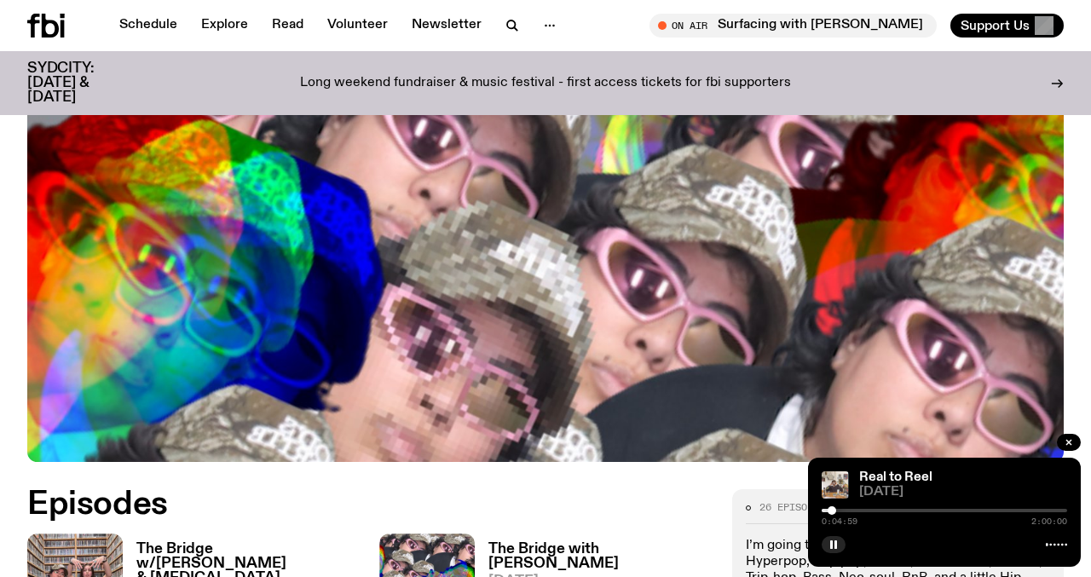
scroll to position [348, 0]
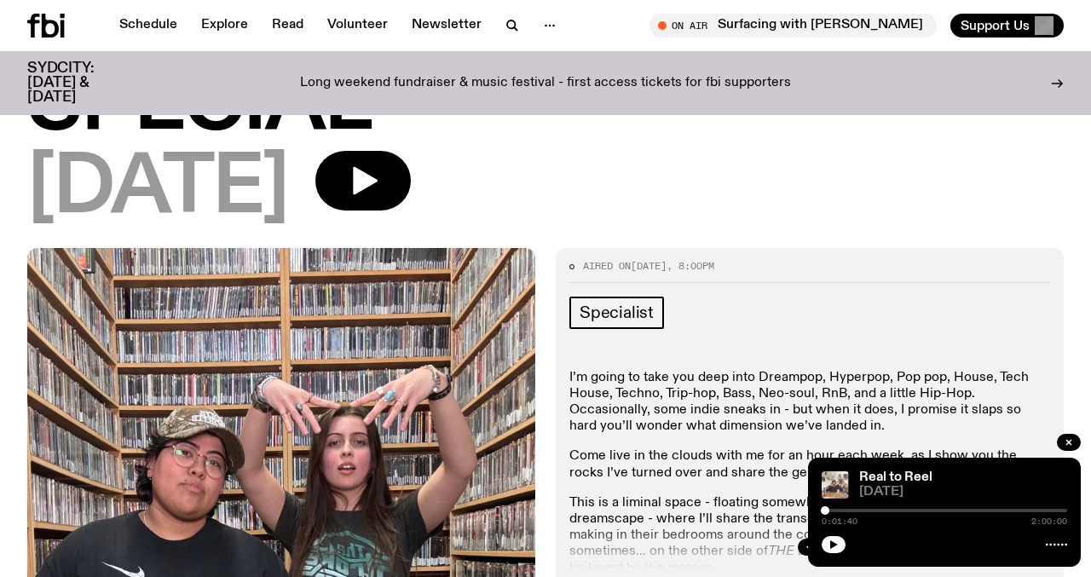
scroll to position [391, 0]
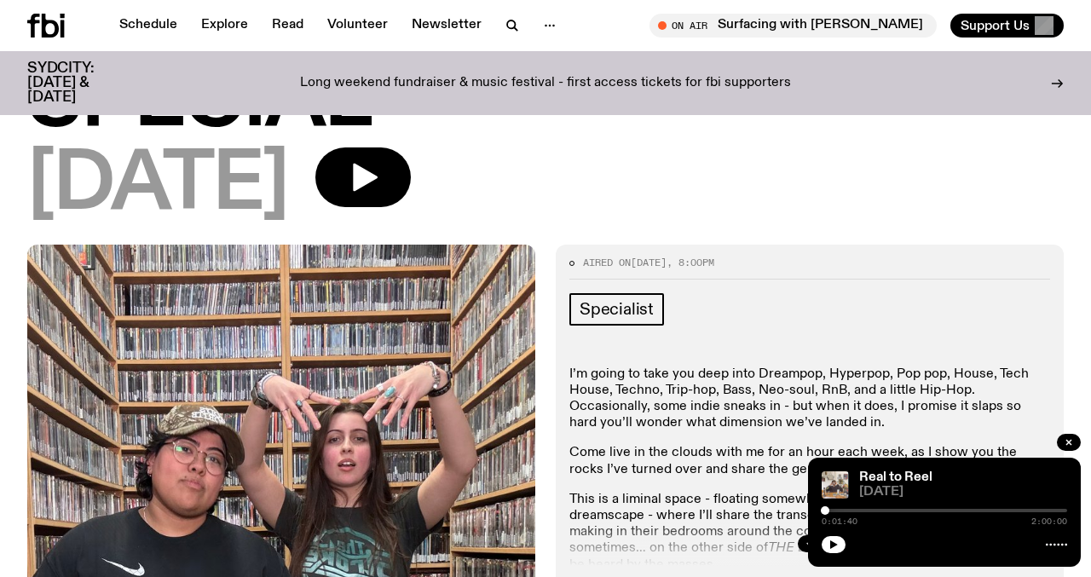
click at [805, 539] on icon "button" at bounding box center [810, 544] width 10 height 10
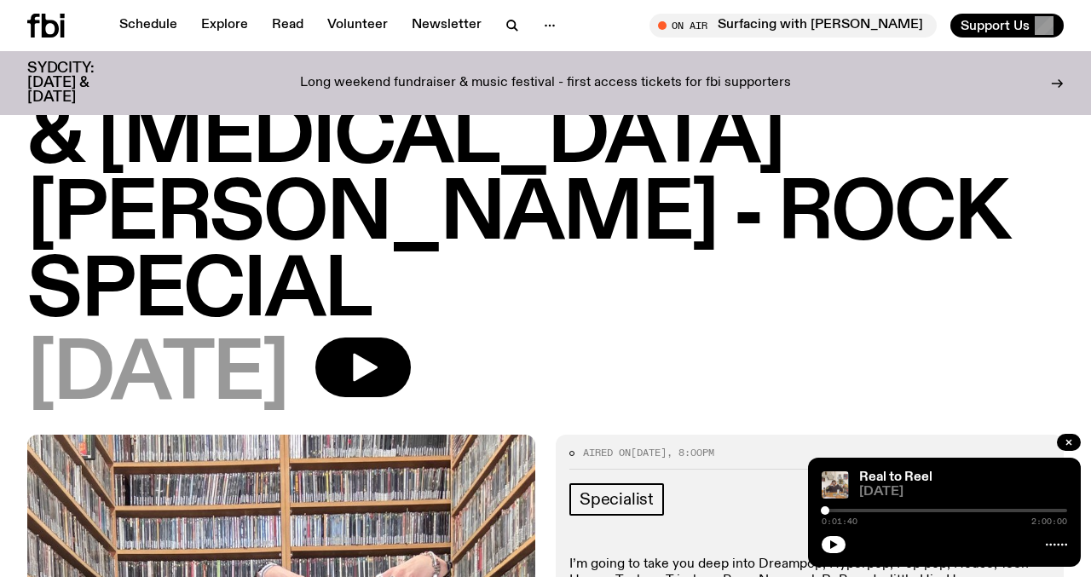
scroll to position [196, 0]
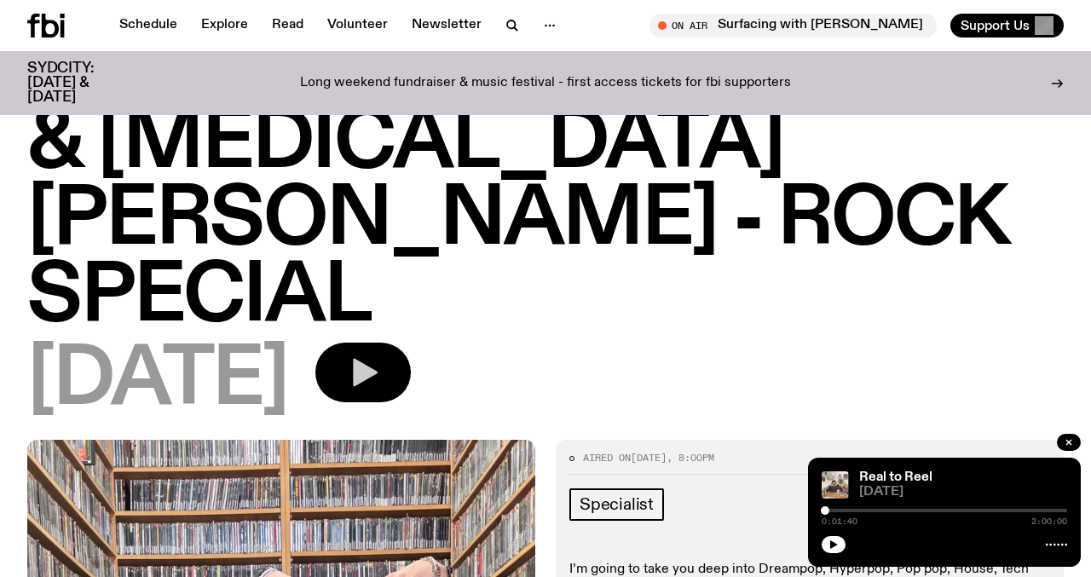
click at [411, 343] on button "button" at bounding box center [362, 373] width 95 height 60
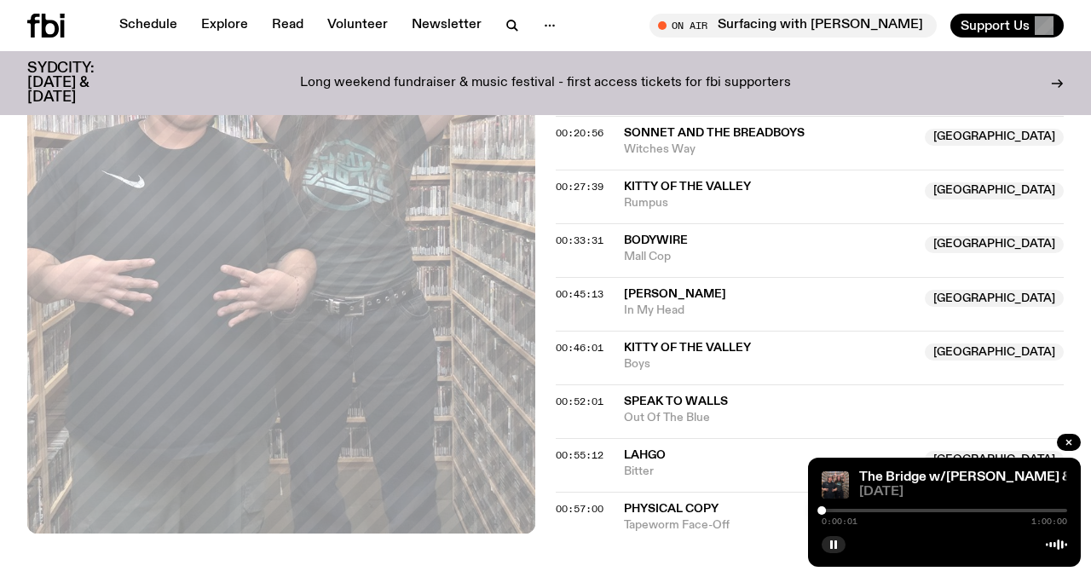
scroll to position [1301, 0]
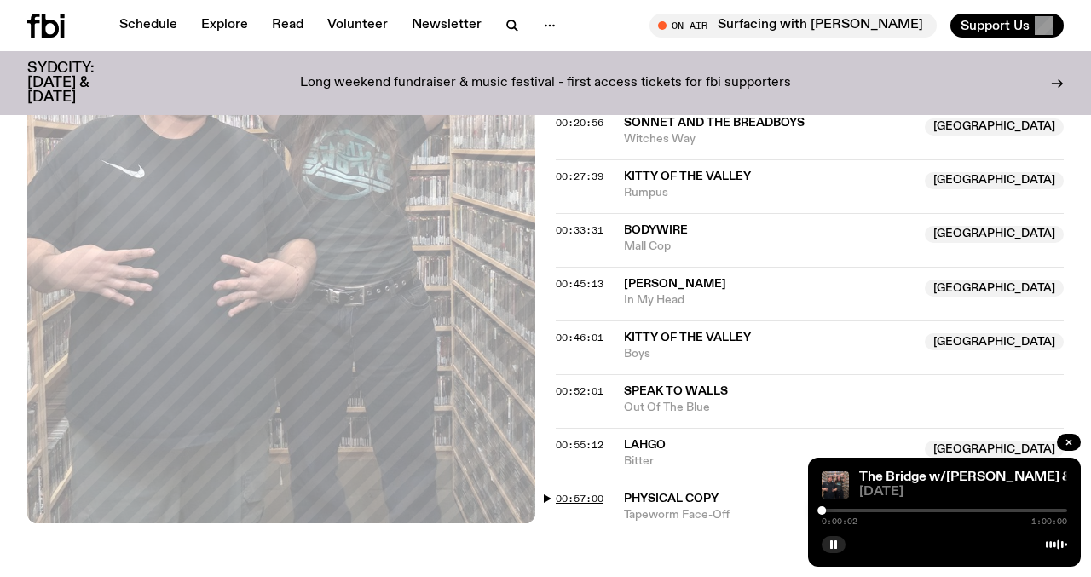
click at [581, 492] on span "00:57:00" at bounding box center [580, 499] width 48 height 14
drag, startPoint x: 1050, startPoint y: 512, endPoint x: 1042, endPoint y: 516, distance: 8.8
click at [1042, 516] on div "0:57:03 1:00:00" at bounding box center [945, 516] width 246 height 20
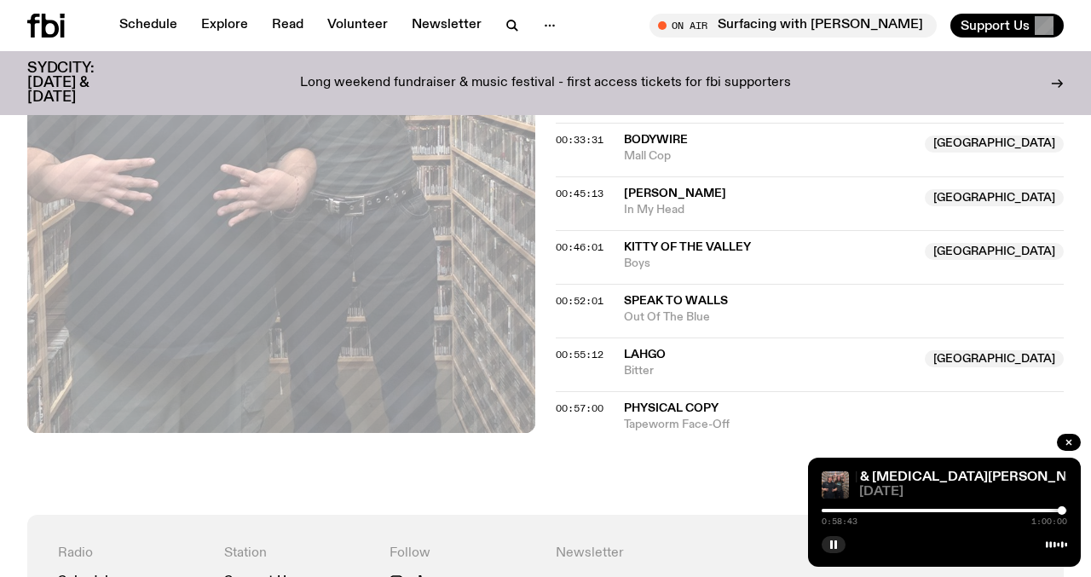
scroll to position [1394, 0]
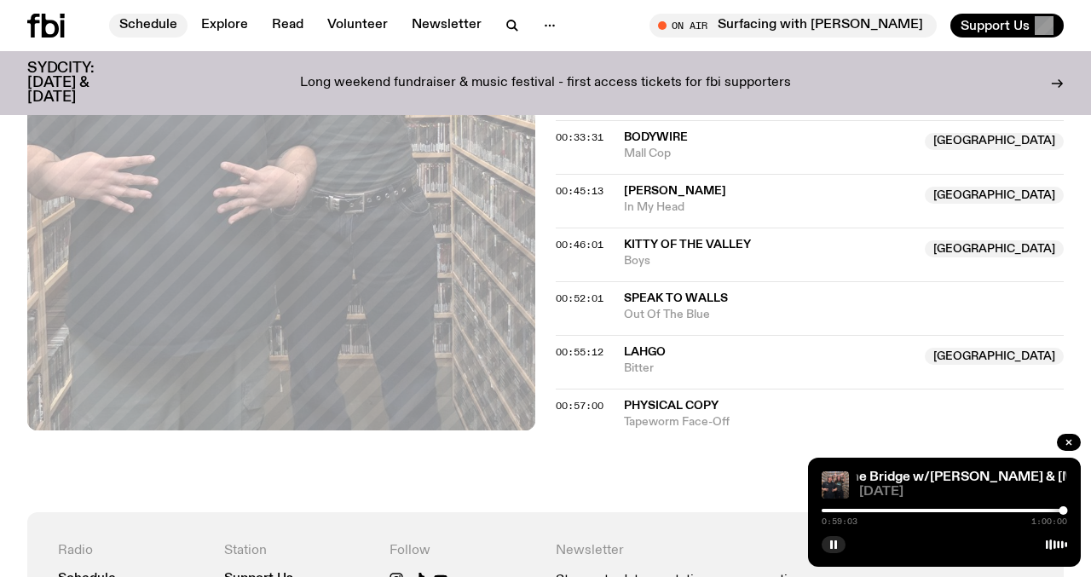
click at [167, 26] on link "Schedule" at bounding box center [148, 26] width 78 height 24
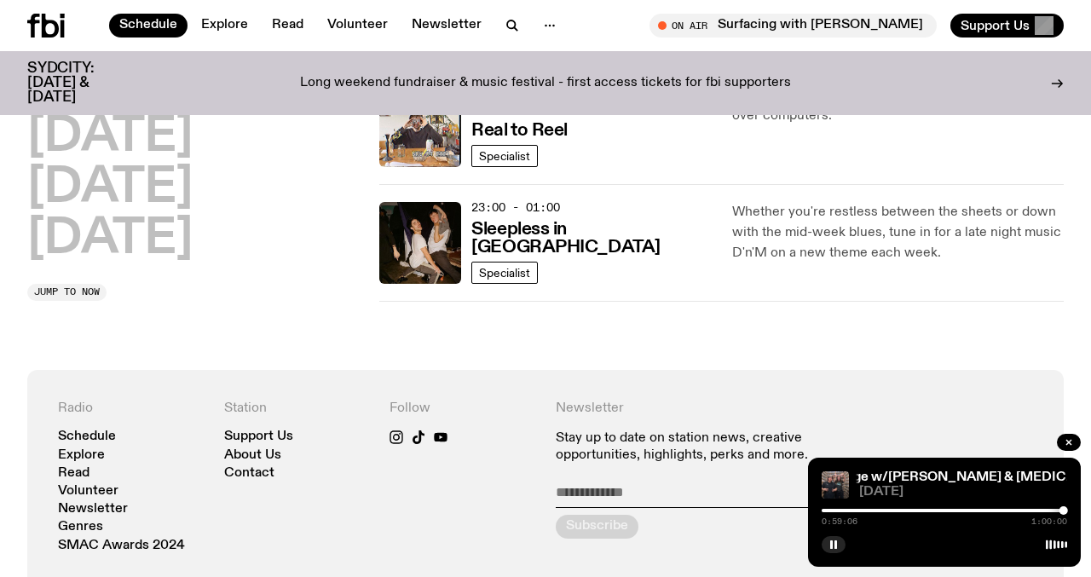
scroll to position [946, 0]
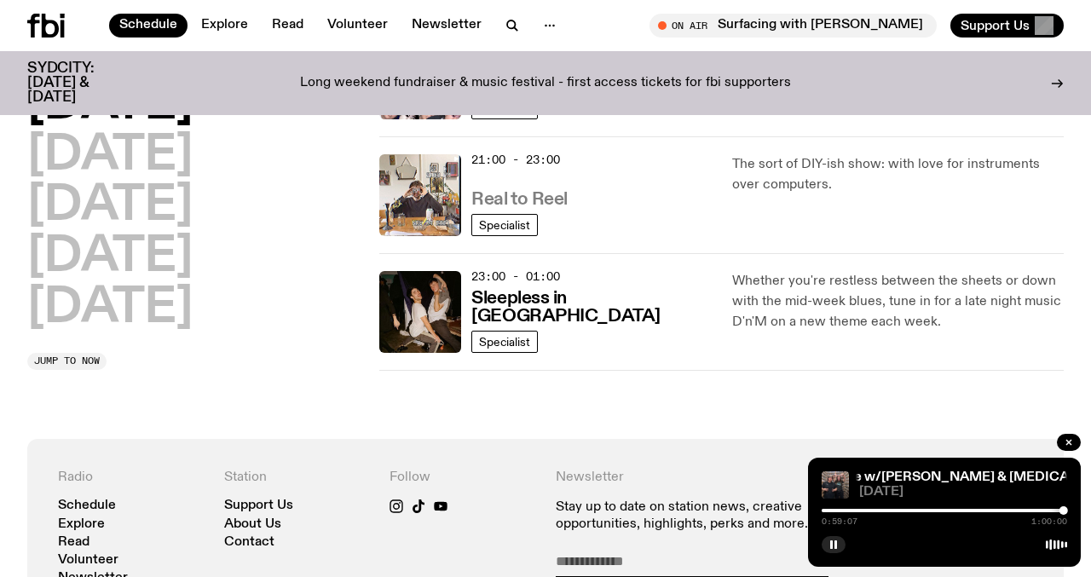
click at [496, 192] on h3 "Real to Reel" at bounding box center [520, 200] width 96 height 18
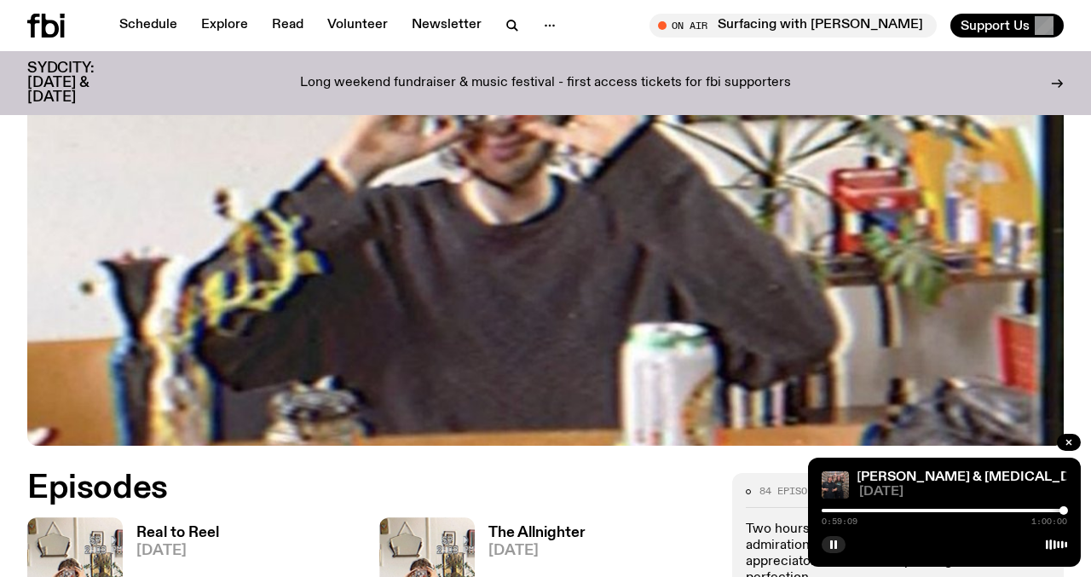
scroll to position [645, 0]
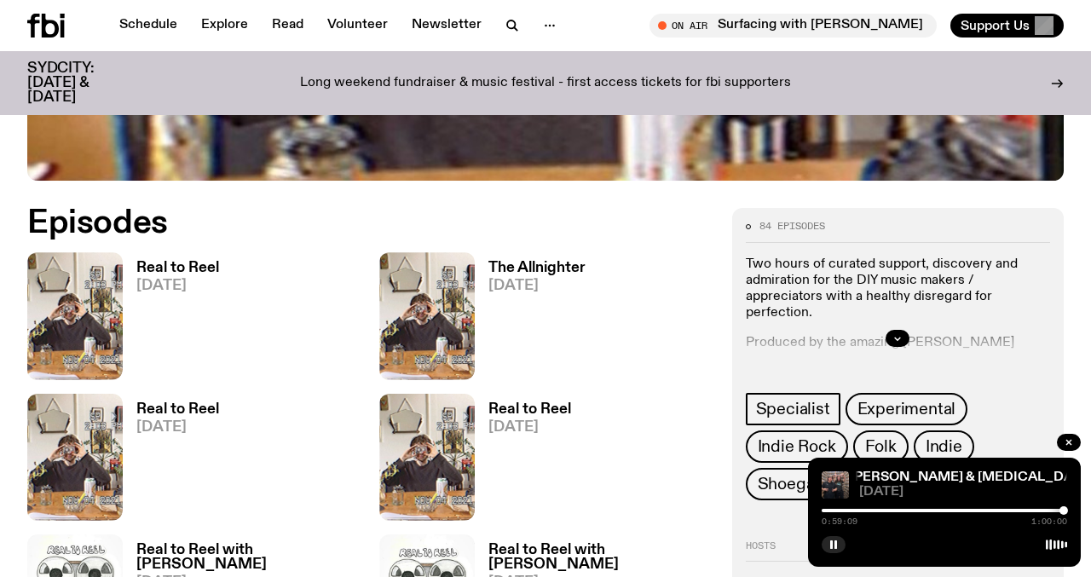
click at [164, 269] on h3 "Real to Reel" at bounding box center [177, 268] width 83 height 14
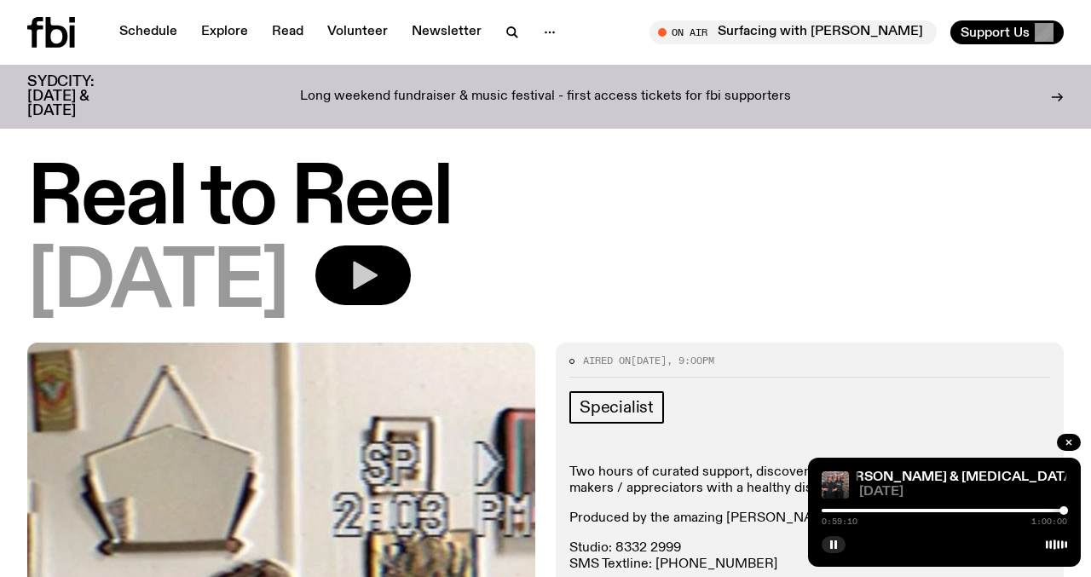
click at [391, 273] on button "button" at bounding box center [362, 276] width 95 height 60
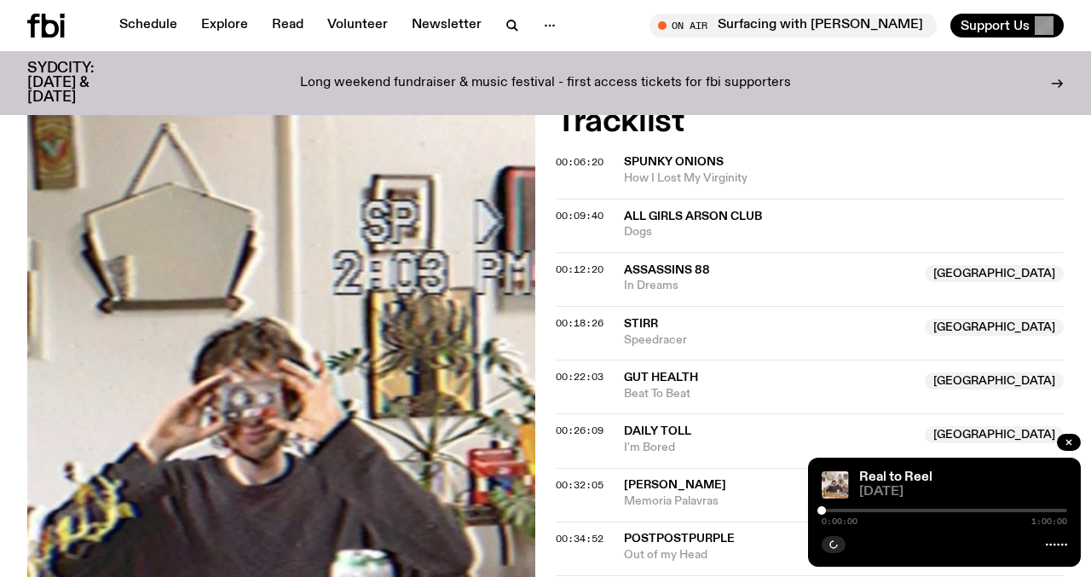
scroll to position [665, 0]
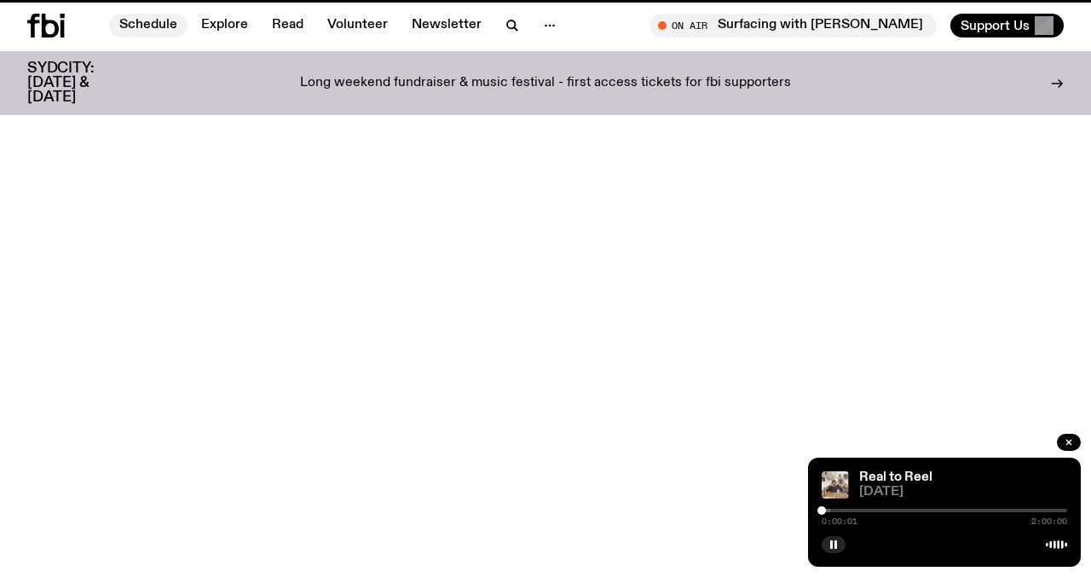
scroll to position [645, 0]
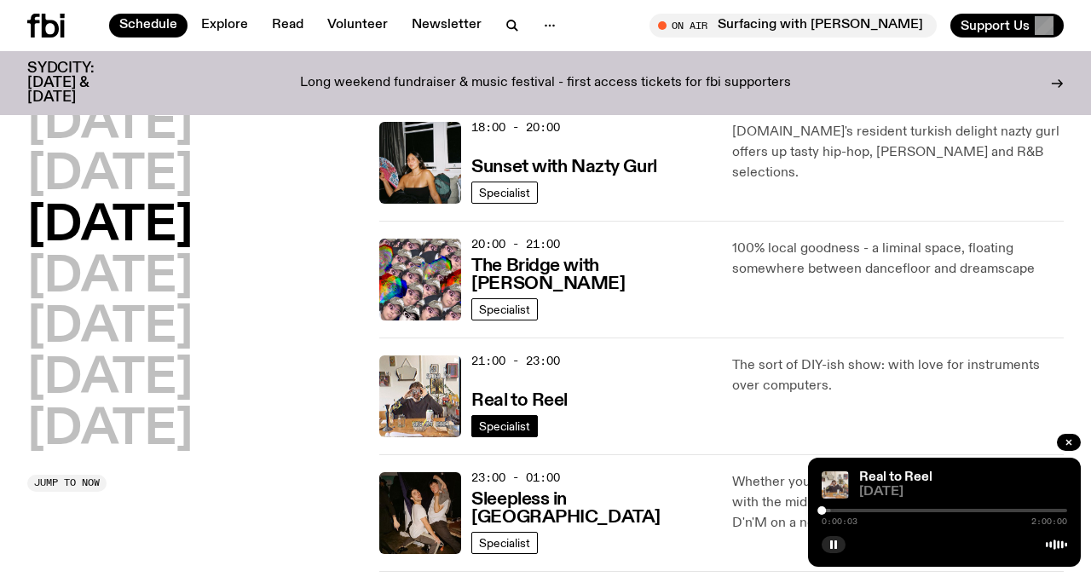
scroll to position [743, 0]
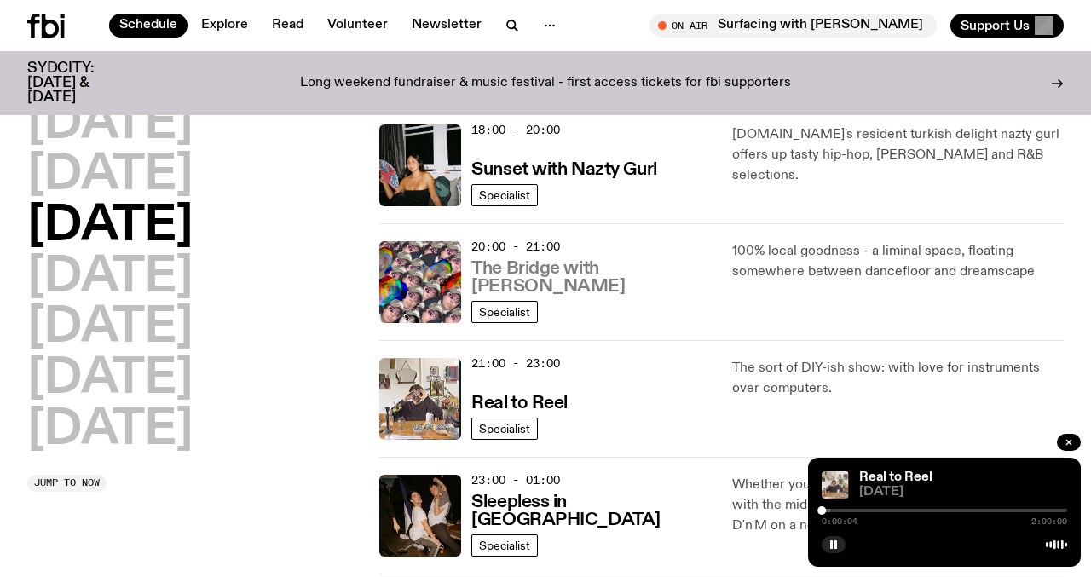
click at [520, 279] on h3 "The Bridge with [PERSON_NAME]" at bounding box center [592, 278] width 240 height 36
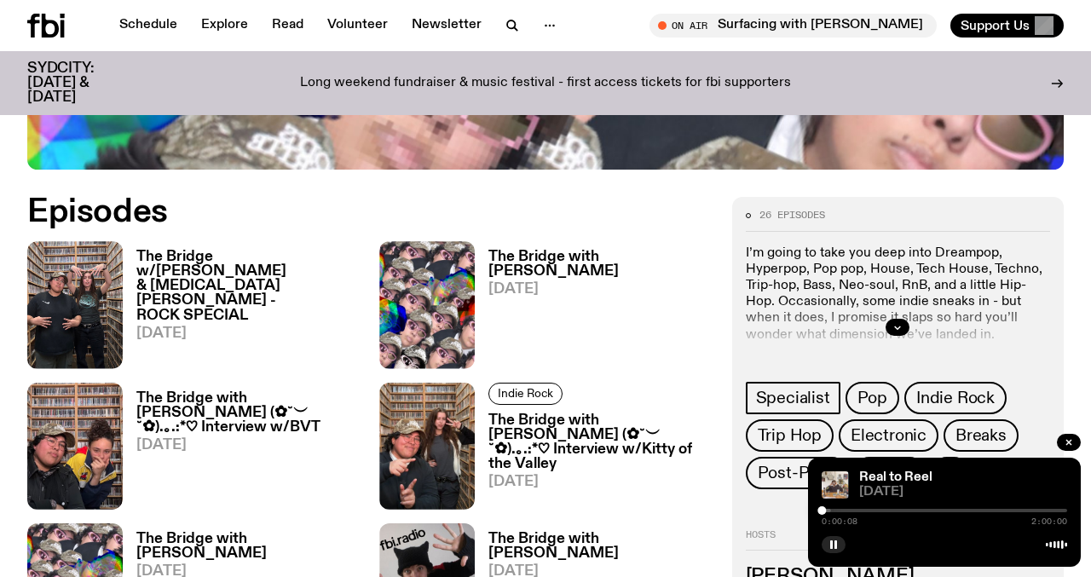
scroll to position [807, 0]
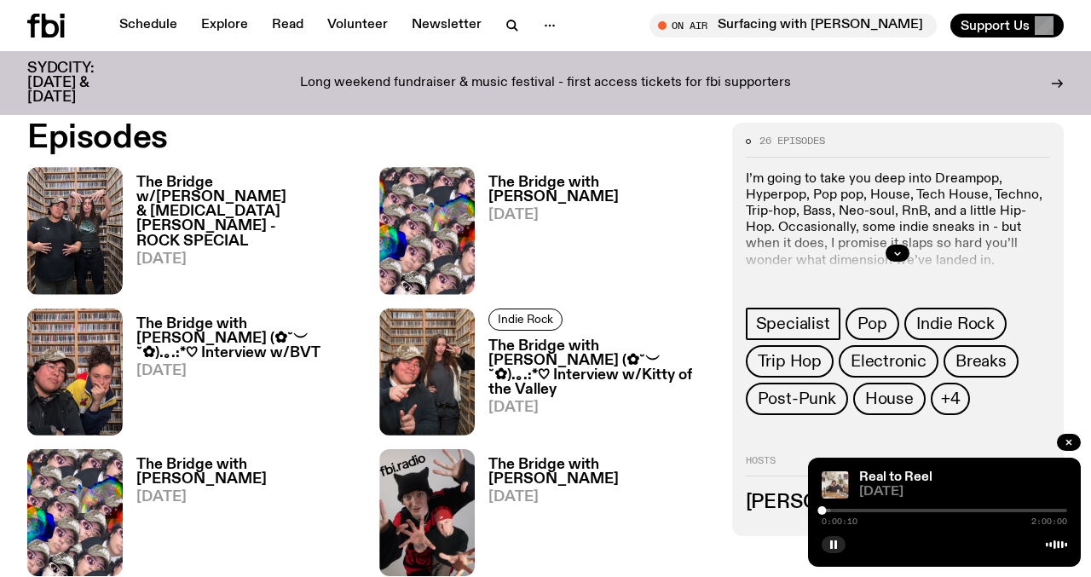
click at [244, 181] on h3 "The Bridge w/[PERSON_NAME] & [MEDICAL_DATA][PERSON_NAME] - ROCK SPECIAL" at bounding box center [247, 212] width 223 height 72
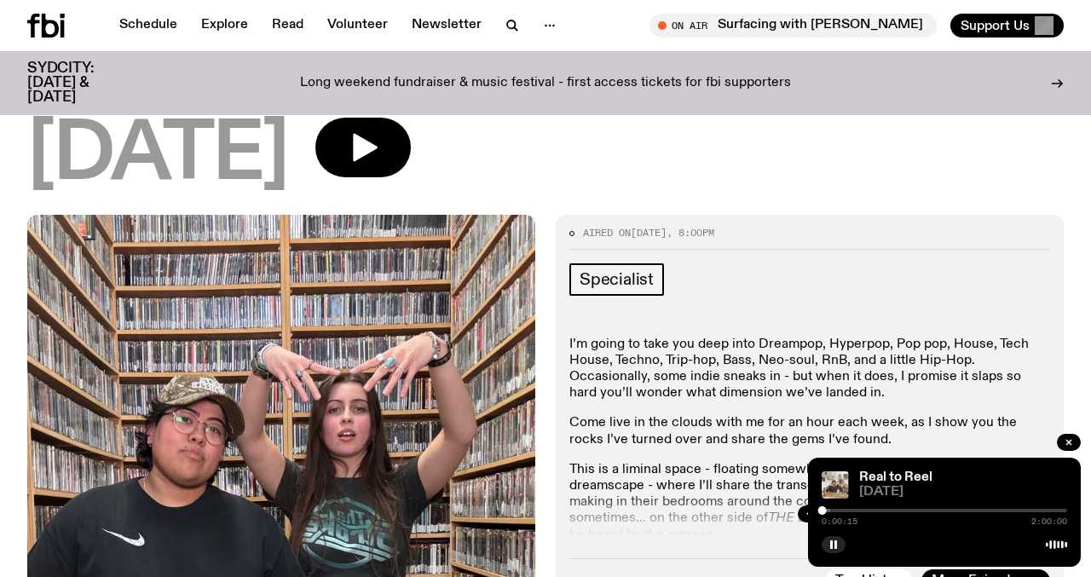
scroll to position [428, 0]
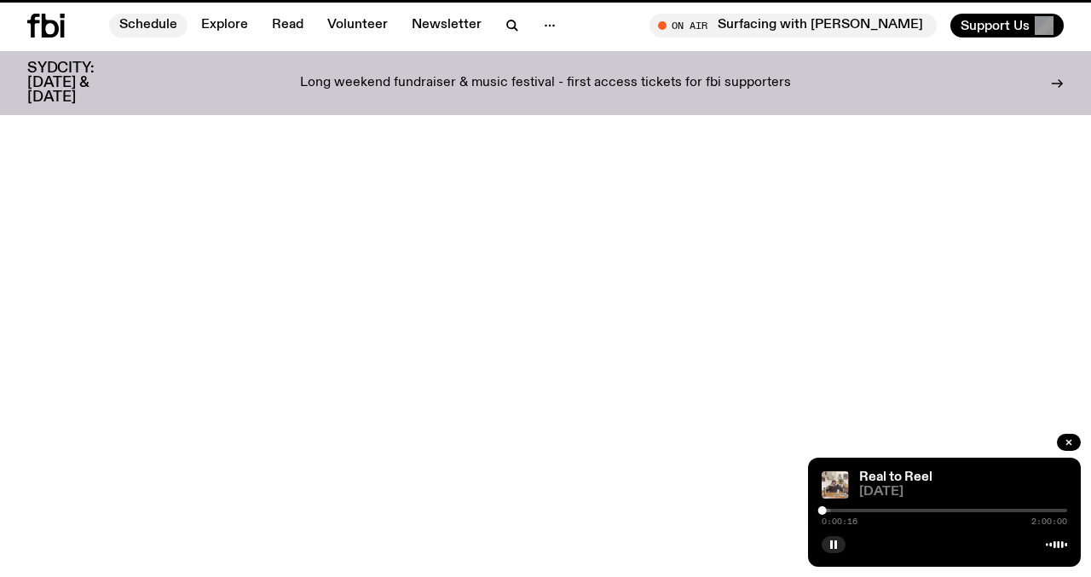
scroll to position [807, 0]
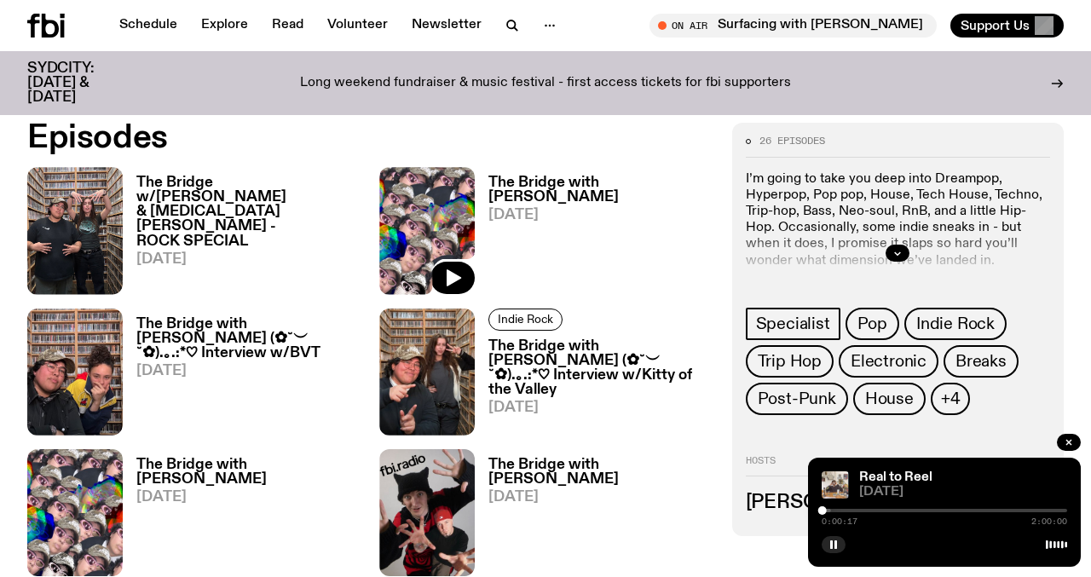
click at [419, 235] on img at bounding box center [426, 230] width 95 height 127
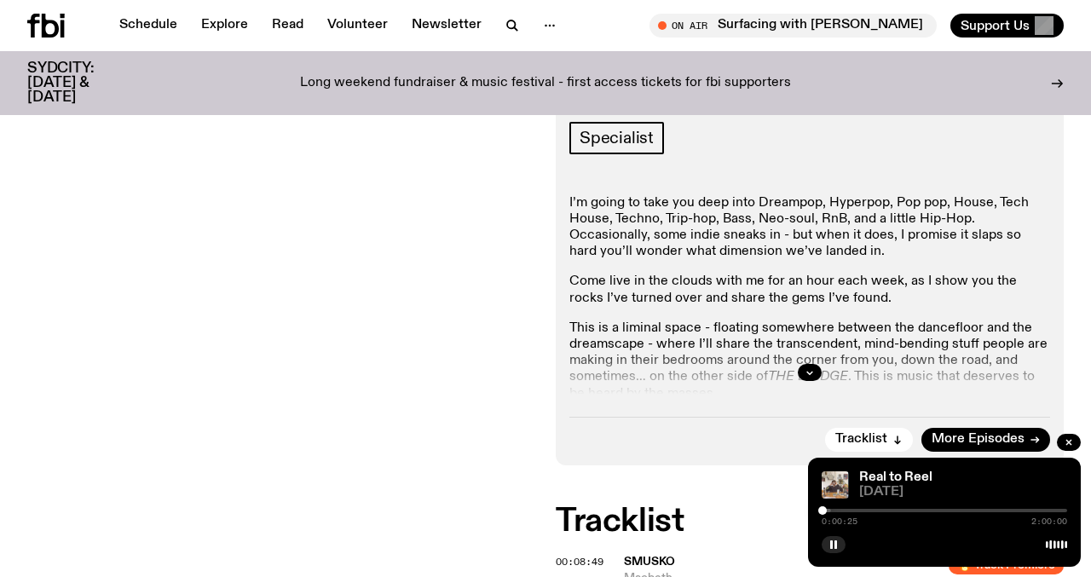
scroll to position [330, 0]
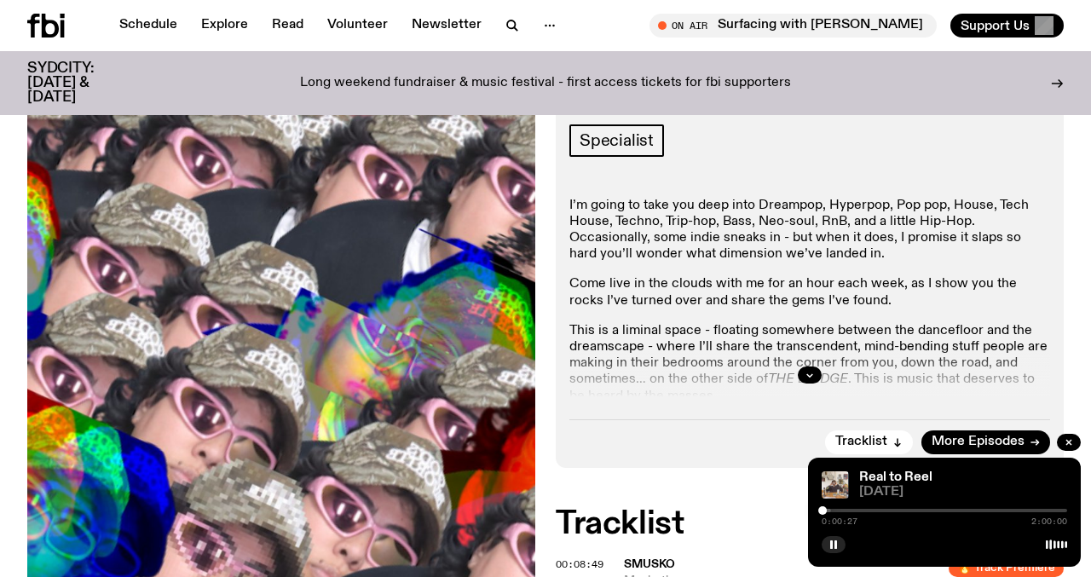
click at [803, 366] on div at bounding box center [810, 375] width 481 height 55
click at [806, 368] on button "button" at bounding box center [810, 375] width 24 height 17
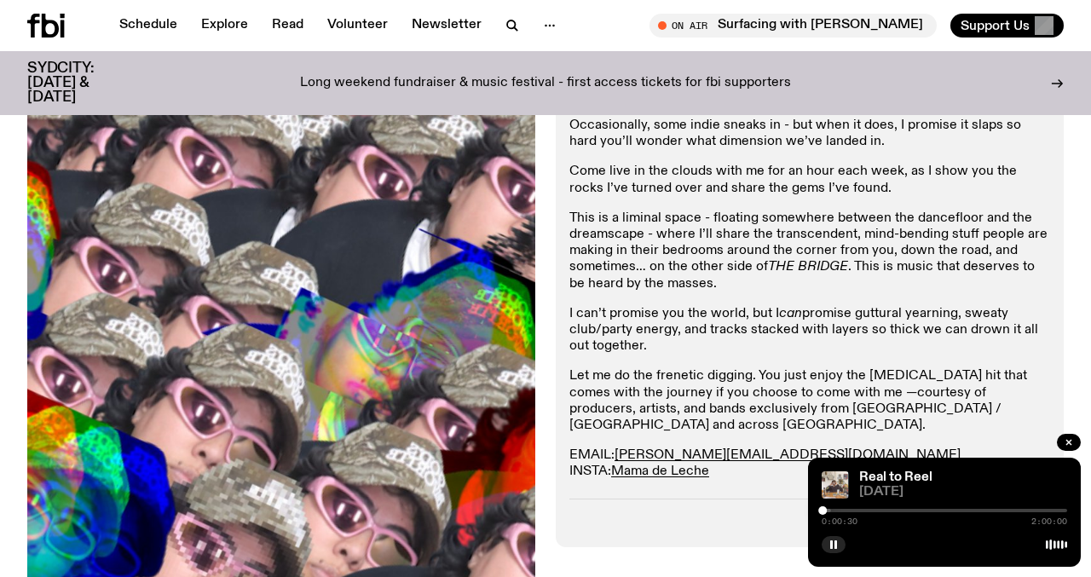
scroll to position [495, 0]
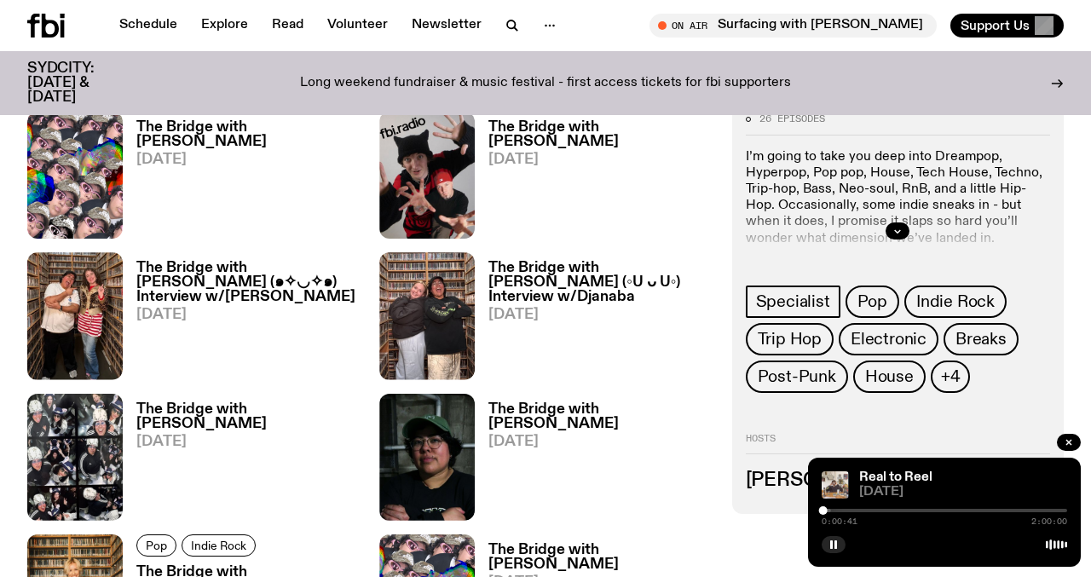
scroll to position [1143, 0]
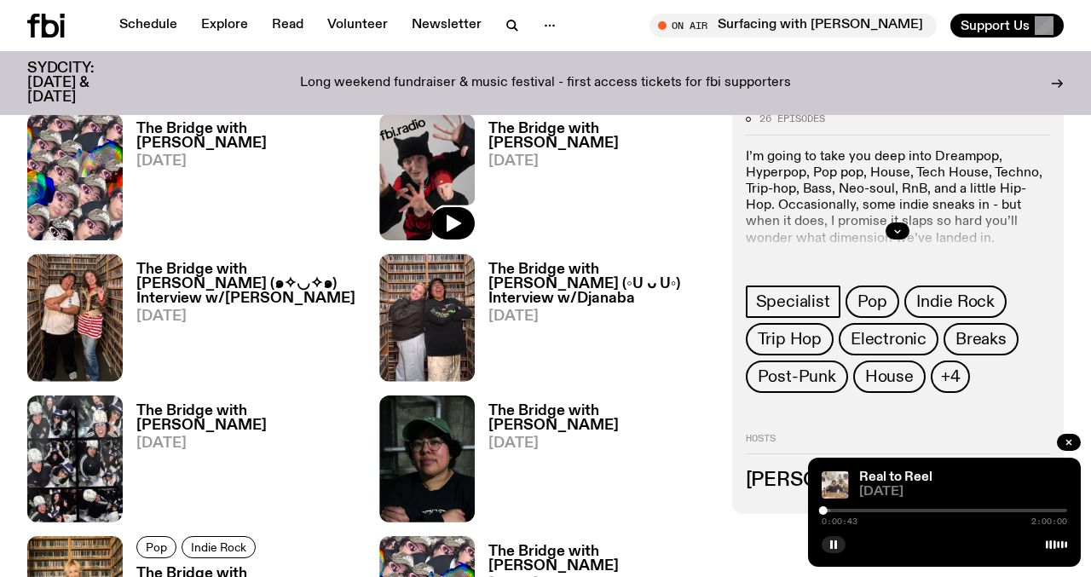
click at [432, 164] on img at bounding box center [426, 176] width 95 height 127
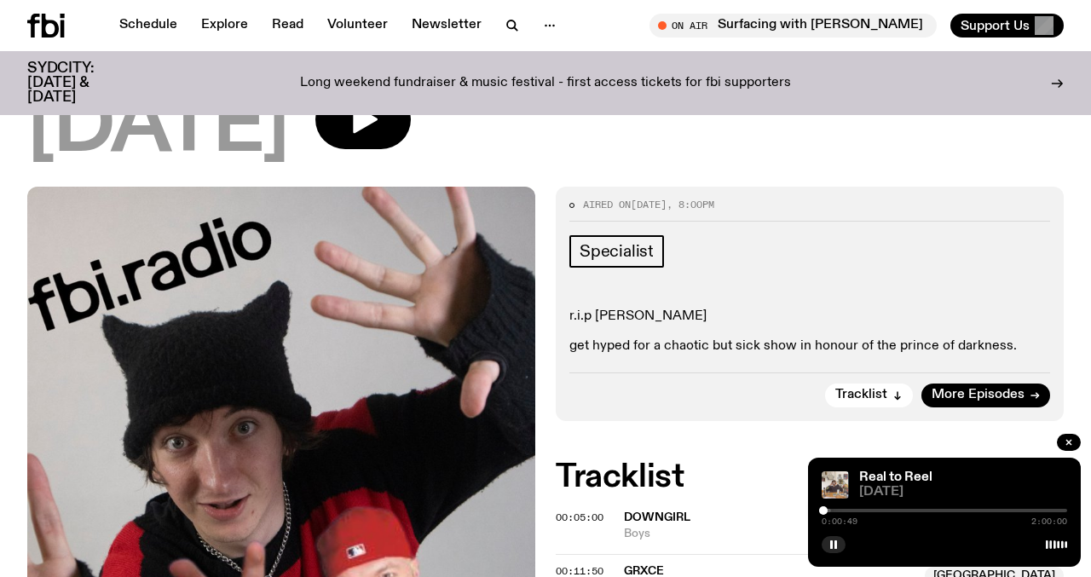
scroll to position [233, 0]
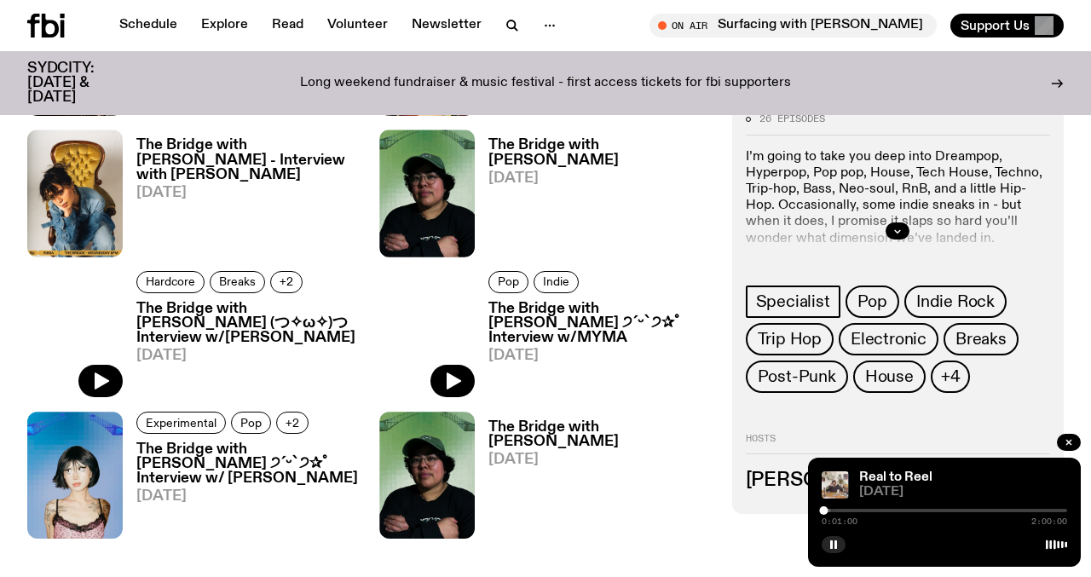
scroll to position [2270, 0]
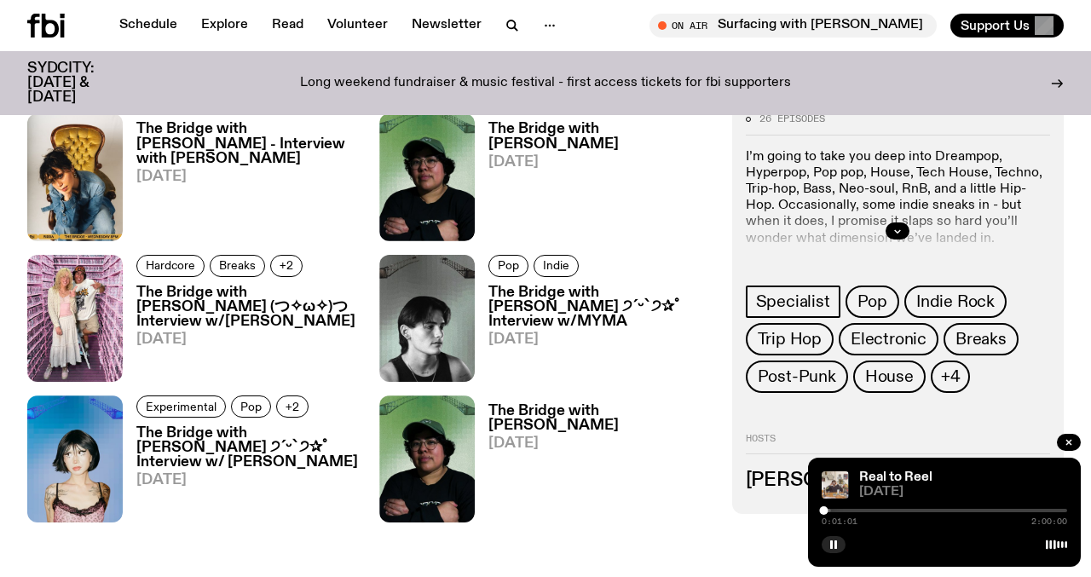
click at [477, 130] on link "The Bridge with [PERSON_NAME] [DATE]" at bounding box center [593, 181] width 236 height 119
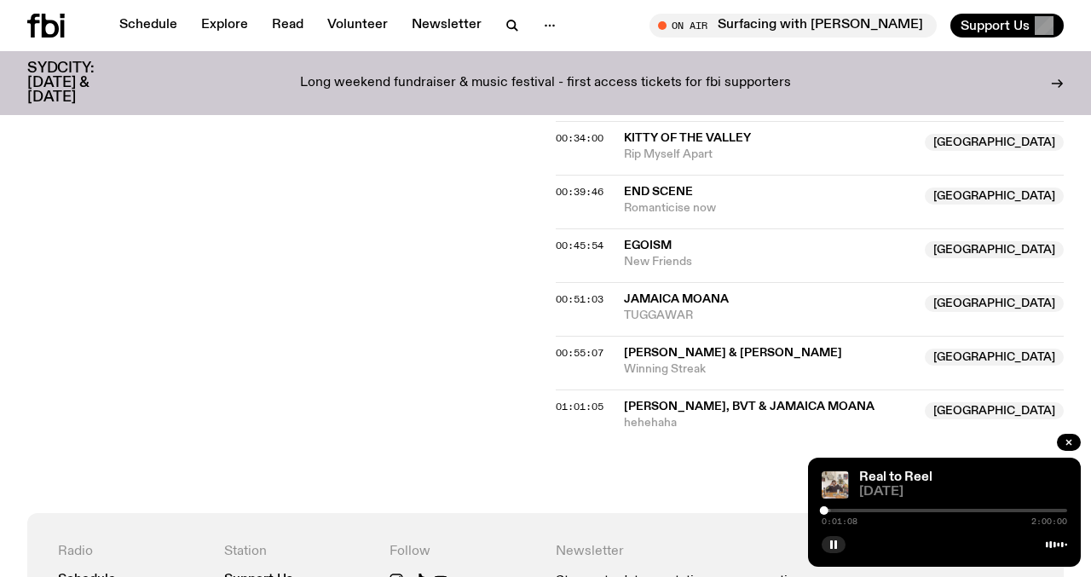
scroll to position [1026, 0]
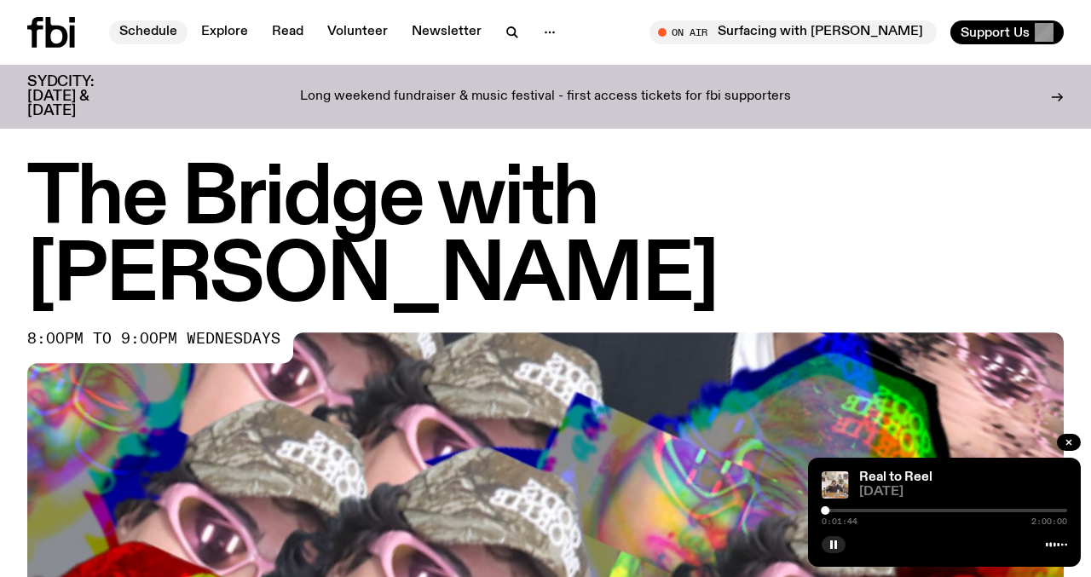
click at [157, 26] on link "Schedule" at bounding box center [148, 32] width 78 height 24
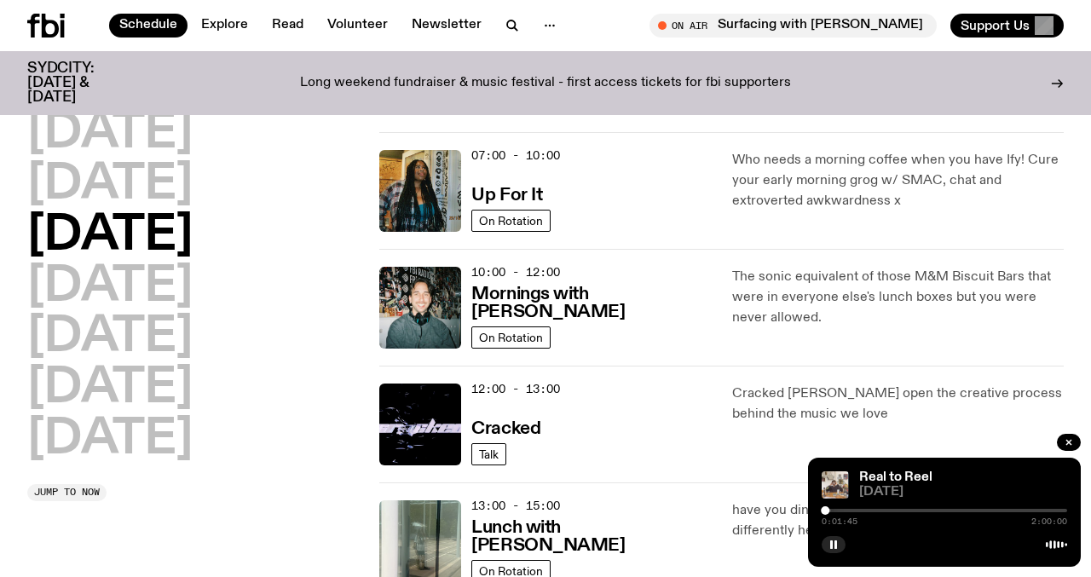
scroll to position [142, 0]
